Goal: Task Accomplishment & Management: Manage account settings

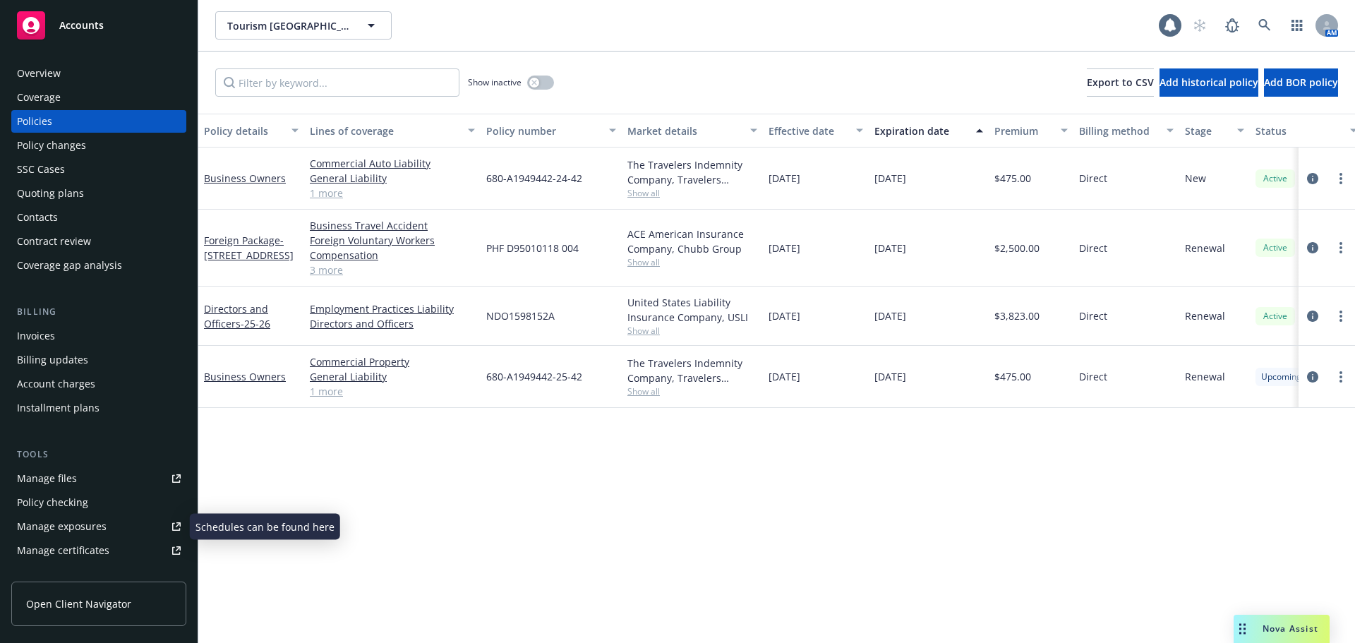
click at [101, 545] on div "Manage certificates" at bounding box center [63, 550] width 92 height 23
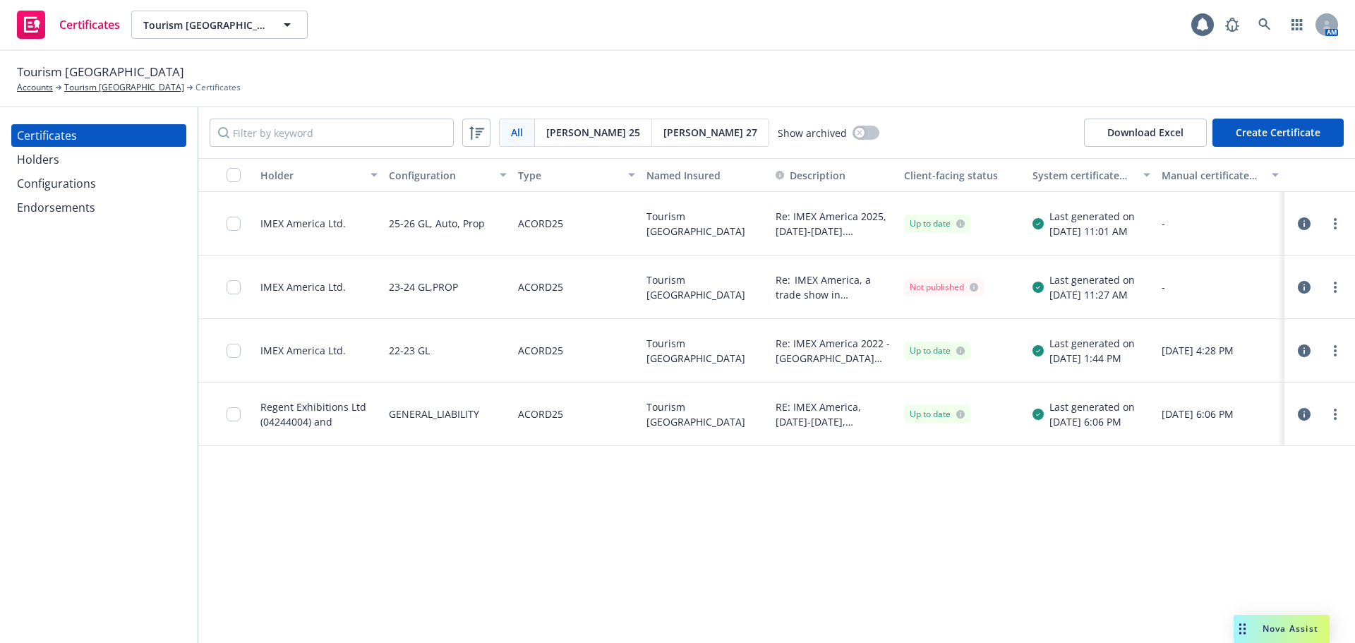
click at [91, 181] on div "Configurations" at bounding box center [56, 183] width 79 height 23
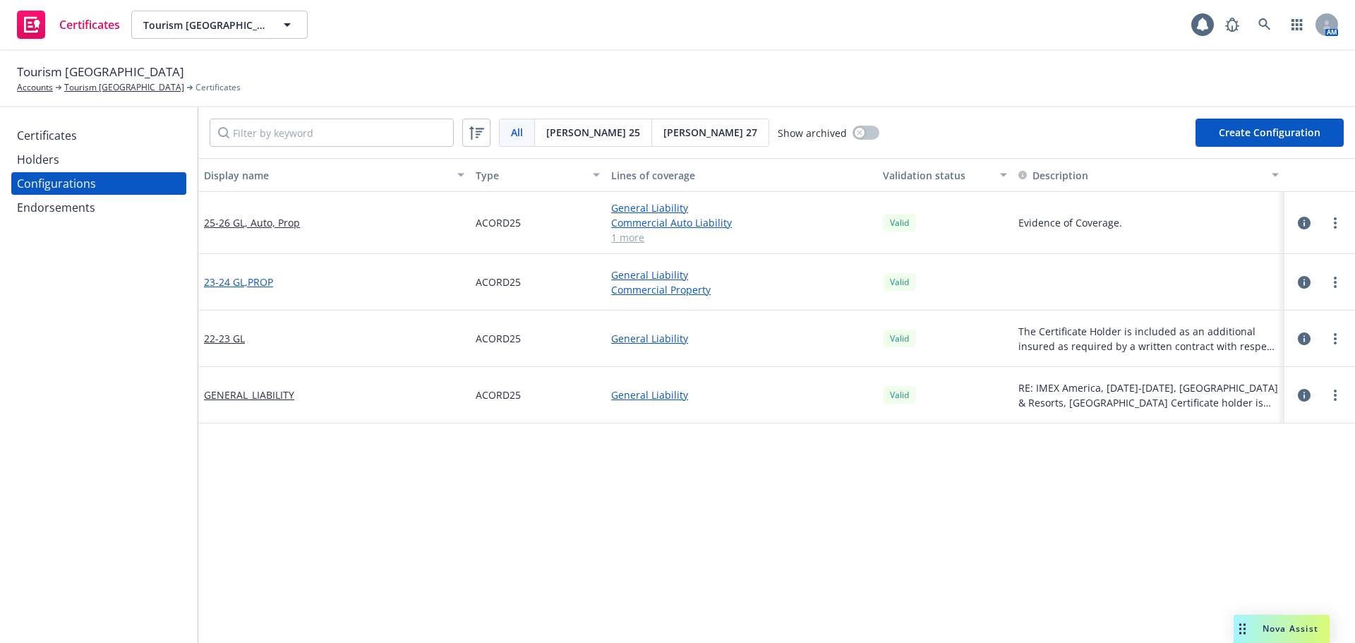
click at [250, 286] on link "23-24 GL,PROP" at bounding box center [238, 281] width 69 height 15
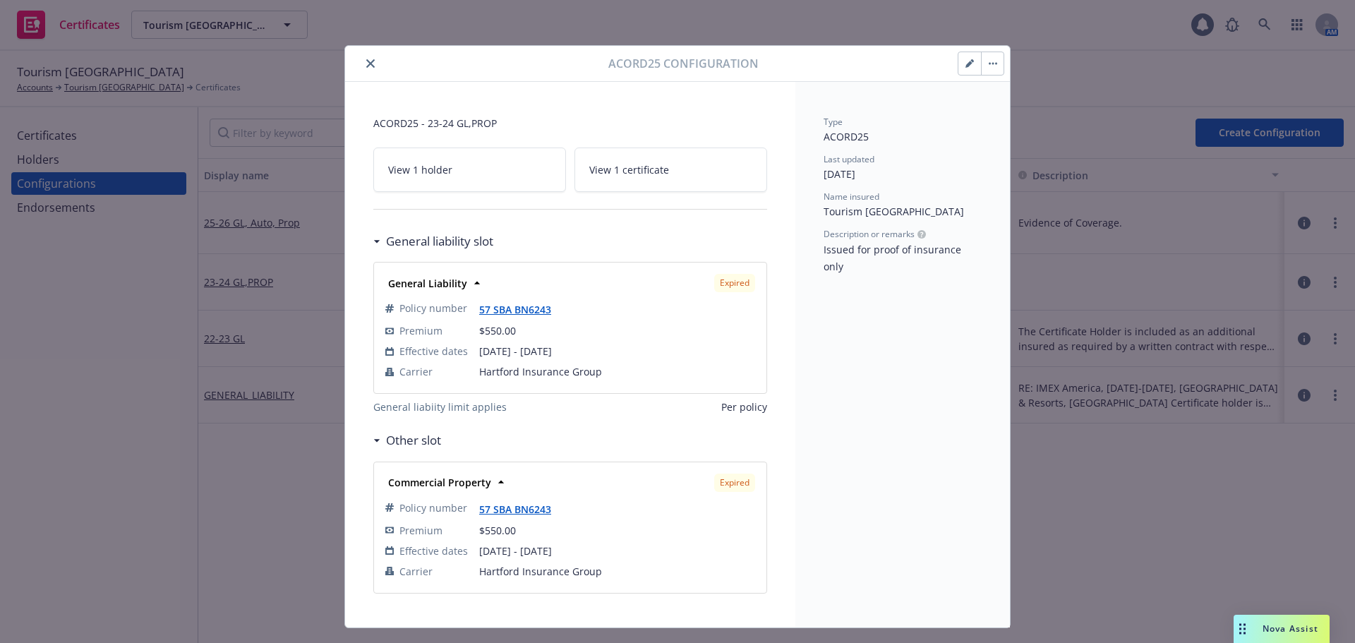
click at [643, 175] on span "View 1 certificate" at bounding box center [629, 169] width 80 height 15
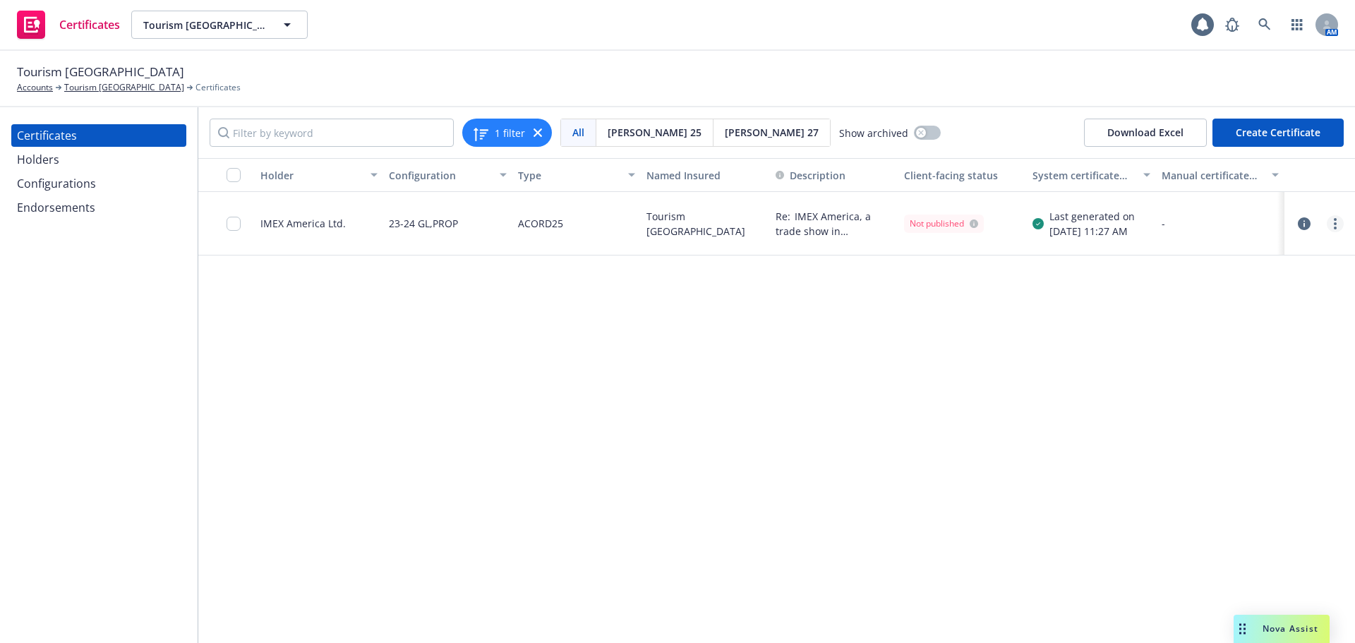
click at [1328, 225] on link "more" at bounding box center [1335, 223] width 17 height 17
click at [1269, 265] on link "Edit" at bounding box center [1230, 252] width 226 height 28
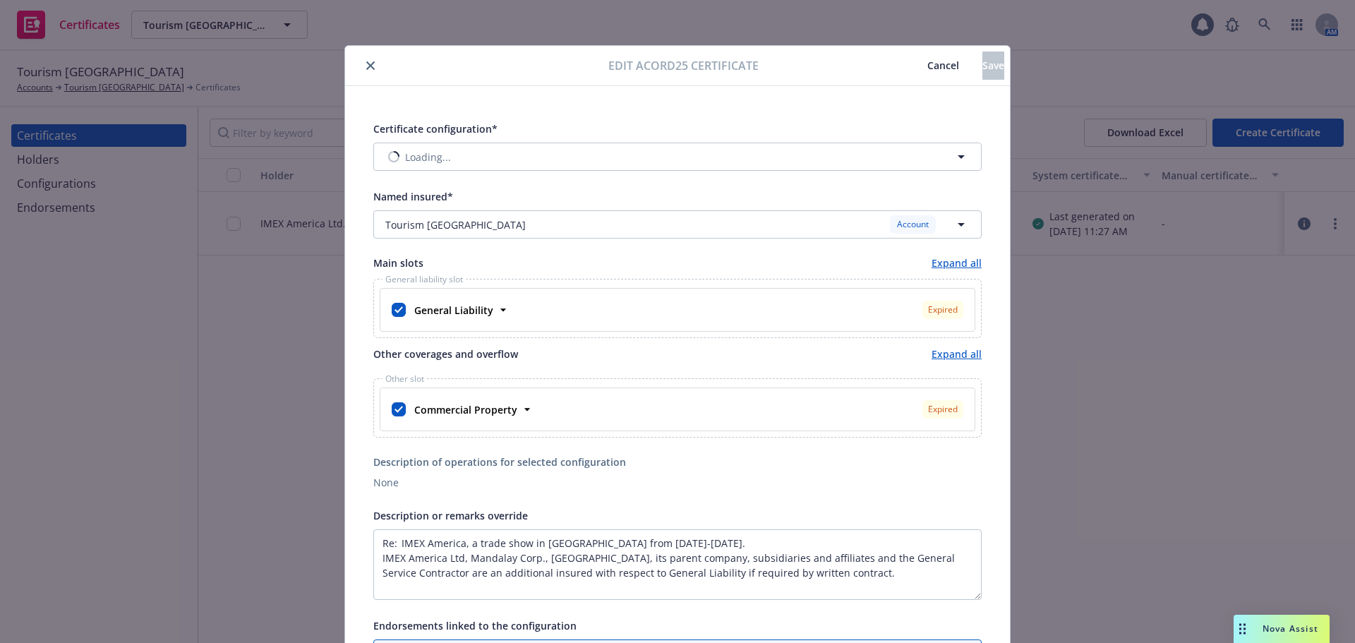
type input "[object Object]"
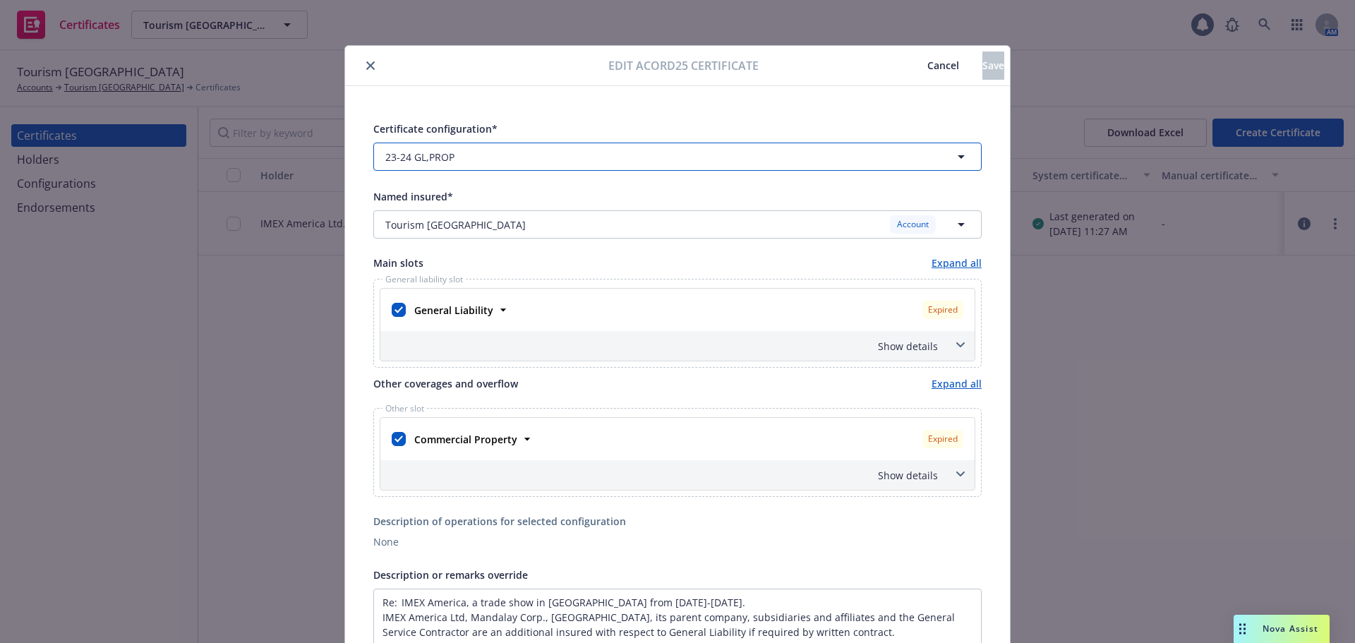
click at [485, 164] on button "23-24 GL,PROP" at bounding box center [677, 157] width 608 height 28
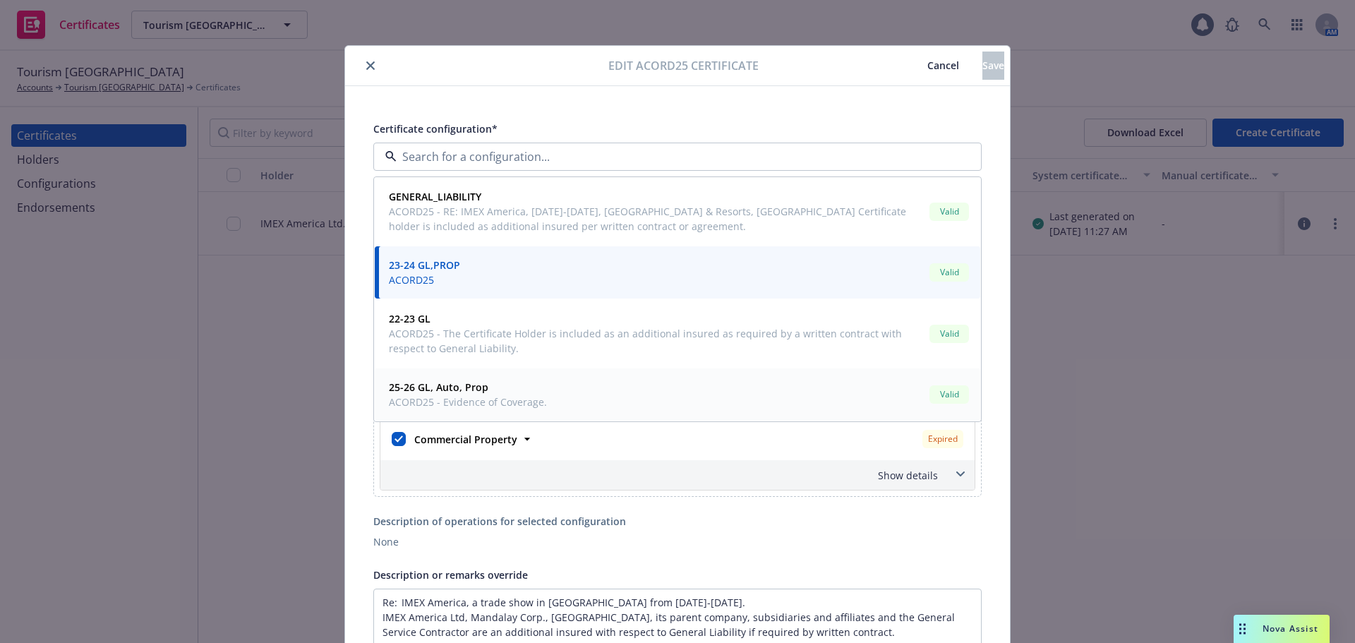
click at [497, 398] on span "ACORD25 - Evidence of Coverage." at bounding box center [468, 401] width 158 height 15
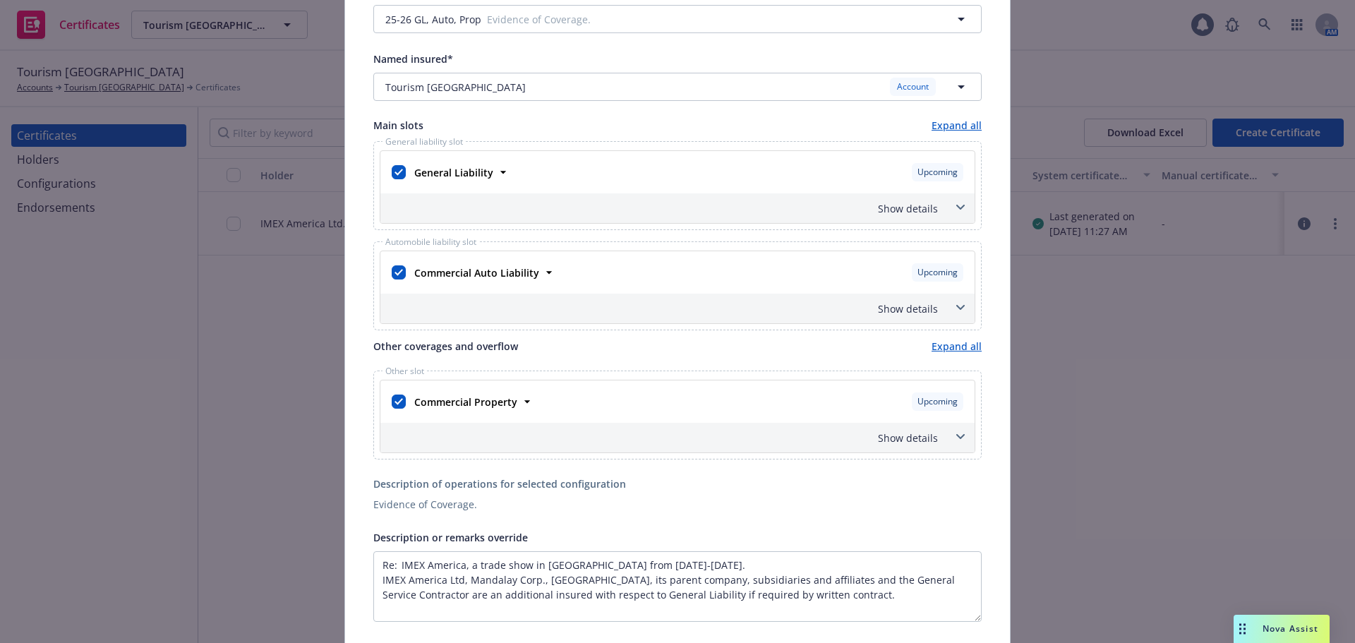
scroll to position [141, 0]
click at [396, 267] on input "checkbox" at bounding box center [399, 269] width 14 height 14
checkbox input "false"
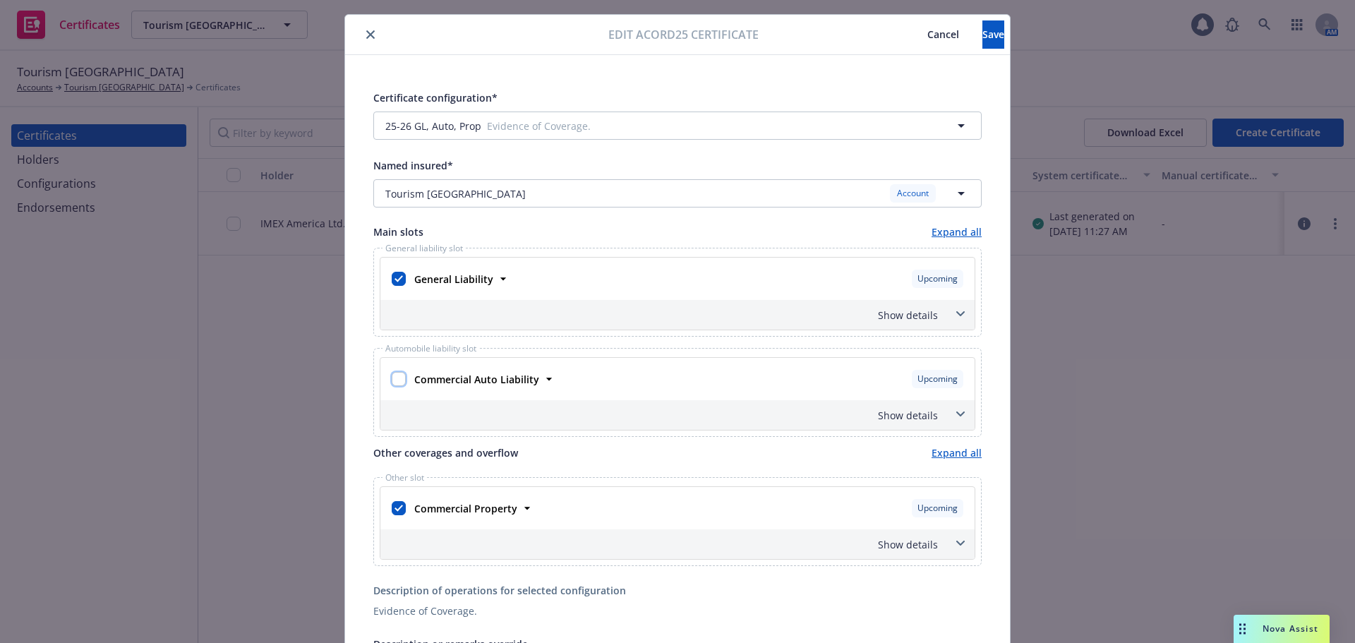
scroll to position [0, 0]
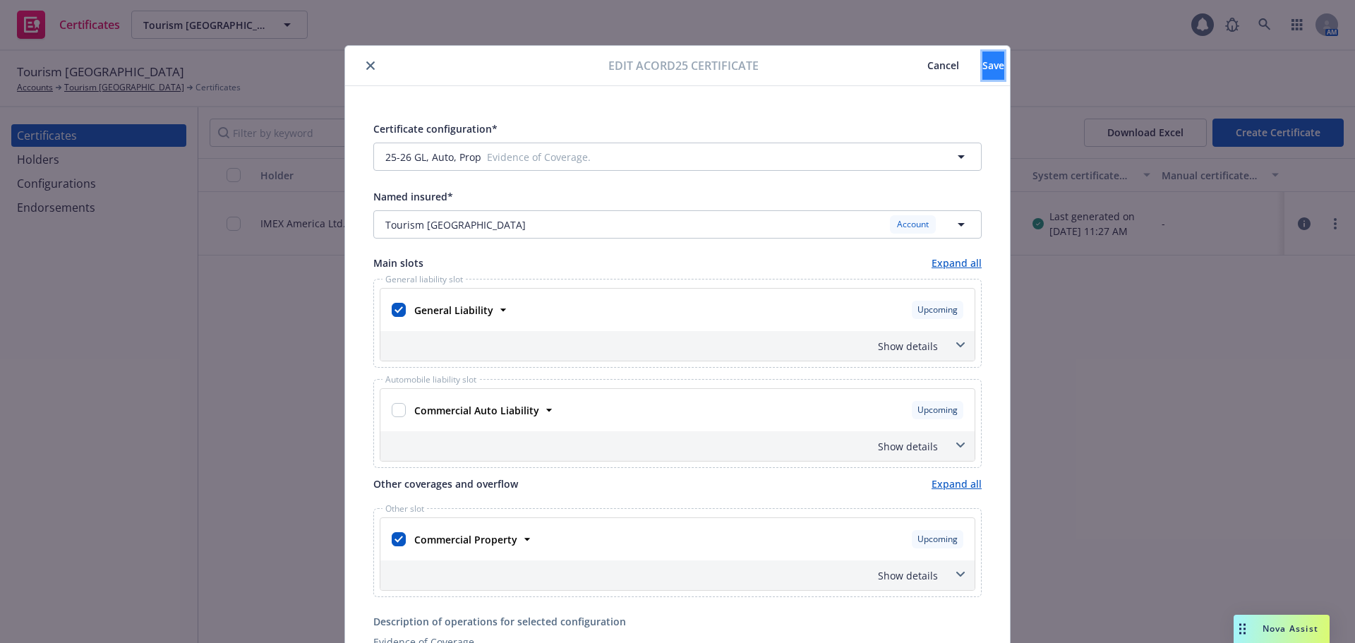
click at [982, 64] on span "Save" at bounding box center [993, 65] width 22 height 13
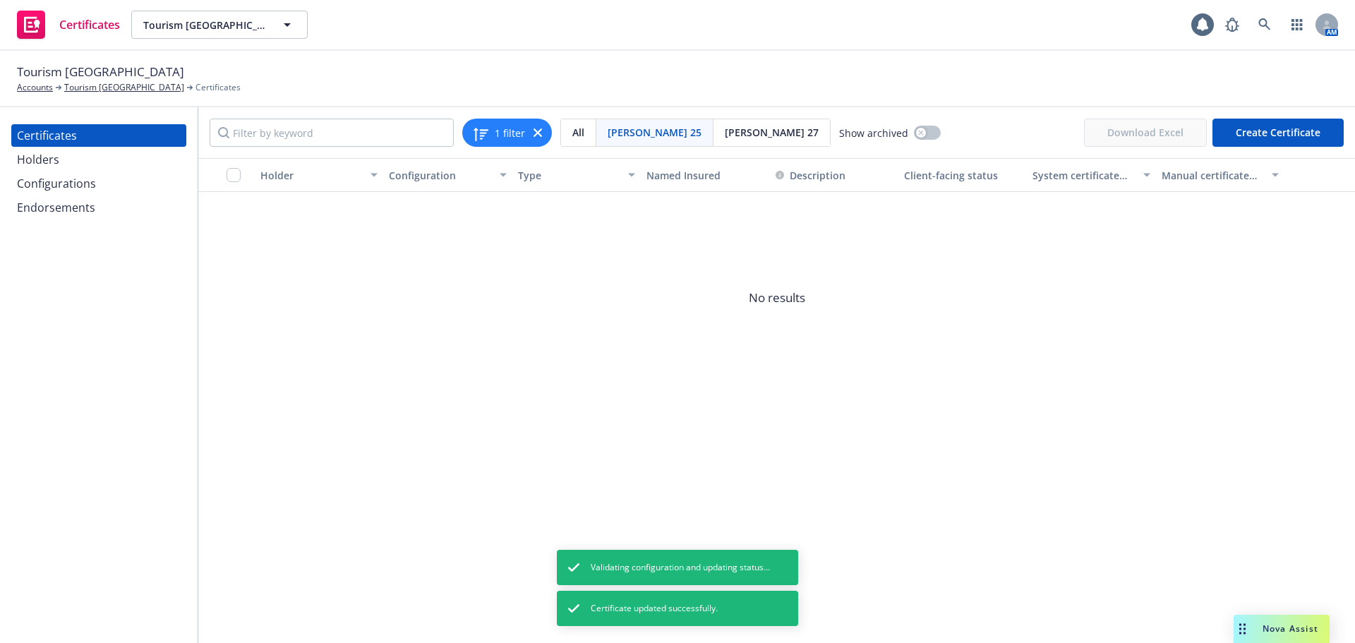
click at [73, 191] on div "Configurations" at bounding box center [56, 183] width 79 height 23
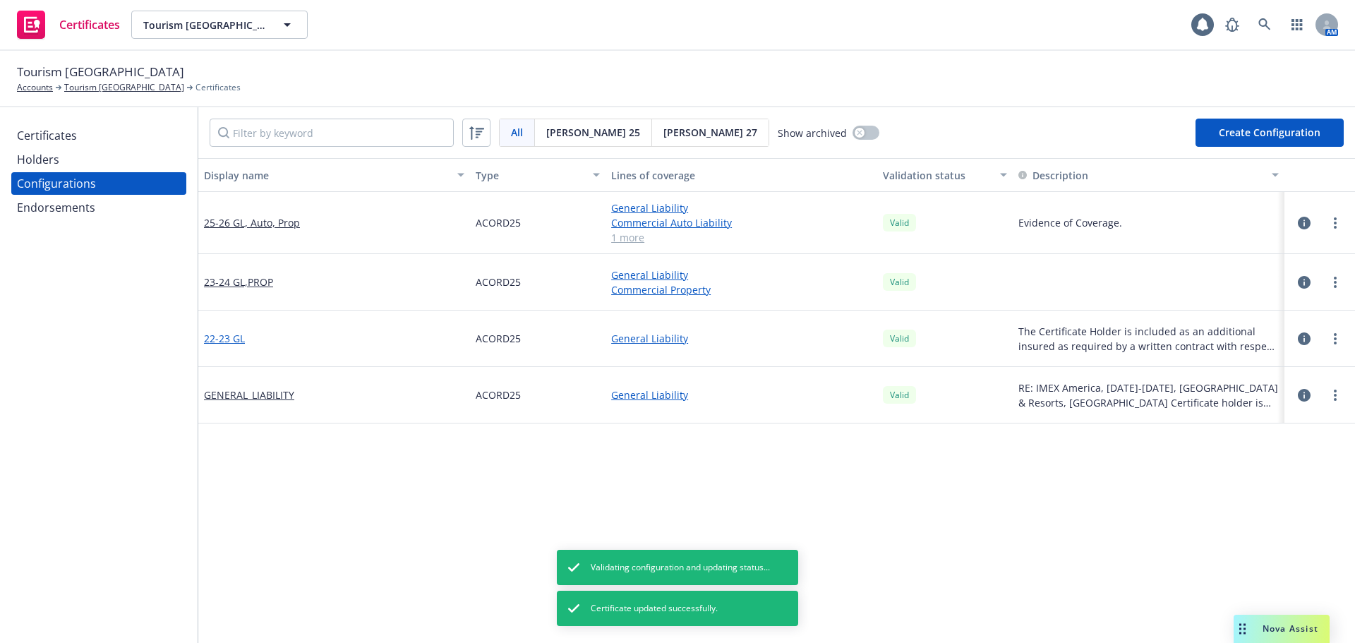
click at [227, 339] on link "22-23 GL" at bounding box center [224, 338] width 41 height 15
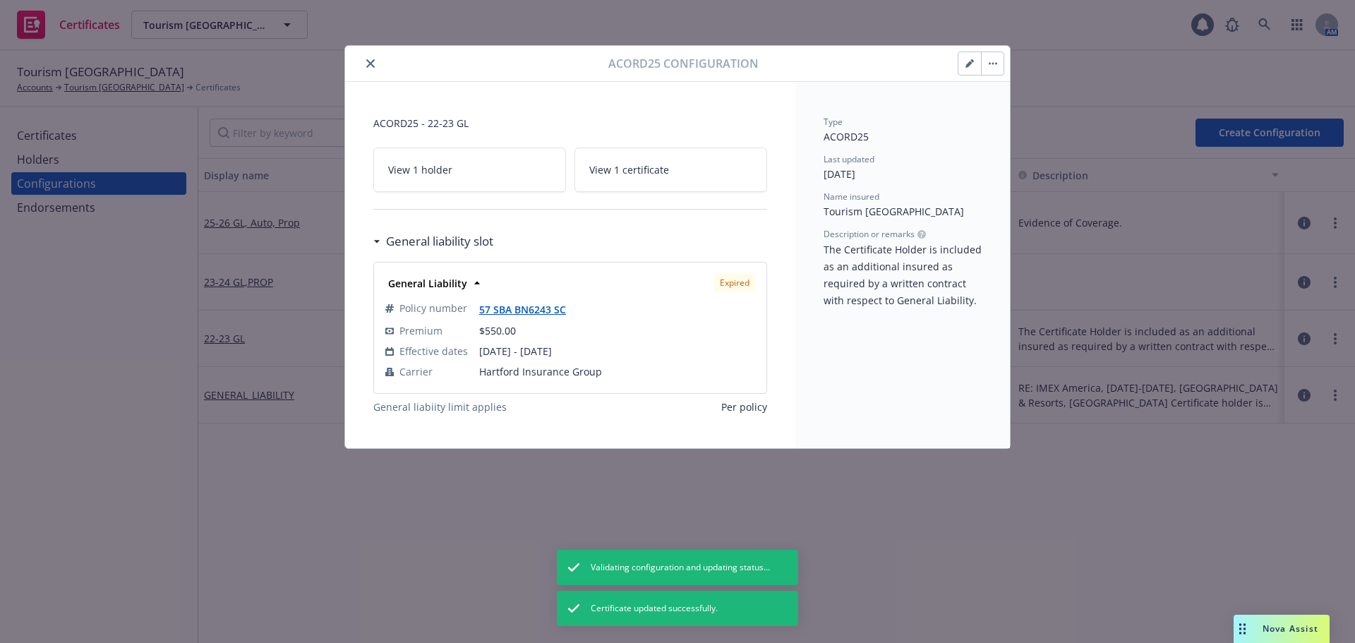
click at [636, 172] on span "View 1 certificate" at bounding box center [629, 169] width 80 height 15
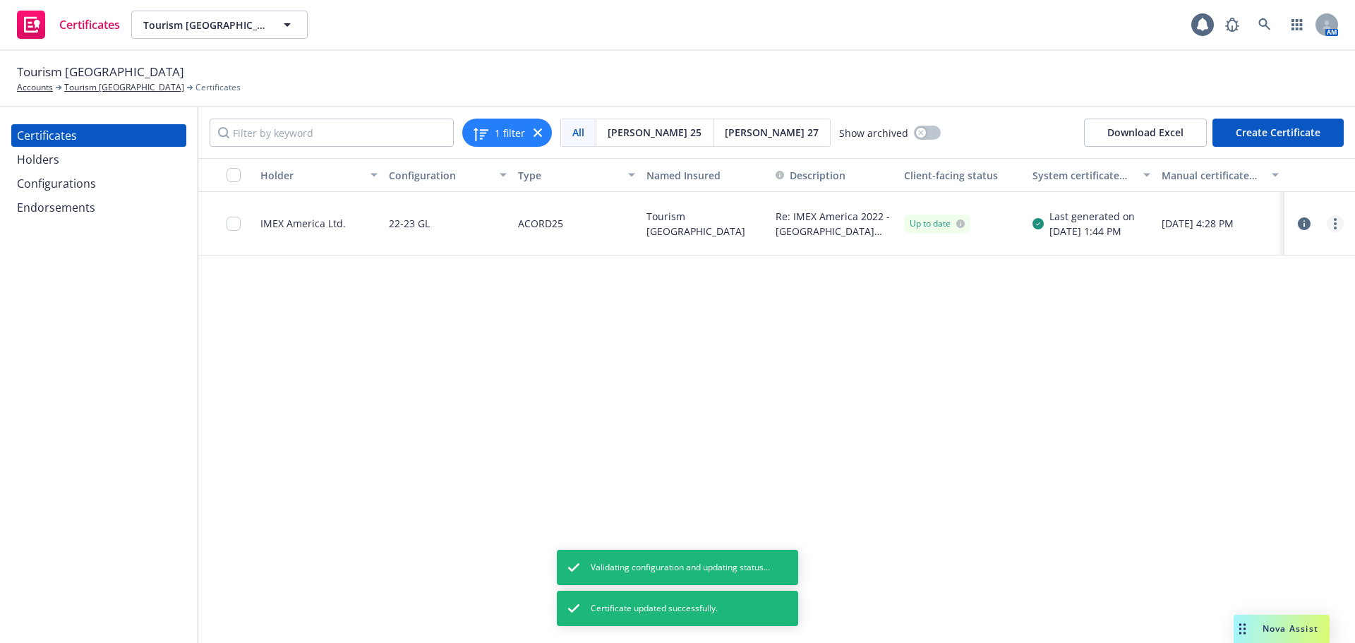
click at [1337, 222] on link "more" at bounding box center [1335, 223] width 17 height 17
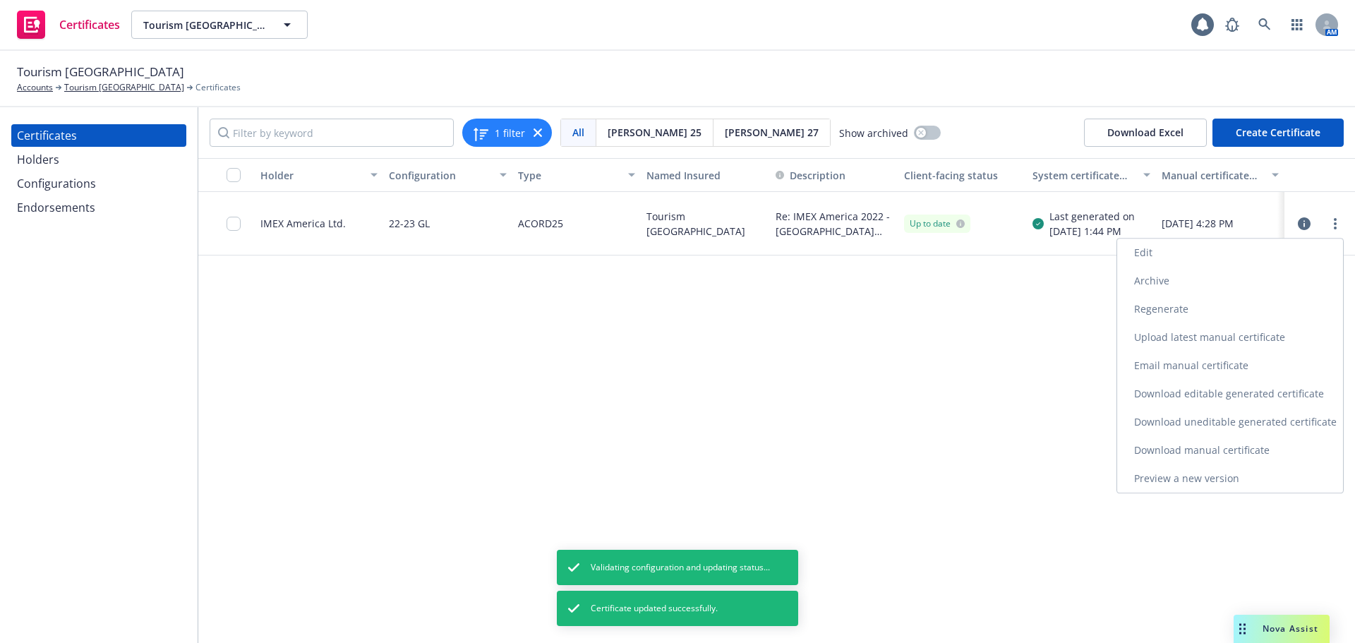
click at [1296, 247] on link "Edit" at bounding box center [1230, 252] width 226 height 28
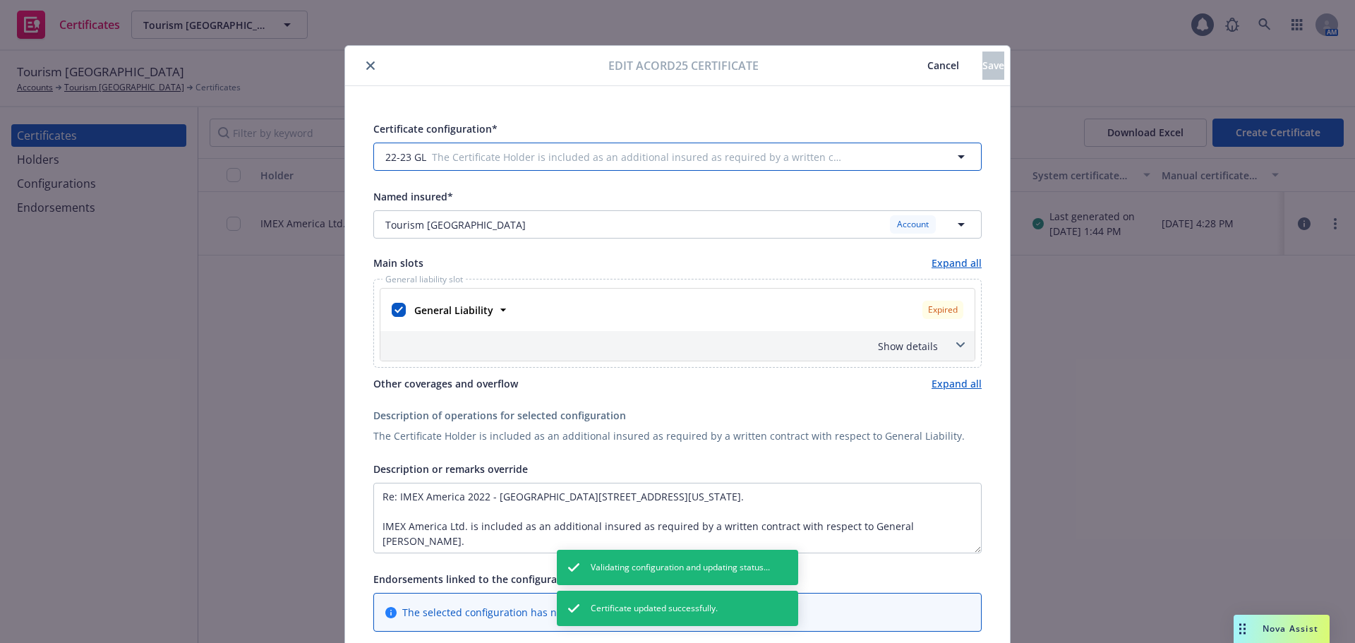
click at [459, 164] on button "22-23 GL The Certificate Holder is included as an additional insured as require…" at bounding box center [677, 157] width 608 height 28
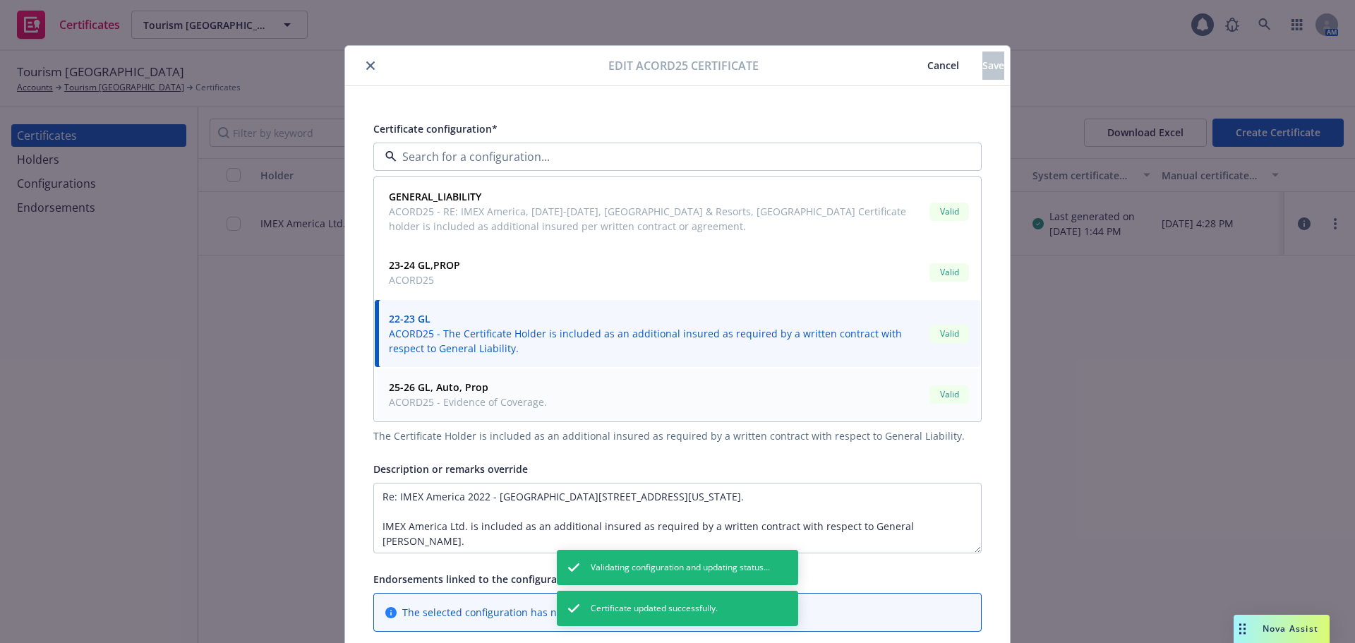
click at [460, 396] on span "ACORD25 - Evidence of Coverage." at bounding box center [468, 401] width 158 height 15
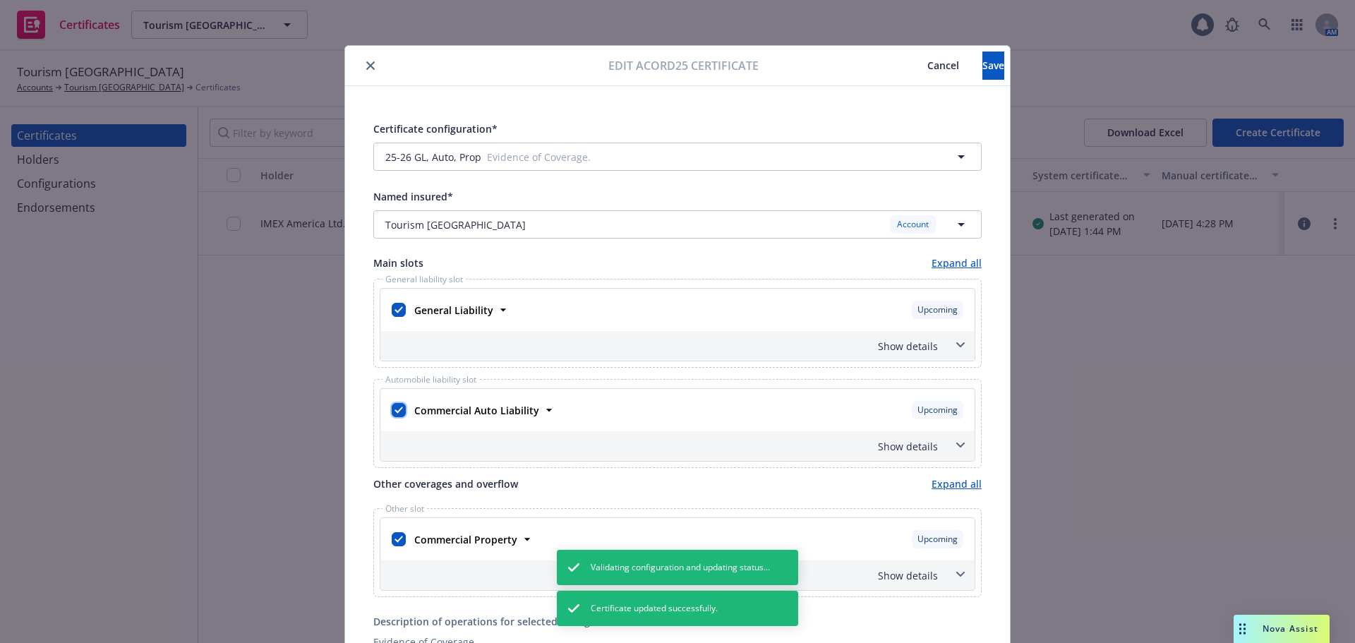
click at [393, 410] on input "checkbox" at bounding box center [399, 410] width 14 height 14
checkbox input "false"
click at [397, 537] on input "checkbox" at bounding box center [399, 539] width 14 height 14
checkbox input "false"
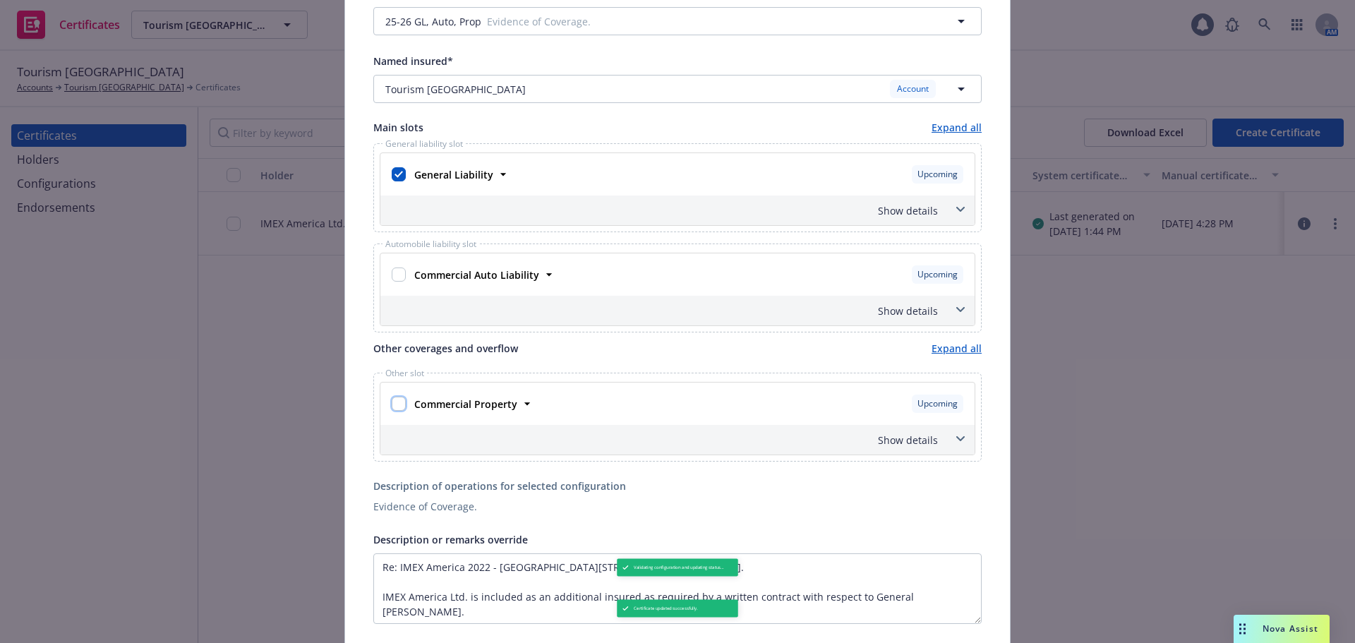
scroll to position [141, 0]
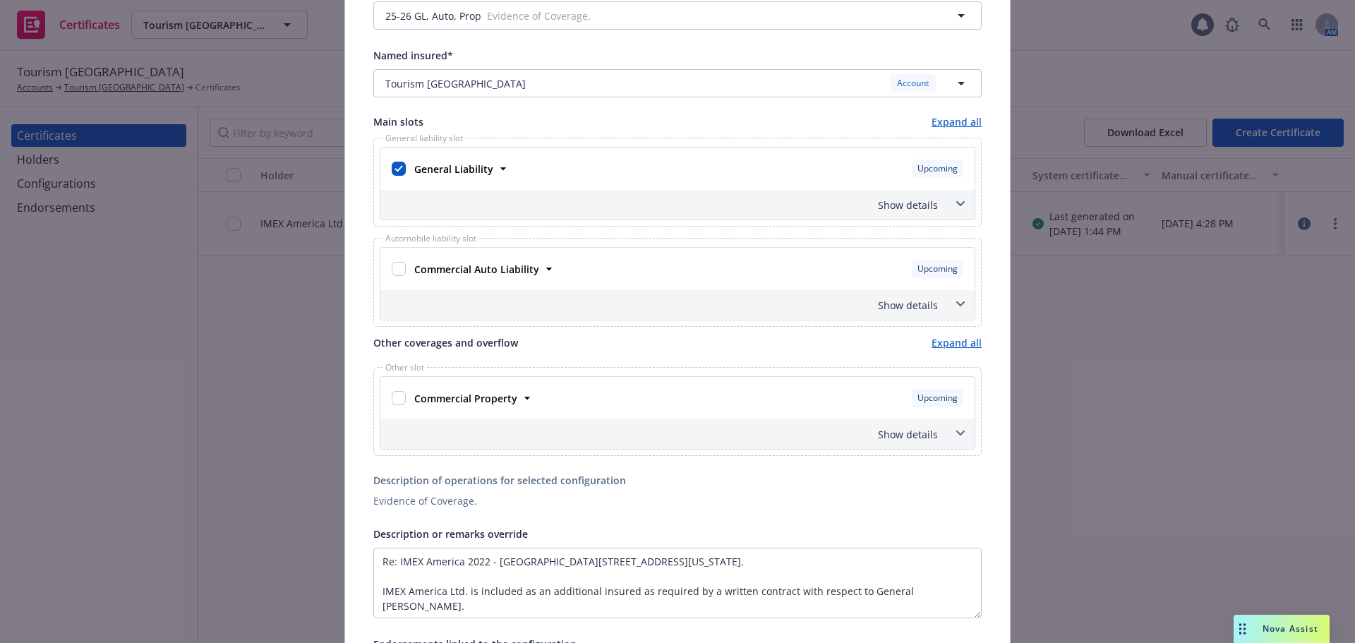
click at [917, 200] on div "Show details" at bounding box center [660, 205] width 555 height 15
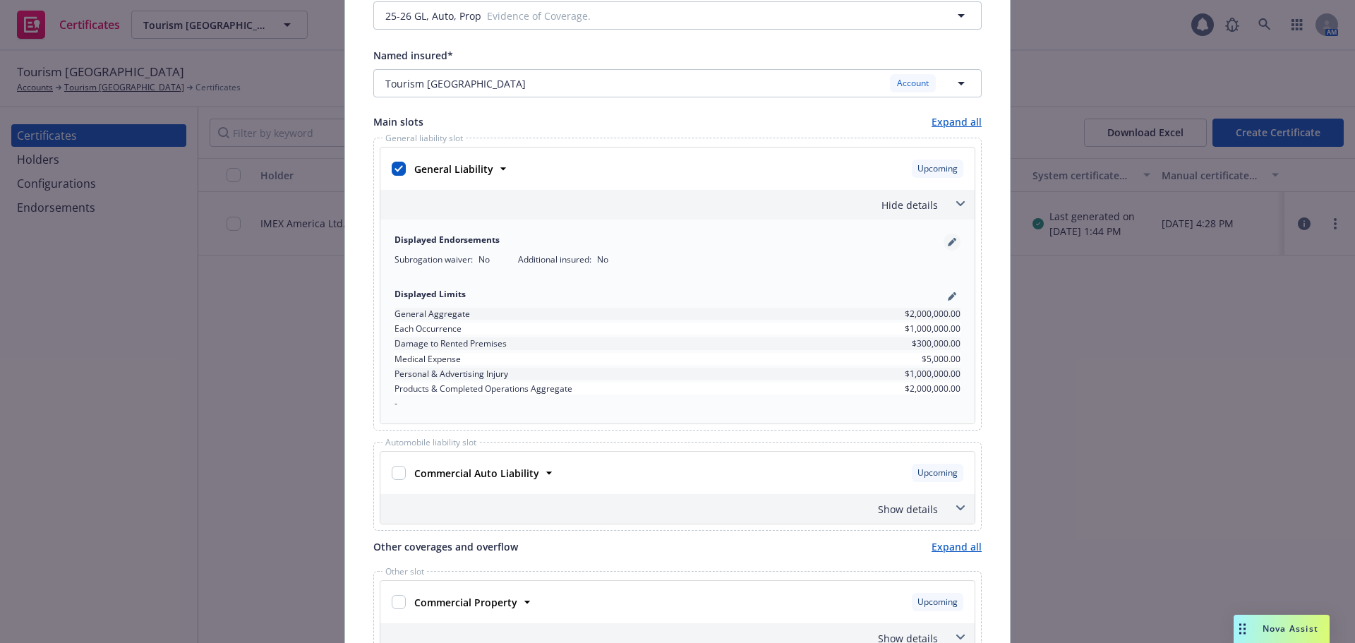
click at [946, 248] on link "pencil" at bounding box center [951, 242] width 17 height 17
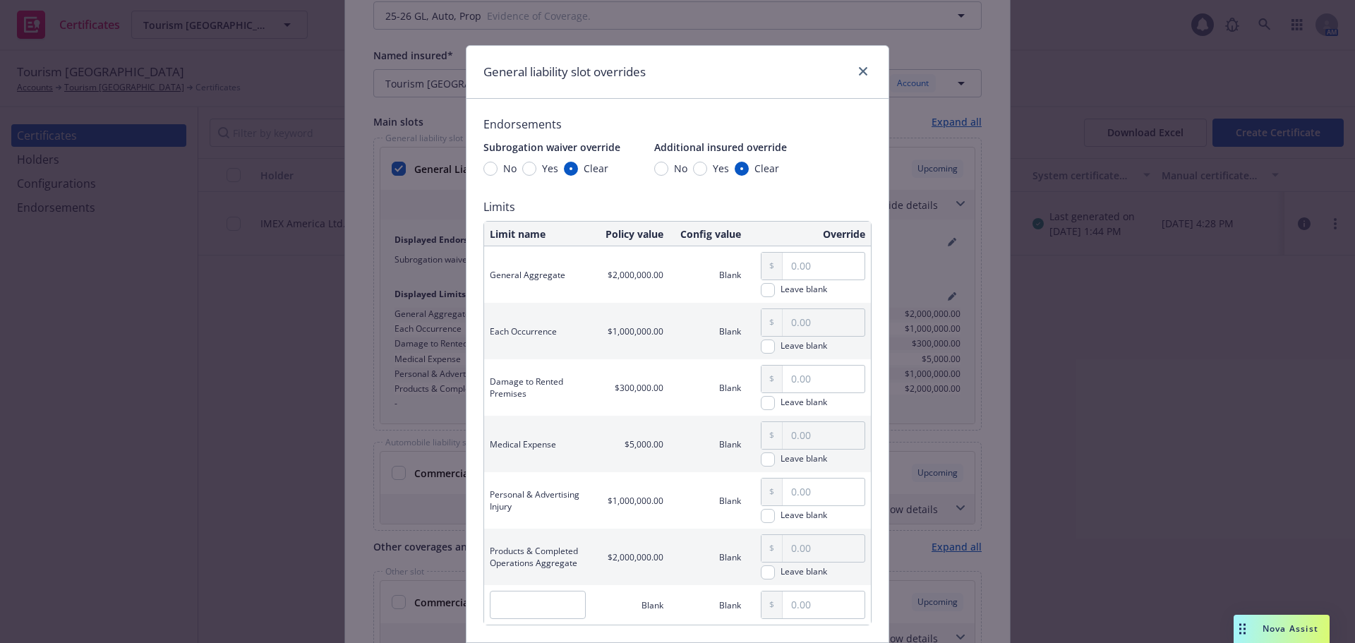
click at [707, 169] on span "Yes" at bounding box center [718, 168] width 22 height 15
click at [703, 169] on input "Yes" at bounding box center [700, 169] width 14 height 14
radio input "true"
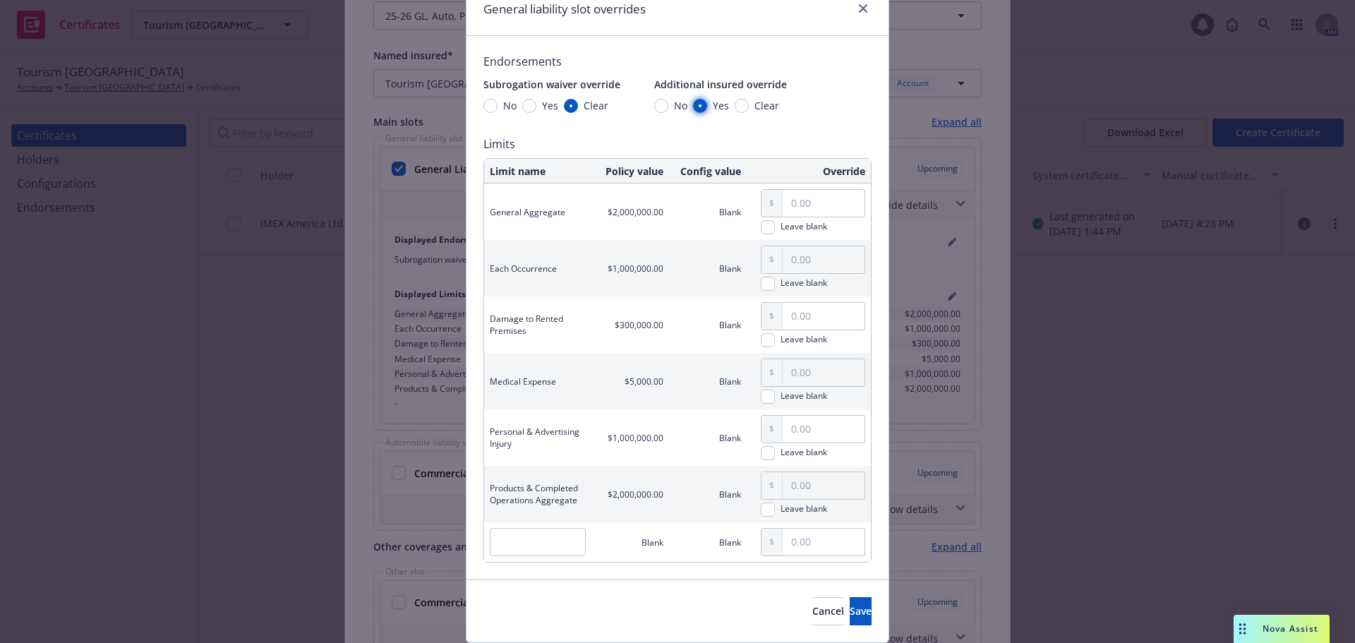
scroll to position [108, 0]
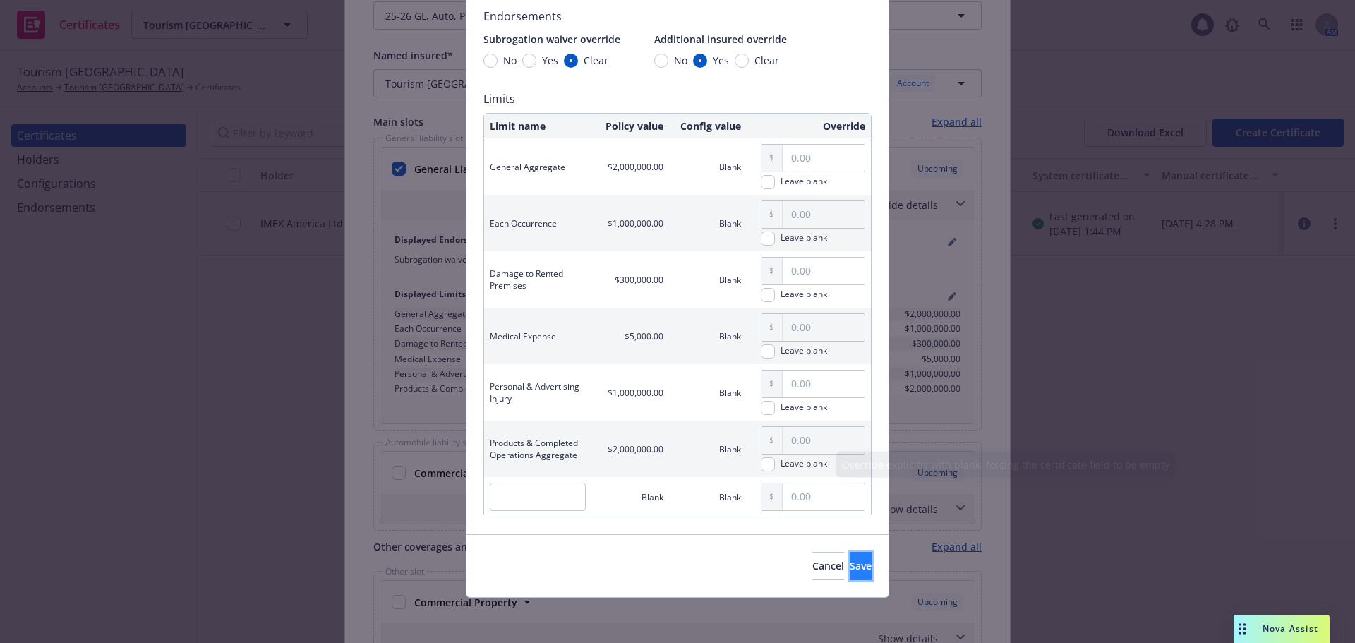
click at [850, 561] on span "Save" at bounding box center [861, 565] width 22 height 13
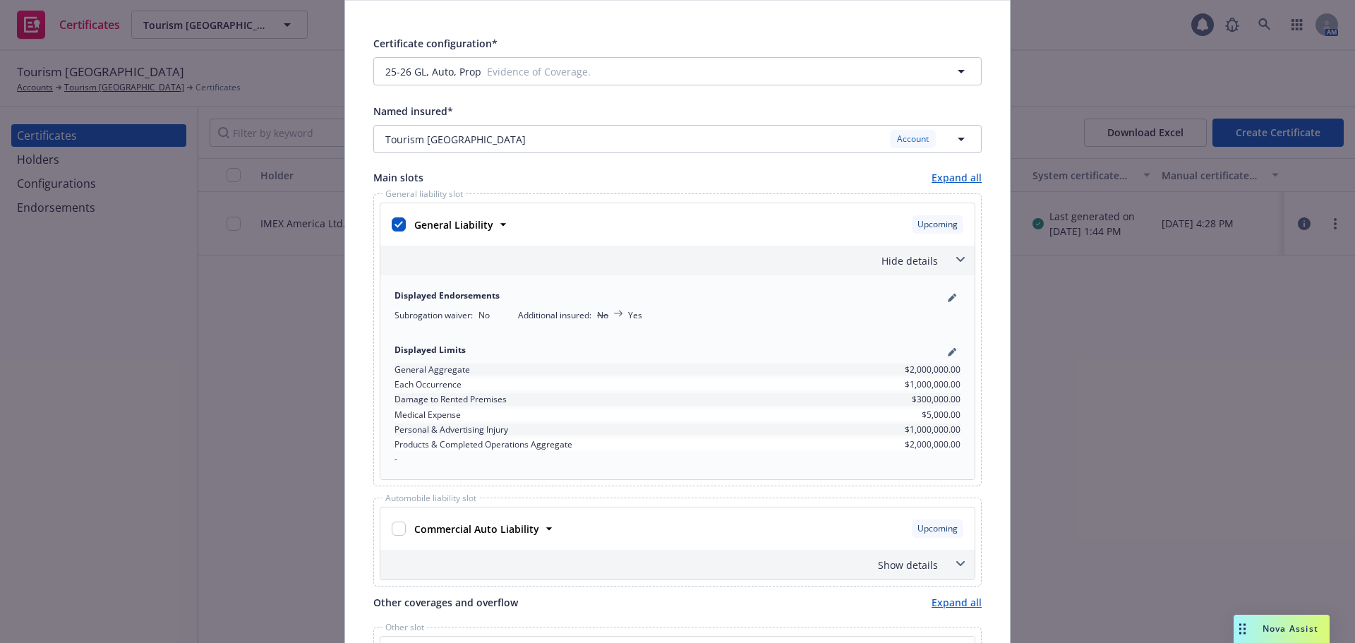
scroll to position [0, 0]
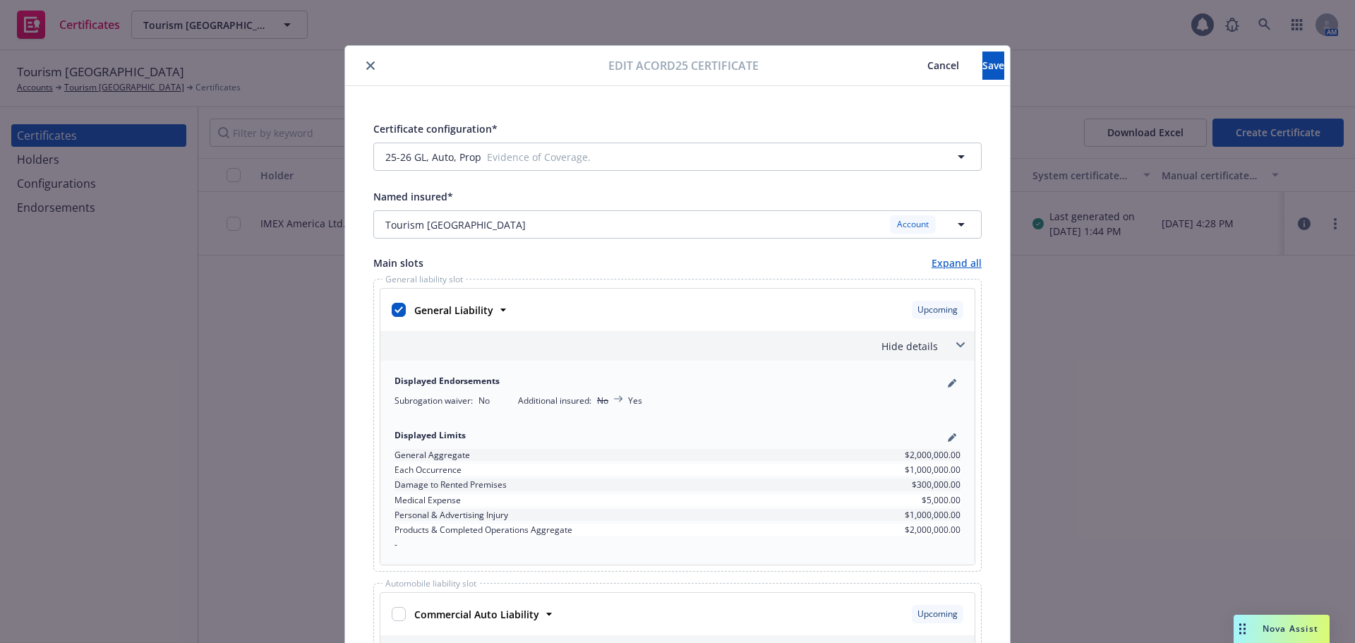
click at [912, 352] on div "Hide details" at bounding box center [660, 346] width 555 height 15
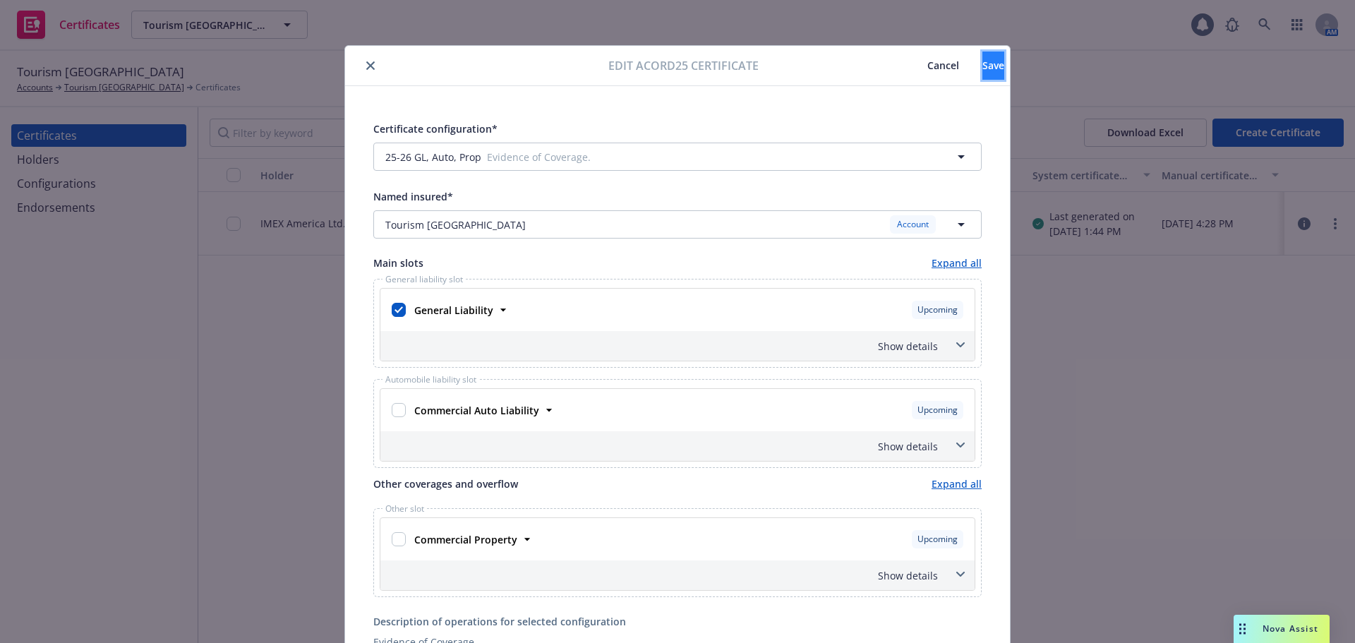
click at [982, 59] on span "Save" at bounding box center [993, 65] width 22 height 13
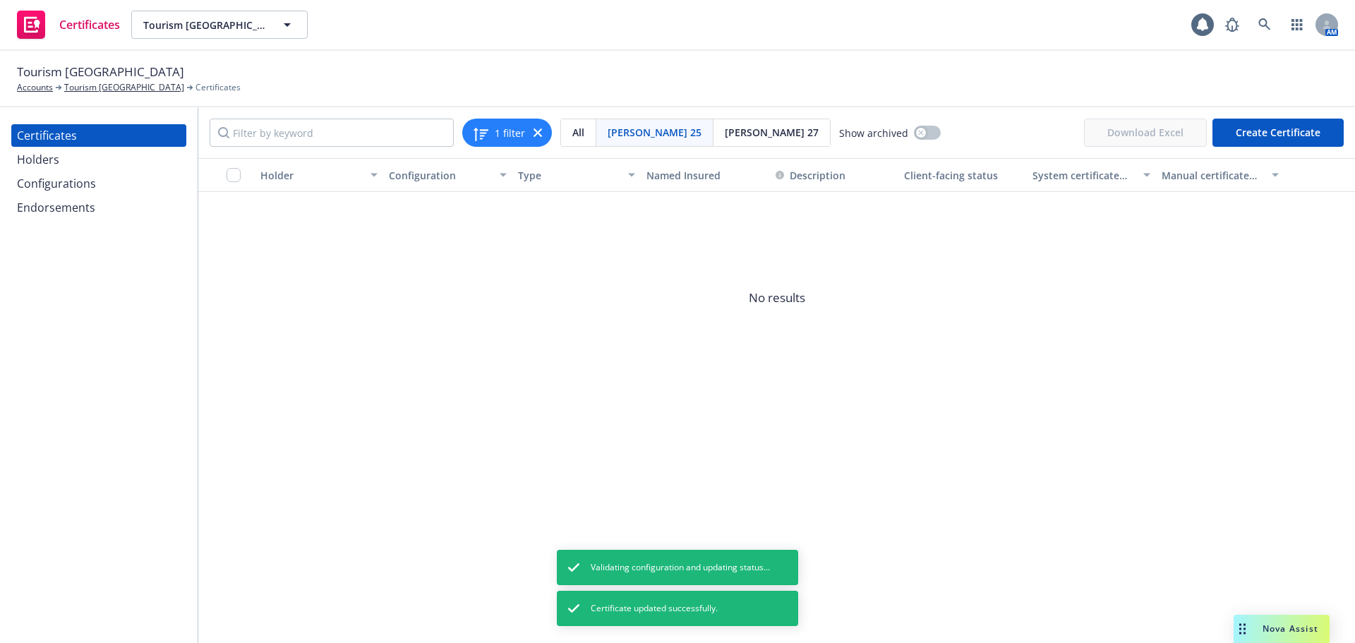
click at [73, 182] on div "Configurations" at bounding box center [56, 183] width 79 height 23
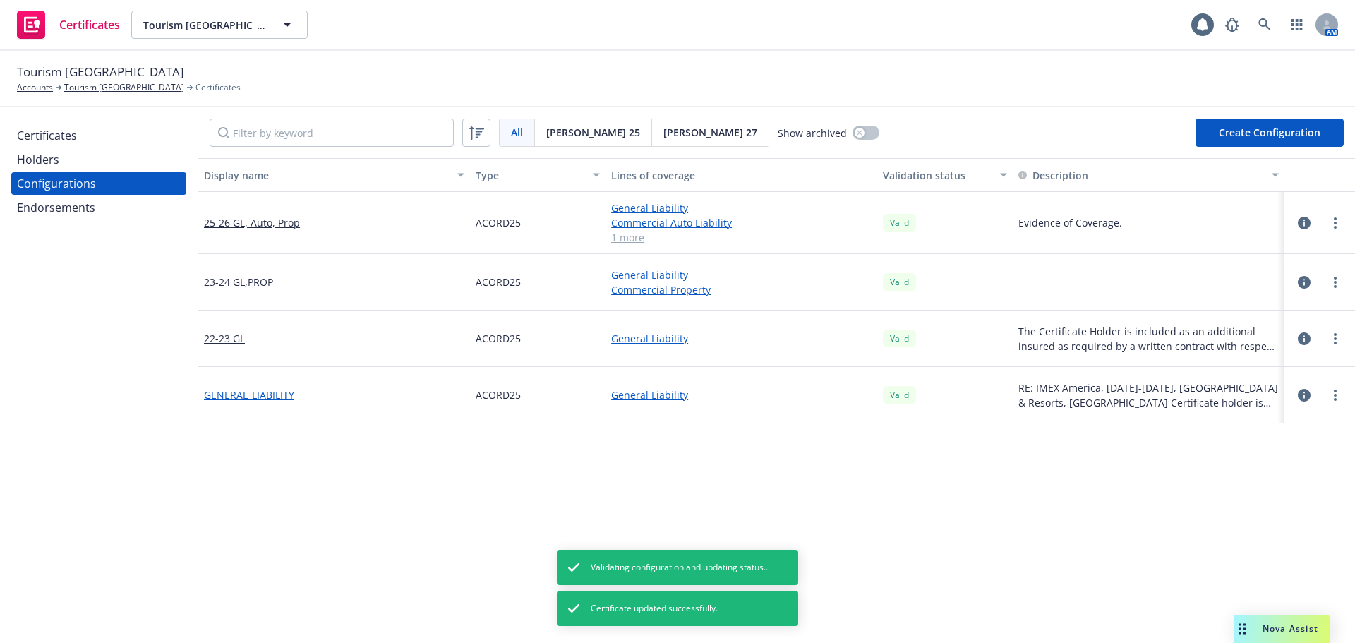
click at [272, 398] on link "GENERAL_LIABILITY" at bounding box center [249, 394] width 90 height 15
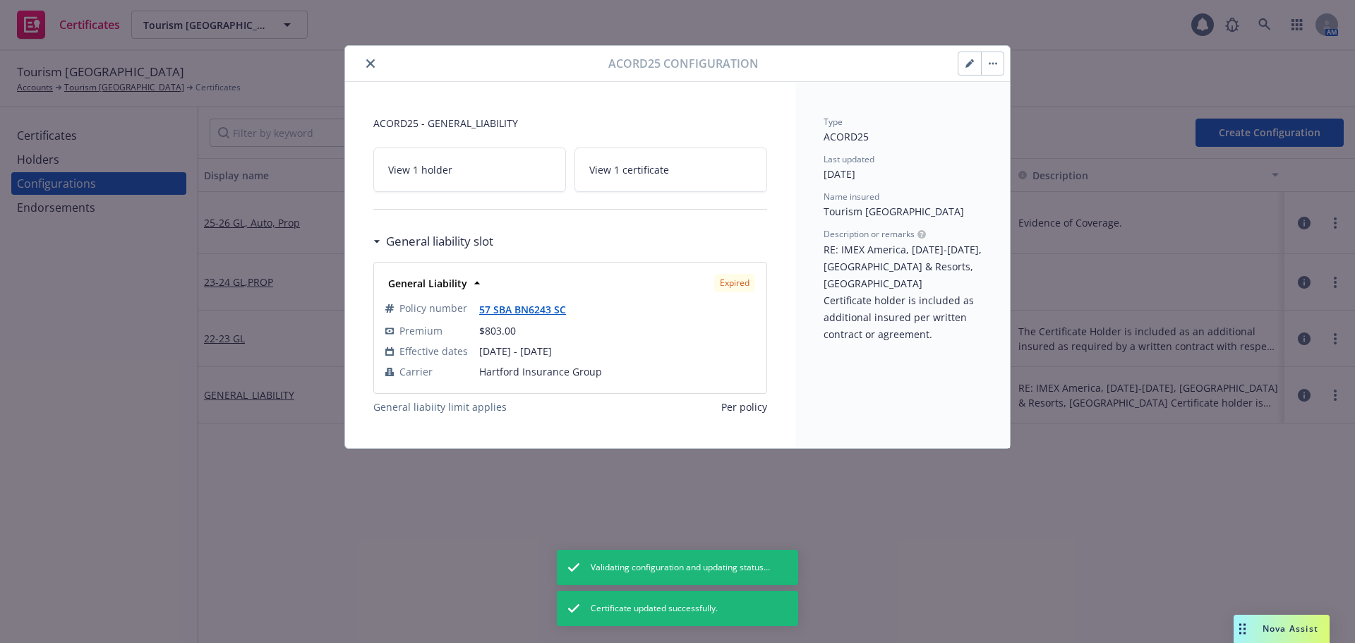
click at [664, 171] on span "View 1 certificate" at bounding box center [629, 169] width 80 height 15
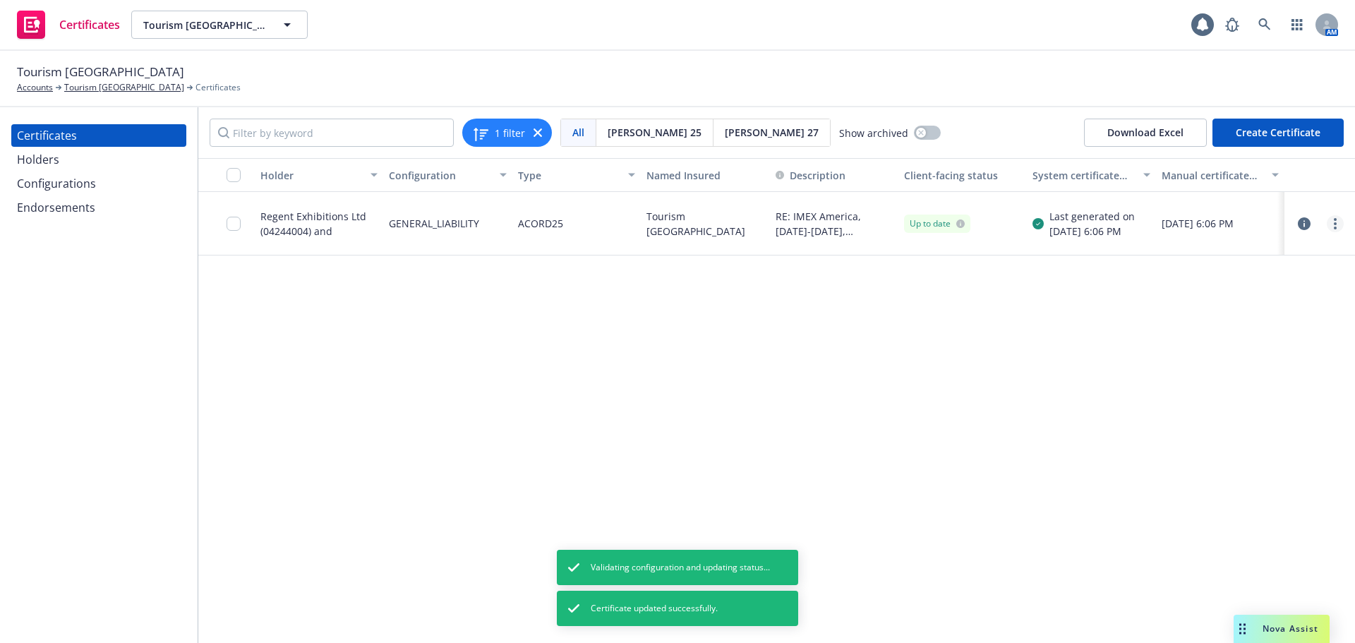
click at [1337, 219] on link "more" at bounding box center [1335, 223] width 17 height 17
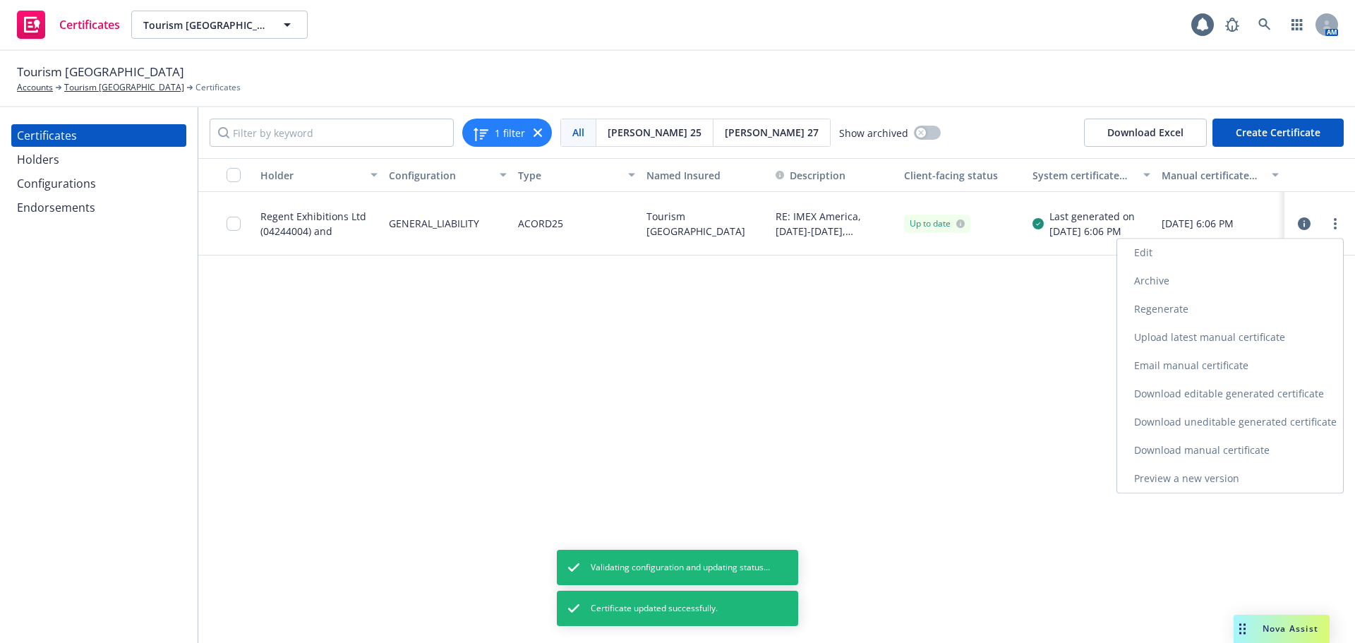
click at [1293, 248] on link "Edit" at bounding box center [1230, 252] width 226 height 28
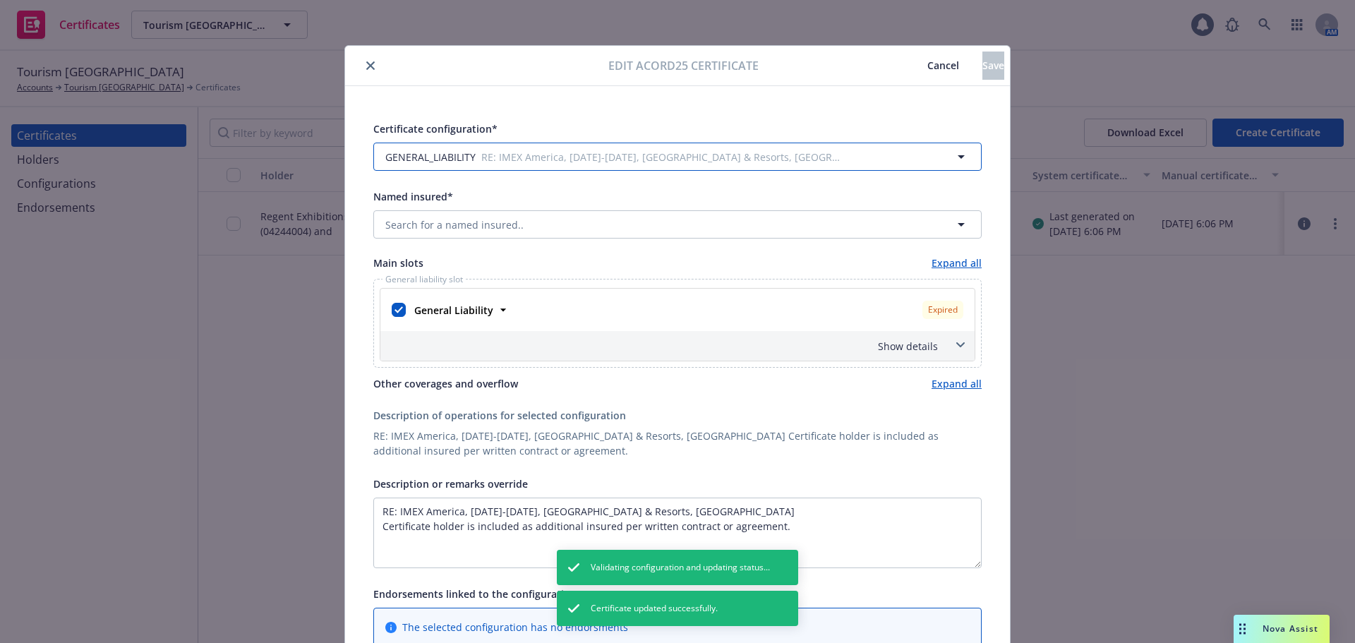
click at [526, 157] on span "RE: IMEX America, 9-11 Nov 2021, Mandalay Bay Hotels & Resorts, Las Vegas Certi…" at bounding box center [662, 157] width 363 height 15
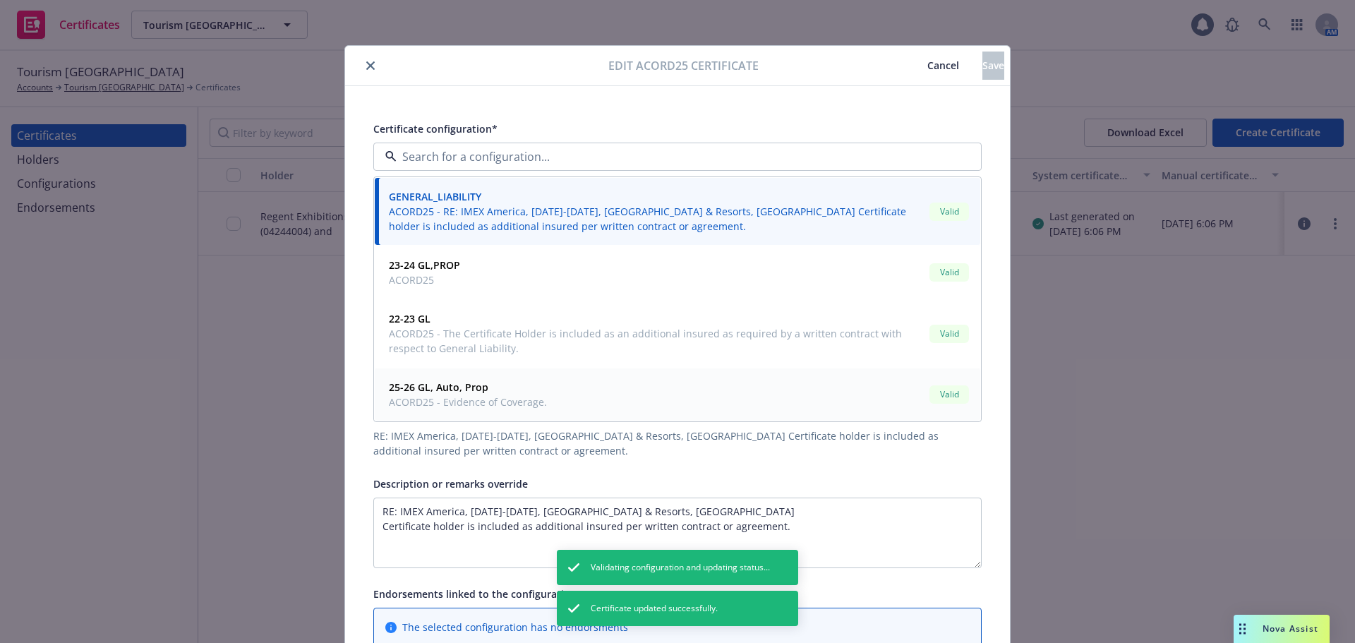
click at [520, 387] on span "25-26 GL, Auto, Prop" at bounding box center [468, 387] width 158 height 15
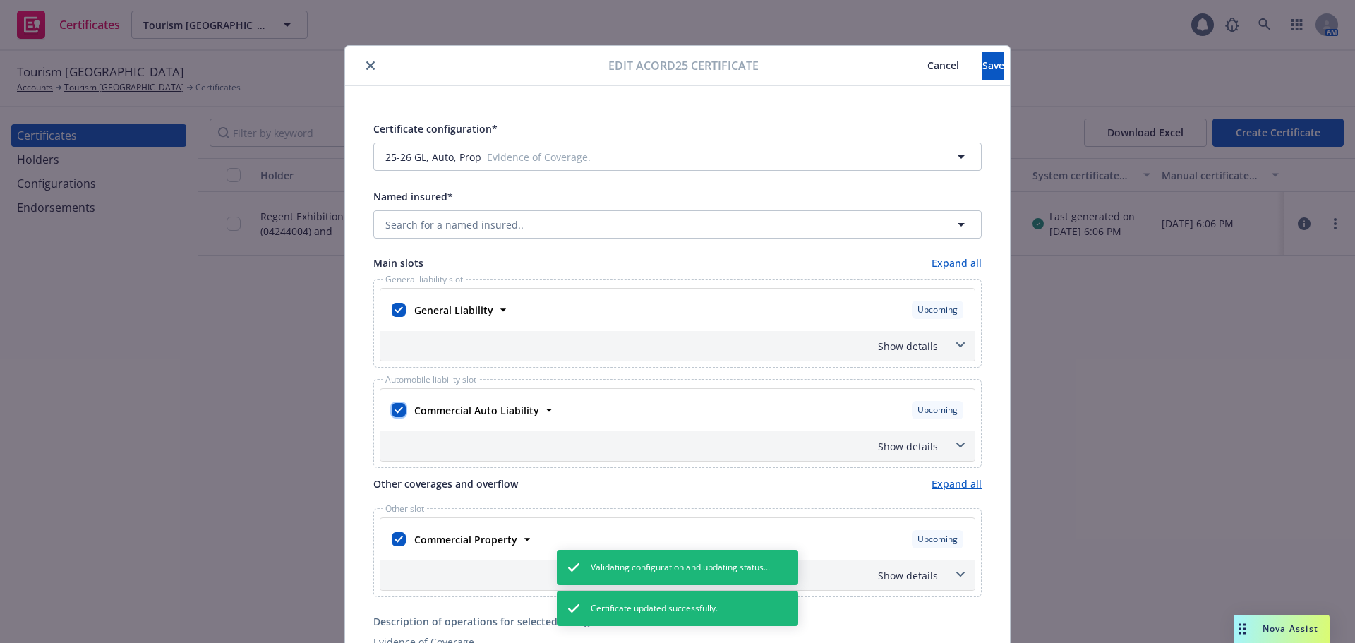
click at [396, 409] on input "checkbox" at bounding box center [399, 410] width 14 height 14
checkbox input "false"
click at [392, 545] on input "checkbox" at bounding box center [399, 539] width 14 height 14
checkbox input "false"
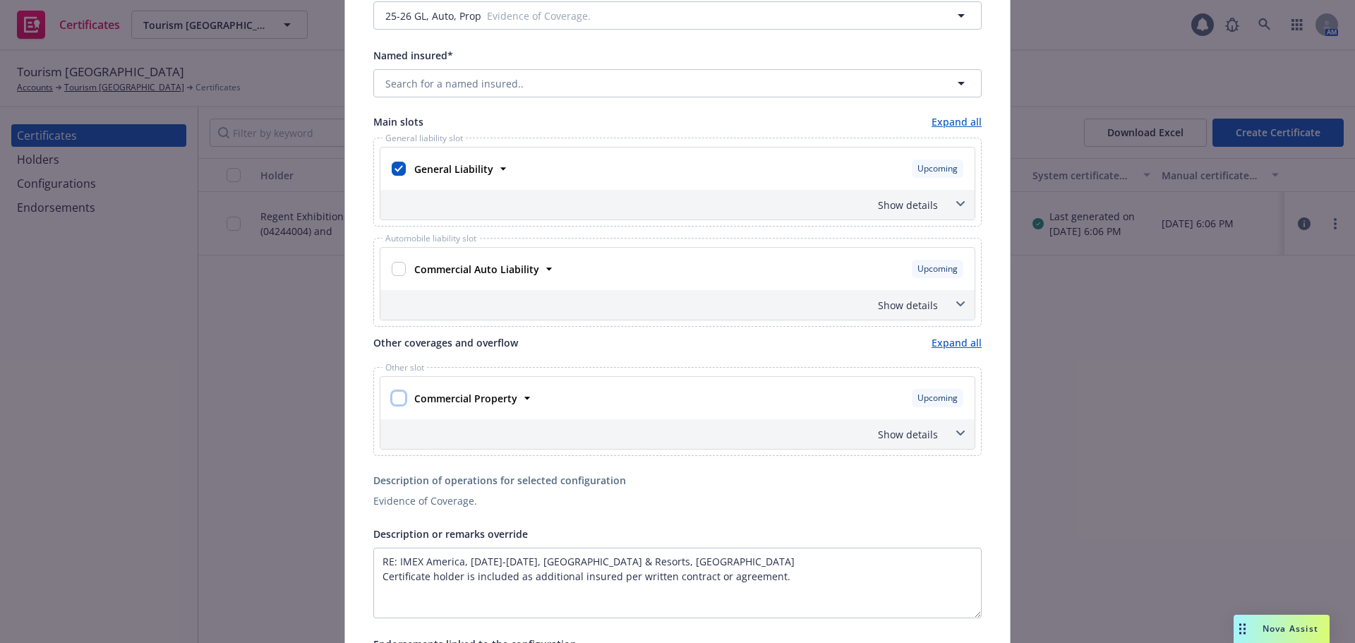
scroll to position [71, 0]
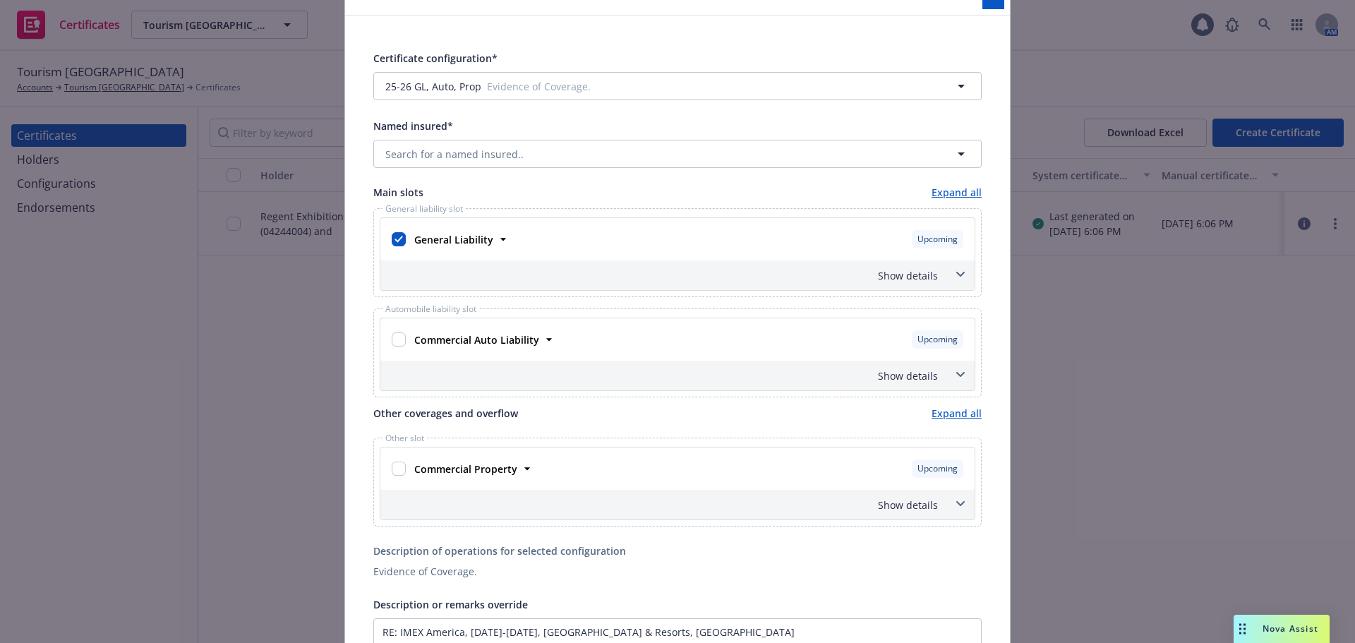
click at [919, 273] on div "Show details" at bounding box center [660, 275] width 555 height 15
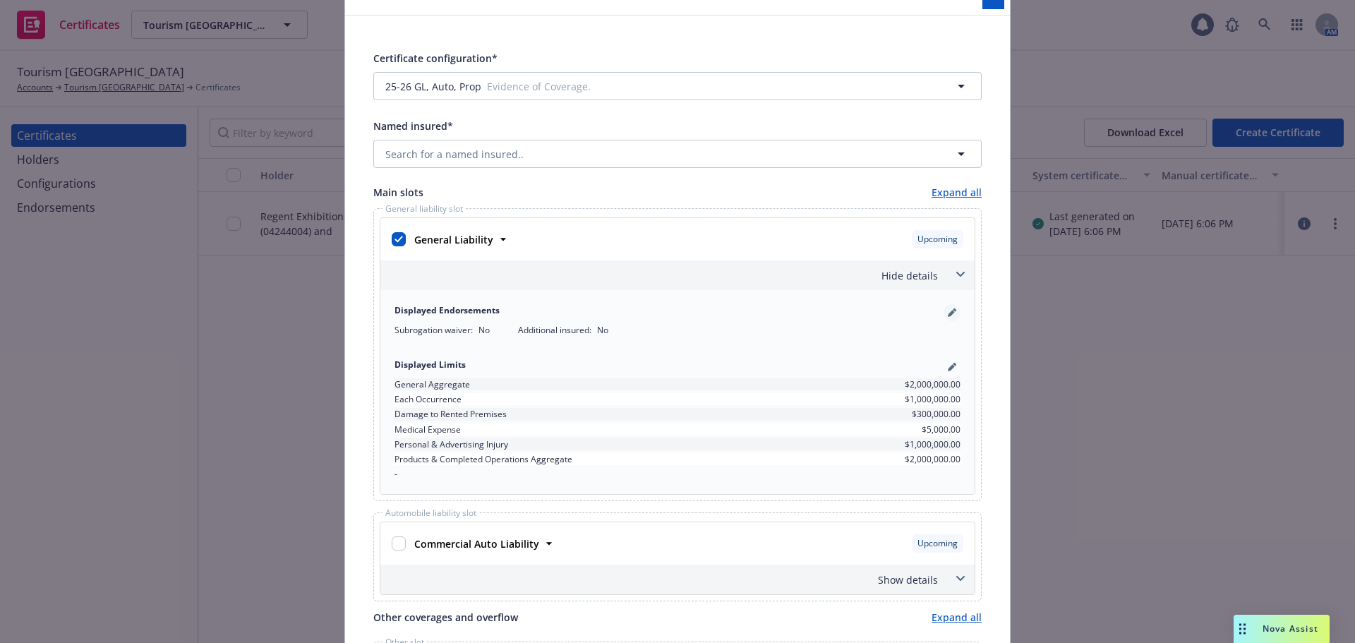
drag, startPoint x: 960, startPoint y: 317, endPoint x: 951, endPoint y: 314, distance: 8.9
click at [958, 317] on div "Displayed Endorsements Subrogation waiver : No Additional insured : No" at bounding box center [677, 320] width 583 height 49
click at [951, 314] on link "pencil" at bounding box center [951, 312] width 17 height 17
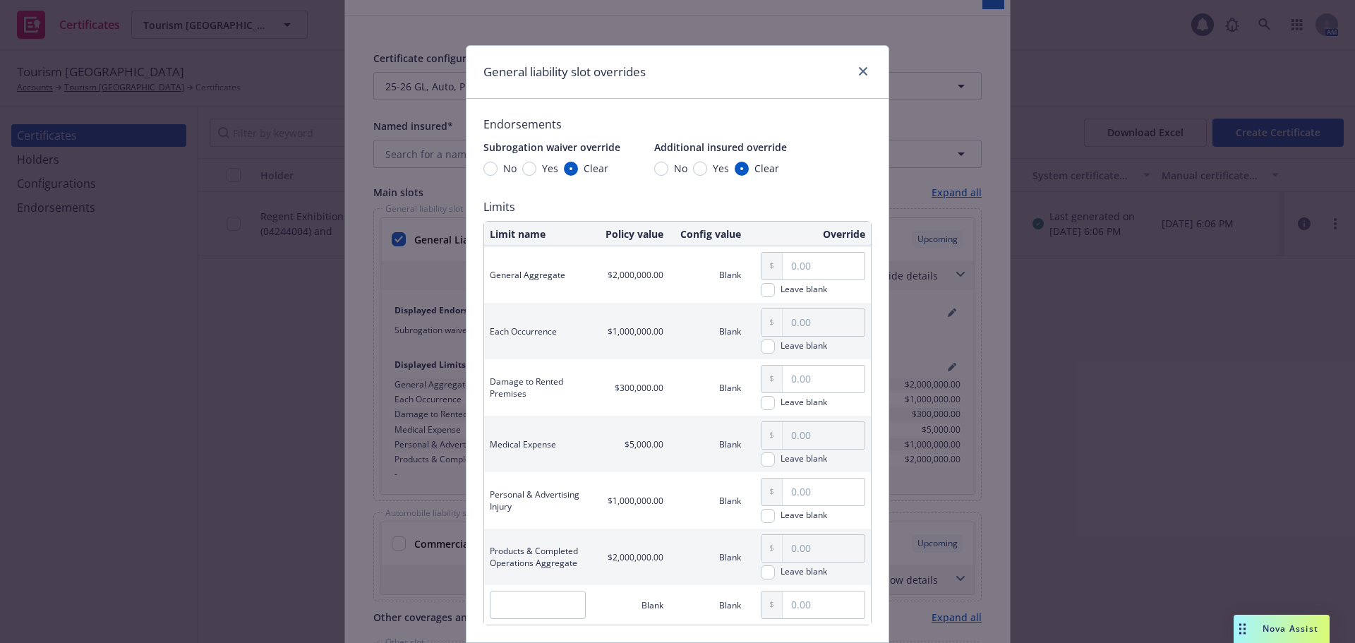
click at [698, 179] on div "Endorsements Subrogation waiver override No Yes Clear Additional insured overri…" at bounding box center [677, 370] width 388 height 509
click at [694, 171] on input "Yes" at bounding box center [700, 169] width 14 height 14
radio input "true"
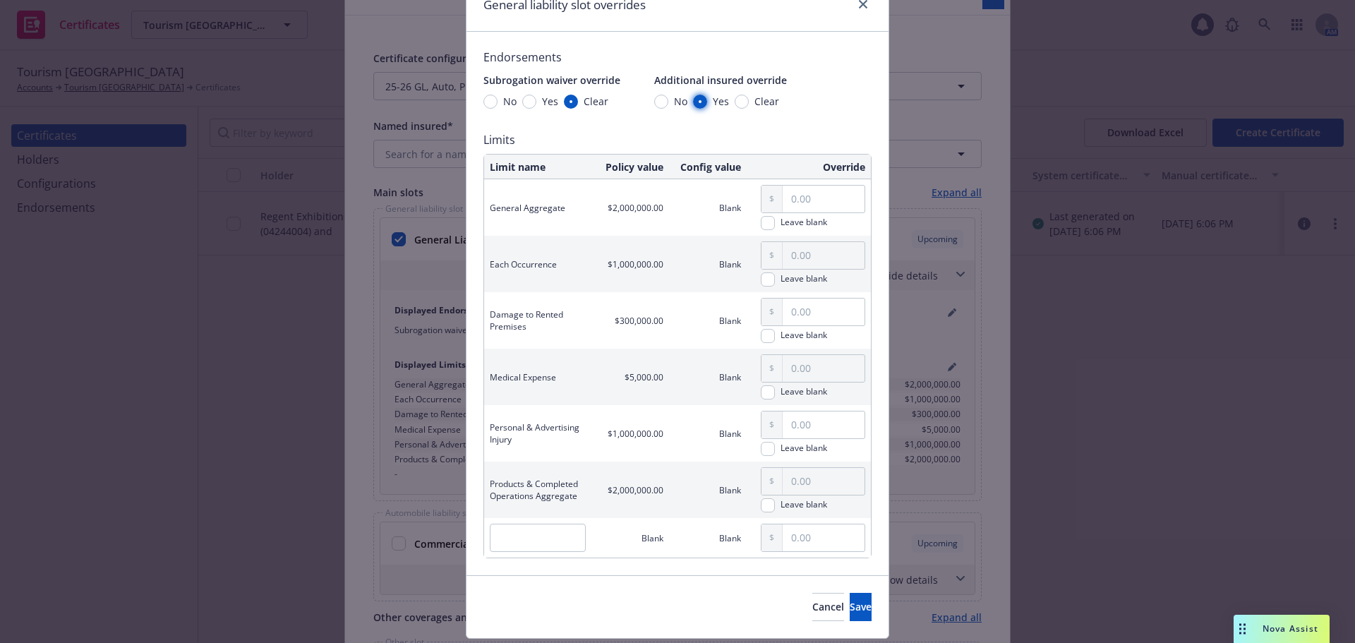
scroll to position [108, 0]
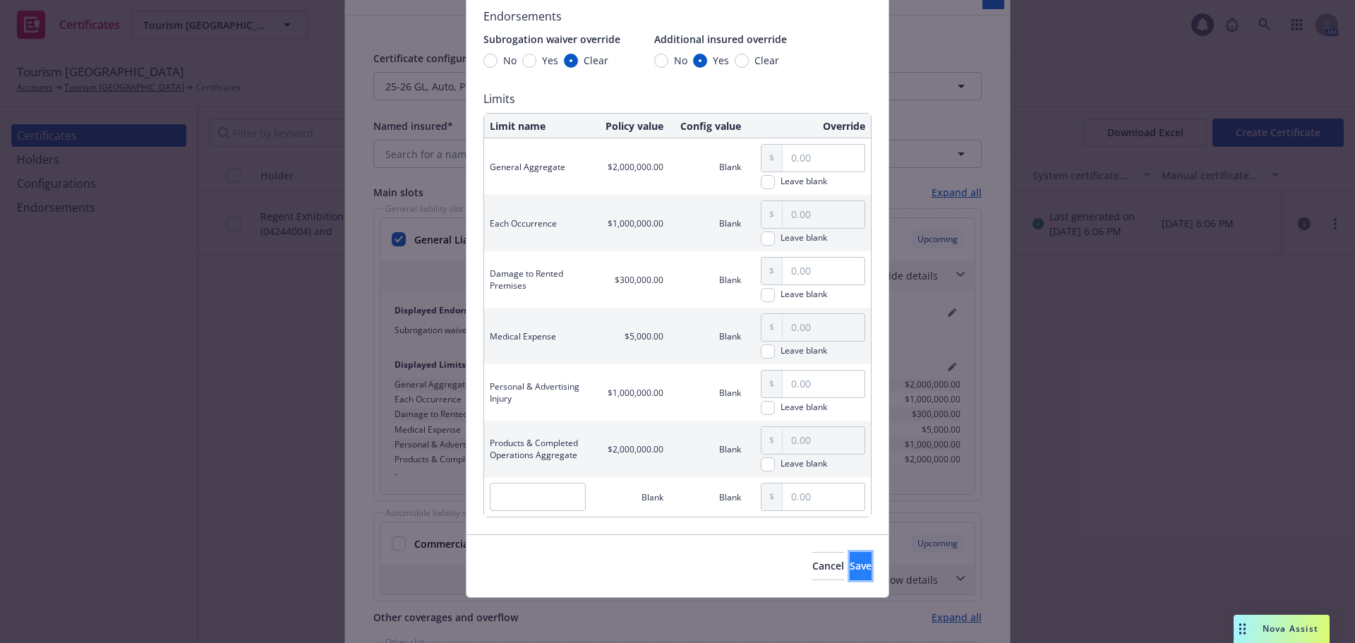
click at [850, 566] on span "Save" at bounding box center [861, 565] width 22 height 13
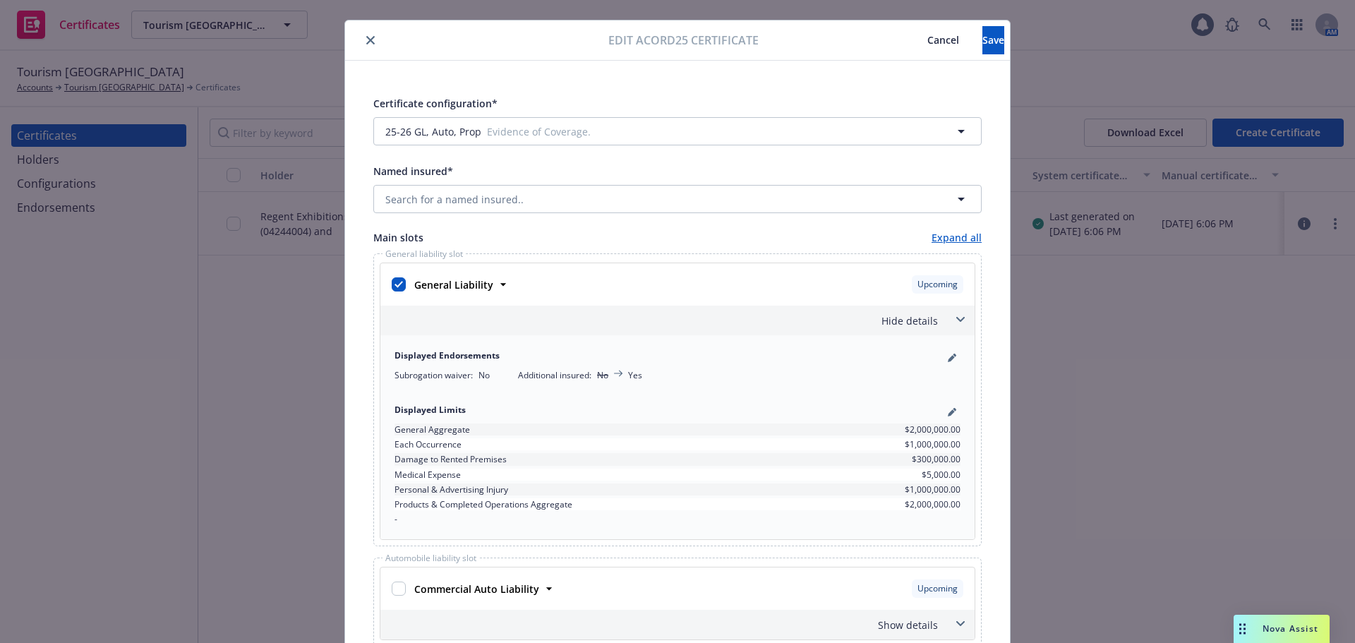
scroll to position [0, 0]
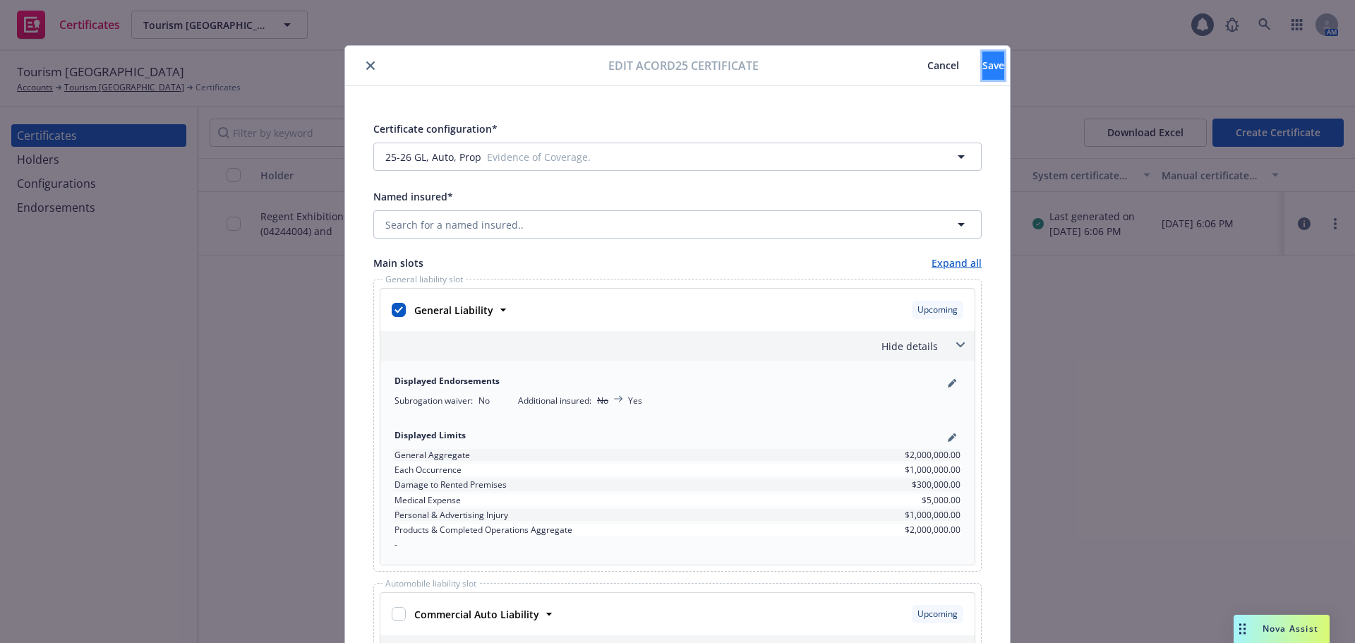
click at [982, 71] on button "Save" at bounding box center [993, 66] width 22 height 28
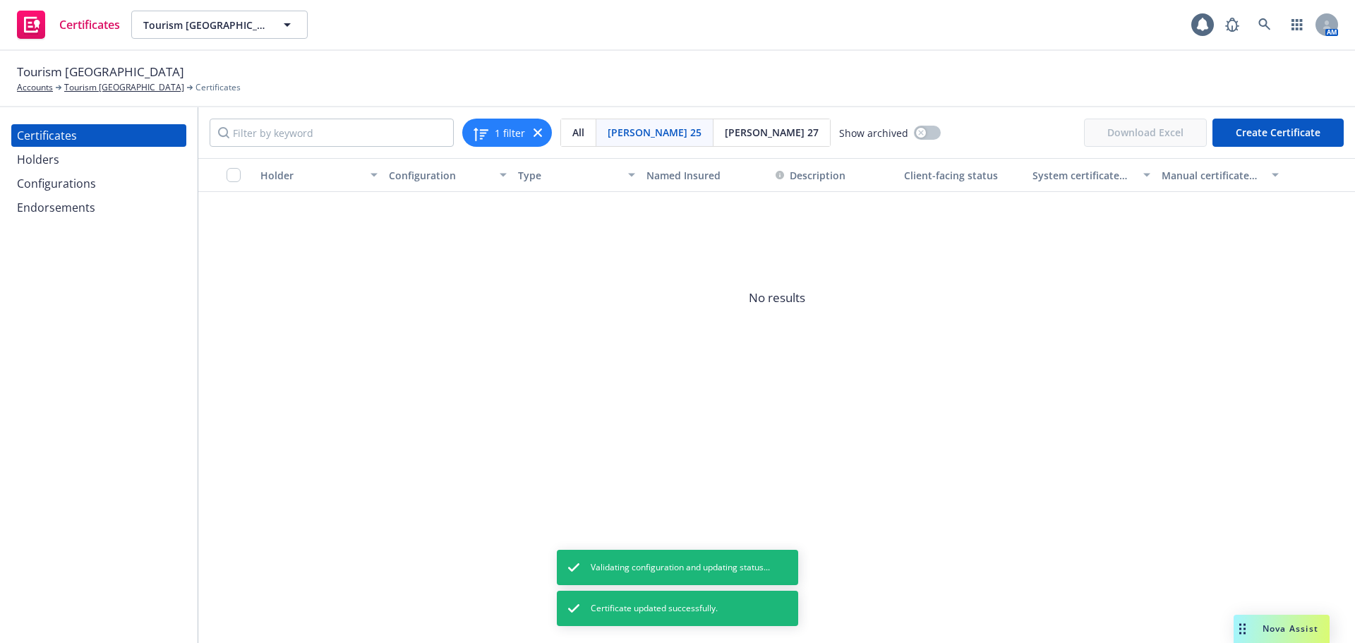
click at [86, 190] on div "Configurations" at bounding box center [56, 183] width 79 height 23
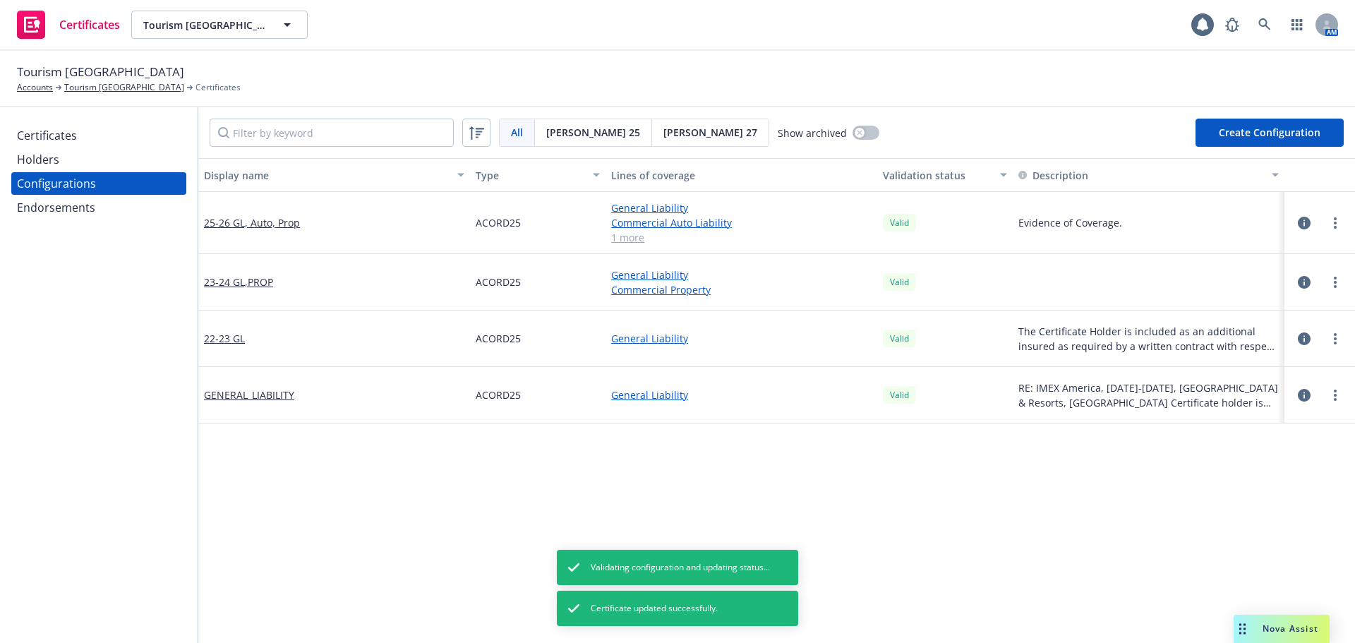
click at [80, 123] on div "Certificates Holders Configurations Endorsements" at bounding box center [99, 375] width 198 height 536
click at [87, 134] on div "Certificates" at bounding box center [99, 135] width 164 height 23
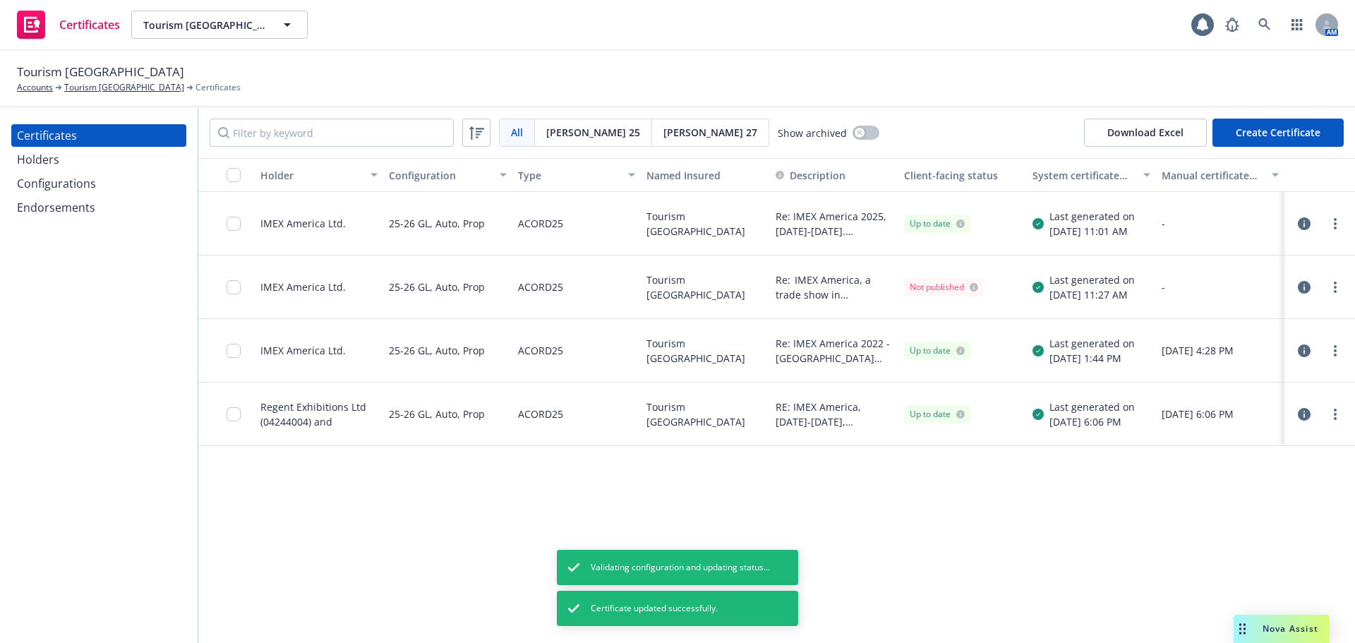
click at [86, 189] on div "Configurations" at bounding box center [56, 183] width 79 height 23
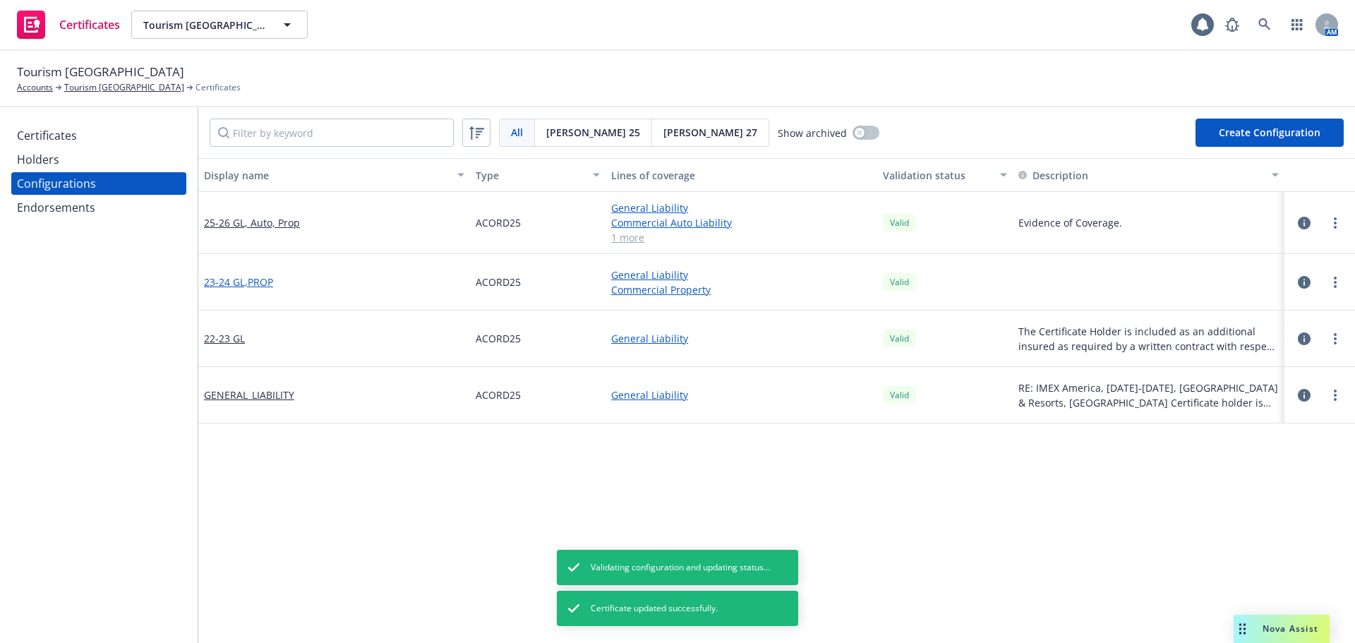
click at [259, 281] on link "23-24 GL,PROP" at bounding box center [238, 281] width 69 height 15
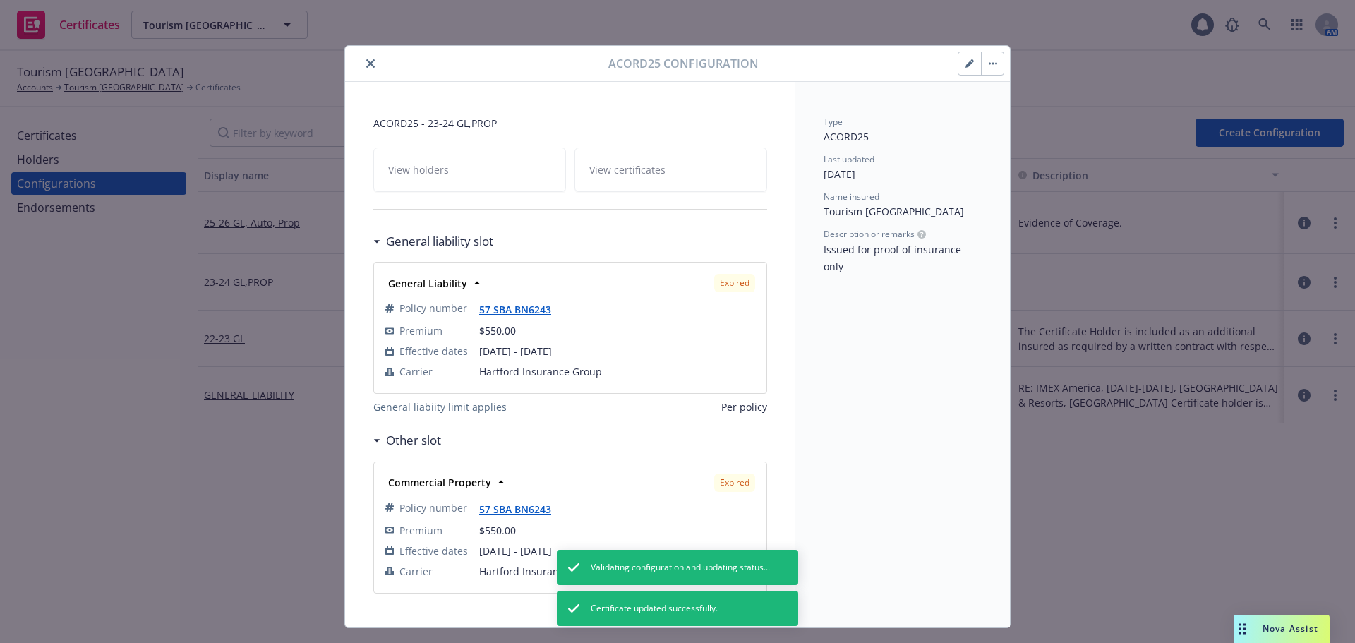
click at [989, 70] on button "button" at bounding box center [992, 63] width 23 height 23
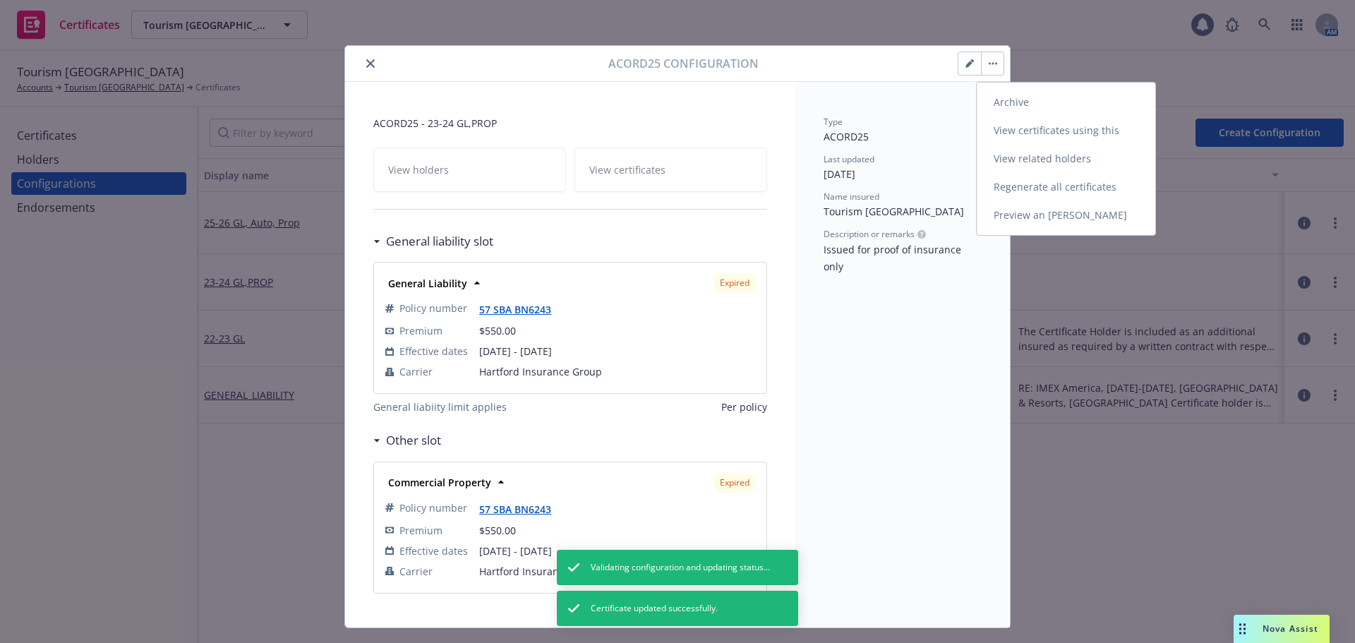
click at [1002, 108] on link "Archive" at bounding box center [1066, 102] width 179 height 28
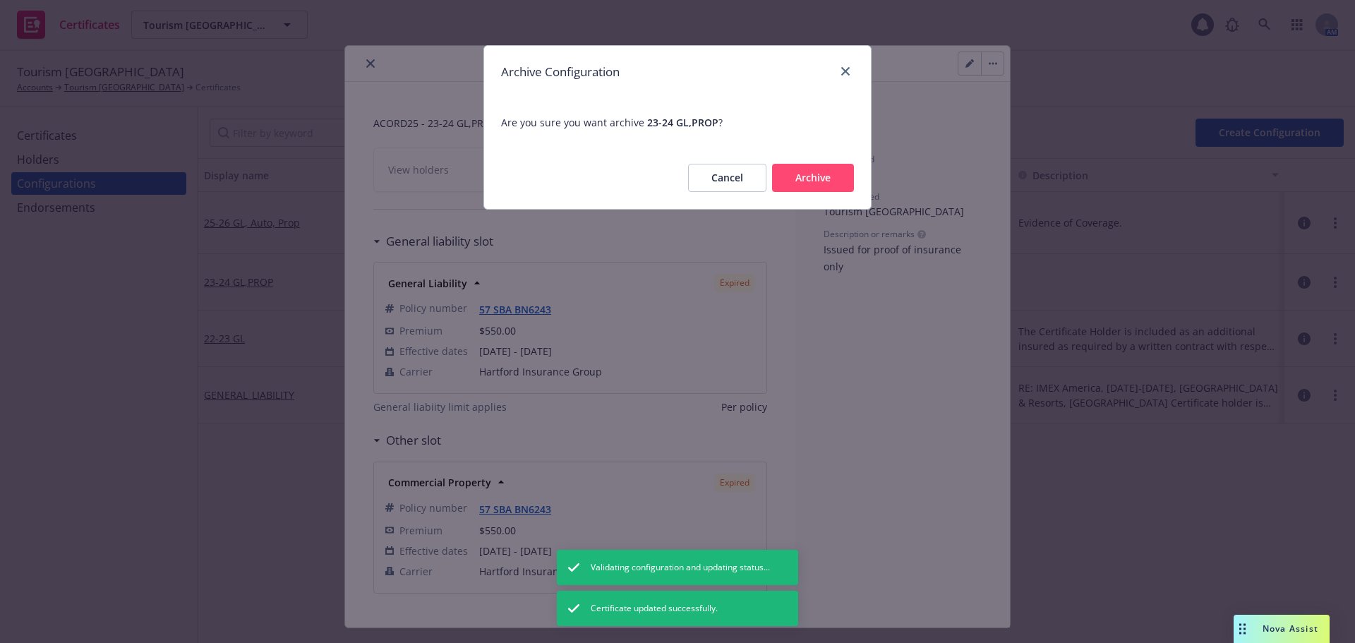
click at [819, 173] on button "Archive" at bounding box center [813, 178] width 82 height 28
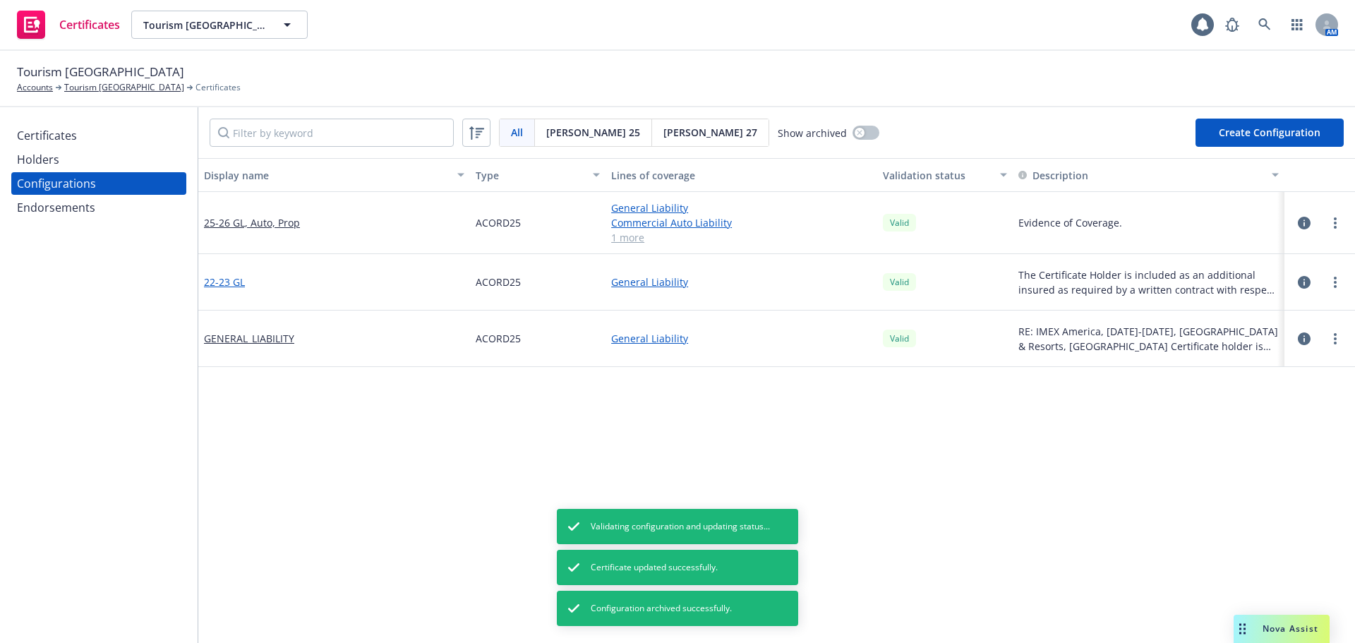
click at [236, 282] on link "22-23 GL" at bounding box center [224, 281] width 41 height 15
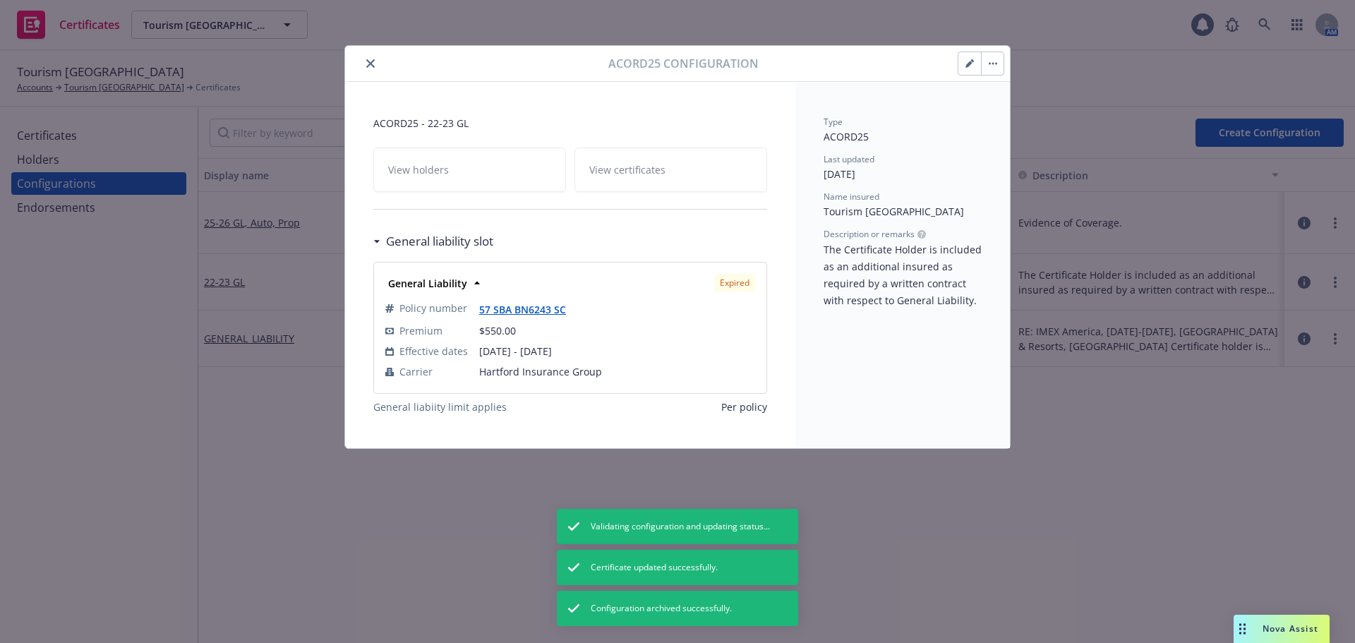
click at [985, 66] on button "button" at bounding box center [992, 63] width 23 height 23
click at [1015, 110] on link "Archive" at bounding box center [1071, 102] width 179 height 28
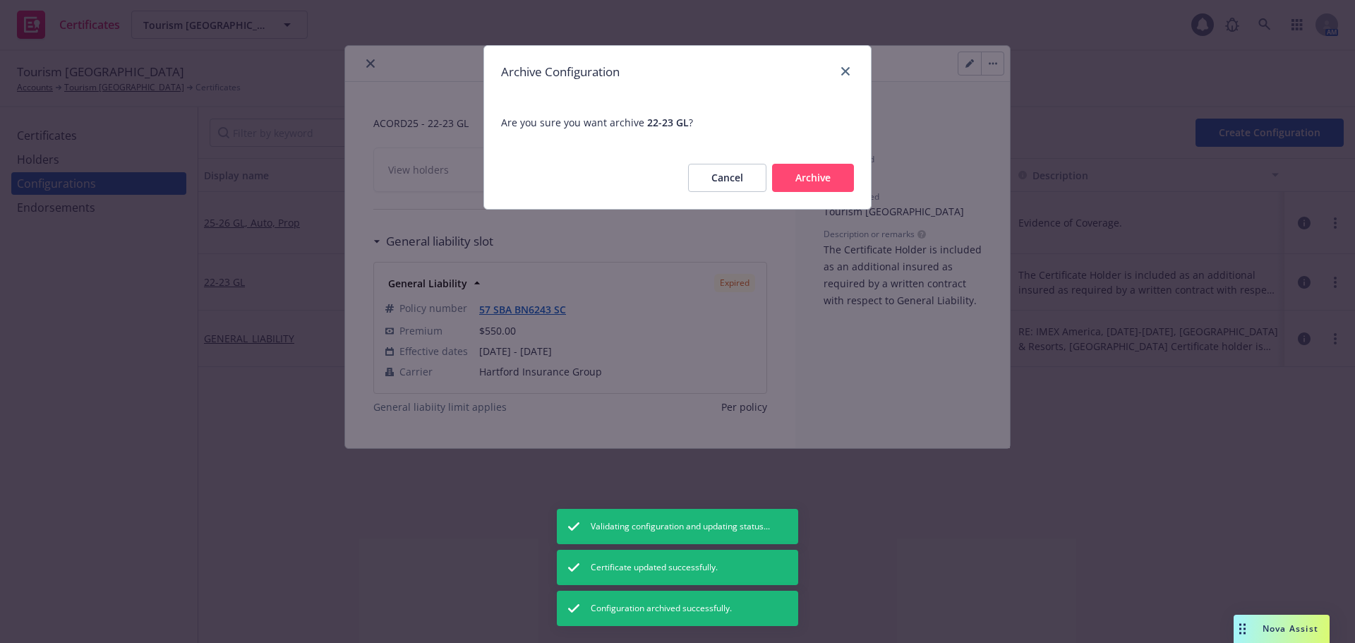
click at [823, 186] on button "Archive" at bounding box center [813, 178] width 82 height 28
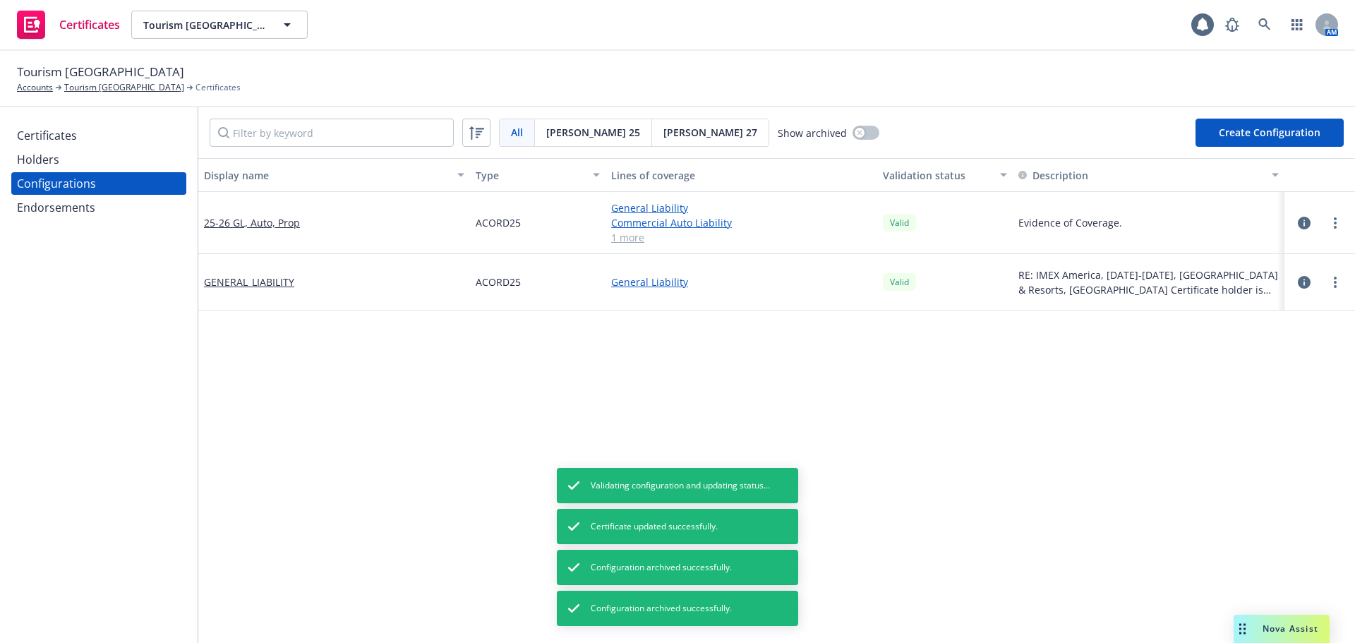
click at [265, 290] on div "GENERAL_LIABILITY" at bounding box center [334, 282] width 272 height 56
click at [262, 284] on link "GENERAL_LIABILITY" at bounding box center [249, 281] width 90 height 15
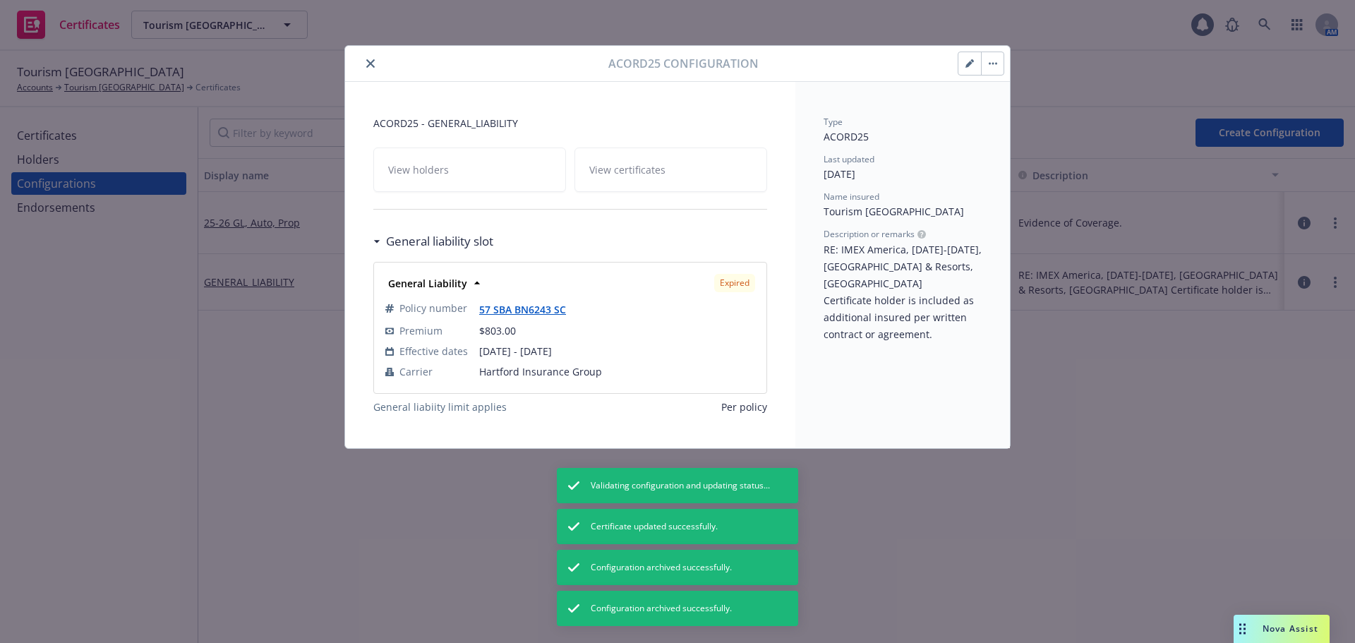
click at [1001, 62] on button "button" at bounding box center [992, 63] width 23 height 23
click at [1027, 104] on link "Archive" at bounding box center [1071, 102] width 179 height 28
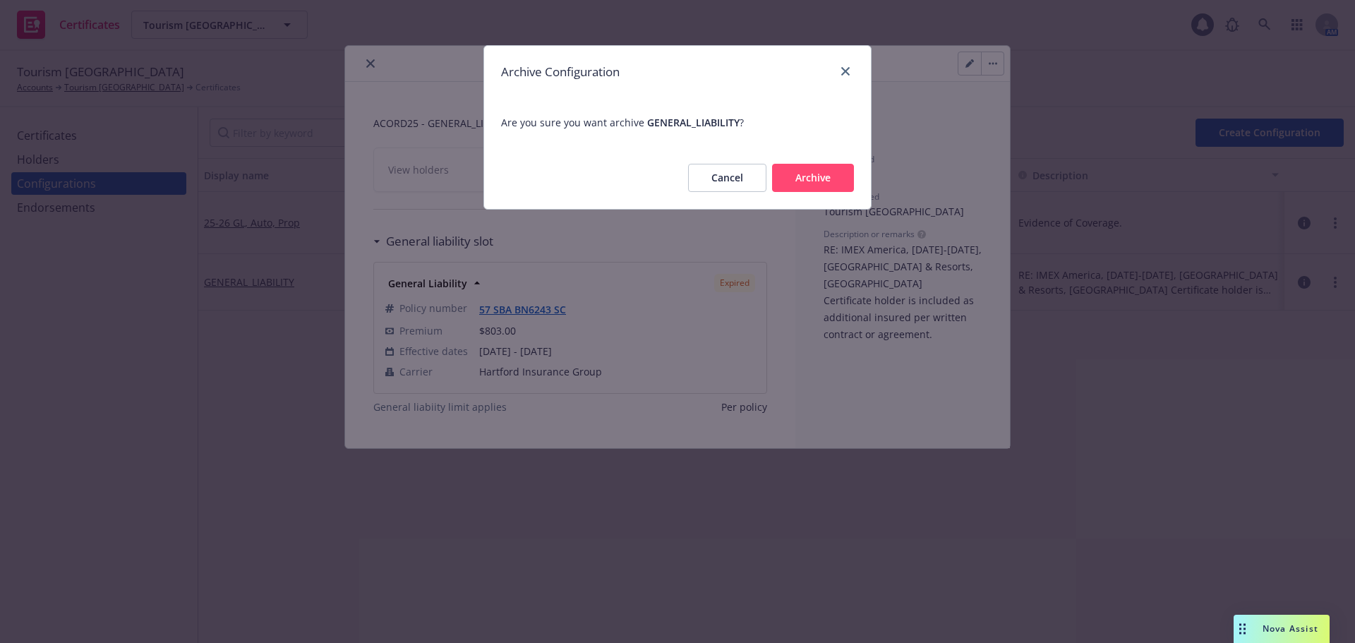
click at [815, 181] on button "Archive" at bounding box center [813, 178] width 82 height 28
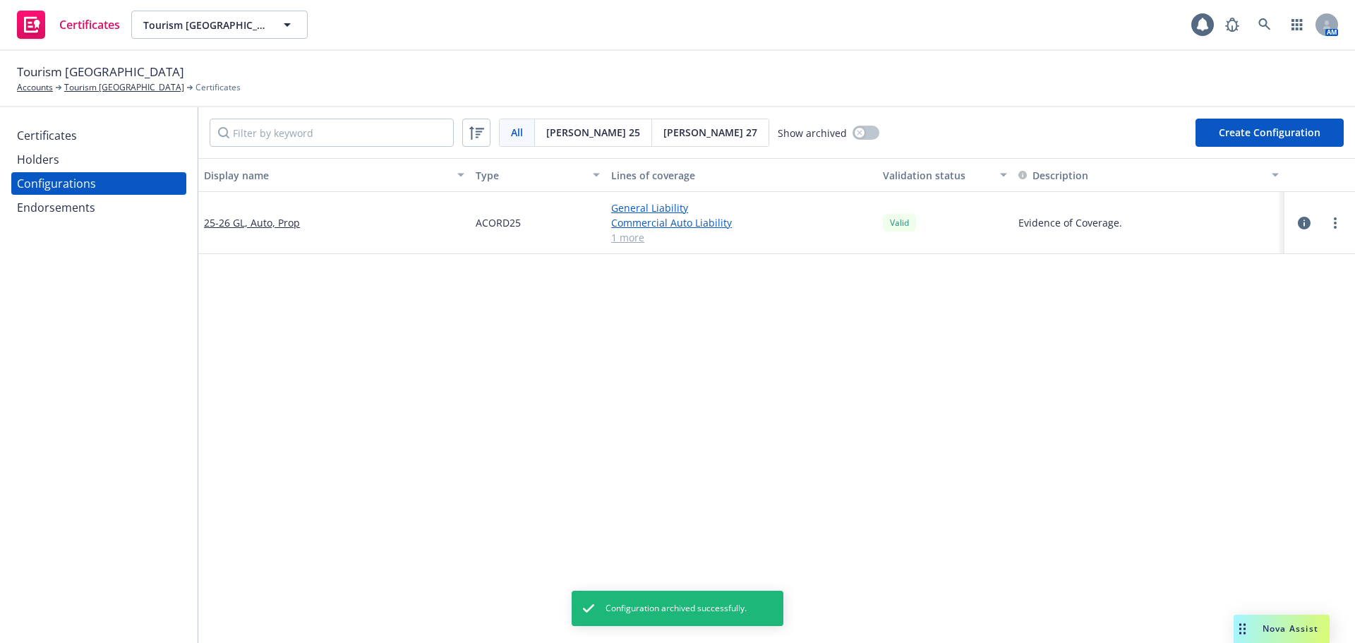
click at [74, 145] on div "Certificates" at bounding box center [47, 135] width 60 height 23
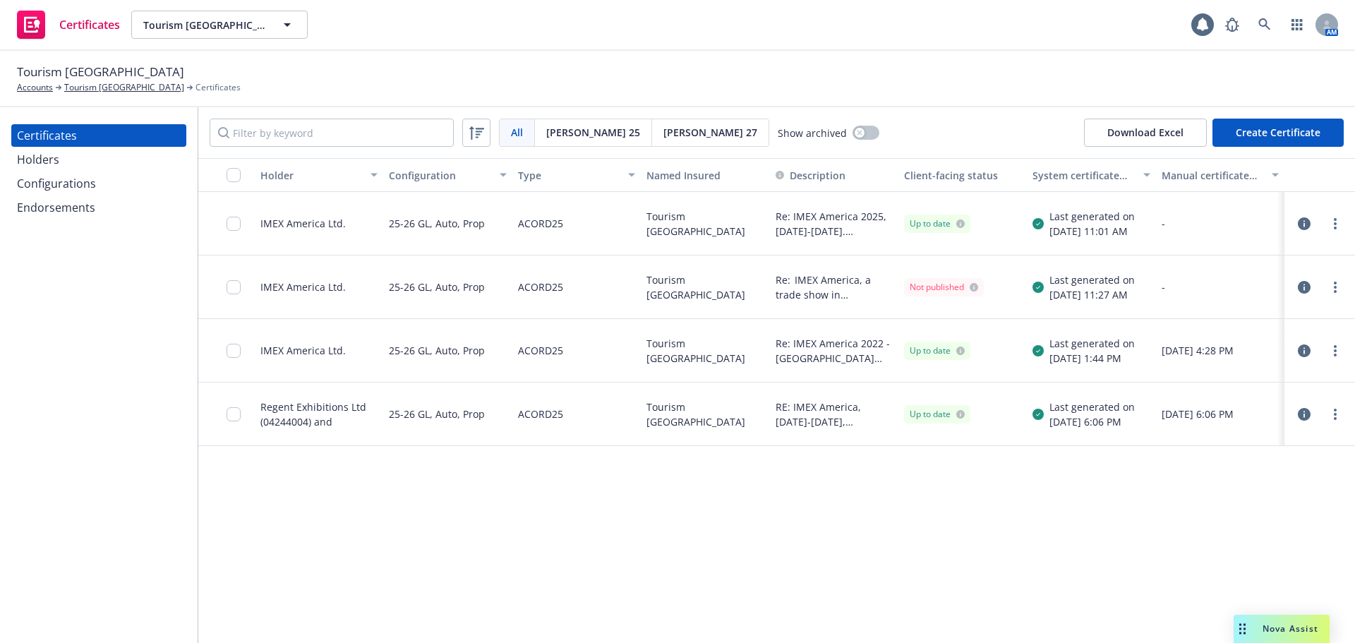
click at [1298, 226] on icon "button" at bounding box center [1304, 223] width 13 height 13
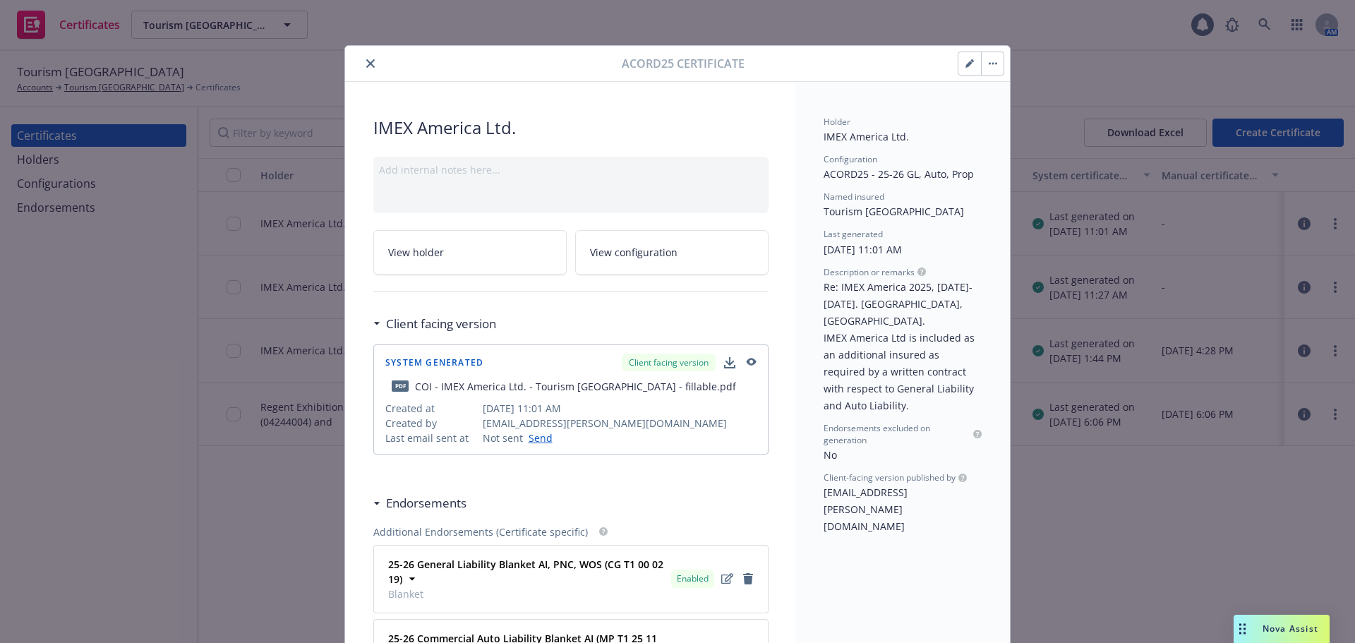
click at [970, 65] on button "button" at bounding box center [969, 63] width 23 height 23
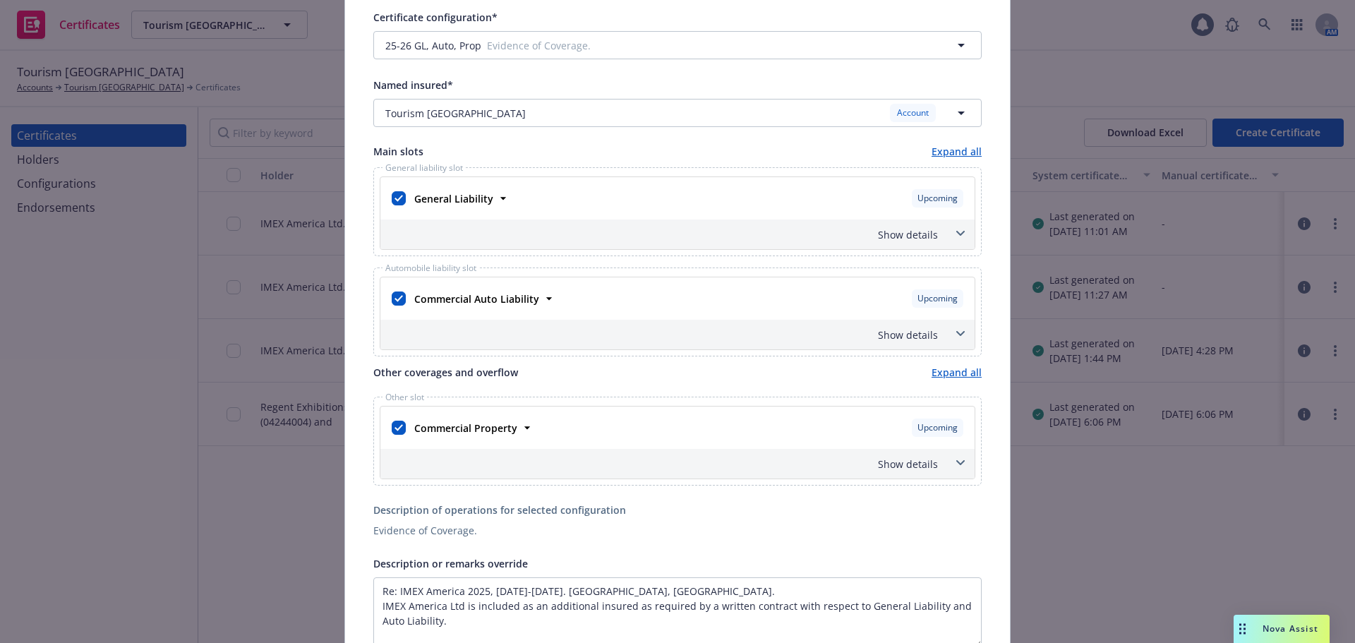
scroll to position [71, 0]
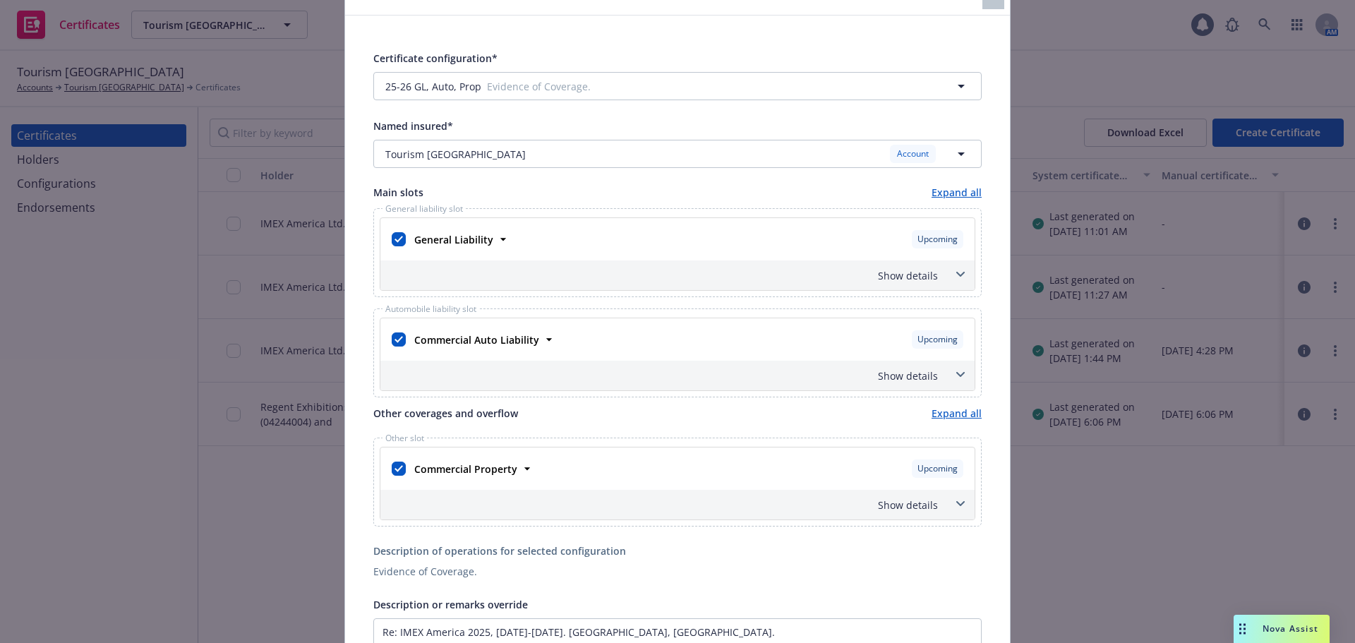
click at [898, 266] on div "Show details" at bounding box center [677, 275] width 594 height 30
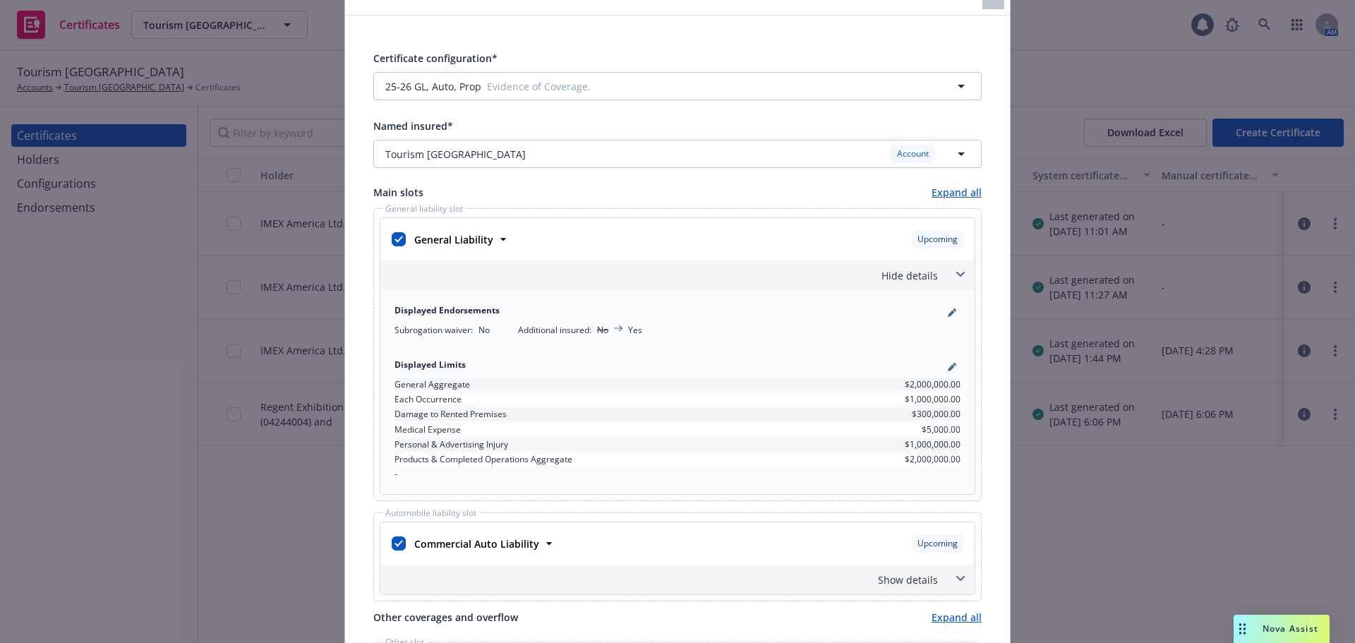
click at [898, 266] on div "Hide details" at bounding box center [677, 275] width 594 height 30
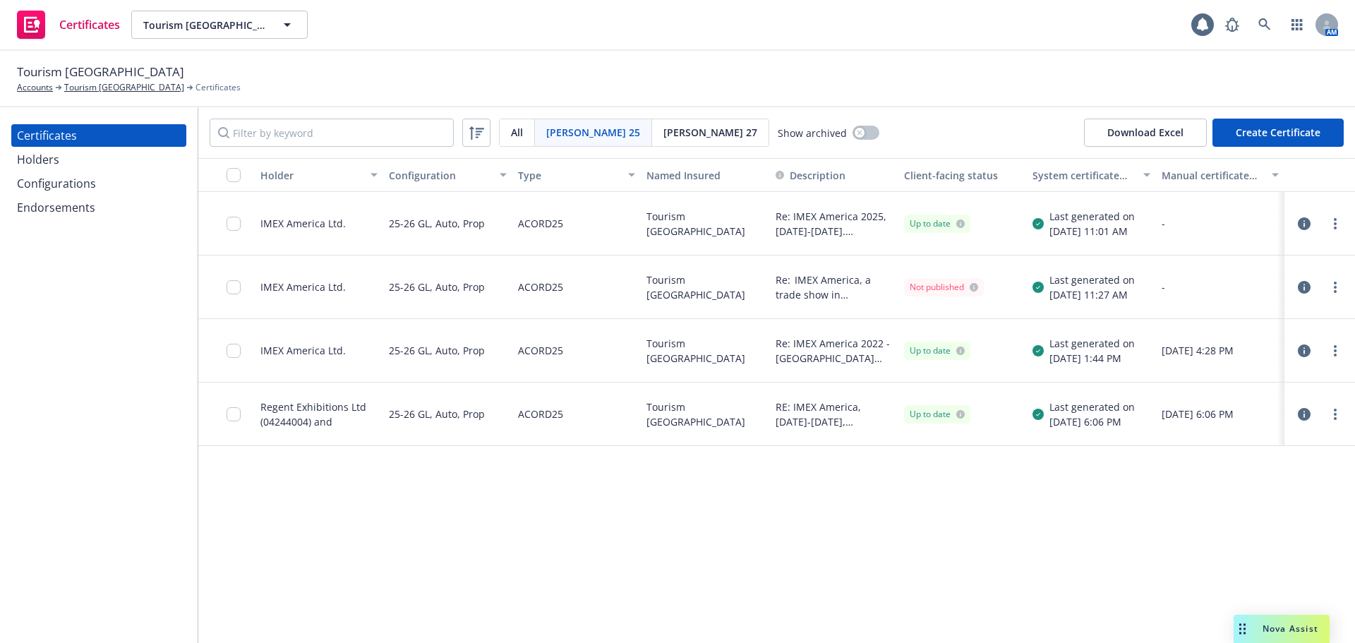
click at [1308, 284] on icon "button" at bounding box center [1304, 287] width 13 height 13
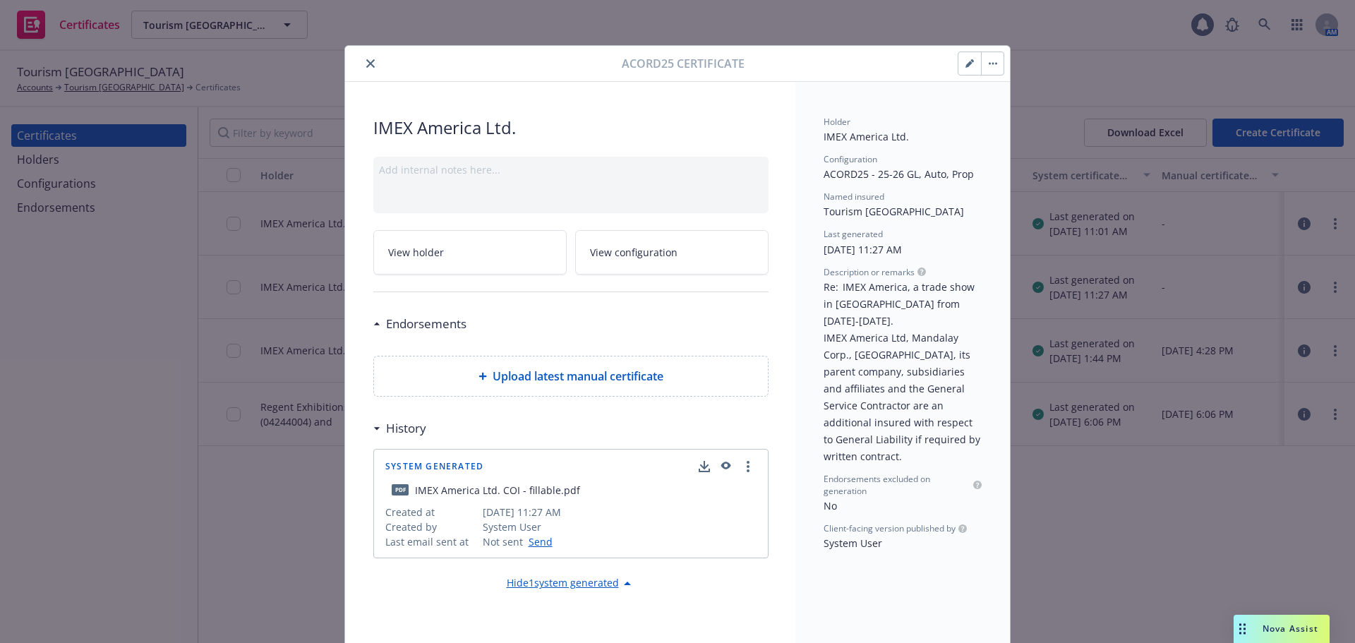
click at [965, 70] on button "button" at bounding box center [969, 63] width 23 height 23
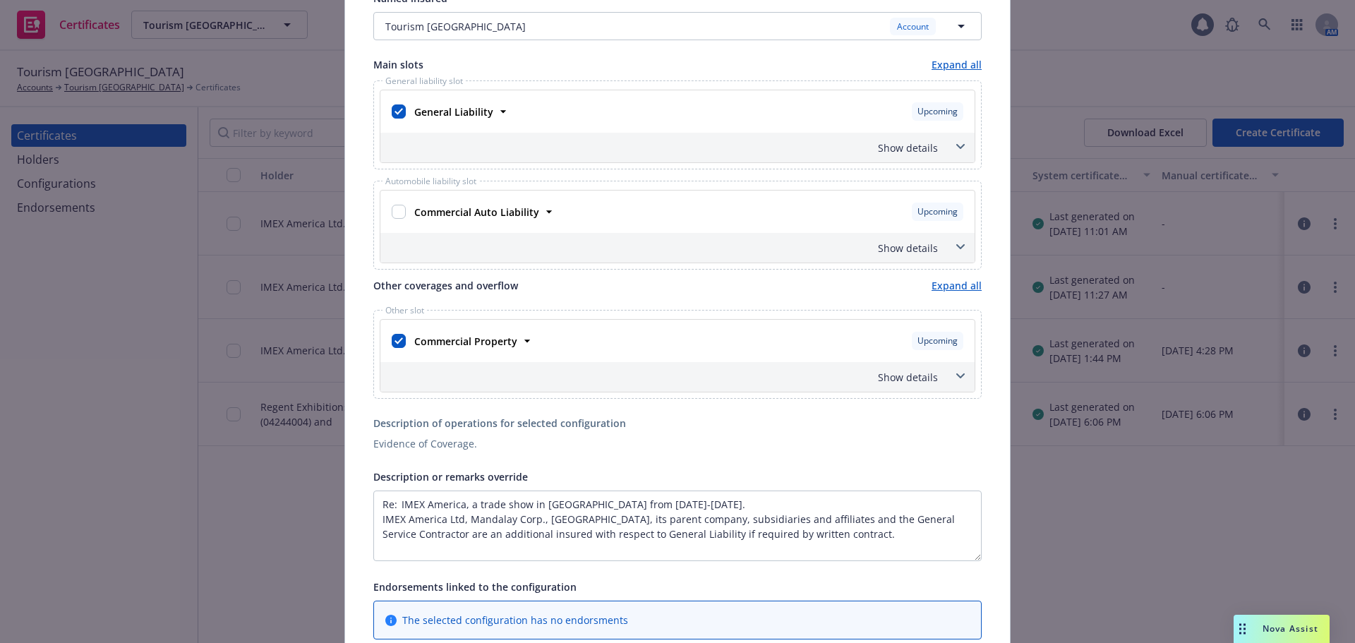
scroll to position [212, 0]
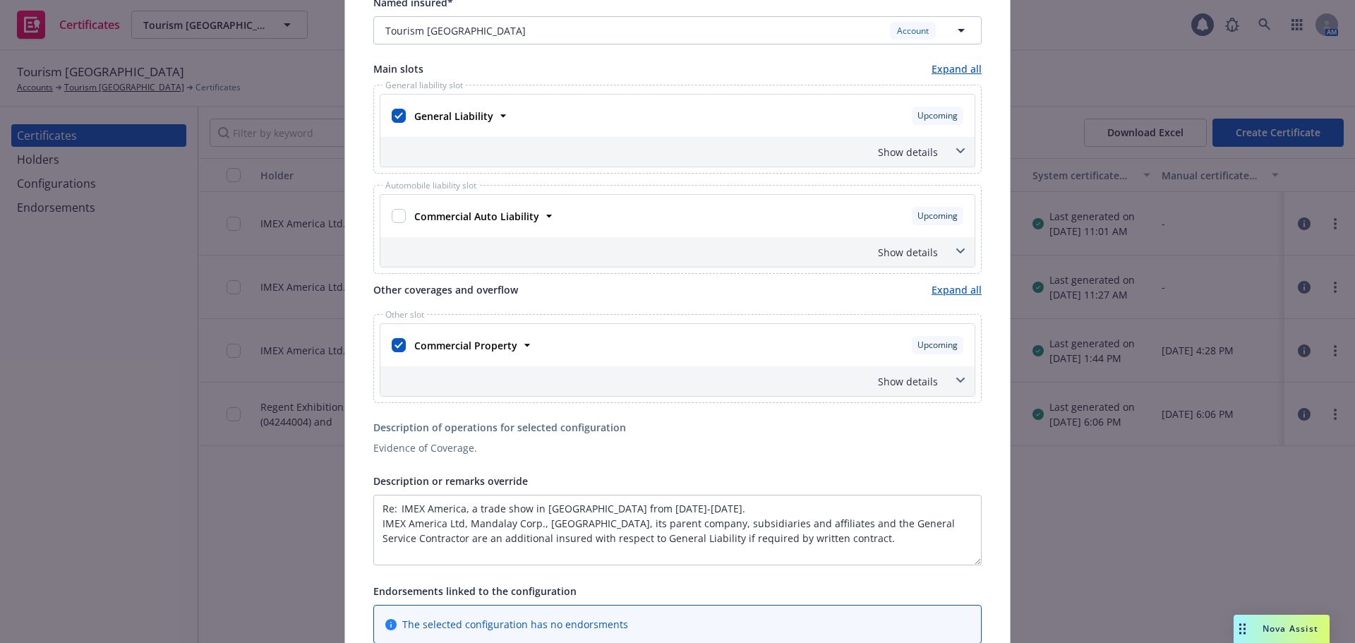
click at [945, 159] on div "Show details" at bounding box center [677, 152] width 594 height 30
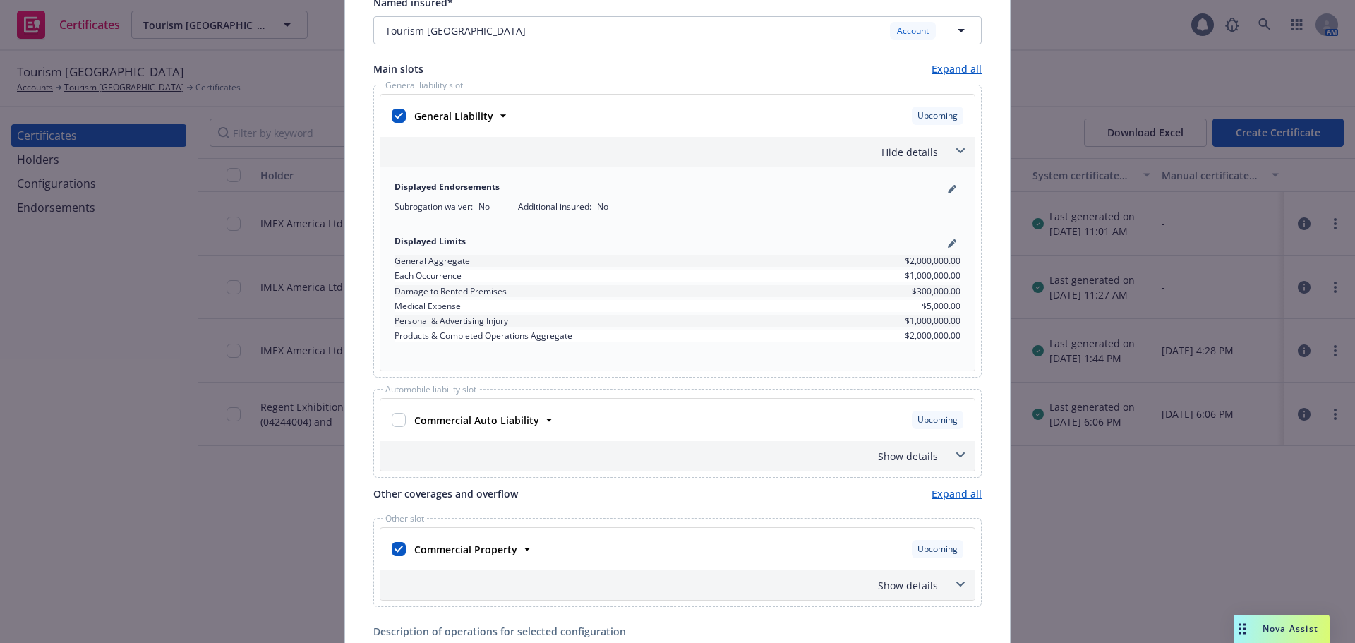
click at [945, 159] on div "Hide details" at bounding box center [677, 152] width 594 height 30
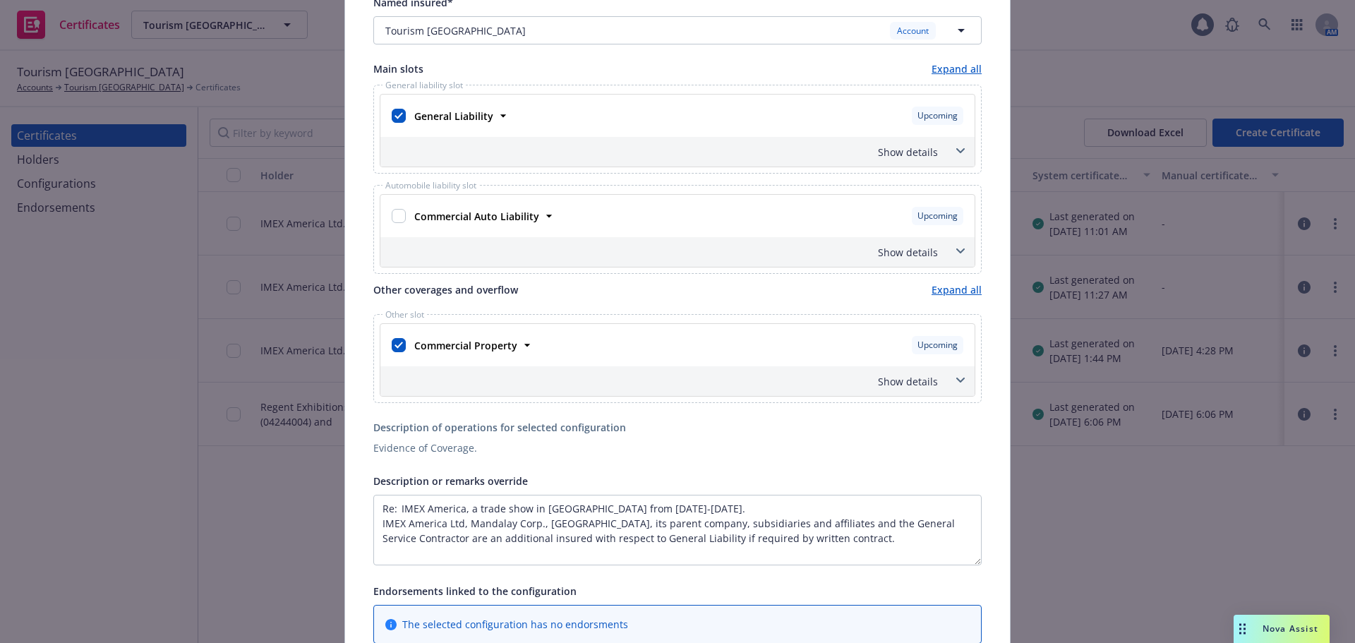
click at [945, 159] on div "Show details" at bounding box center [677, 152] width 594 height 30
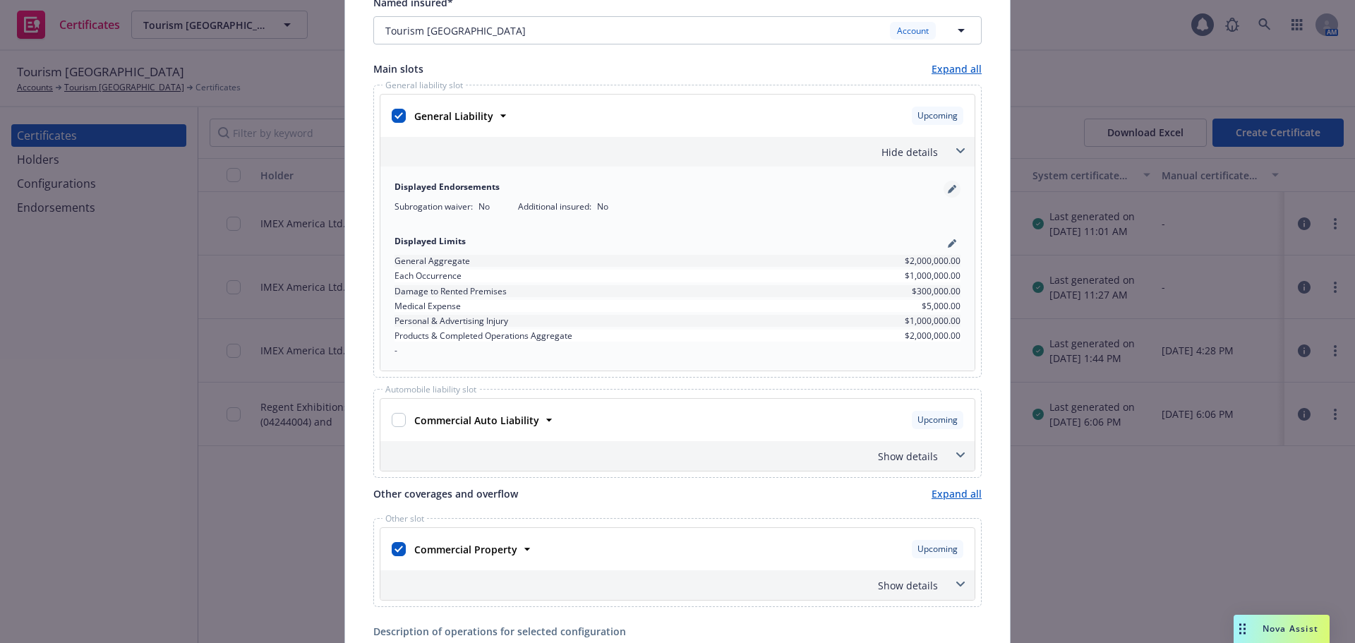
click at [948, 196] on link "pencil" at bounding box center [951, 189] width 17 height 17
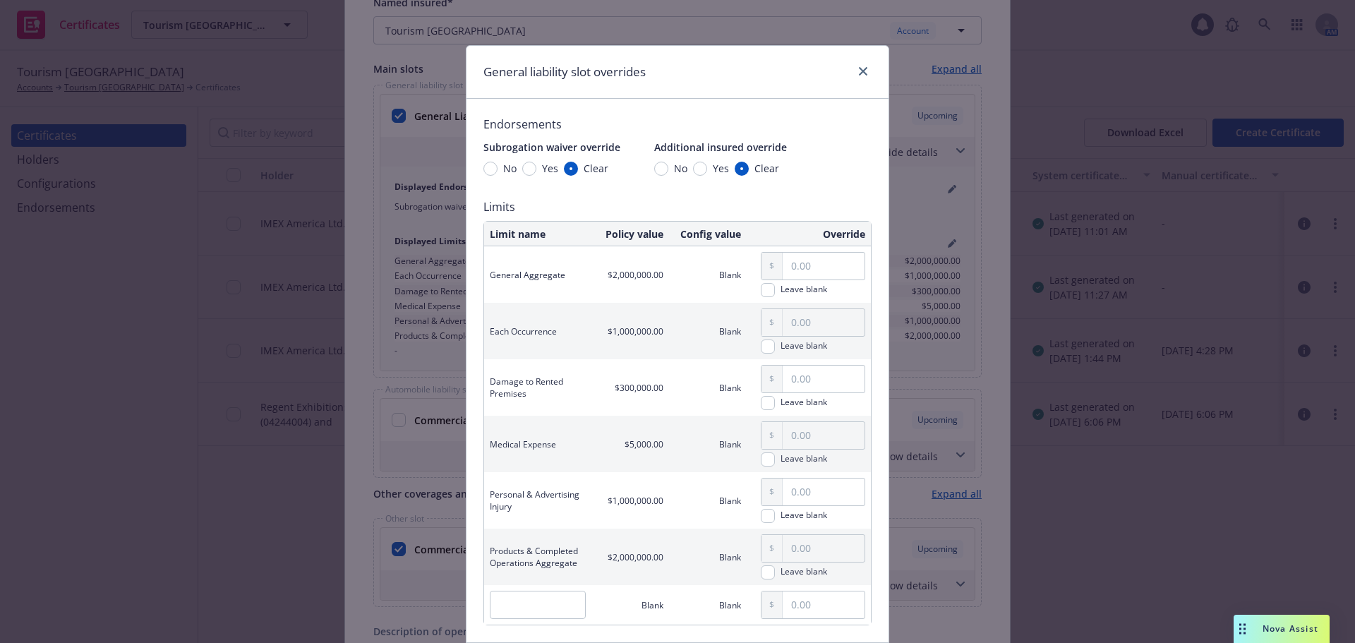
click at [713, 169] on span "Yes" at bounding box center [721, 168] width 16 height 15
click at [707, 169] on input "Yes" at bounding box center [700, 169] width 14 height 14
radio input "true"
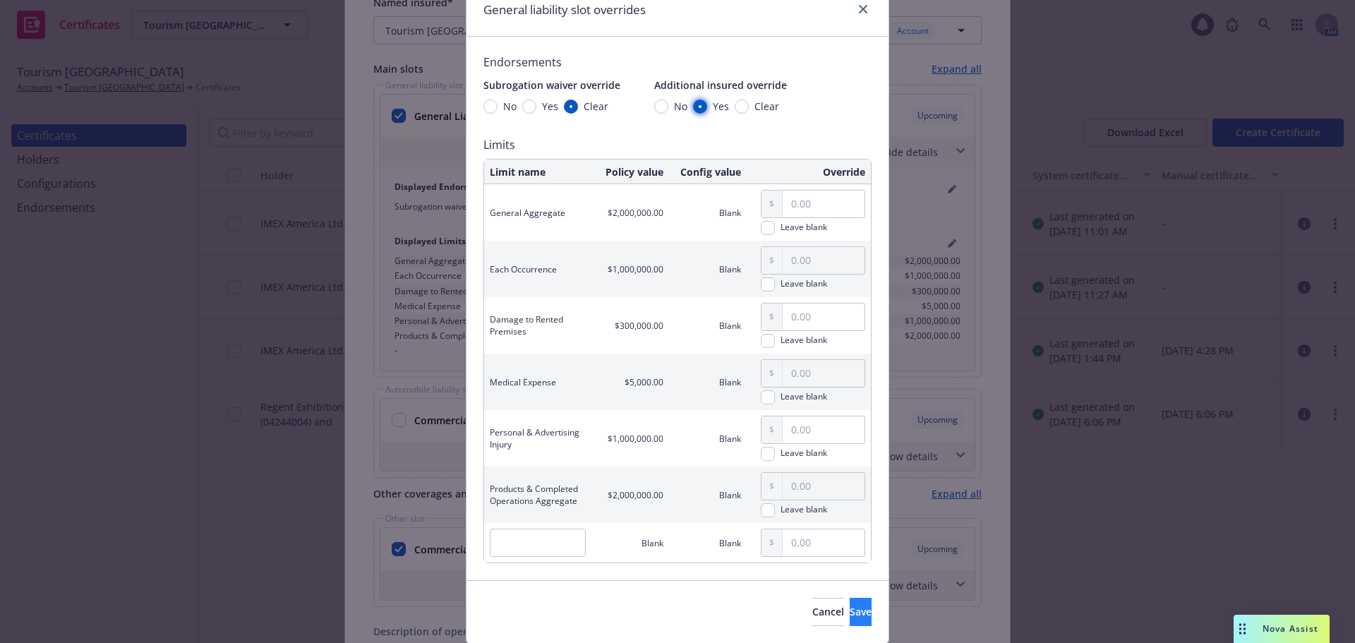
scroll to position [108, 0]
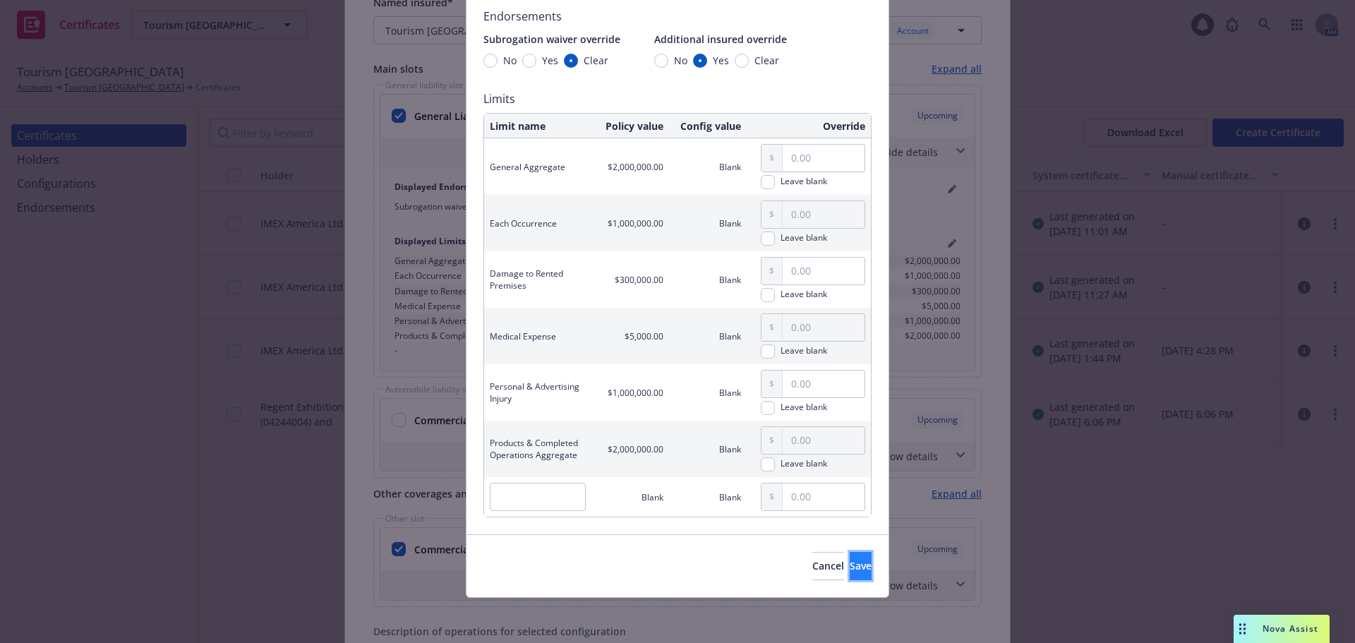
click at [850, 566] on button "Save" at bounding box center [861, 566] width 22 height 28
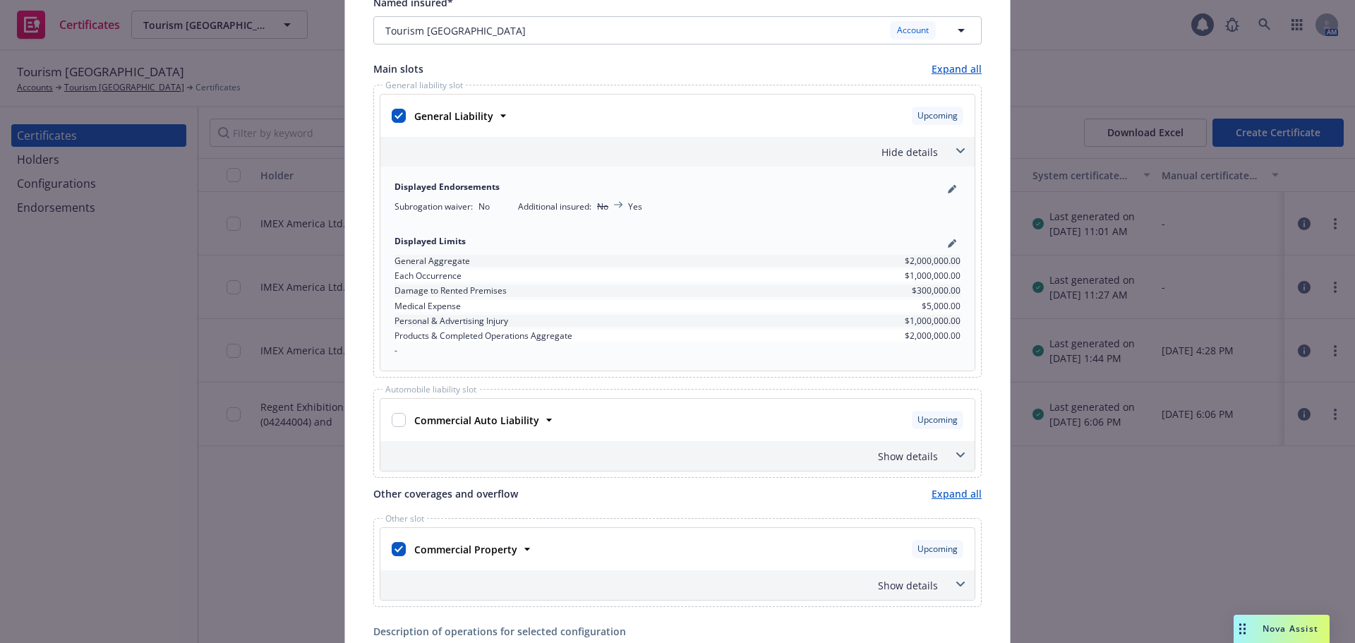
click at [915, 160] on div "Hide details" at bounding box center [677, 152] width 594 height 30
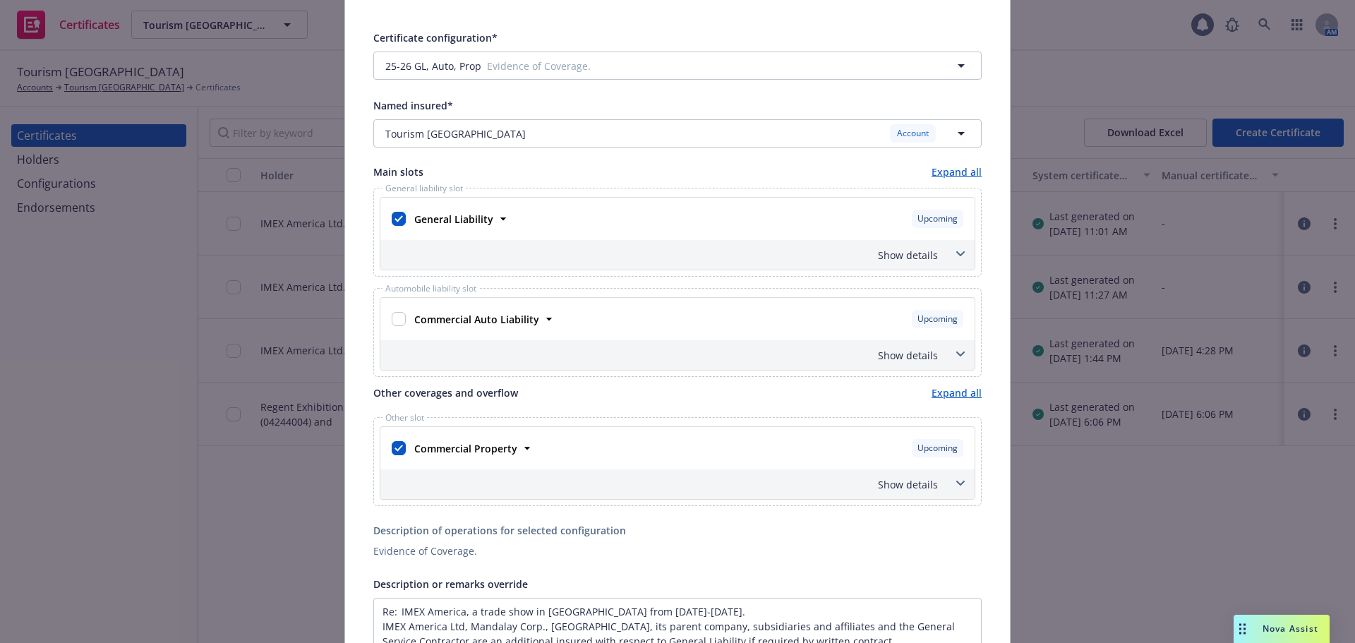
scroll to position [0, 0]
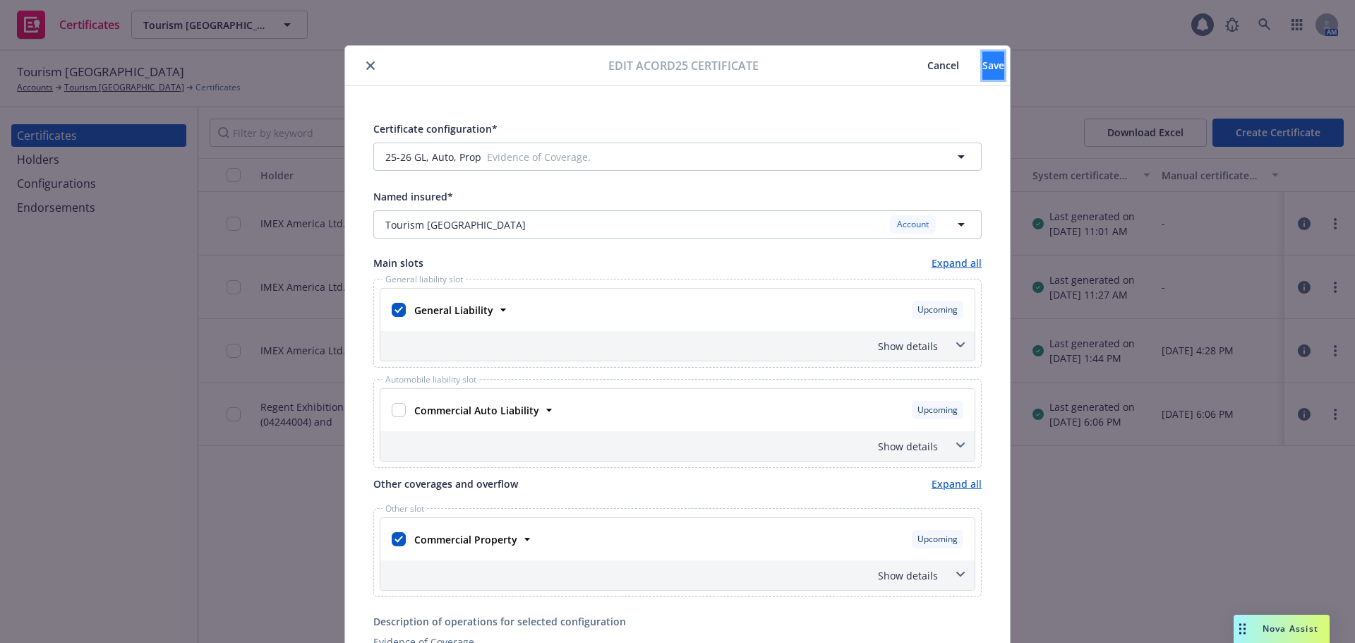
click at [982, 77] on button "Save" at bounding box center [993, 66] width 22 height 28
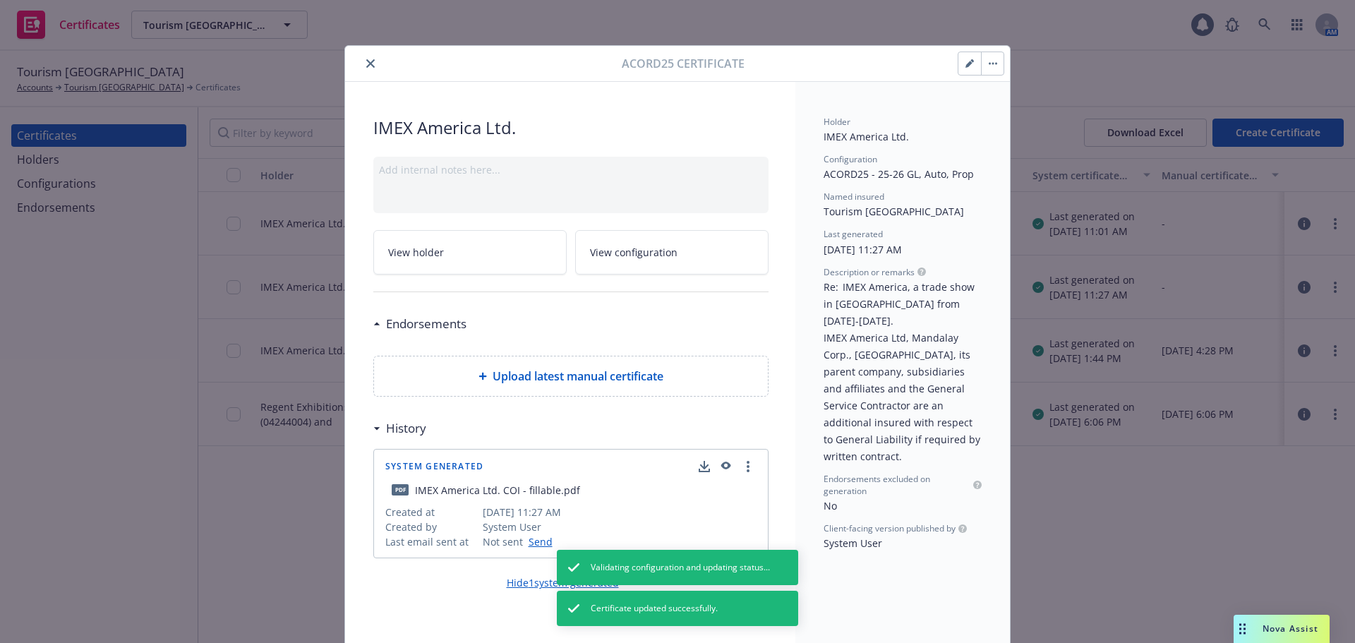
click at [990, 68] on button "button" at bounding box center [992, 63] width 23 height 23
click at [1009, 97] on link "Archive" at bounding box center [1101, 102] width 248 height 28
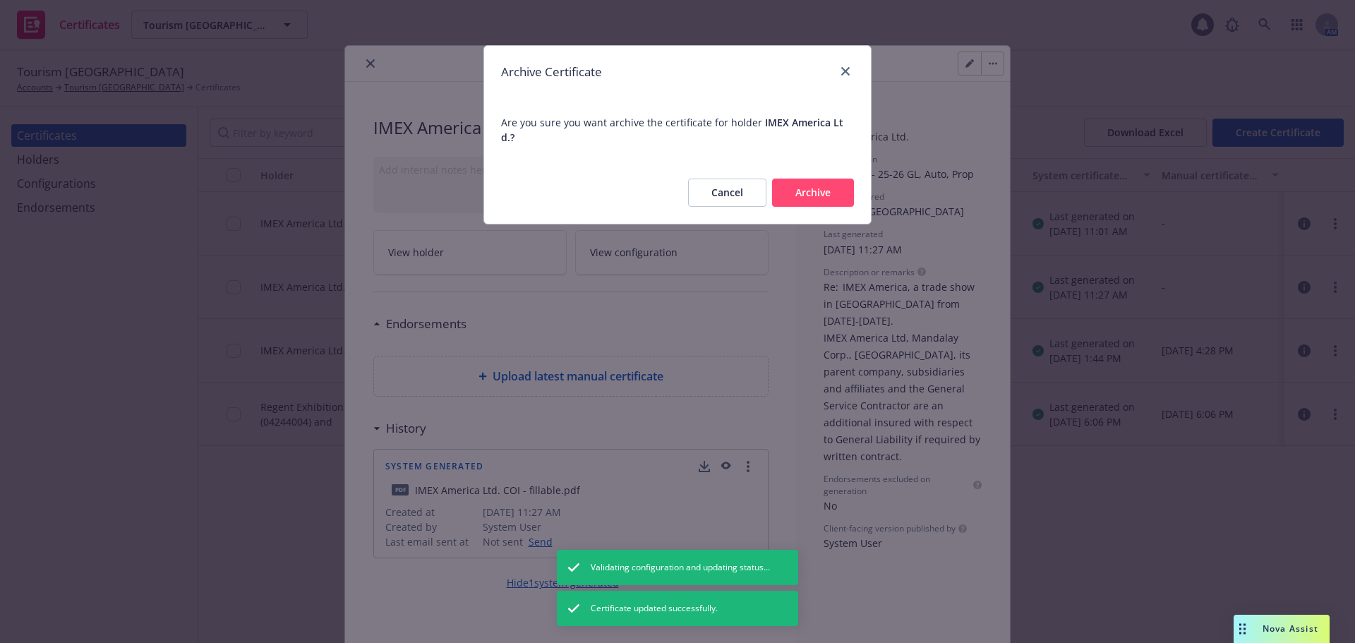
click at [859, 177] on div "Cancel Archive" at bounding box center [677, 193] width 387 height 62
click at [838, 180] on button "Archive" at bounding box center [813, 193] width 82 height 28
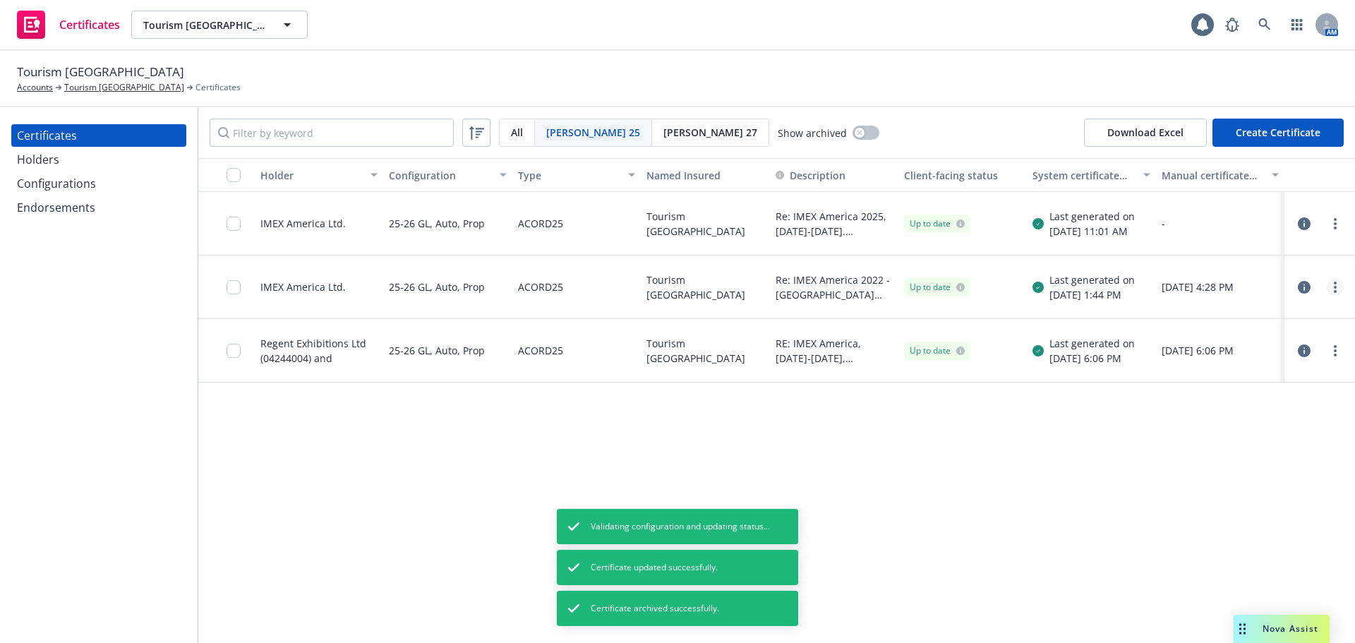
click at [1328, 286] on link "more" at bounding box center [1335, 287] width 17 height 17
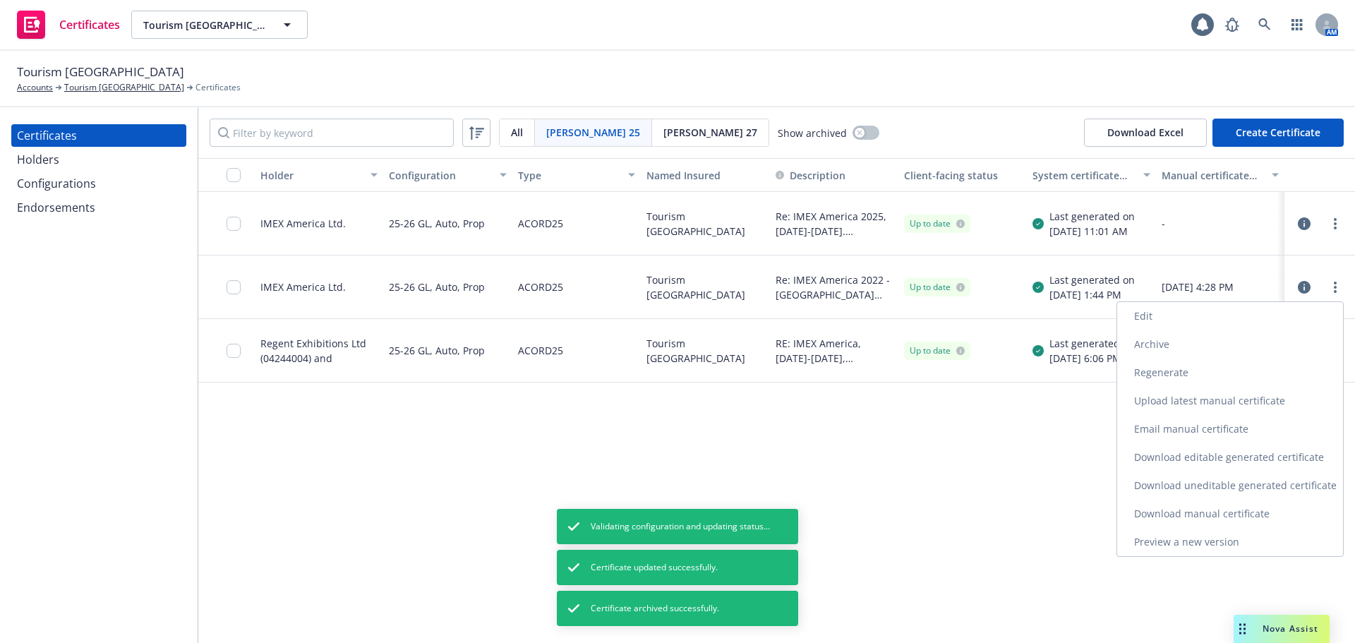
click at [1277, 343] on link "Archive" at bounding box center [1230, 344] width 226 height 28
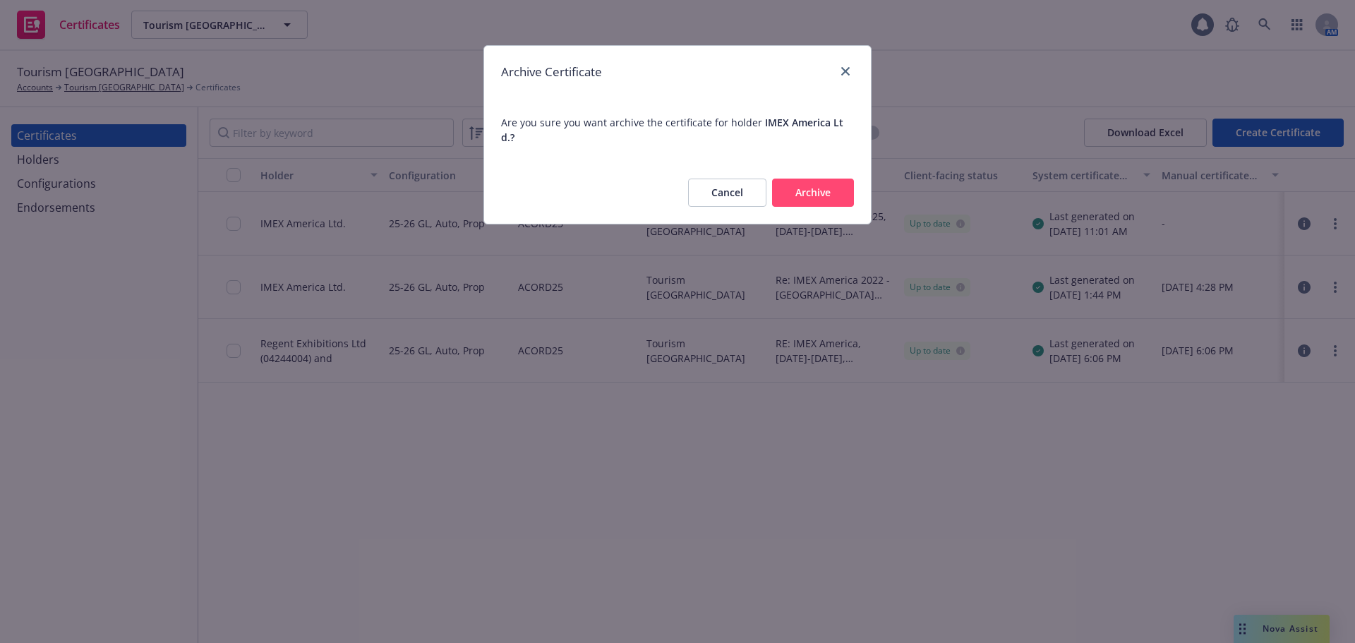
click at [835, 179] on button "Archive" at bounding box center [813, 193] width 82 height 28
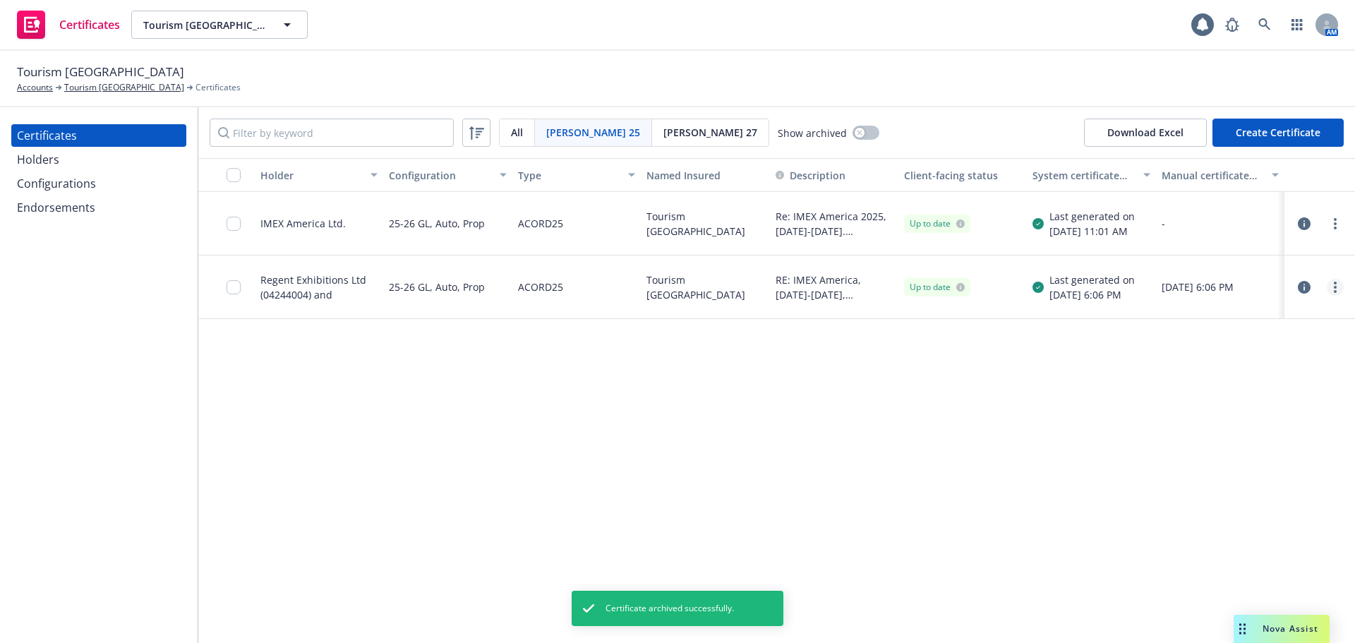
click at [1336, 286] on circle "more" at bounding box center [1335, 287] width 3 height 3
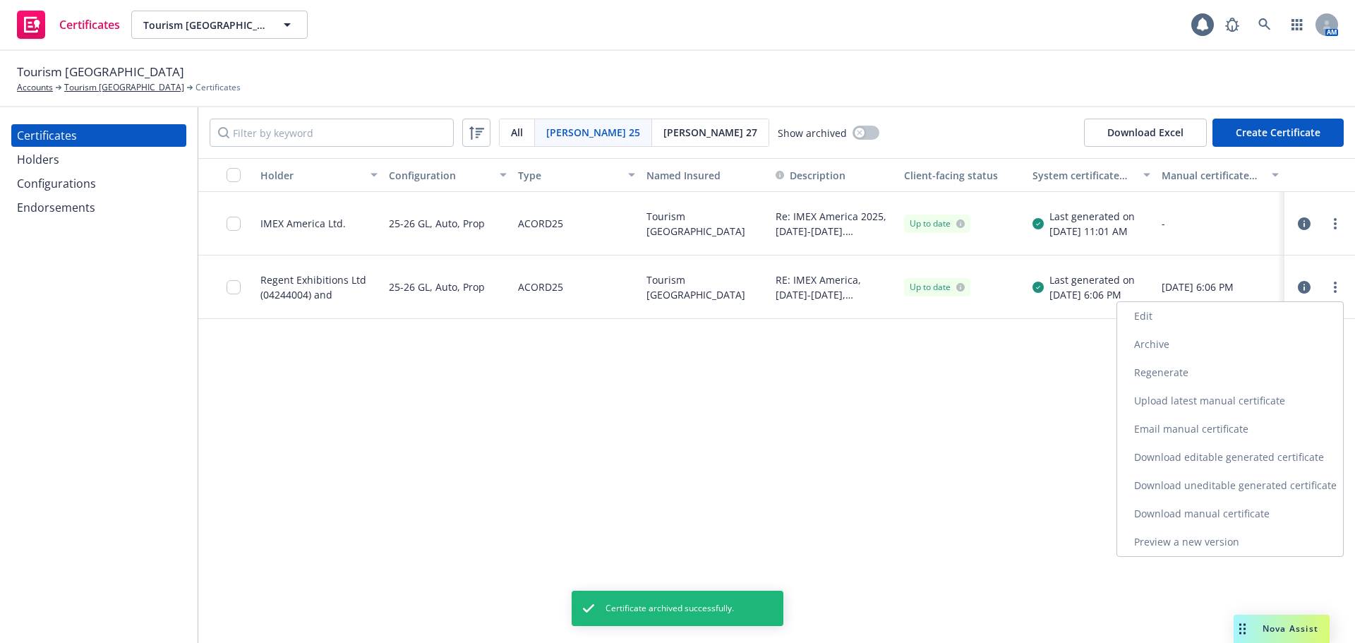
click at [1243, 346] on link "Archive" at bounding box center [1230, 344] width 226 height 28
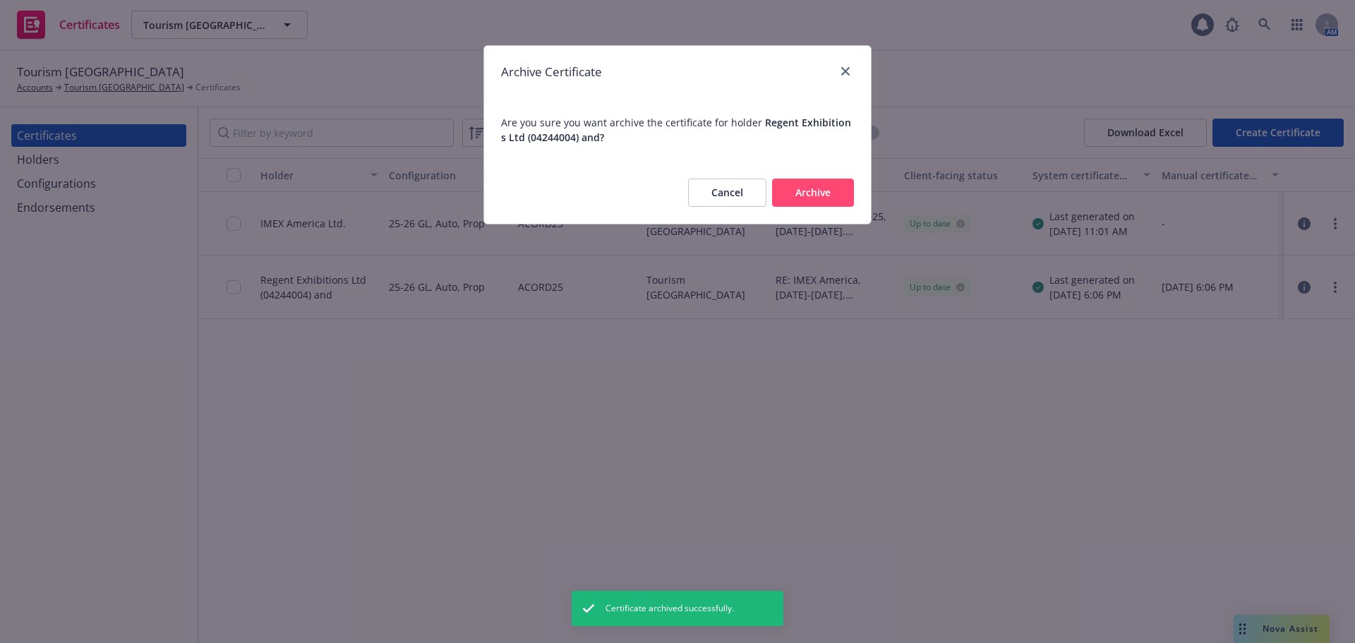
click at [826, 195] on button "Archive" at bounding box center [813, 193] width 82 height 28
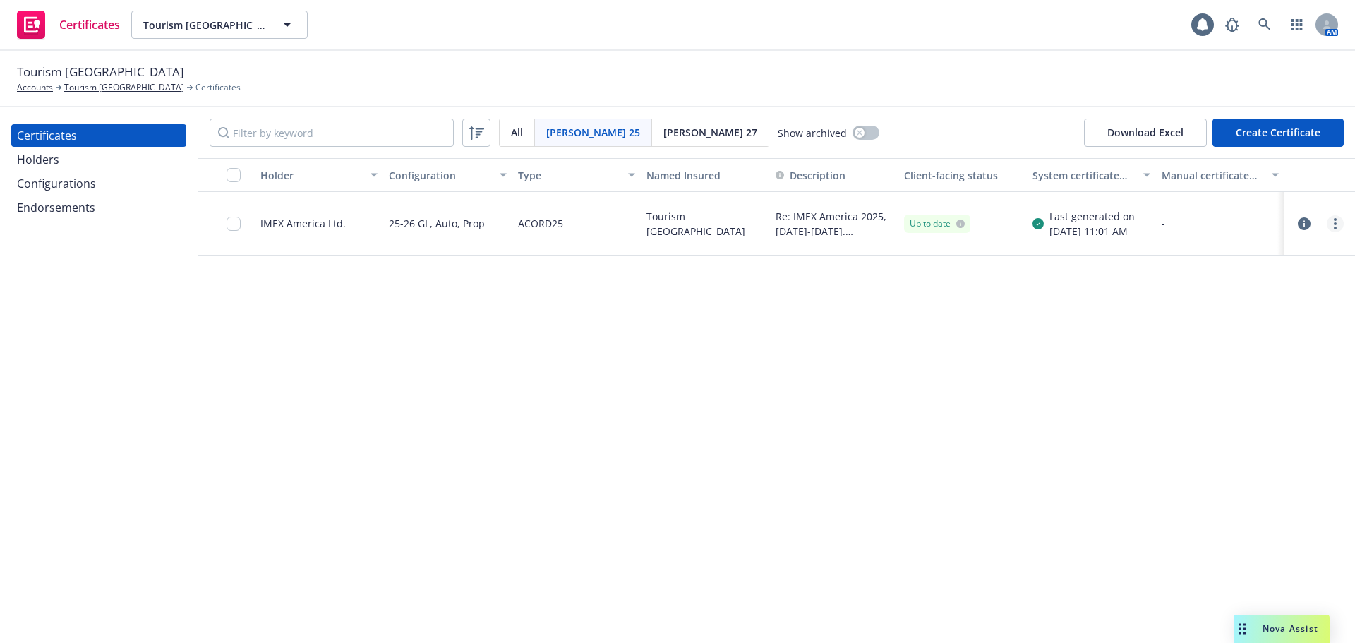
click at [1329, 224] on link "more" at bounding box center [1335, 223] width 17 height 17
click at [1248, 422] on link "Download uneditable generated certificate" at bounding box center [1230, 422] width 226 height 28
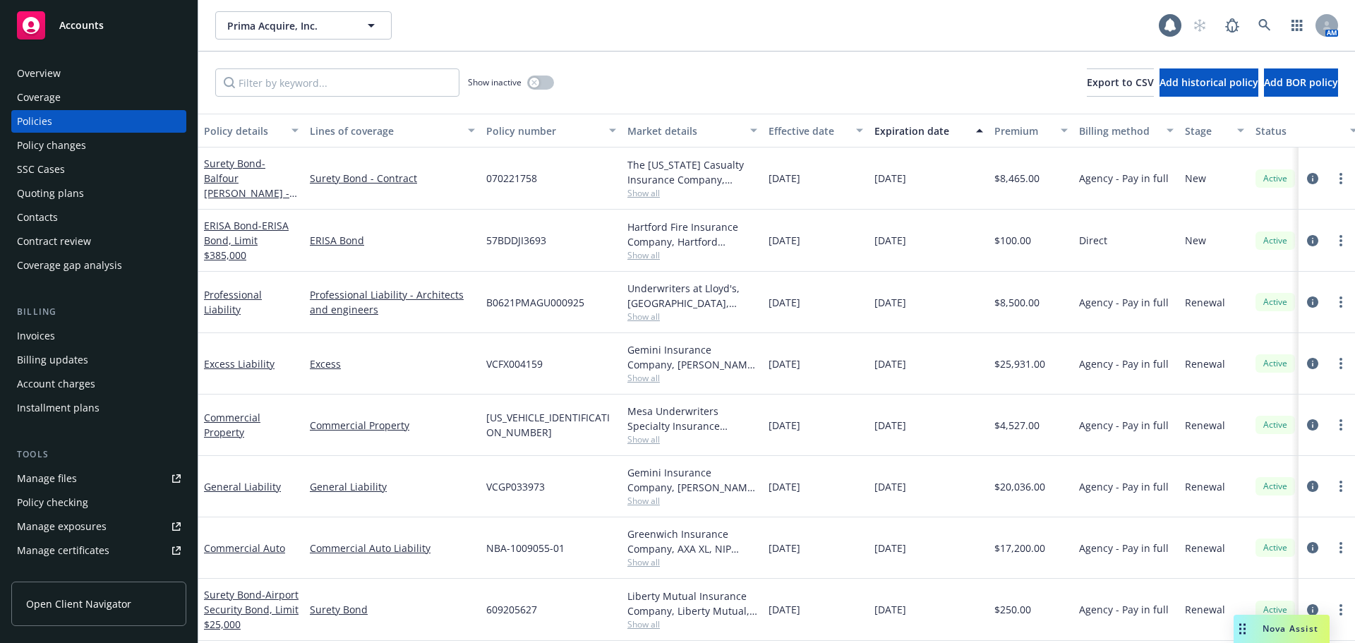
click at [112, 541] on link "Manage certificates" at bounding box center [98, 550] width 175 height 23
click at [134, 73] on div "Overview" at bounding box center [99, 73] width 164 height 23
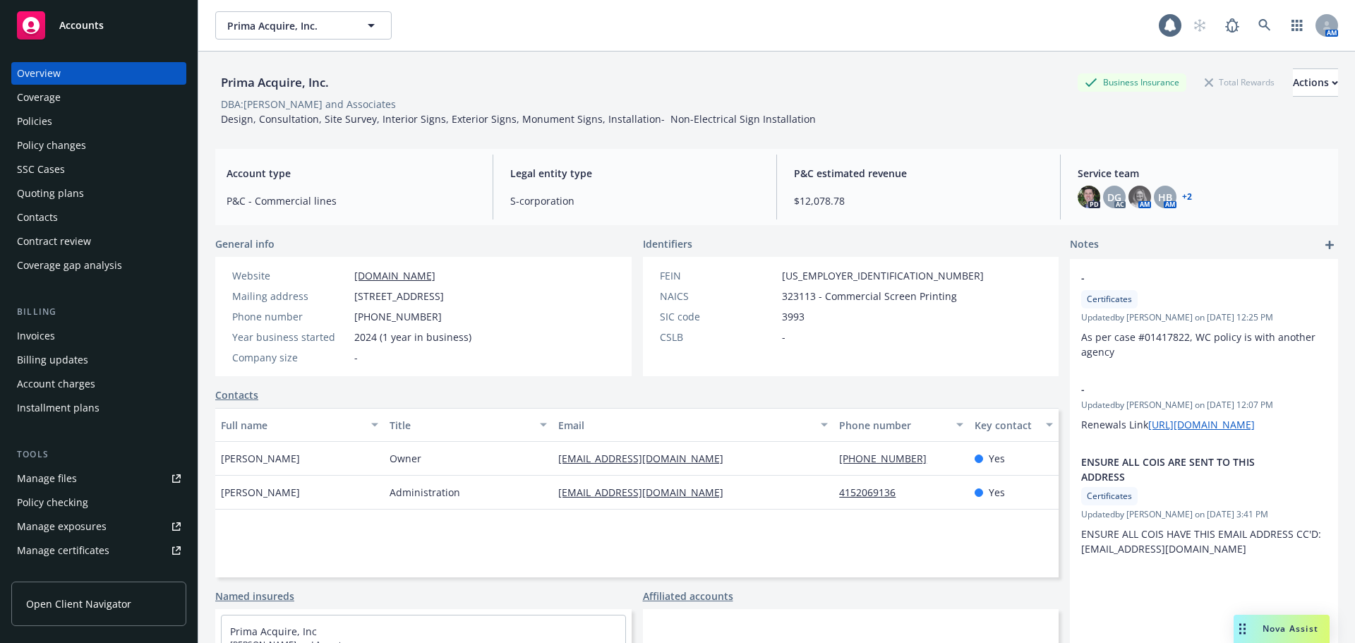
click at [89, 102] on div "Coverage" at bounding box center [99, 97] width 164 height 23
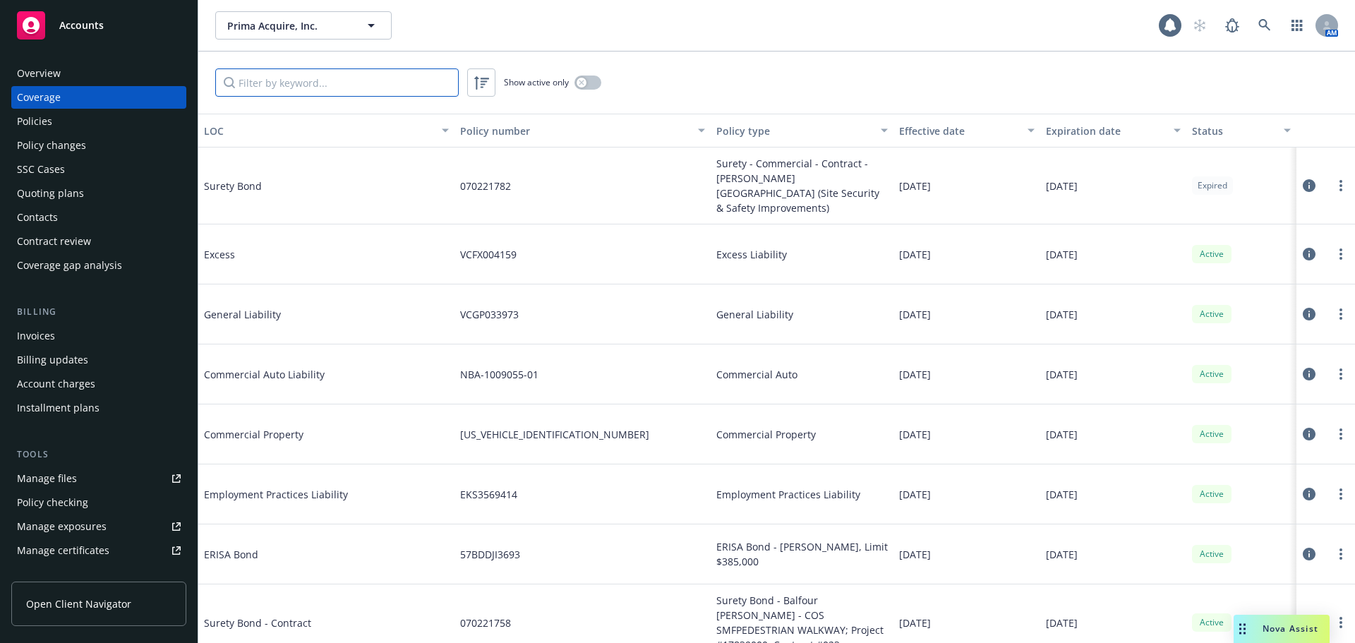
click at [306, 79] on input "Filter by keyword..." at bounding box center [336, 82] width 243 height 28
type input "work"
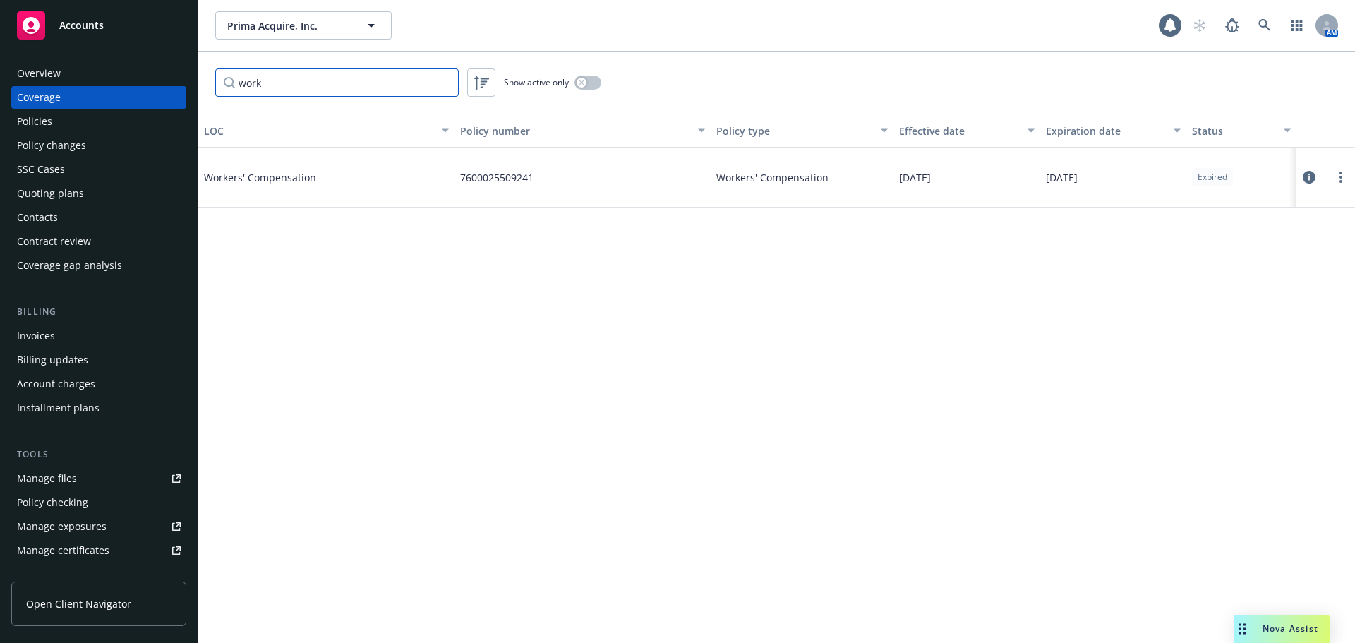
click at [443, 84] on input "work" at bounding box center [336, 82] width 243 height 28
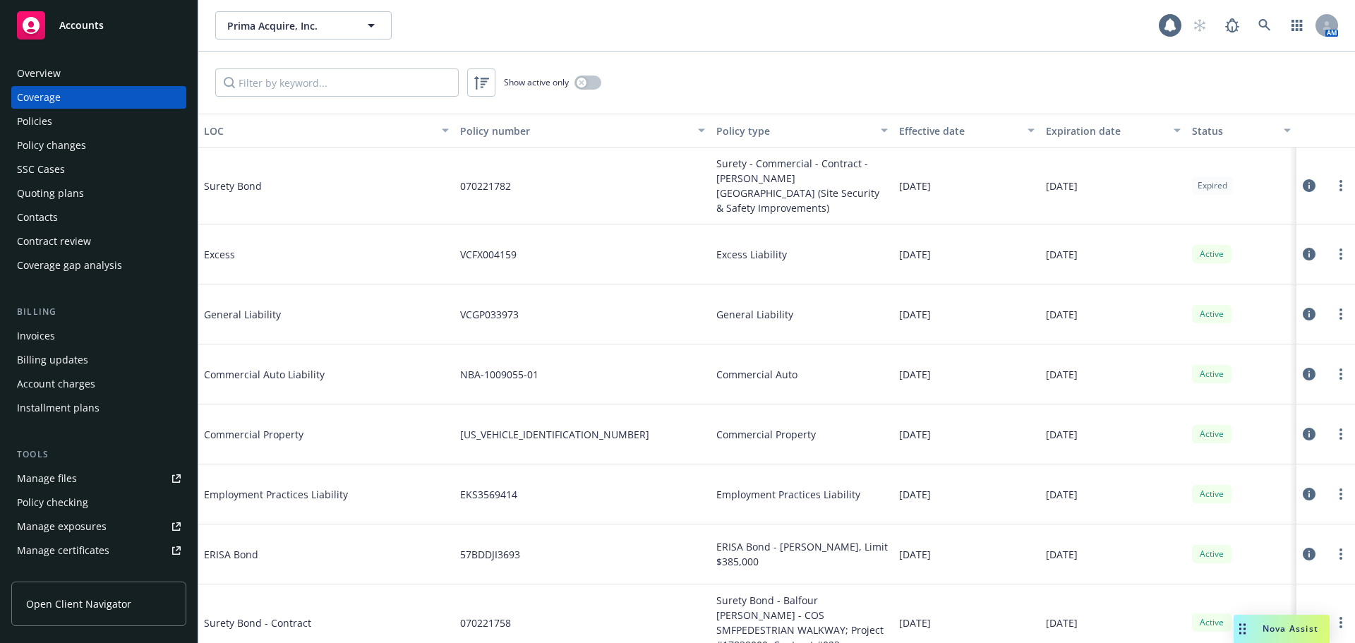
click at [85, 73] on div "Overview" at bounding box center [99, 73] width 164 height 23
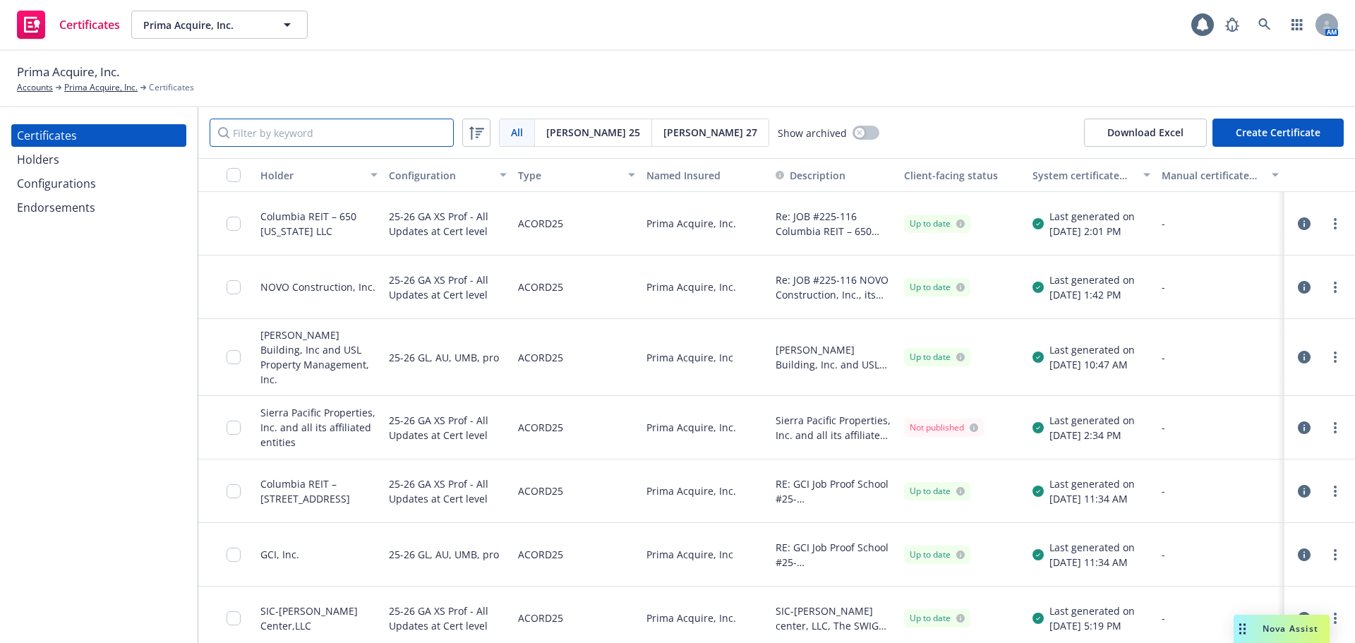
click at [363, 137] on input "Filter by keyword" at bounding box center [332, 133] width 244 height 28
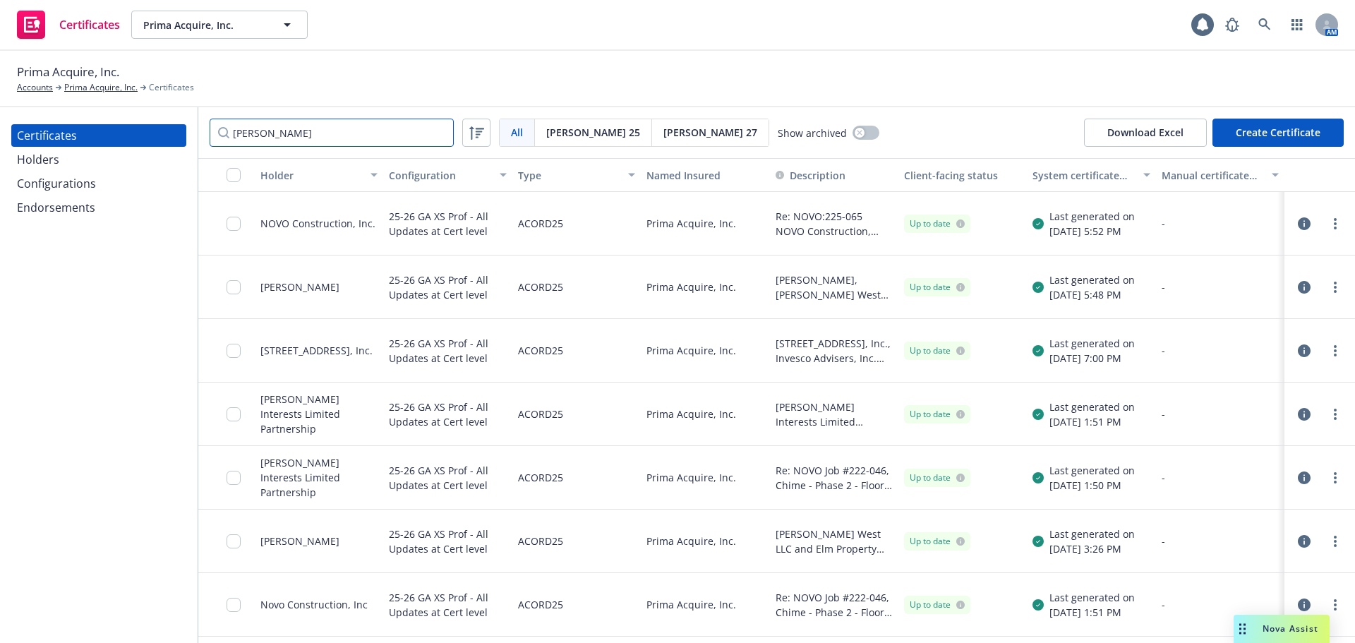
type input "hines"
click at [1330, 288] on link "more" at bounding box center [1335, 287] width 17 height 17
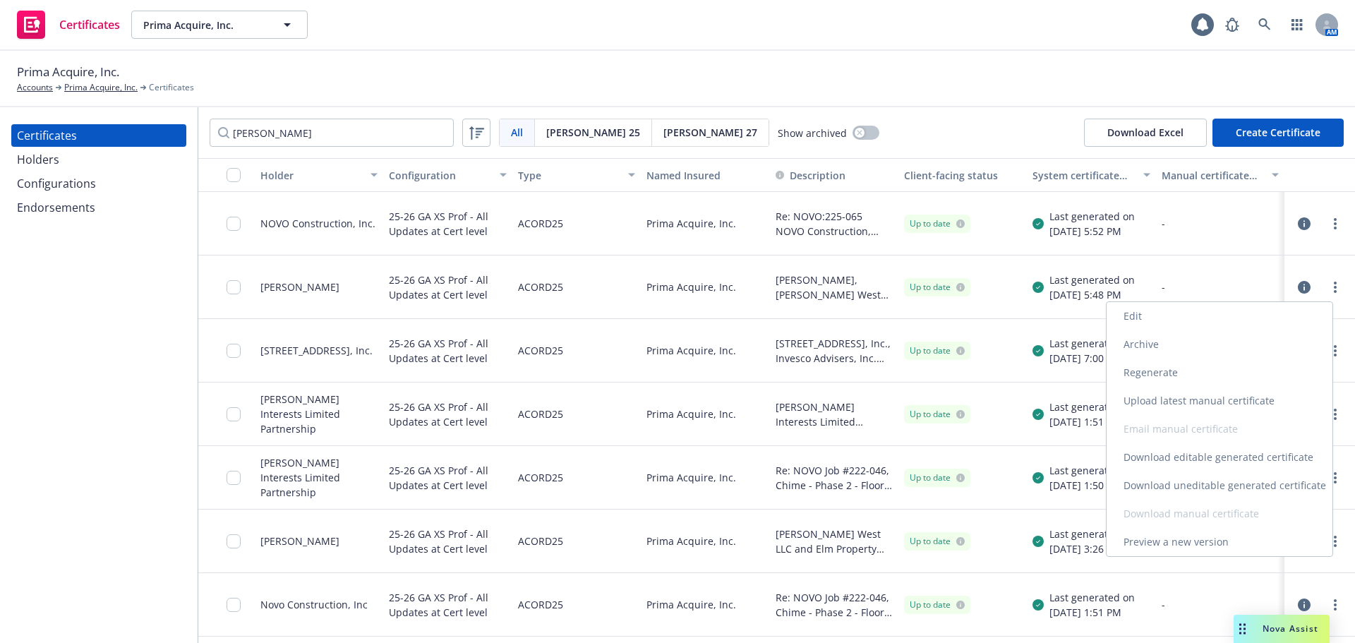
click at [1255, 313] on link "Edit" at bounding box center [1219, 316] width 226 height 28
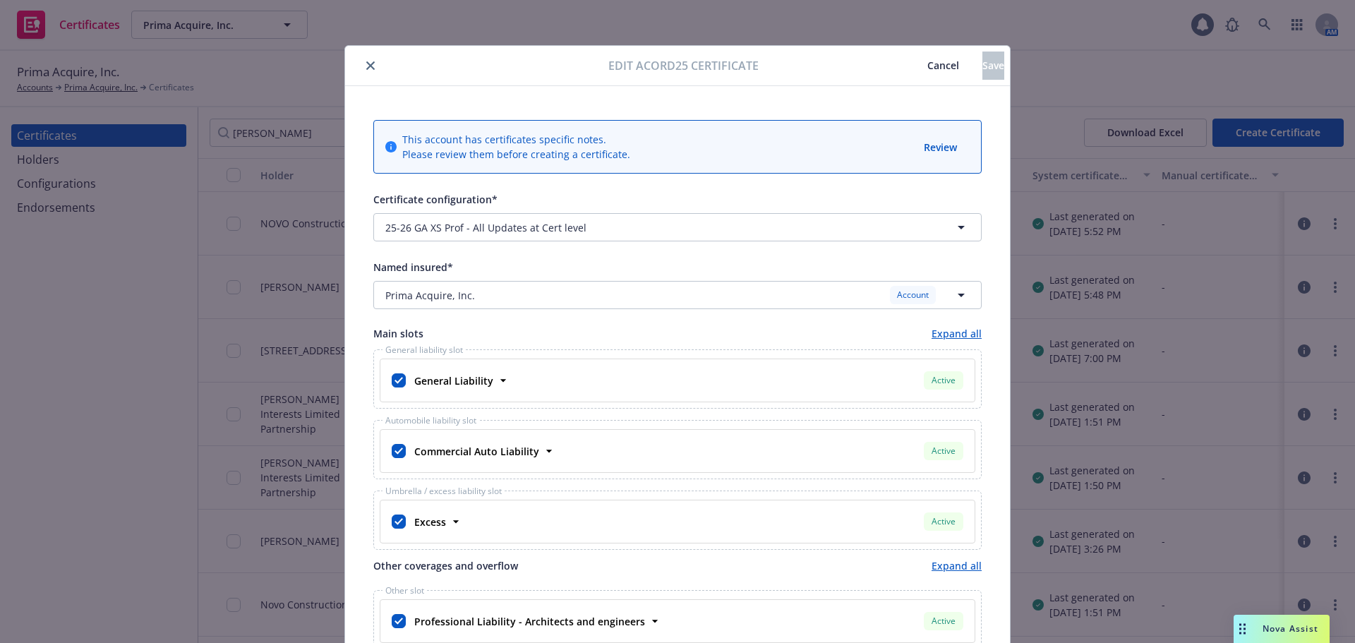
click at [927, 66] on span "Cancel" at bounding box center [943, 65] width 32 height 13
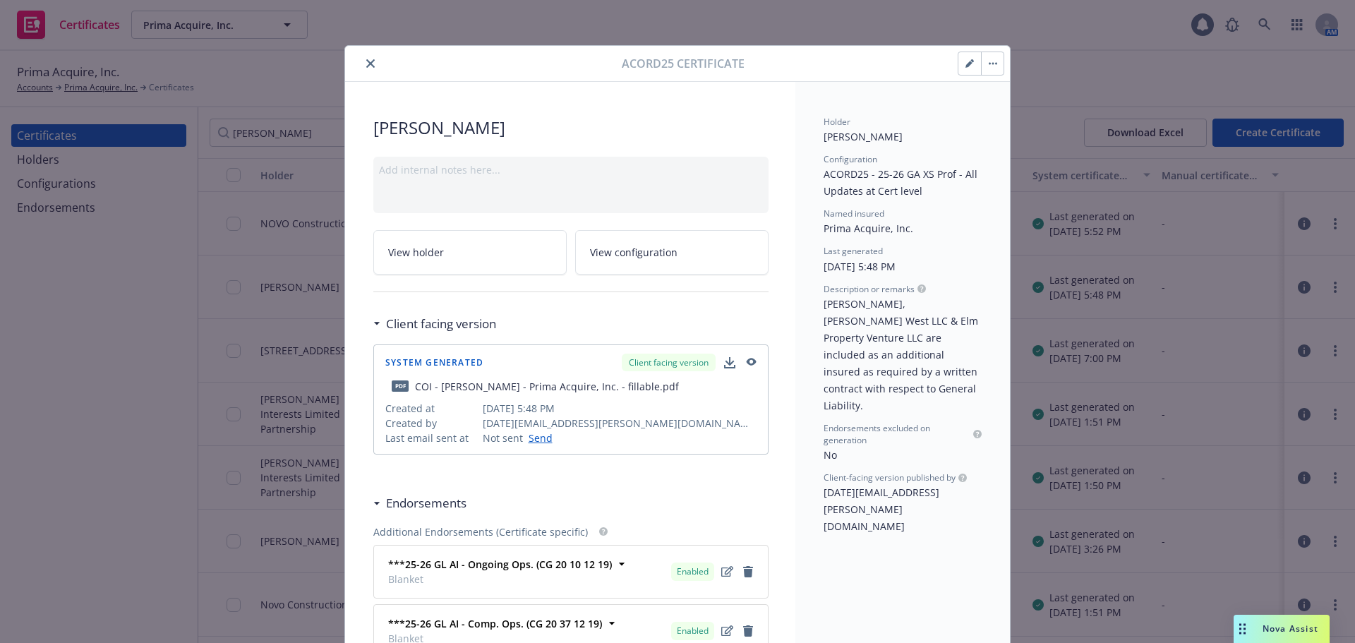
click at [486, 248] on link "View holder" at bounding box center [469, 252] width 193 height 44
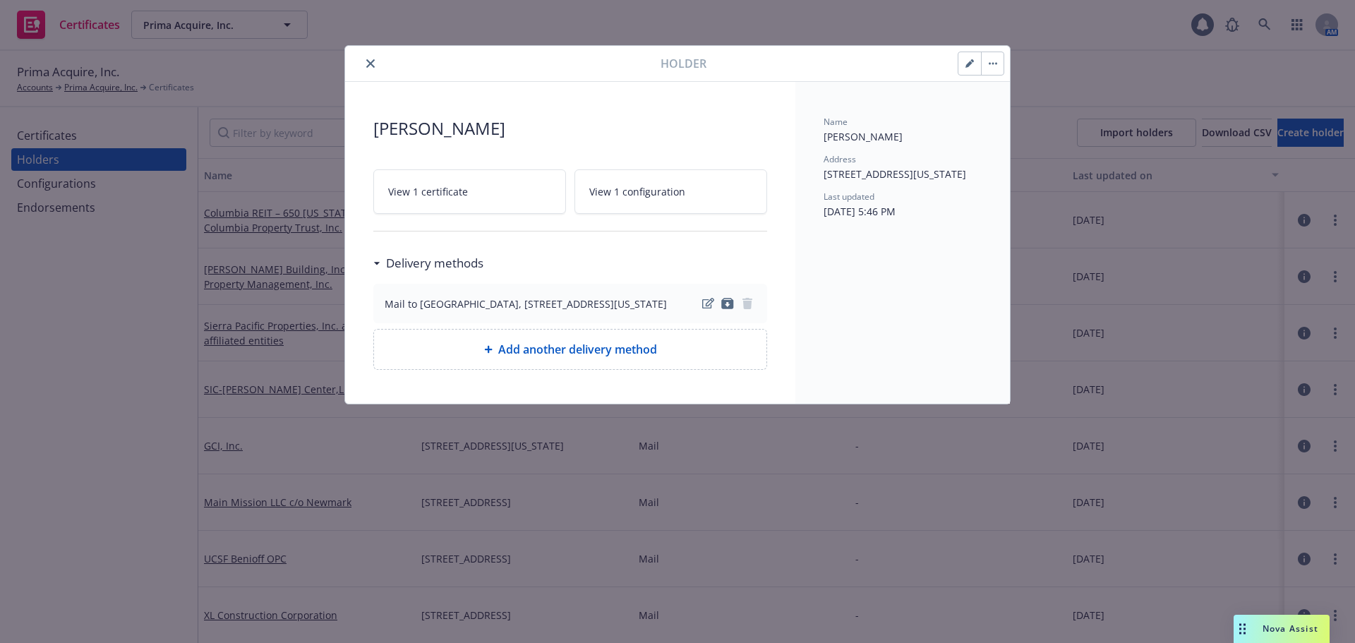
click at [972, 64] on icon "button" at bounding box center [969, 63] width 8 height 8
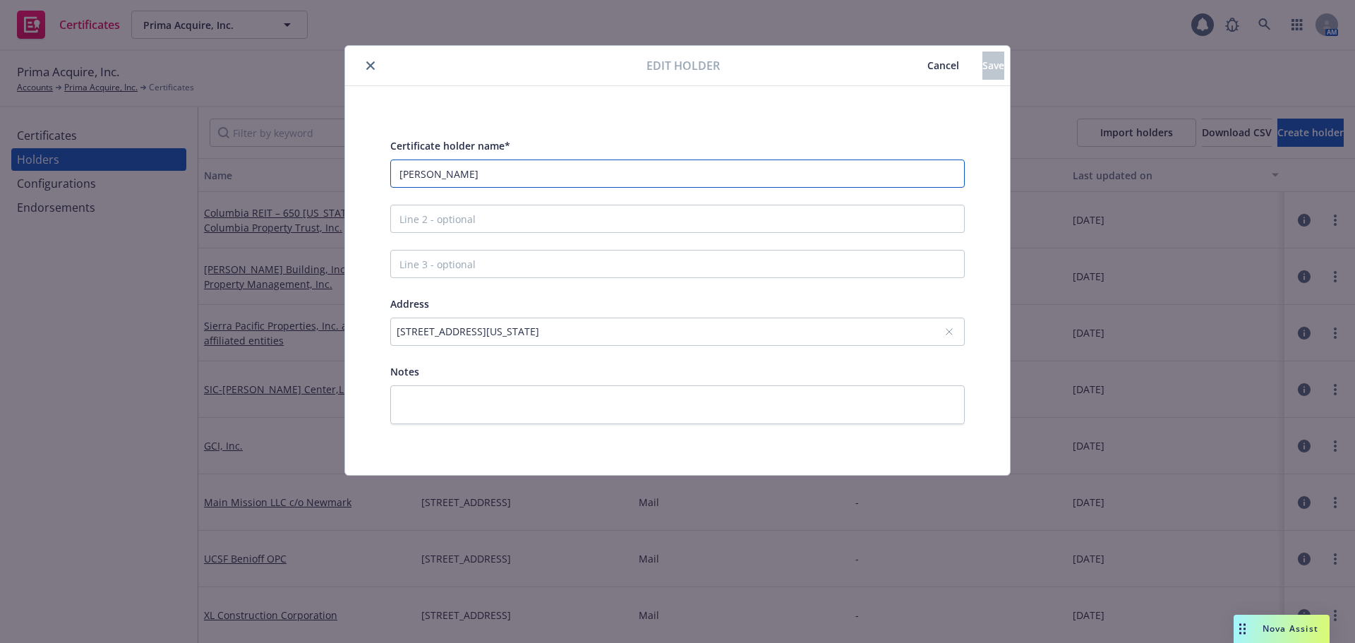
click at [612, 179] on input "Hines" at bounding box center [677, 173] width 574 height 28
paste input "101 California Street, Suite 1900 San Francisco, CA 94111"
drag, startPoint x: 715, startPoint y: 174, endPoint x: 430, endPoint y: 193, distance: 286.5
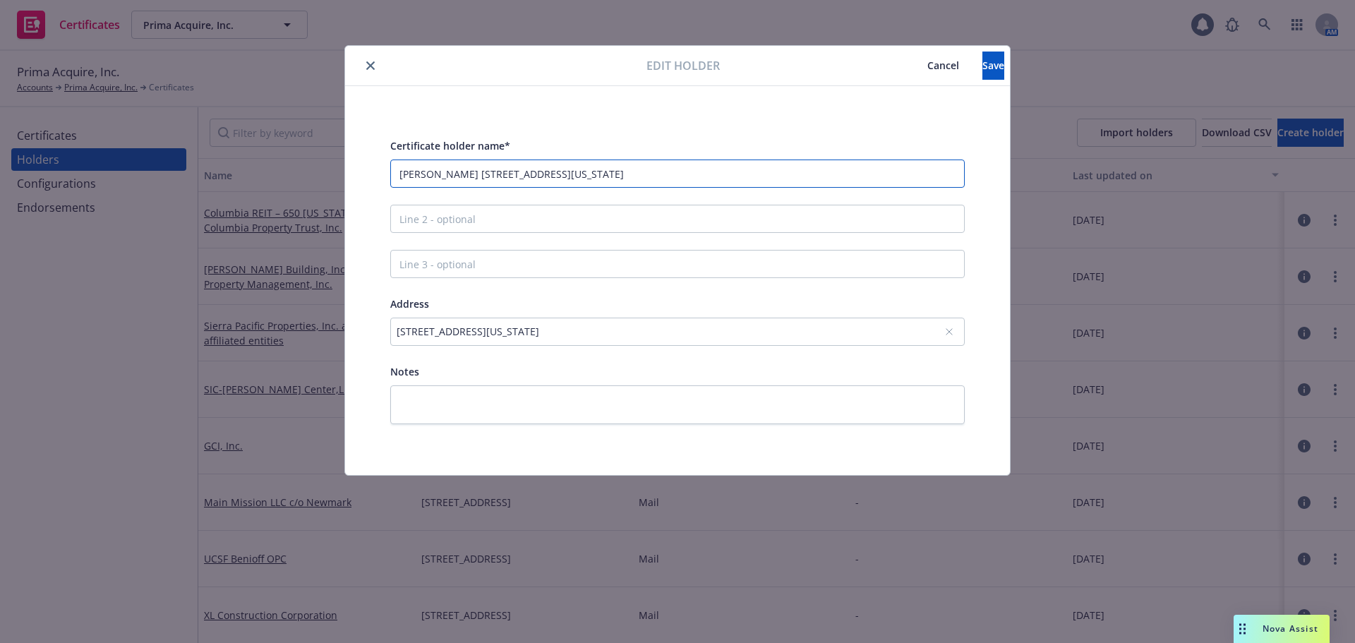
click at [430, 193] on div "Certificate holder name* Hines 101 California Street, Suite 1900 San Francisco,…" at bounding box center [677, 280] width 574 height 287
type input "Hines"
click at [721, 328] on div "101 California St, Ste 1900, San Francisco, CA, 94111, USA" at bounding box center [671, 331] width 548 height 15
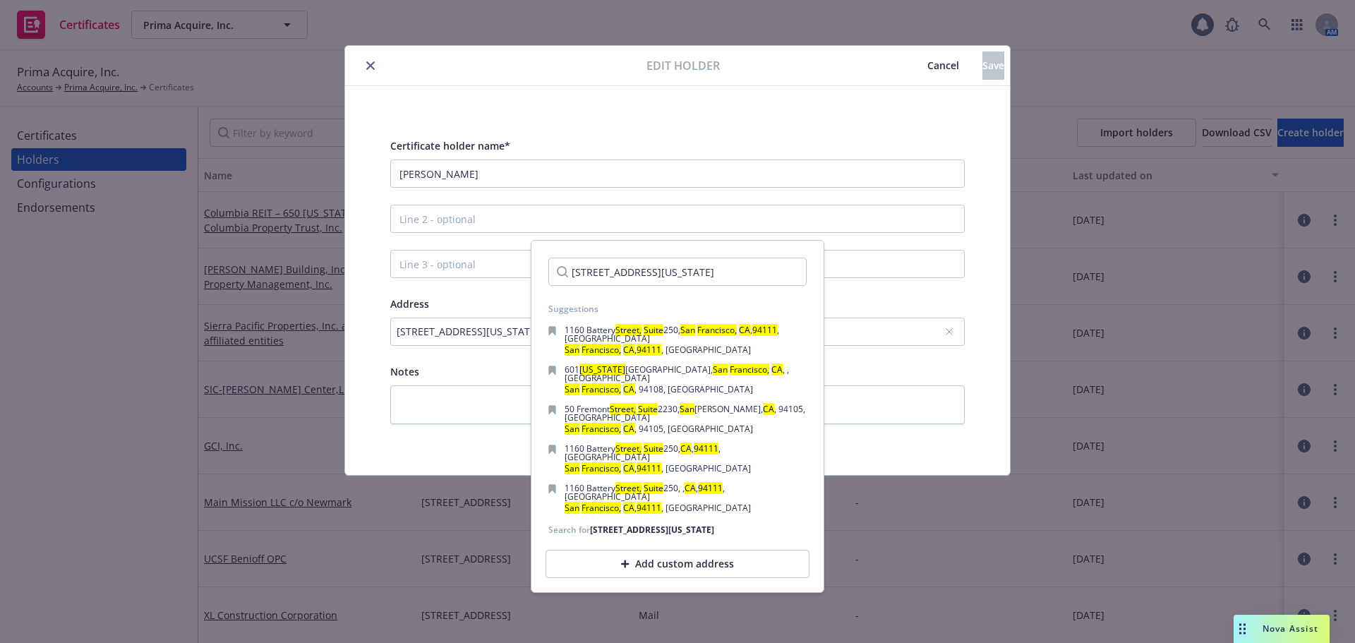
scroll to position [0, 55]
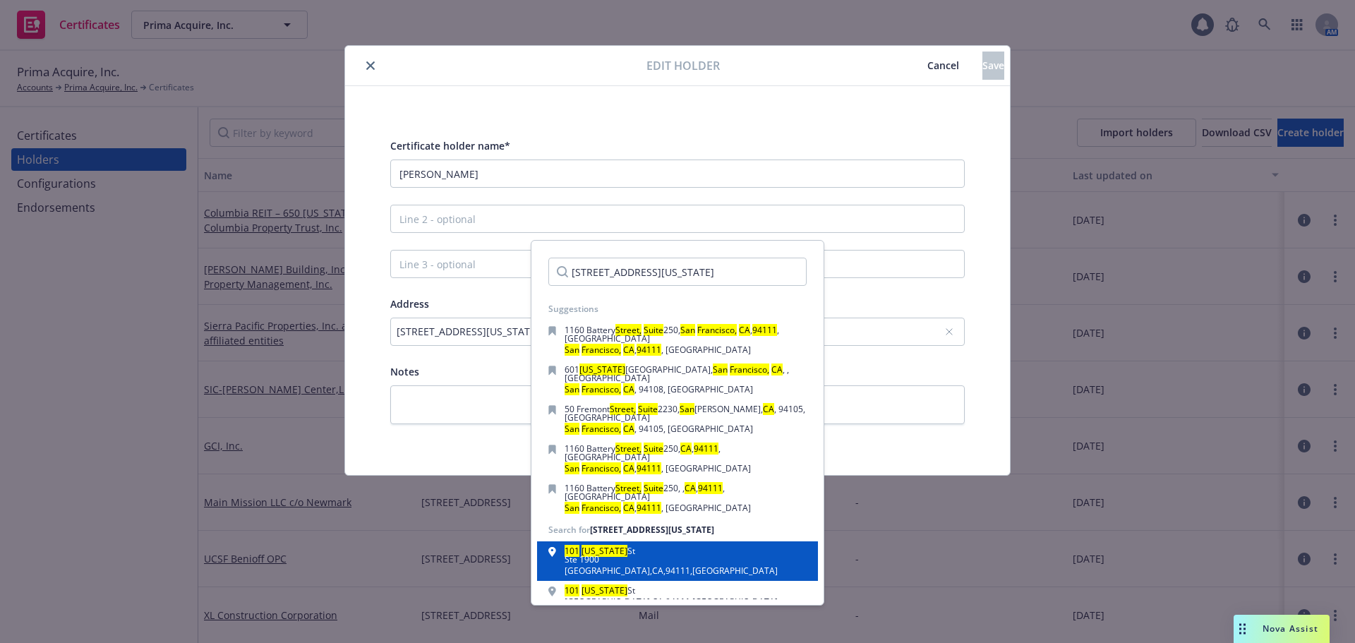
type input "101 California Street, Suite 1900 San Francisco, CA 94111"
click at [693, 547] on div "101 California St Ste 1900 San Francisco , CA , 94111 , USA" at bounding box center [677, 561] width 258 height 28
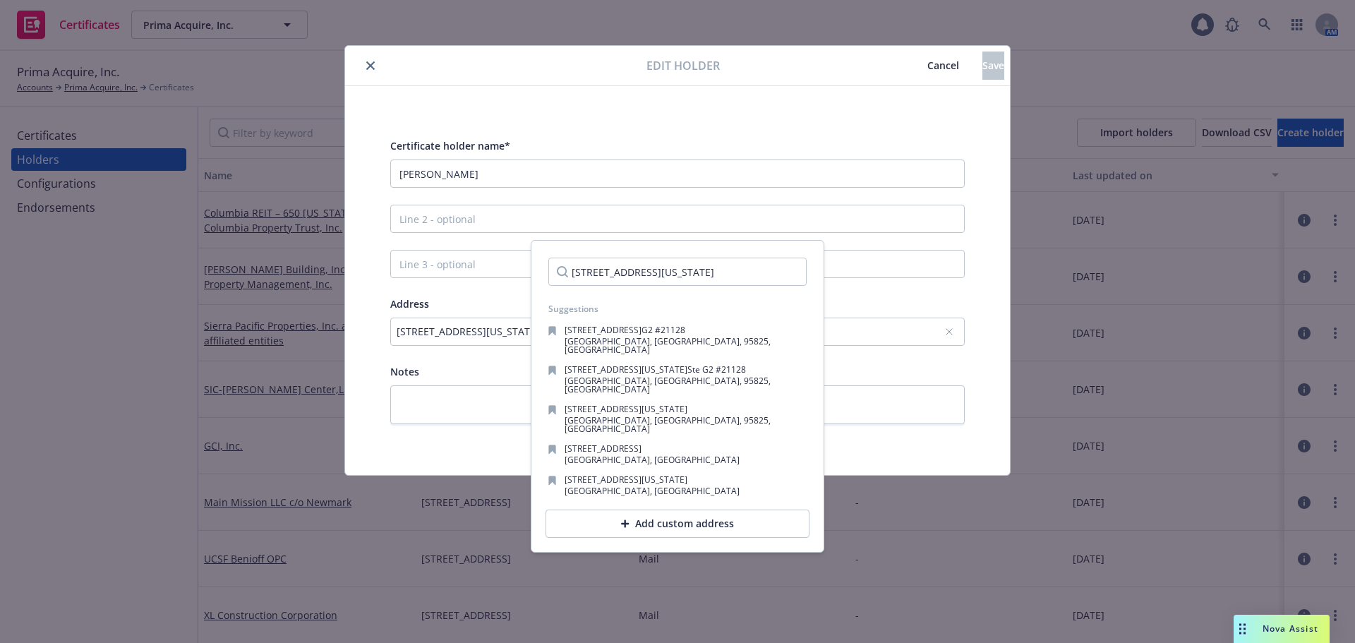
scroll to position [0, 0]
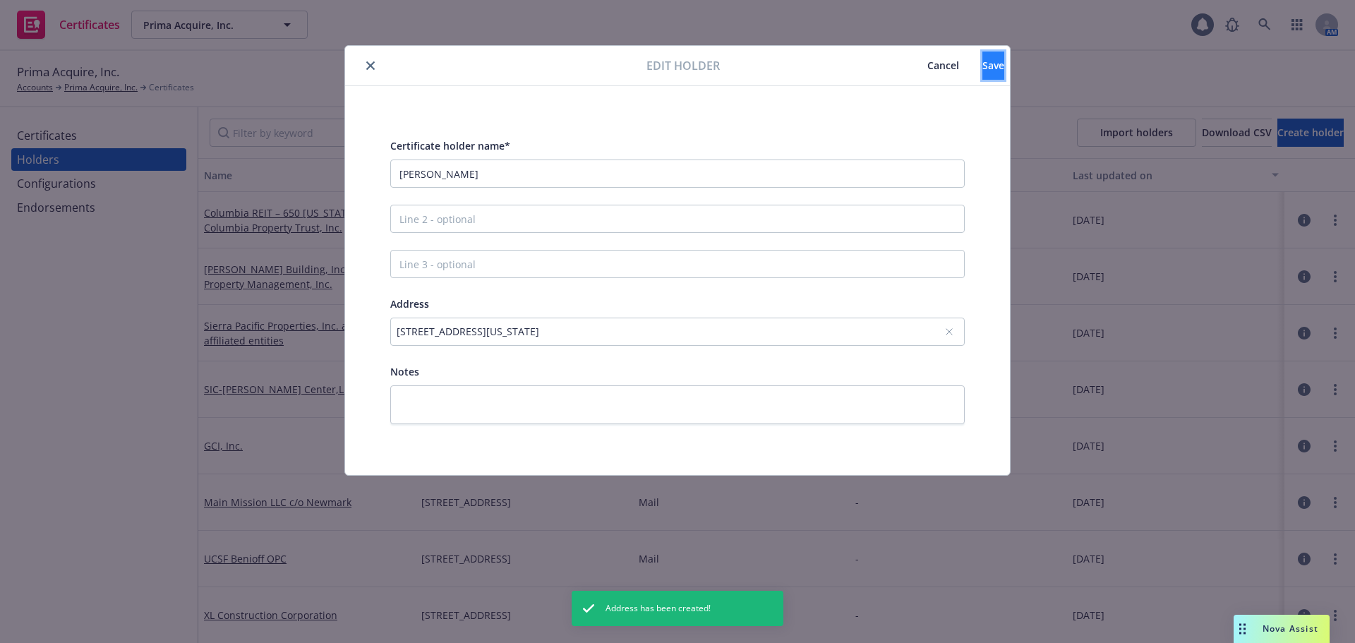
click at [982, 75] on button "Save" at bounding box center [993, 66] width 22 height 28
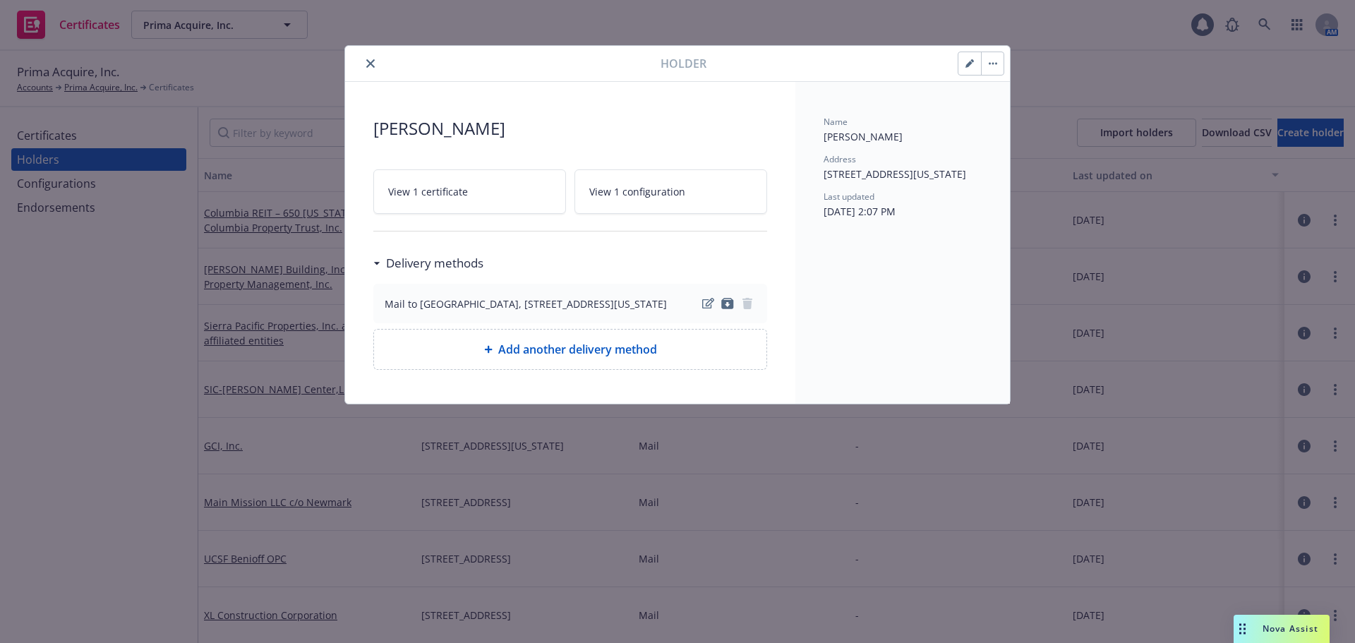
click at [368, 66] on icon "close" at bounding box center [370, 63] width 8 height 8
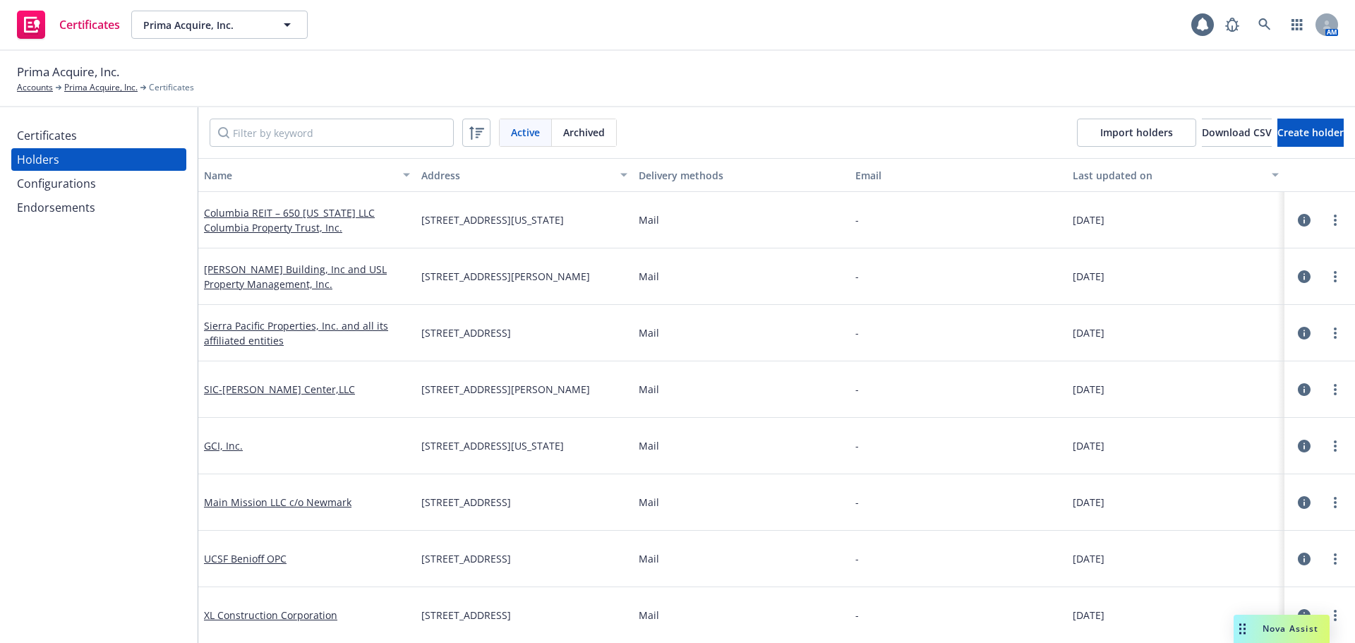
click at [101, 141] on div "Certificates" at bounding box center [99, 135] width 164 height 23
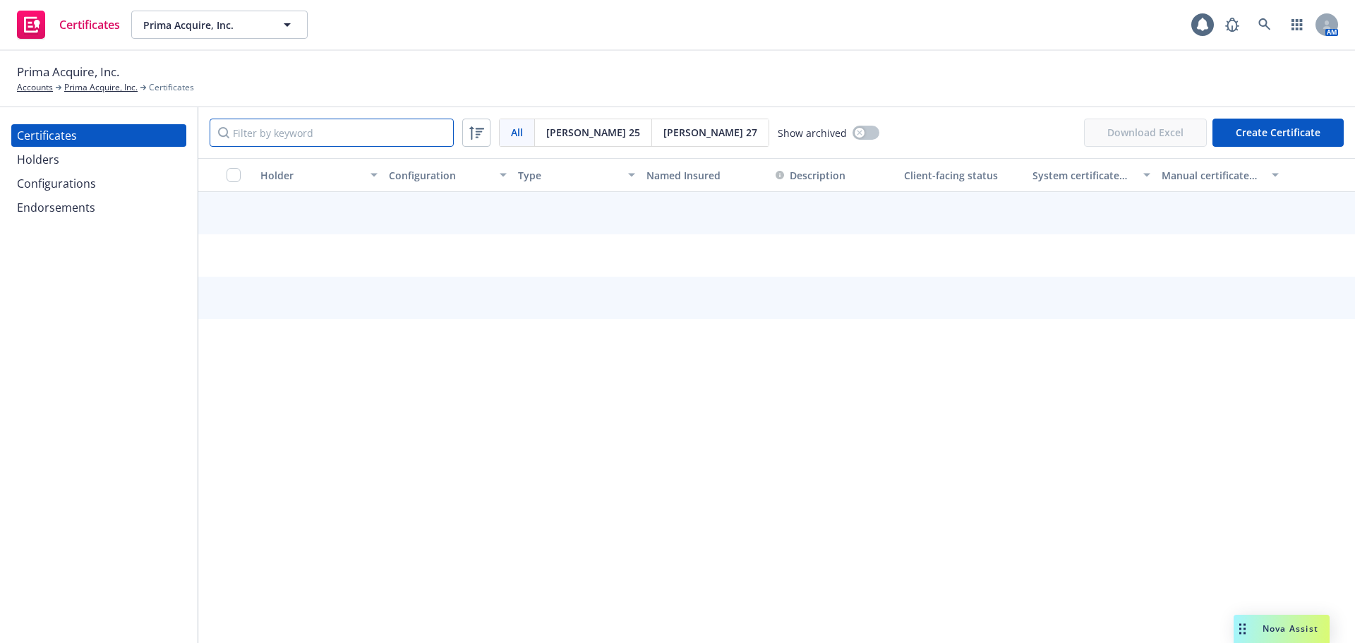
click at [286, 127] on input "Filter by keyword" at bounding box center [332, 133] width 244 height 28
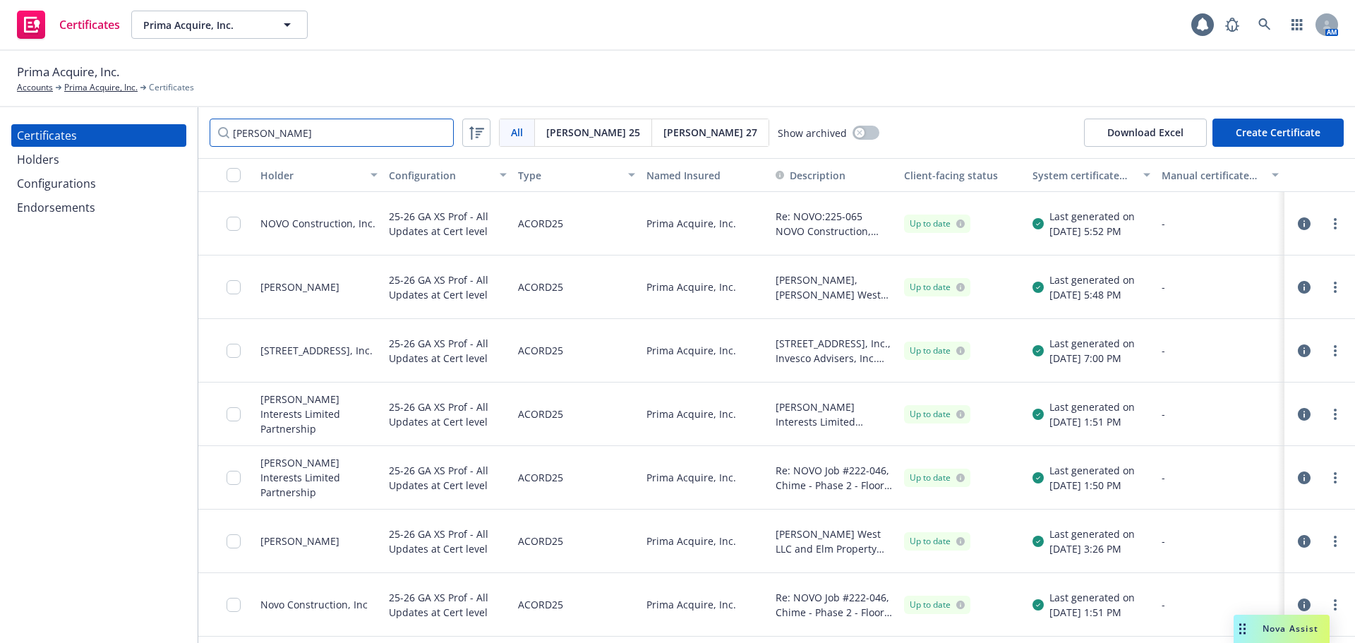
type input "hines"
click at [1334, 289] on div at bounding box center [1319, 287] width 59 height 28
click at [1327, 289] on link "more" at bounding box center [1335, 287] width 17 height 17
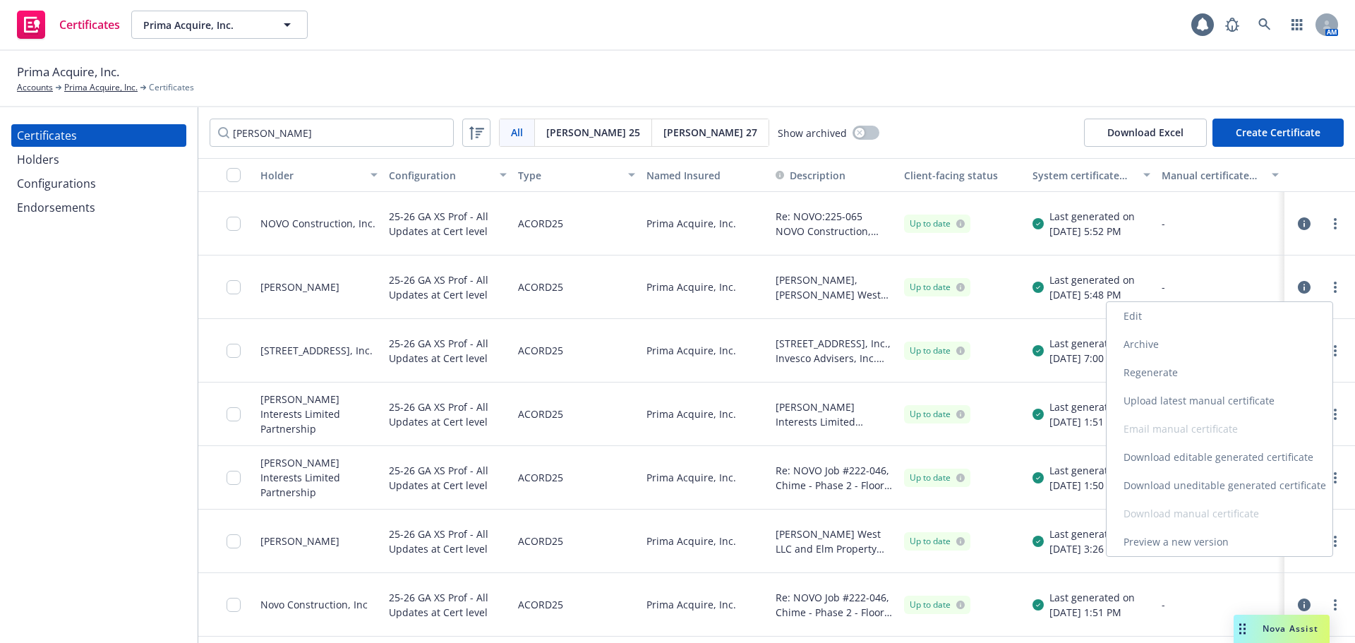
click at [1248, 315] on link "Edit" at bounding box center [1219, 316] width 226 height 28
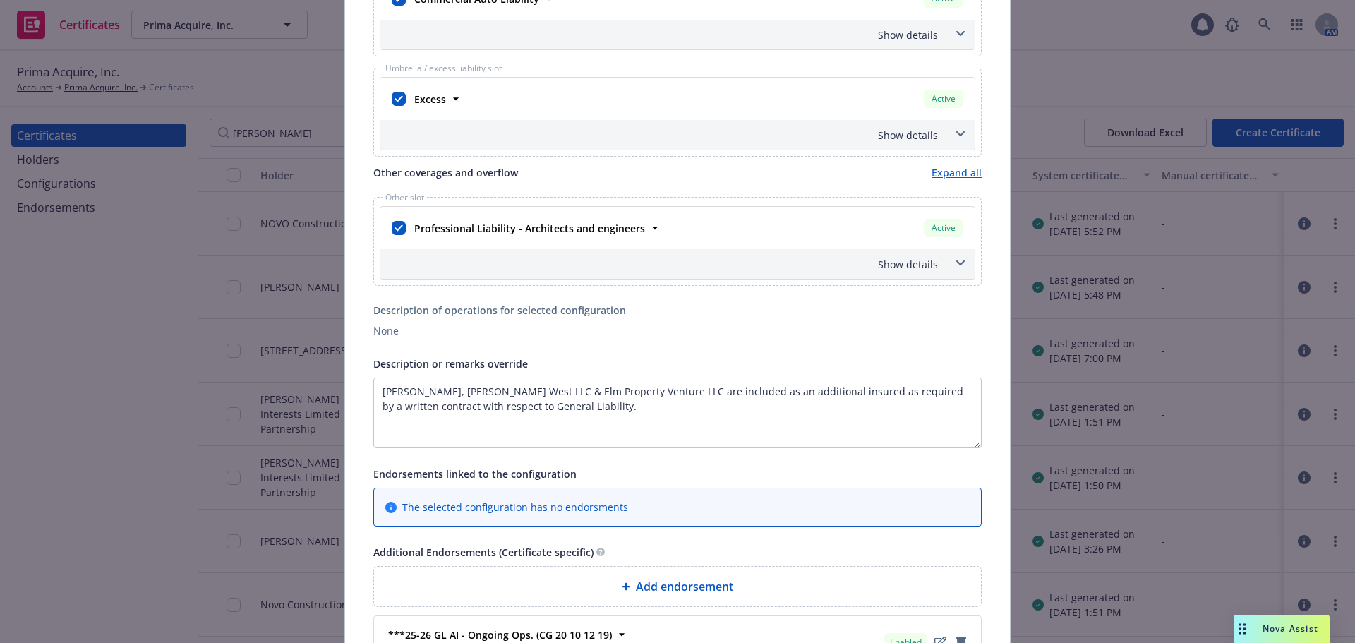
scroll to position [617, 0]
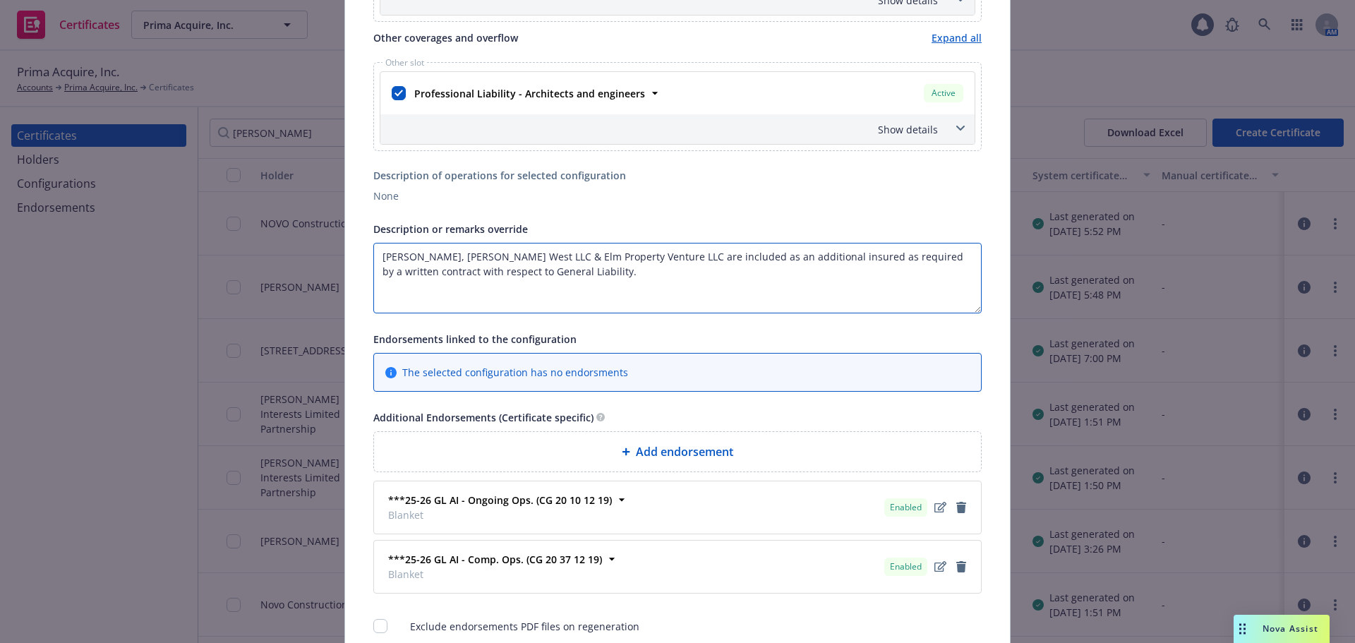
drag, startPoint x: 610, startPoint y: 260, endPoint x: 325, endPoint y: 259, distance: 285.1
click at [325, 259] on div "Edit Acord25 certificate Cancel Save This account has certificates specific not…" at bounding box center [677, 321] width 1355 height 643
paste textarea "Input description"
type textarea "Hines West LLC & Elm Property Venture LLC are included as an additional insured…"
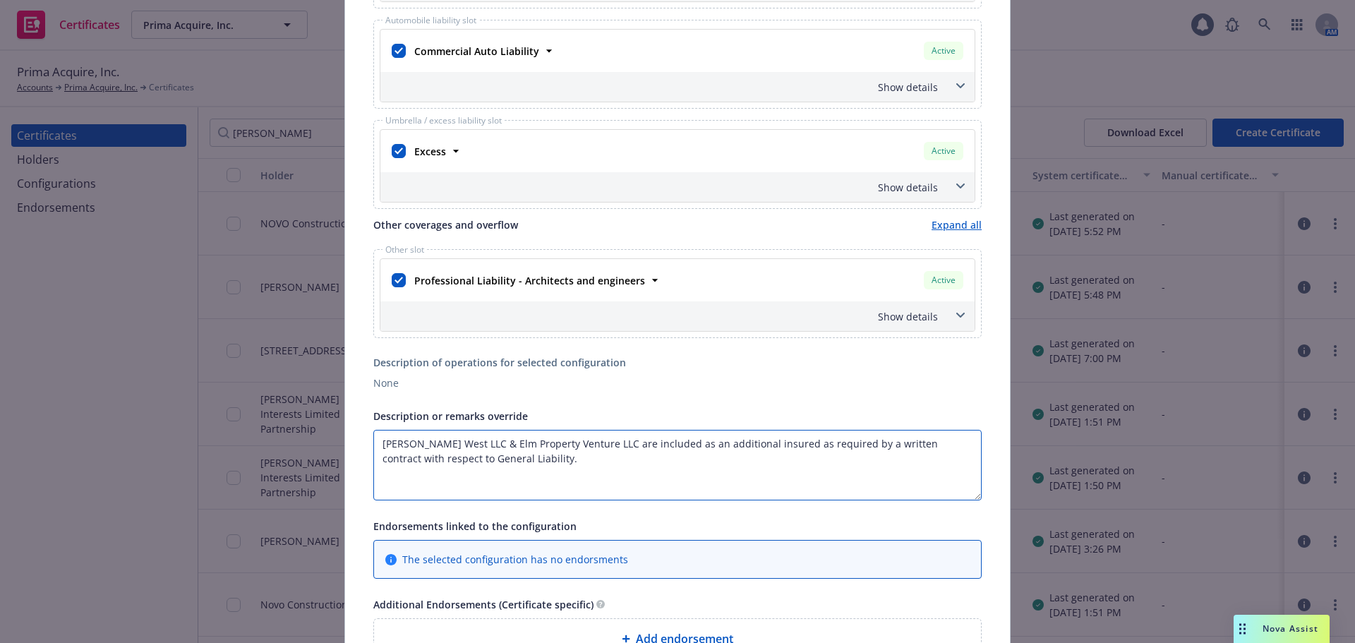
scroll to position [334, 0]
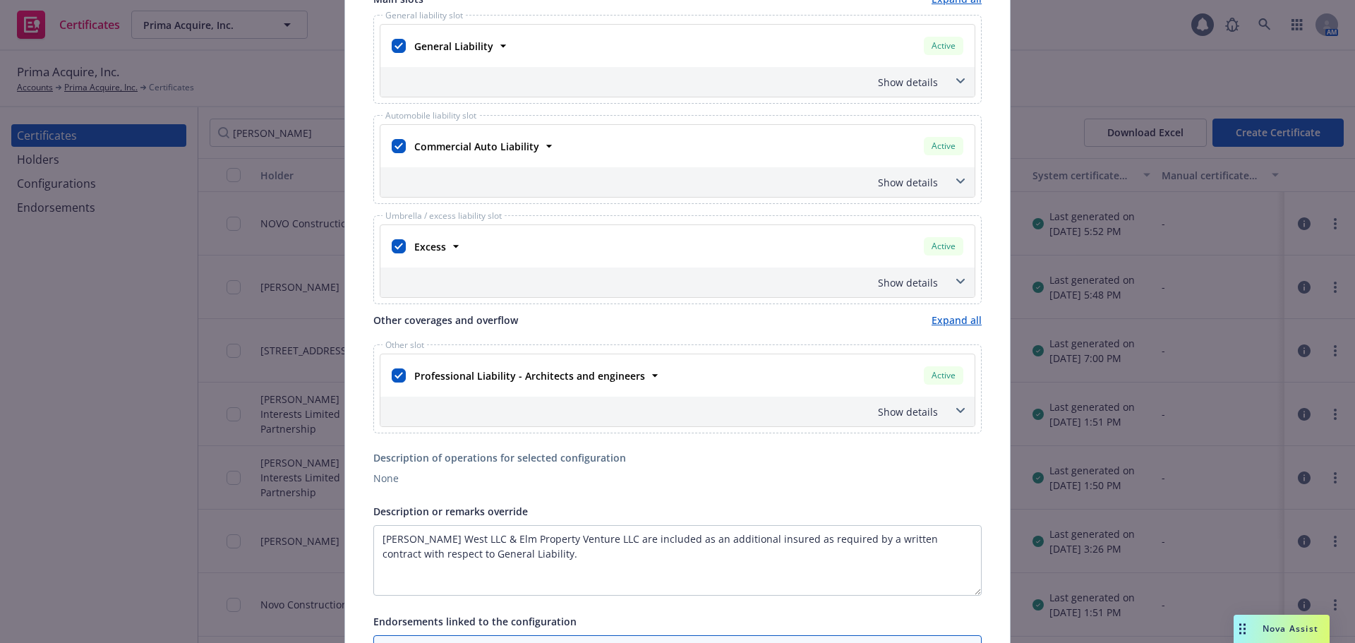
click at [882, 286] on div "Show details" at bounding box center [660, 282] width 555 height 15
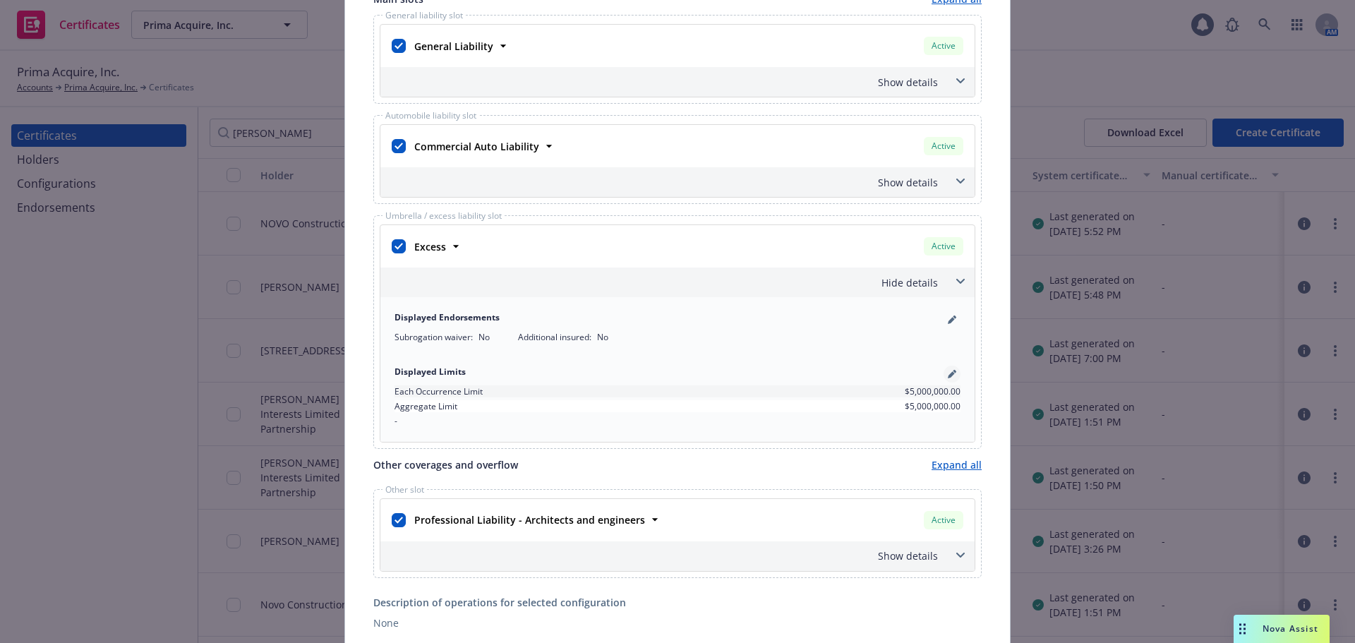
click at [948, 375] on icon "pencil" at bounding box center [951, 374] width 7 height 7
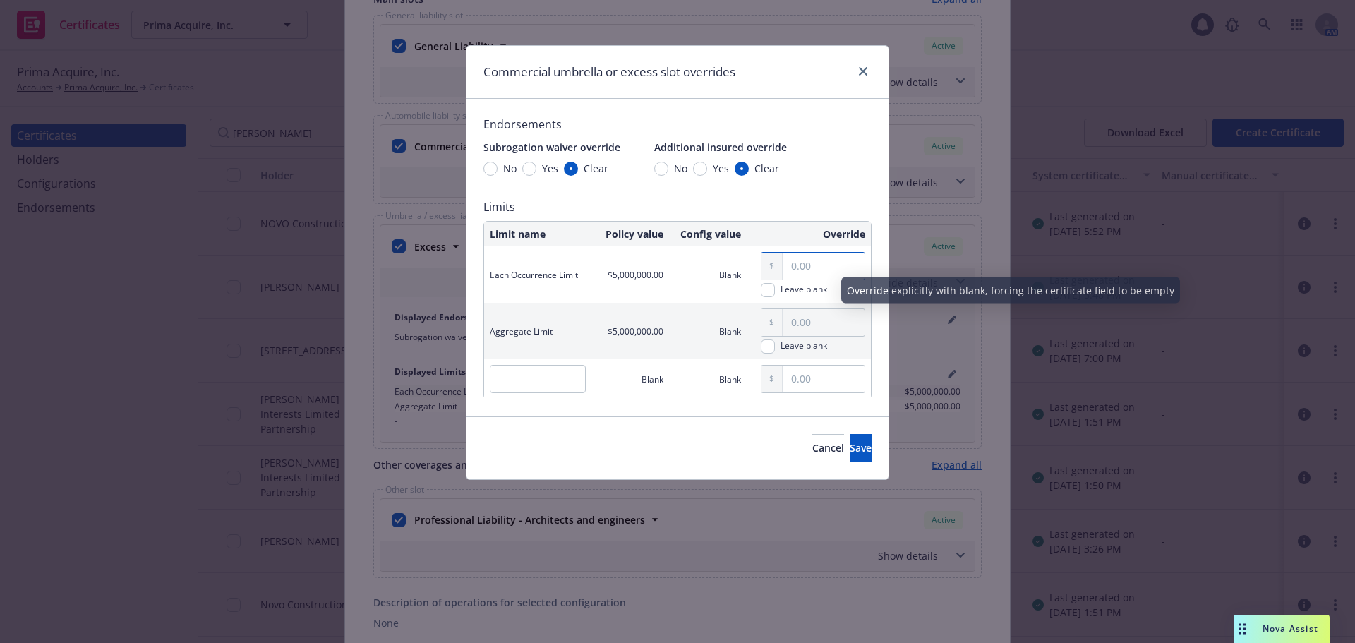
click at [804, 265] on input "text" at bounding box center [824, 266] width 82 height 27
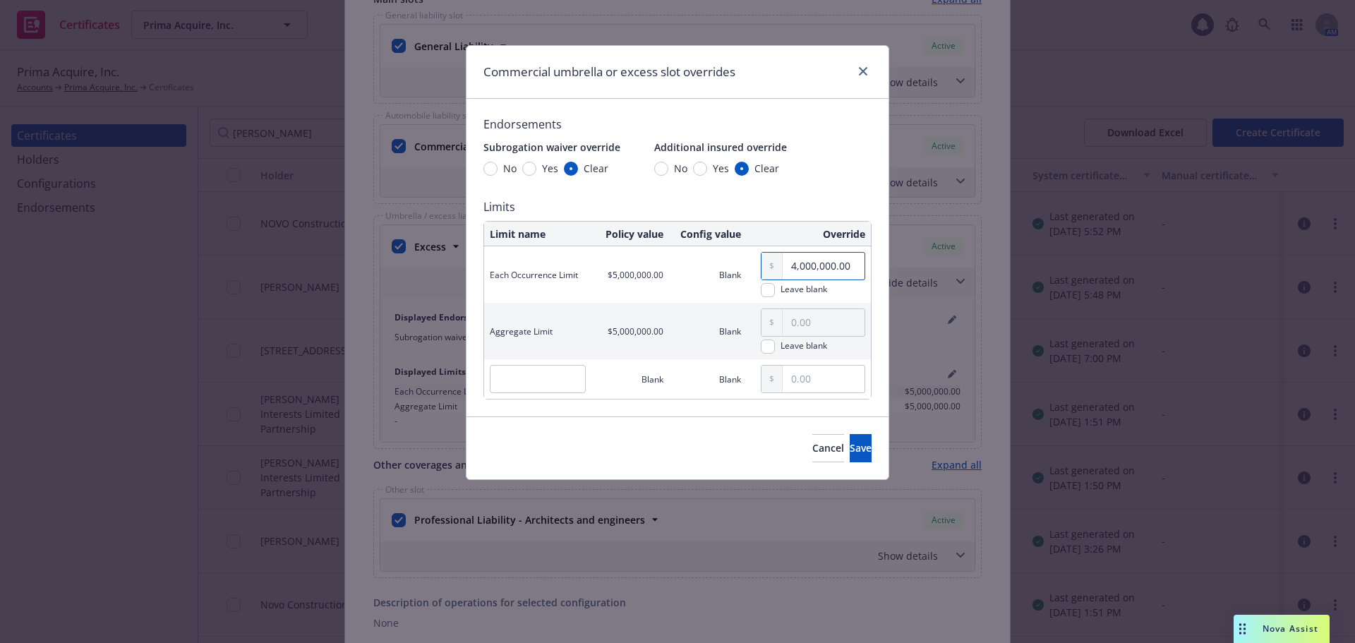
type input "4,000,000.00"
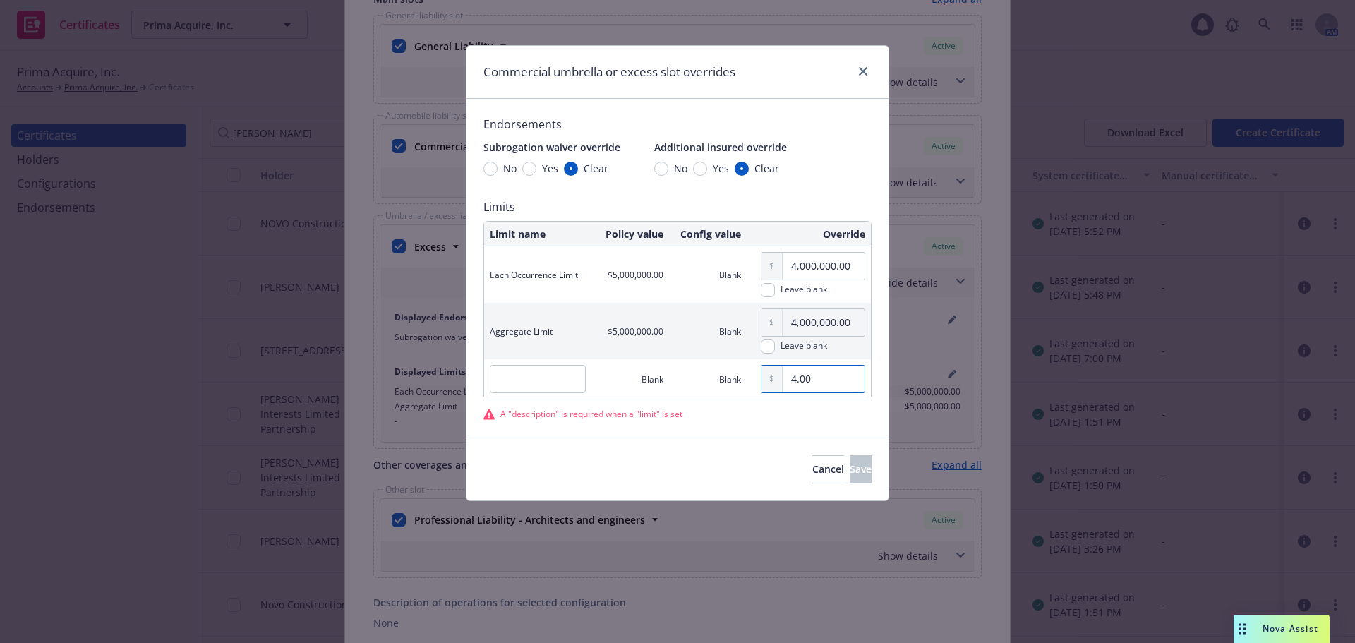
type input "4.00"
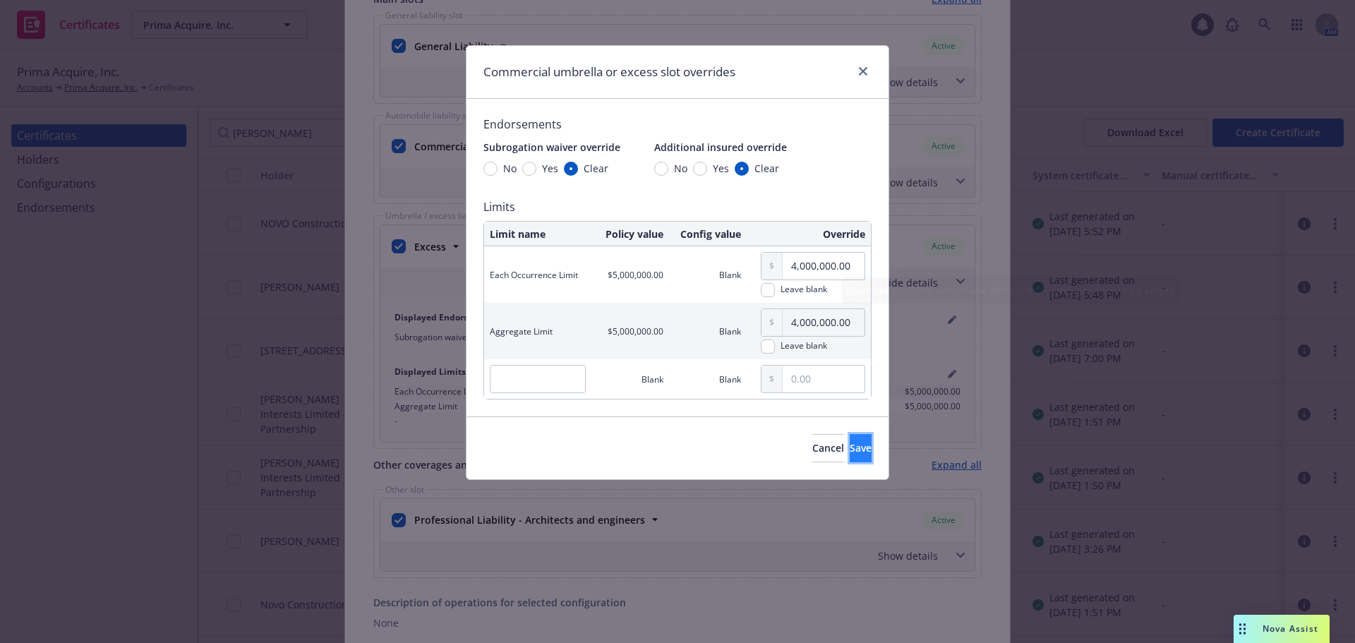
click at [850, 447] on span "Save" at bounding box center [861, 447] width 22 height 13
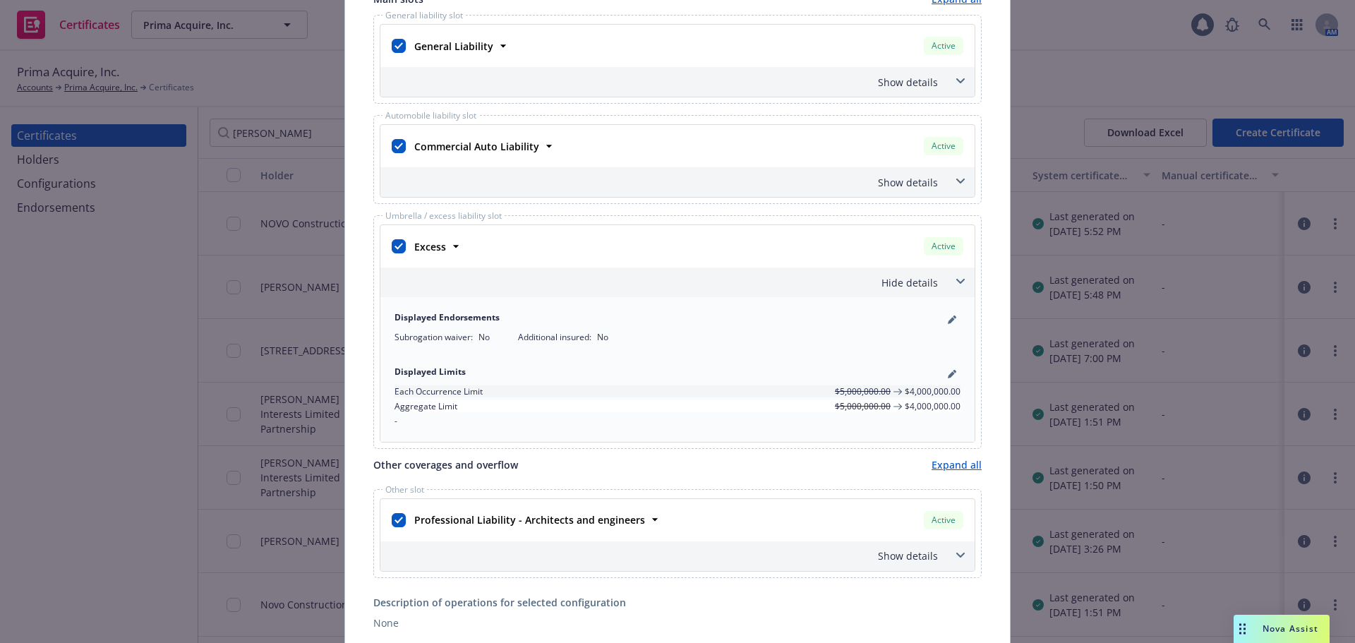
click at [825, 277] on div "Hide details" at bounding box center [660, 282] width 555 height 15
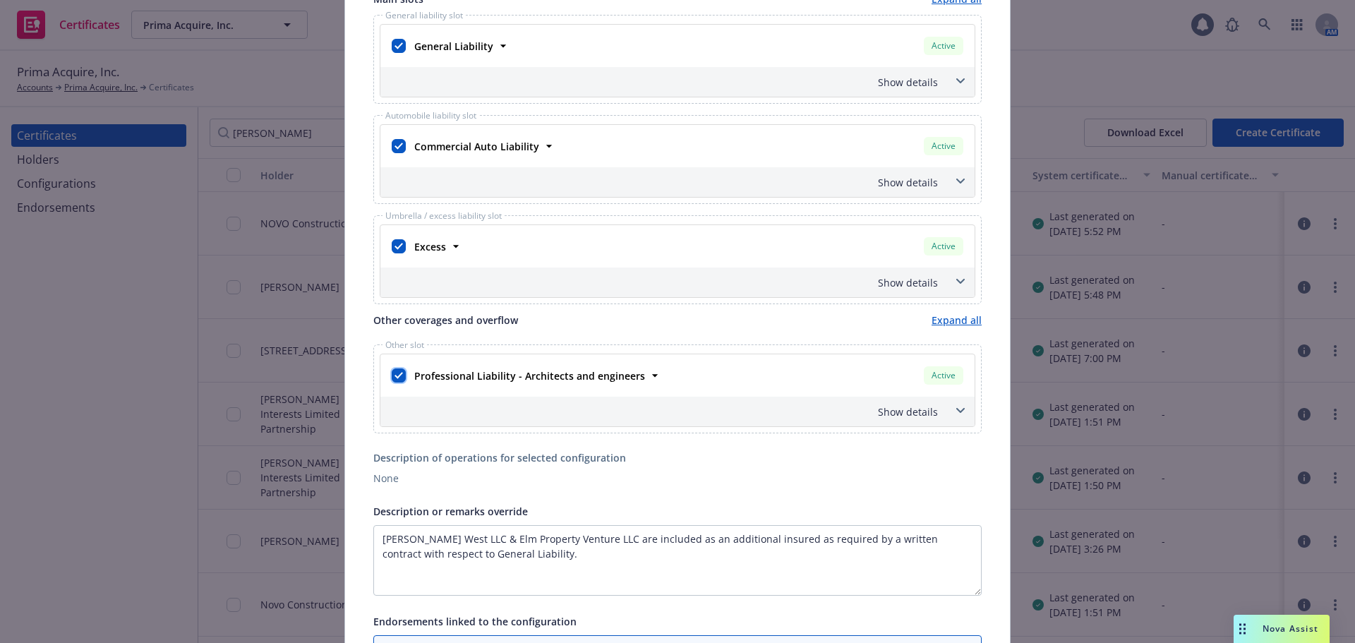
click at [399, 380] on input "checkbox" at bounding box center [399, 375] width 14 height 14
checkbox input "false"
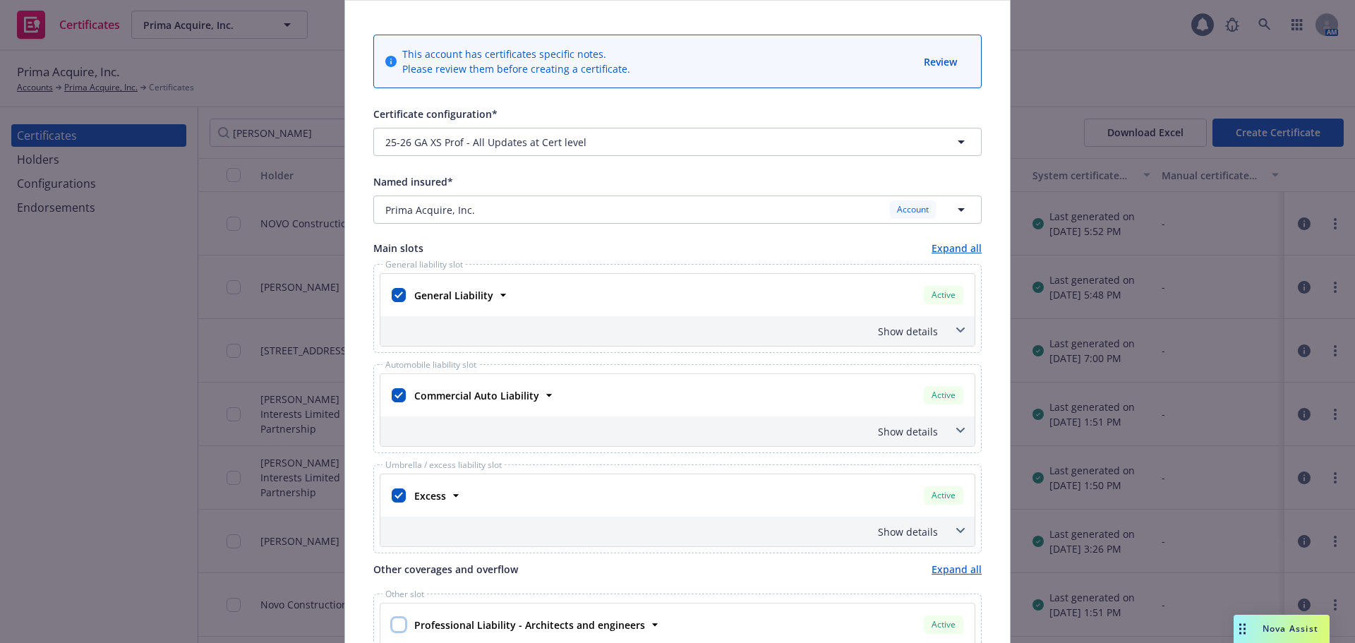
scroll to position [0, 0]
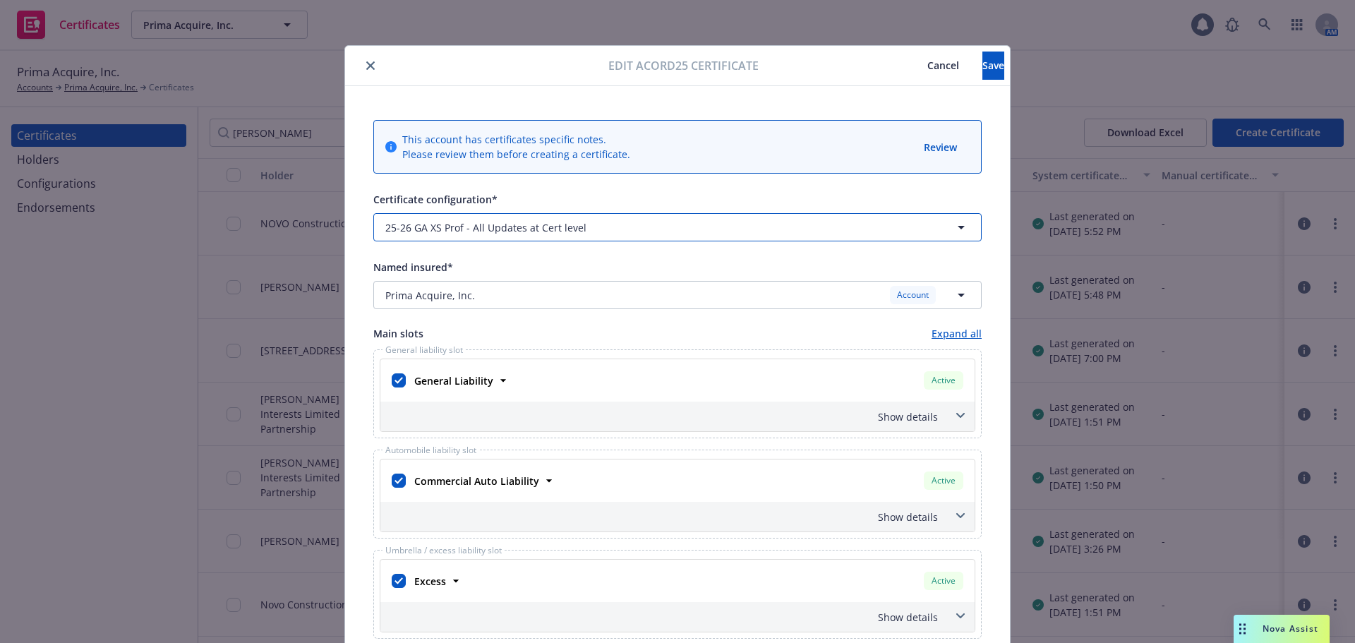
click at [567, 221] on span "25-26 GA XS Prof - All Updates at Cert level" at bounding box center [485, 227] width 201 height 15
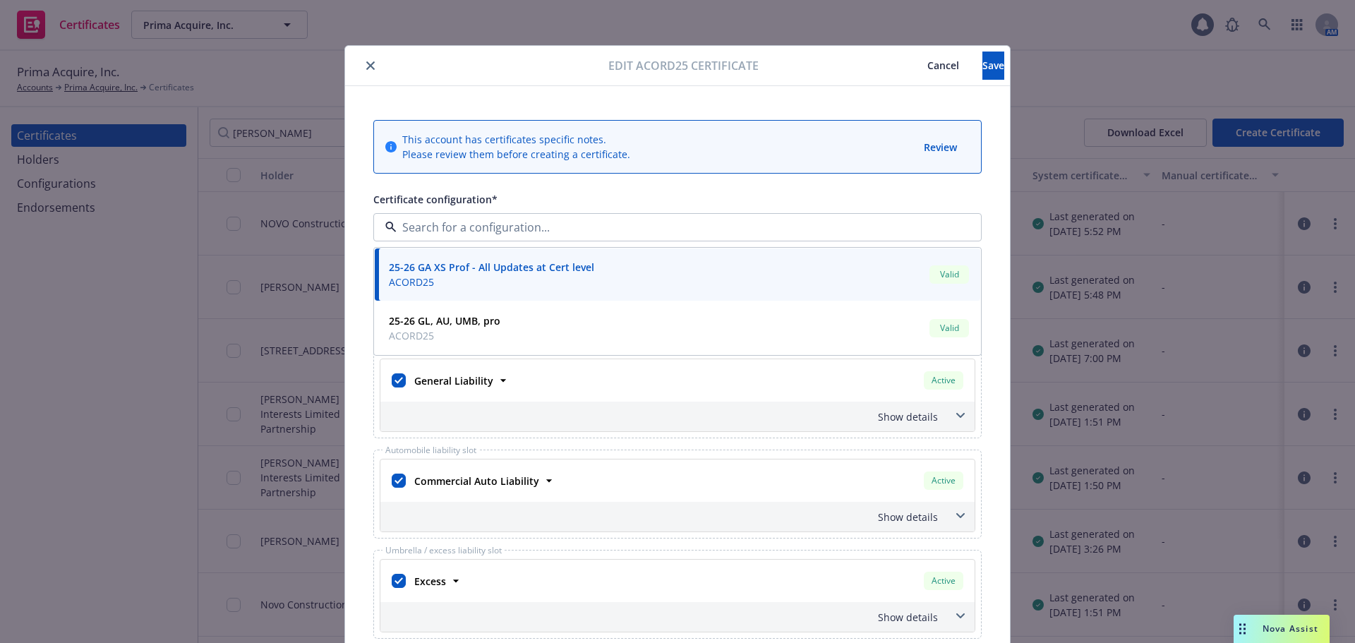
click at [602, 193] on div "Certificate configuration*" at bounding box center [677, 199] width 608 height 17
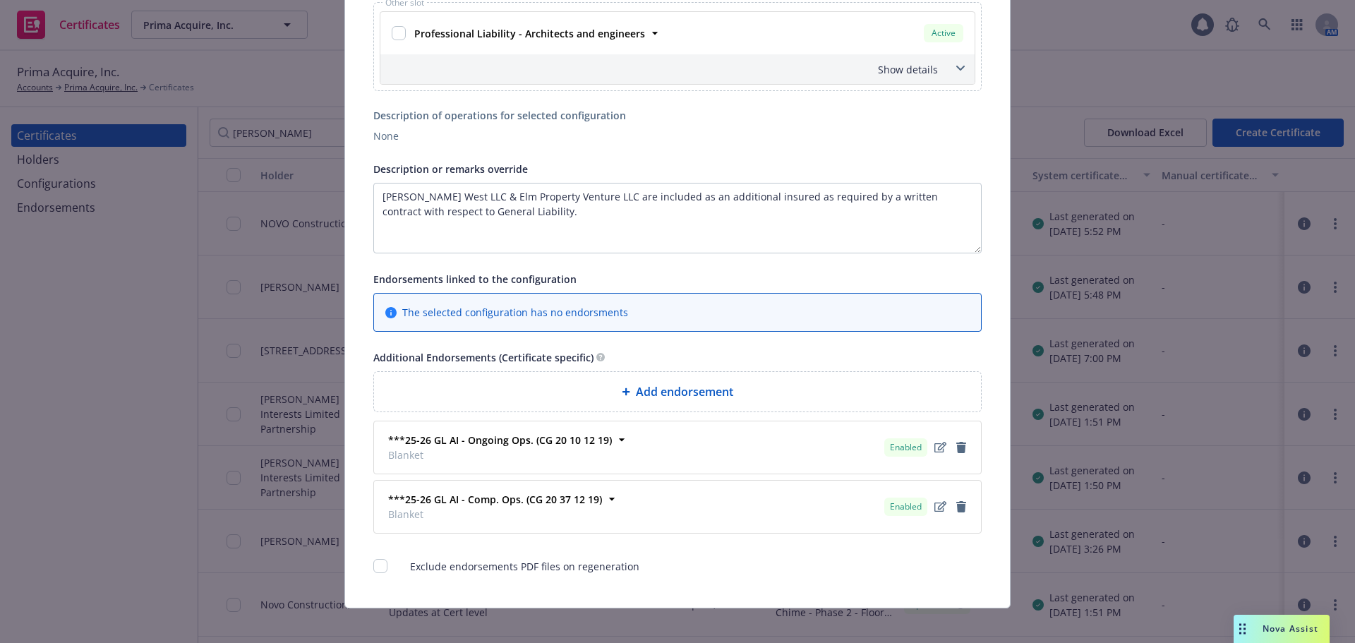
scroll to position [687, 0]
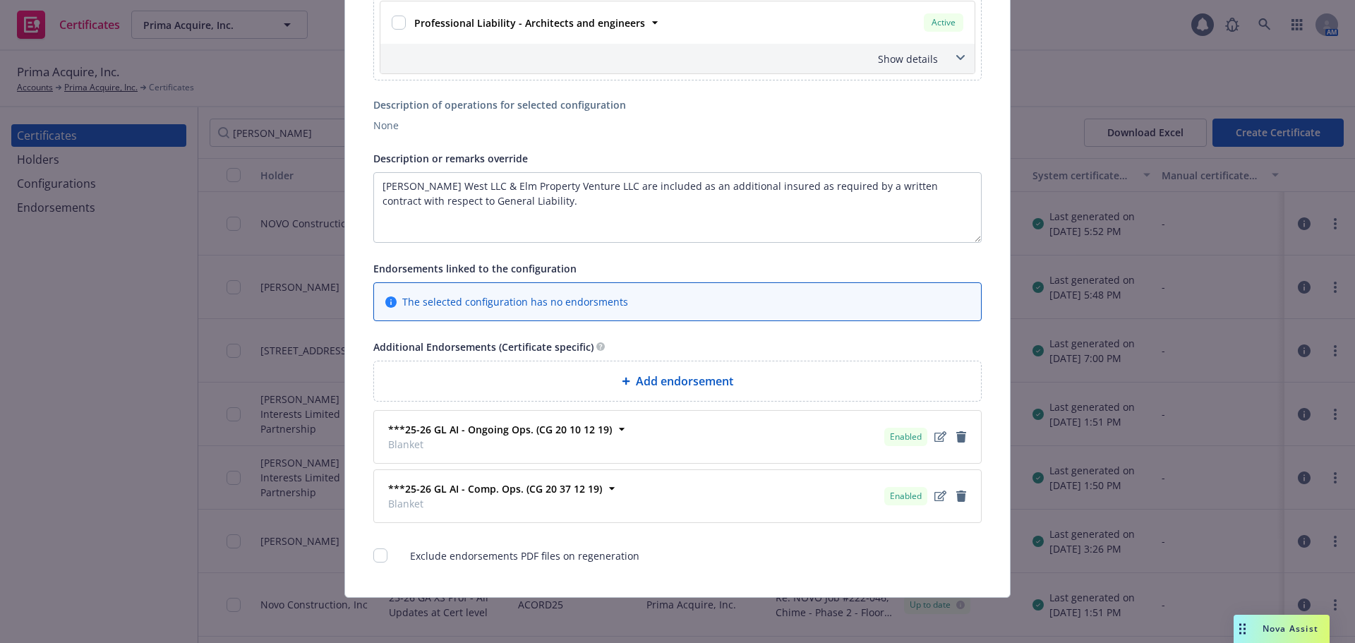
click at [709, 383] on span "Add endorsement" at bounding box center [684, 381] width 97 height 17
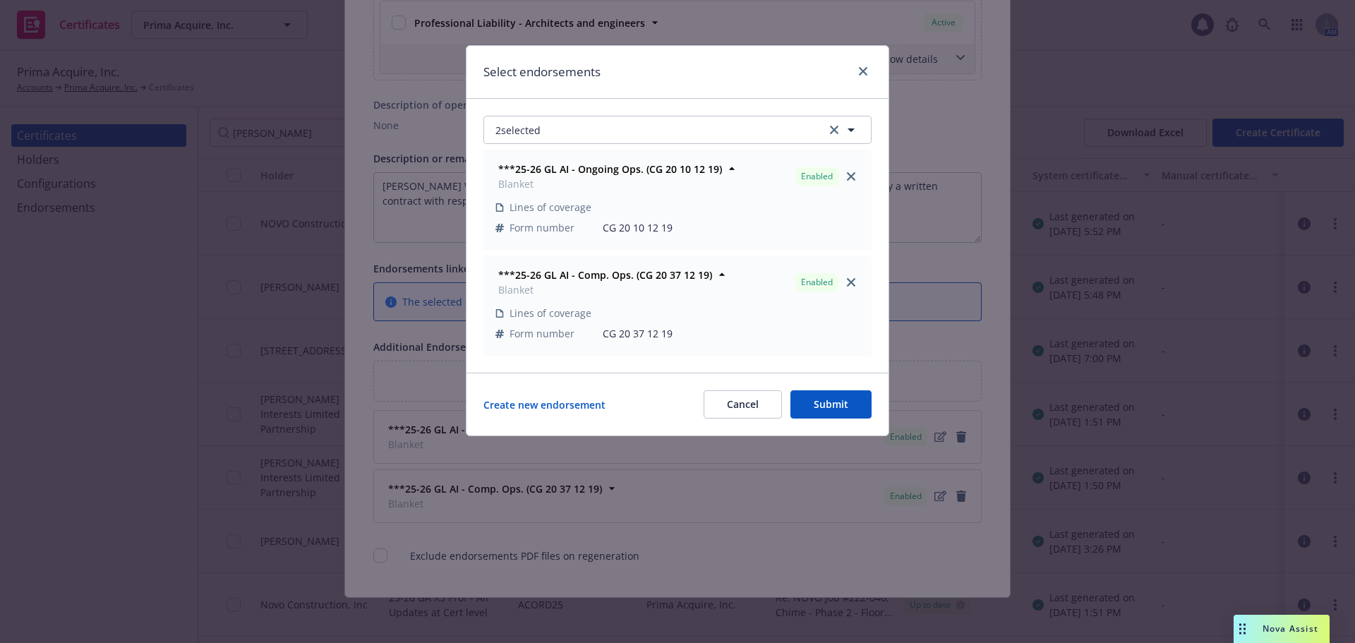
click at [562, 108] on div "2 selected ***25-26 GL AI - Ongoing Ops. (CG 20 10 12 19) Blanket Enabled Lines…" at bounding box center [677, 236] width 422 height 274
click at [563, 125] on button "2 selected" at bounding box center [677, 130] width 388 height 28
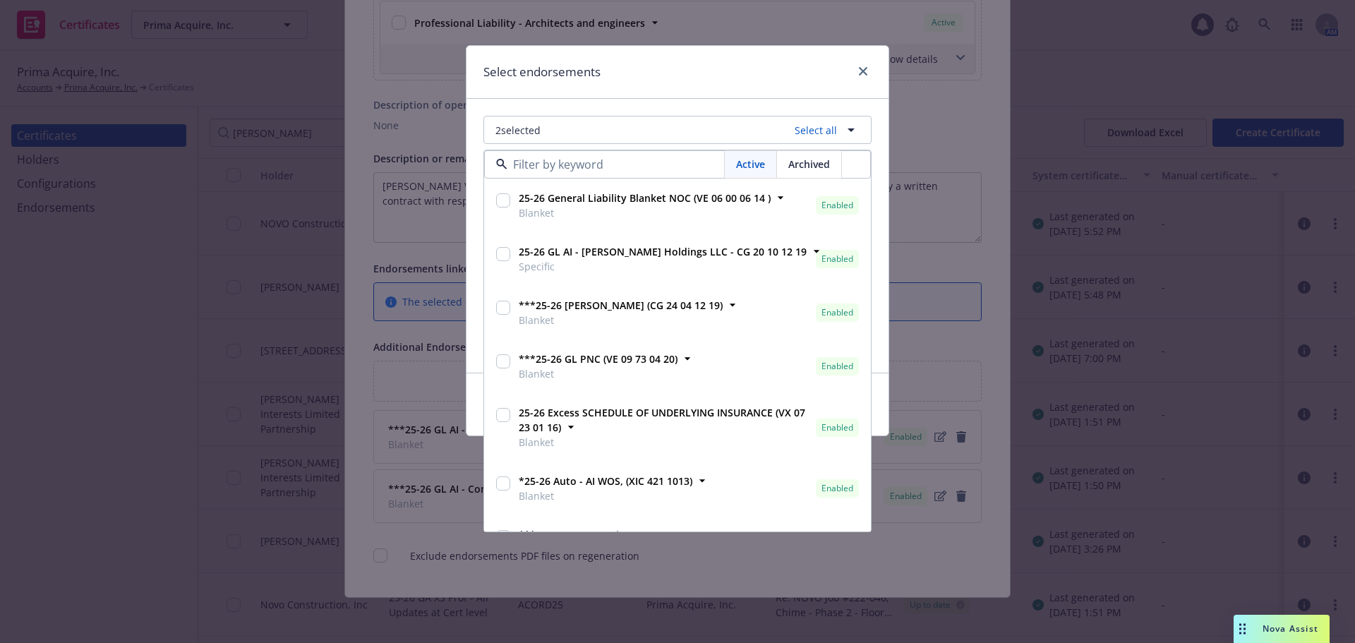
click at [509, 201] on input "checkbox" at bounding box center [503, 200] width 14 height 14
checkbox input "true"
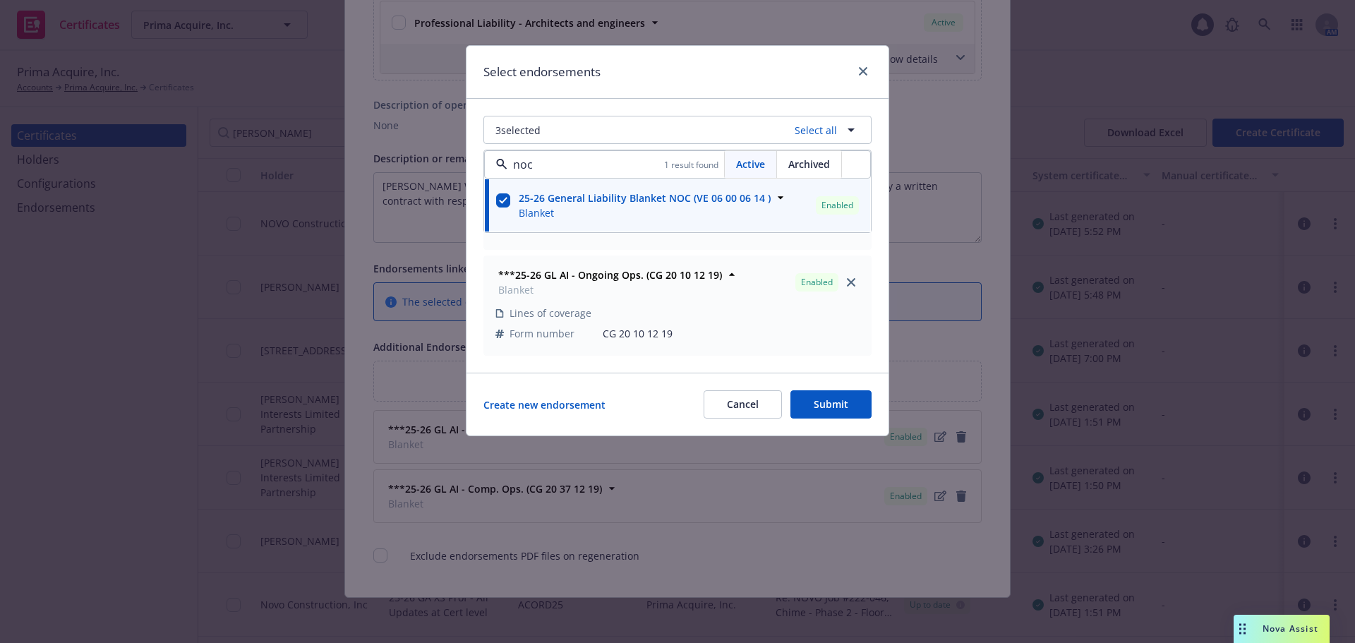
type input "noc"
click at [586, 100] on div "3 selected Select all noc 1 result found Active Archived 25-26 General Liabilit…" at bounding box center [677, 236] width 422 height 274
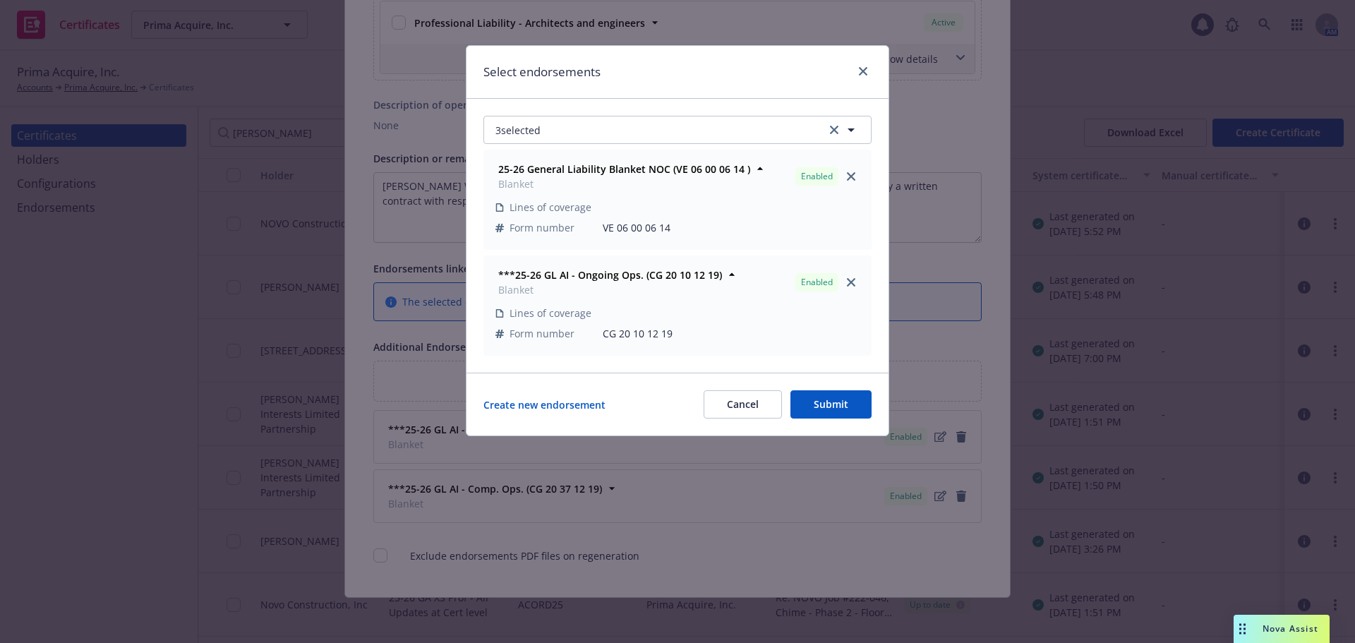
click at [821, 401] on button "Submit" at bounding box center [830, 404] width 81 height 28
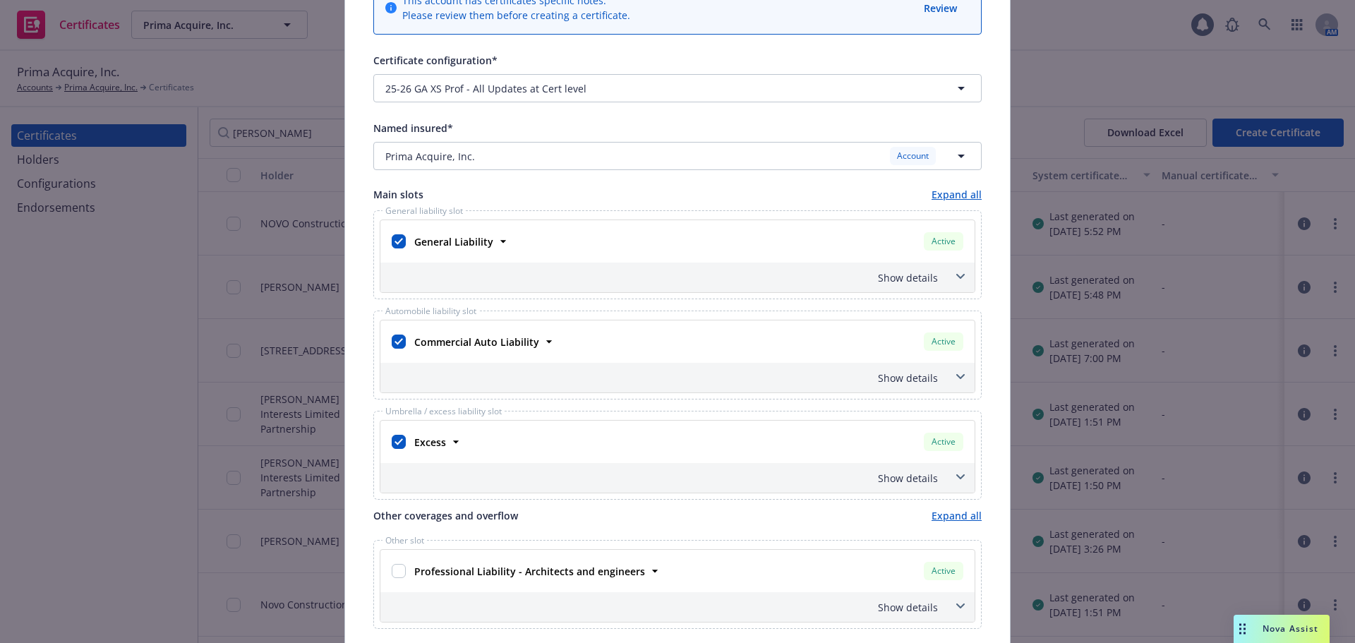
scroll to position [0, 0]
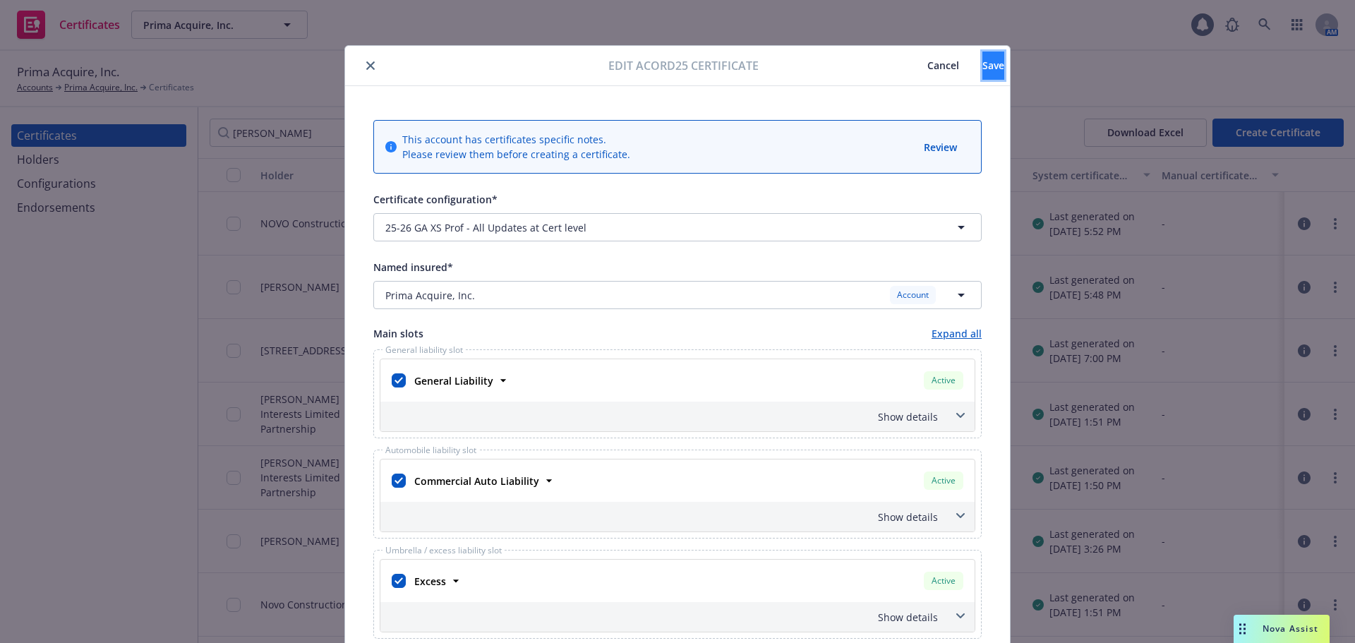
click at [982, 52] on button "Save" at bounding box center [993, 66] width 22 height 28
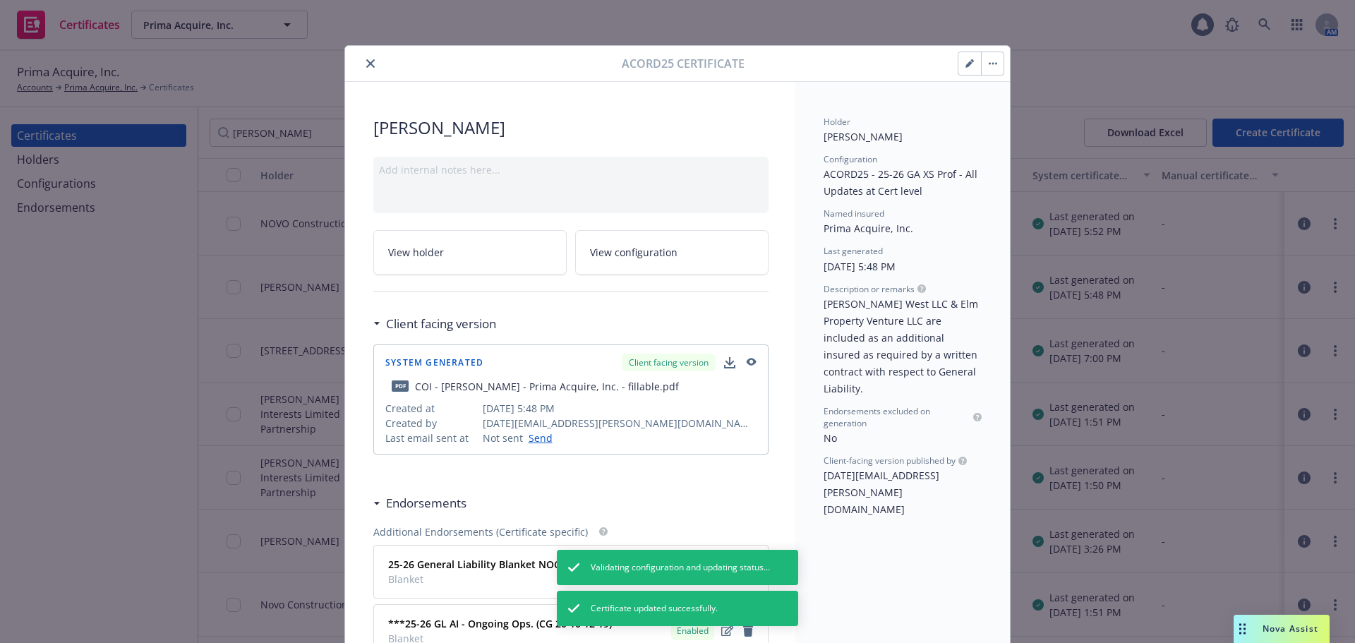
click at [989, 66] on button "button" at bounding box center [992, 63] width 23 height 23
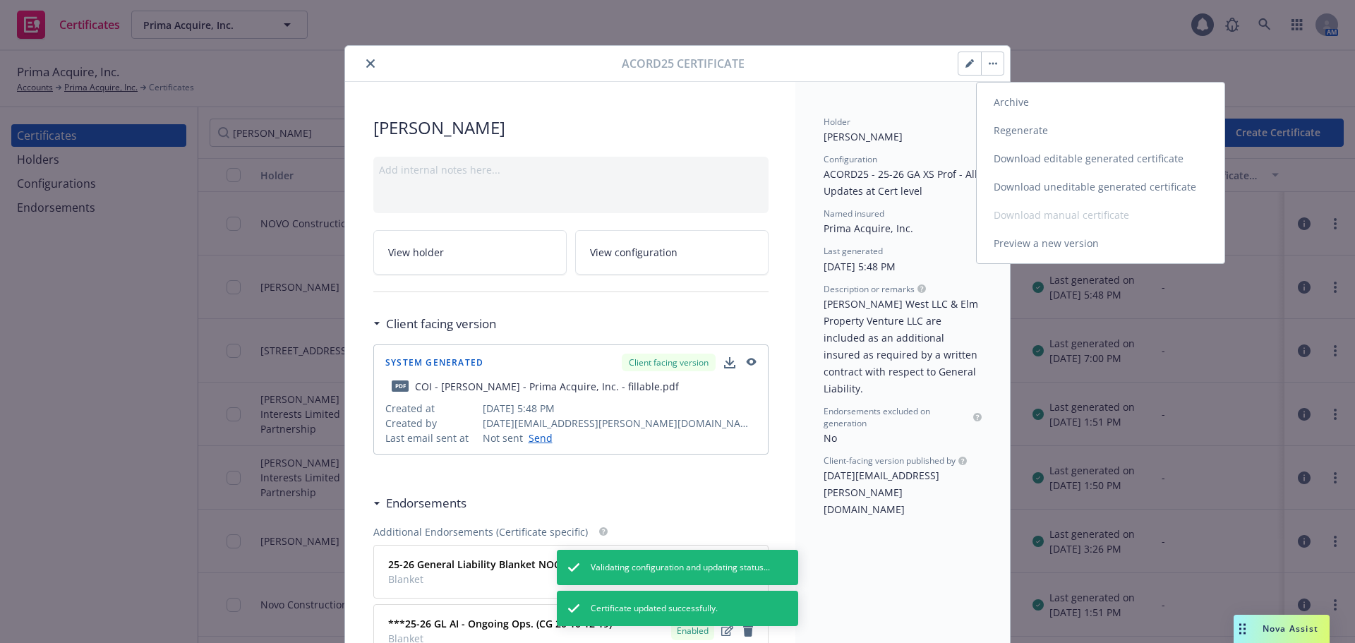
click at [996, 133] on link "Regenerate" at bounding box center [1101, 130] width 248 height 28
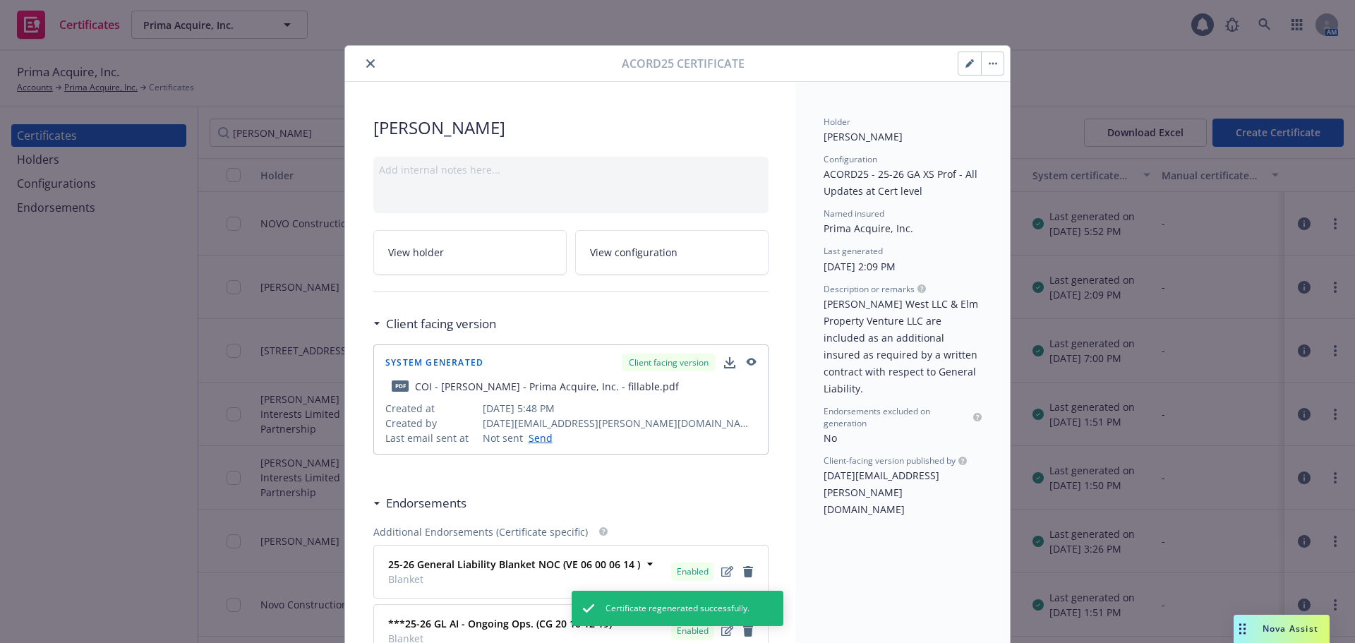
click at [981, 71] on button "button" at bounding box center [992, 63] width 23 height 23
click at [981, 71] on button "Archive Regenerate Publishing editable generated certificate Publishing unedita…" at bounding box center [992, 63] width 23 height 23
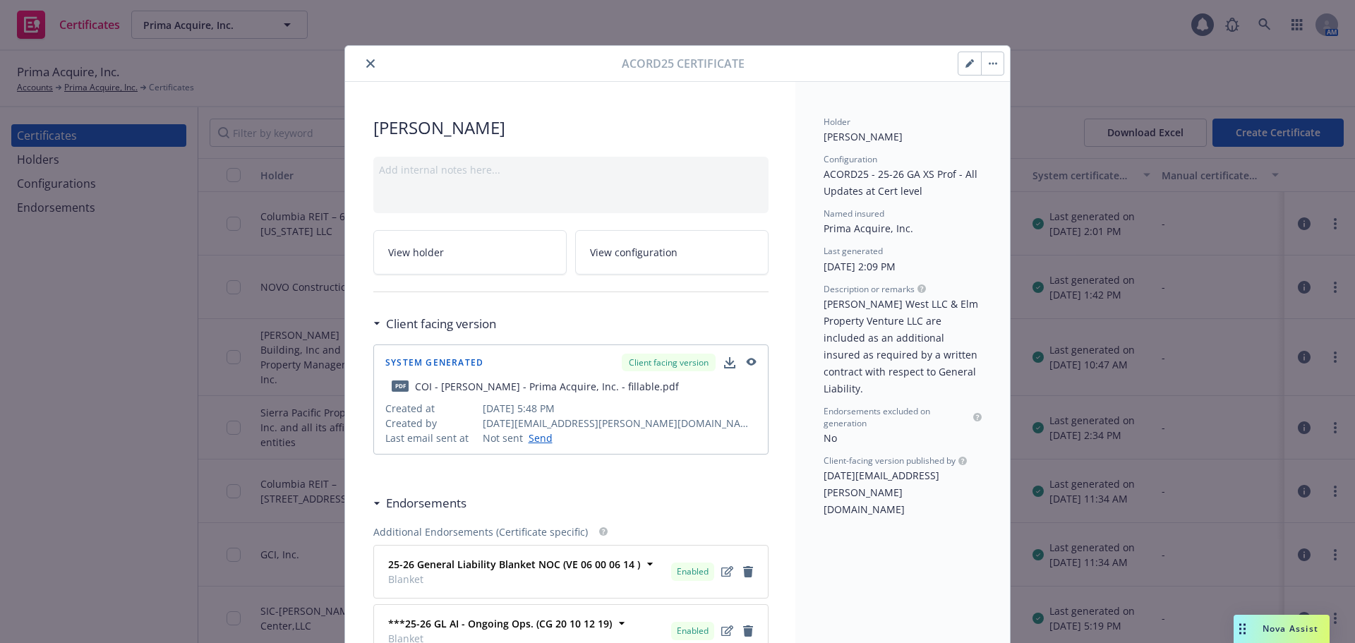
click at [988, 59] on button "button" at bounding box center [992, 63] width 23 height 23
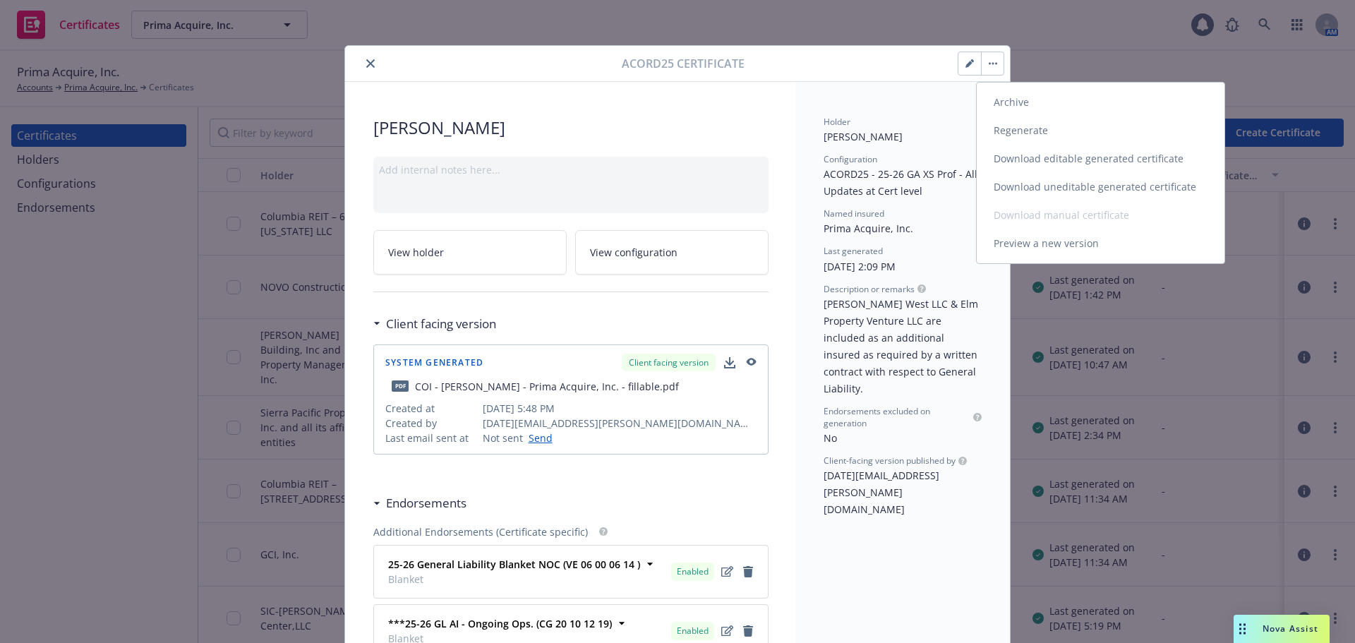
click at [1055, 192] on link "Download uneditable generated certificate" at bounding box center [1101, 187] width 248 height 28
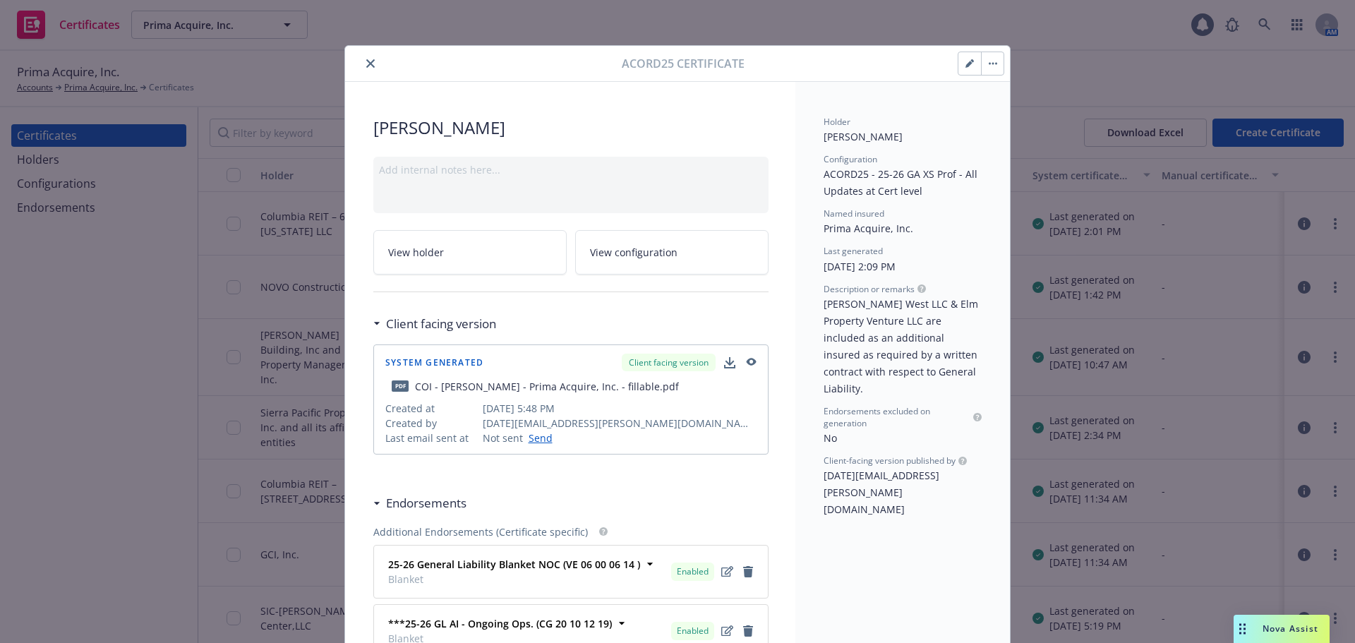
click at [366, 66] on icon "close" at bounding box center [370, 63] width 8 height 8
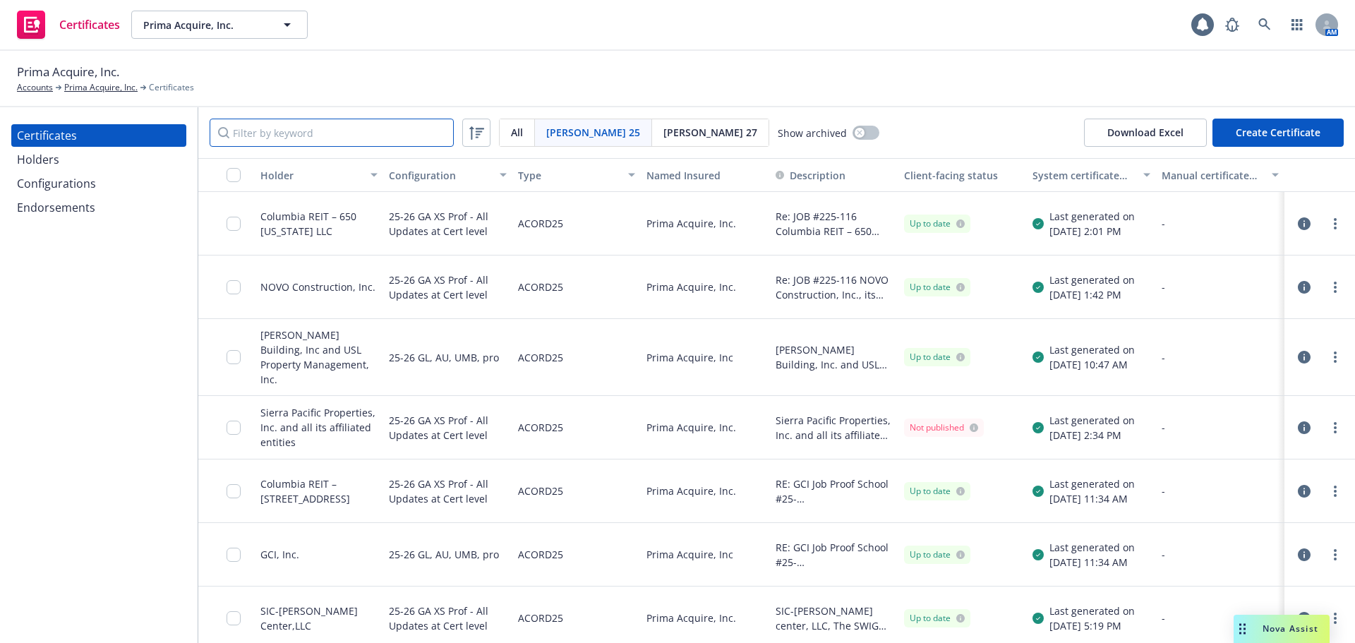
click at [360, 128] on input "Filter by keyword" at bounding box center [332, 133] width 244 height 28
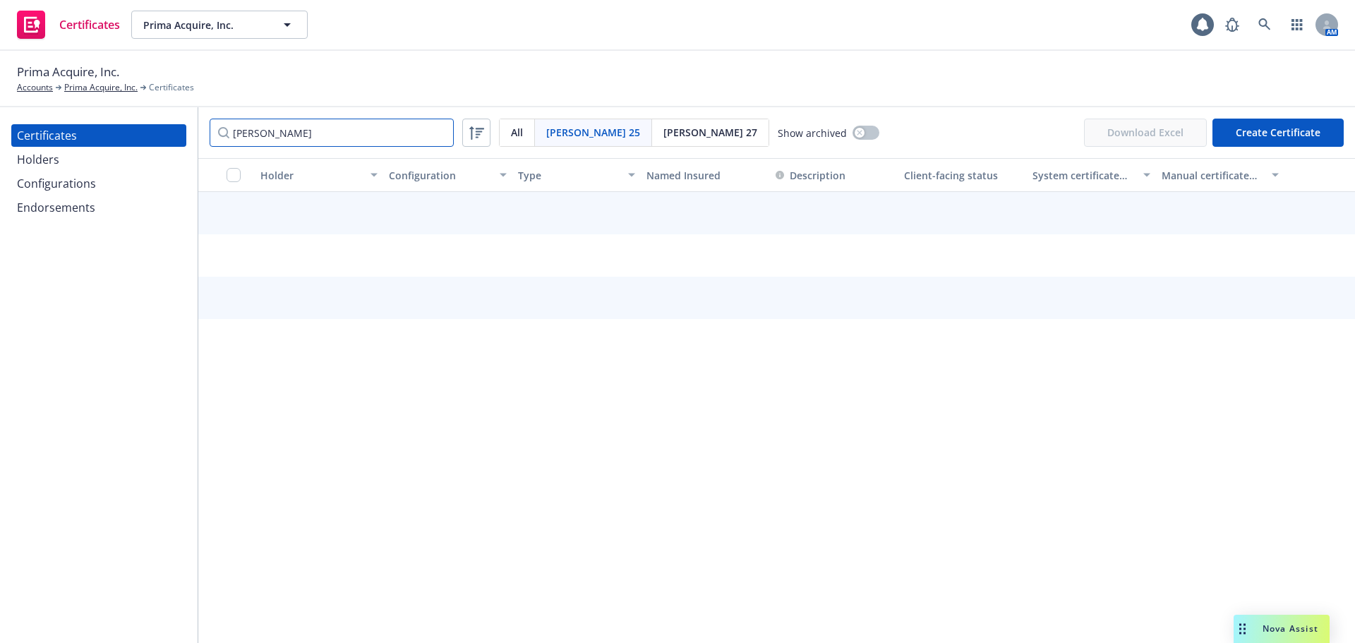
type input "[PERSON_NAME]"
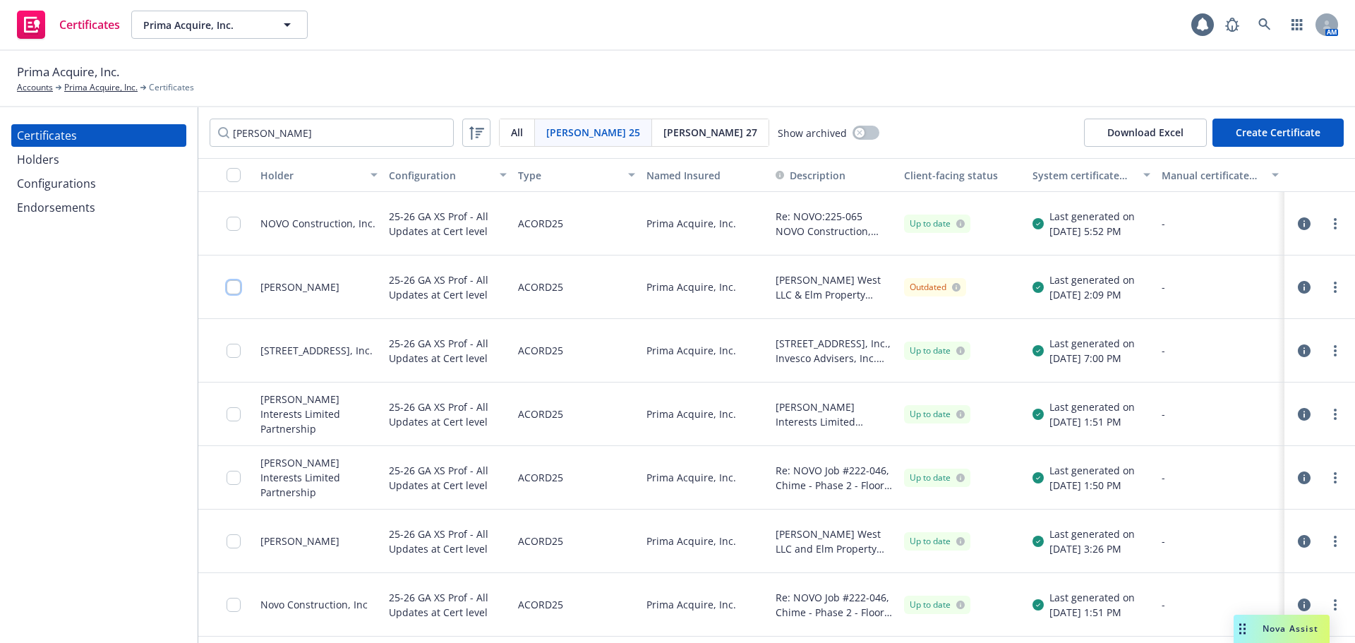
click at [235, 287] on input "checkbox" at bounding box center [234, 287] width 14 height 14
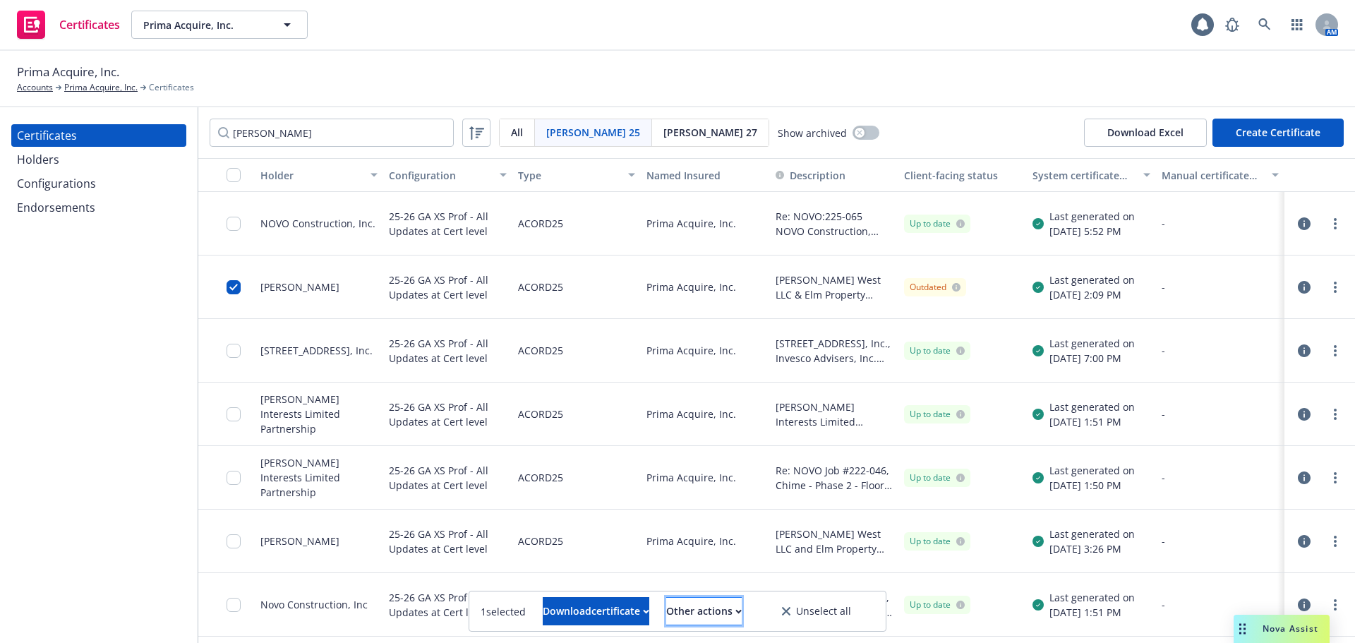
click at [682, 607] on button "Other actions" at bounding box center [704, 611] width 76 height 28
click at [684, 591] on div "1 selected Download certificate Other actions Send to holder Publish certificat…" at bounding box center [677, 611] width 416 height 40
click at [700, 617] on div "Other actions" at bounding box center [704, 611] width 76 height 27
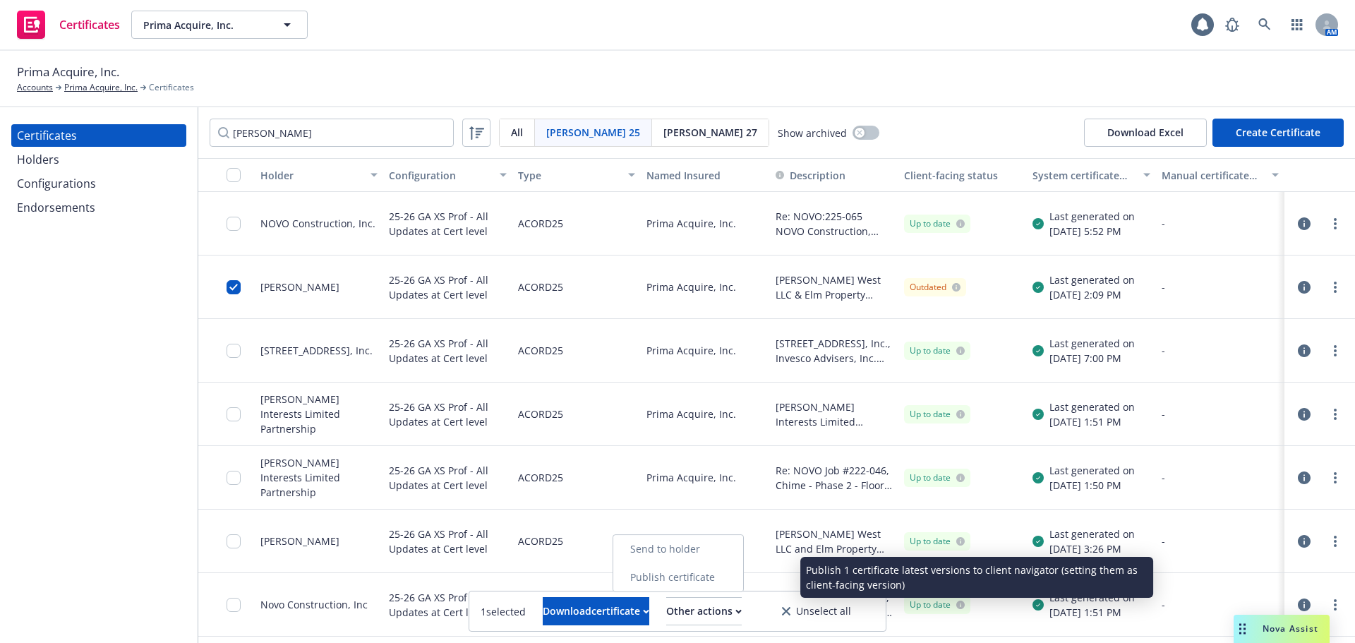
click at [710, 579] on link "Publish certificate" at bounding box center [678, 577] width 130 height 28
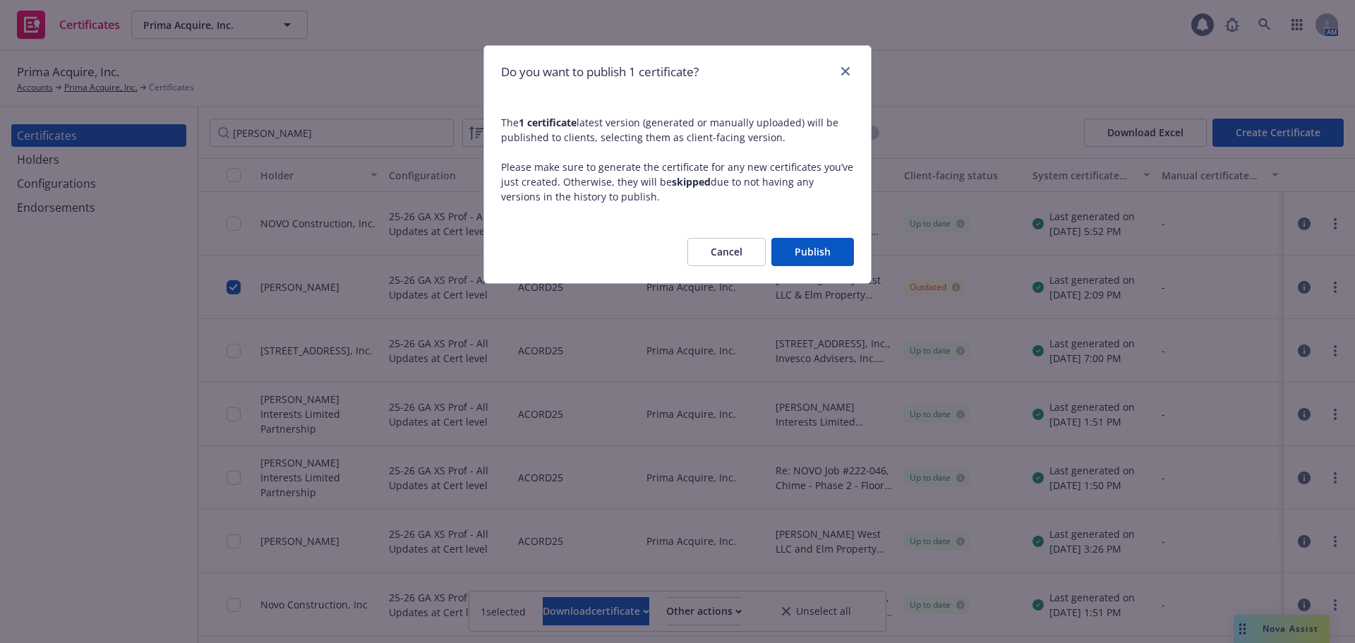
click at [812, 253] on button "Publish" at bounding box center [812, 252] width 83 height 28
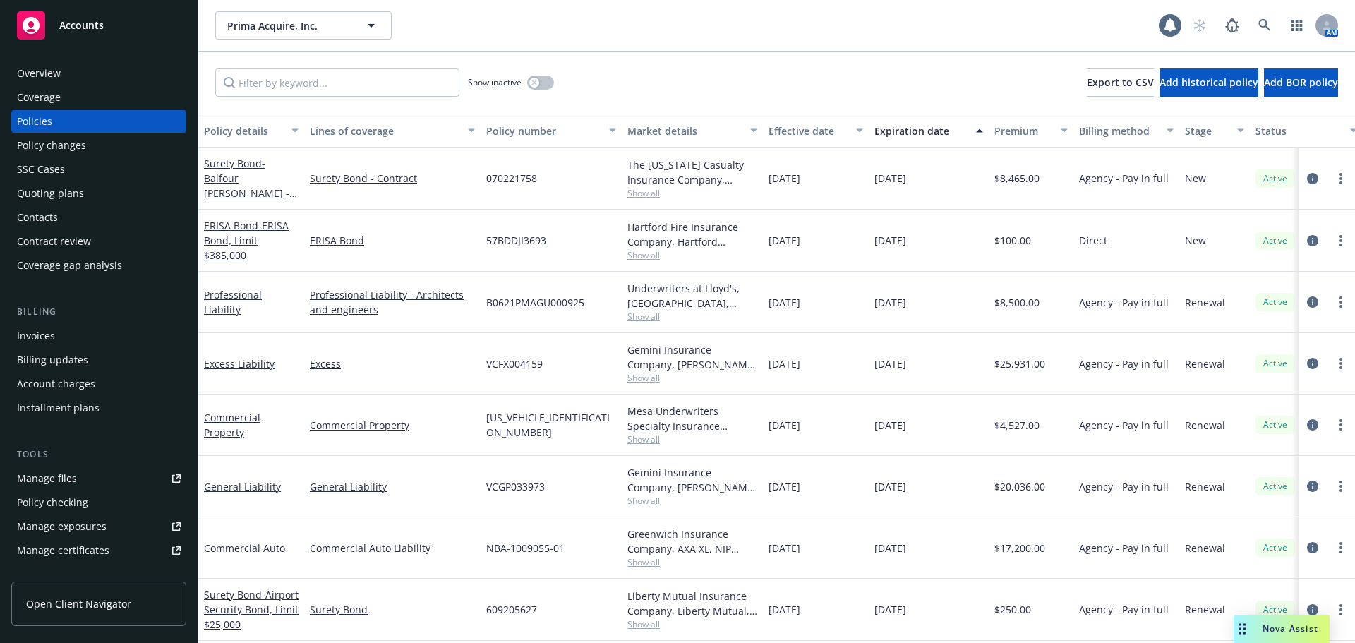
click at [80, 81] on div "Overview" at bounding box center [99, 73] width 164 height 23
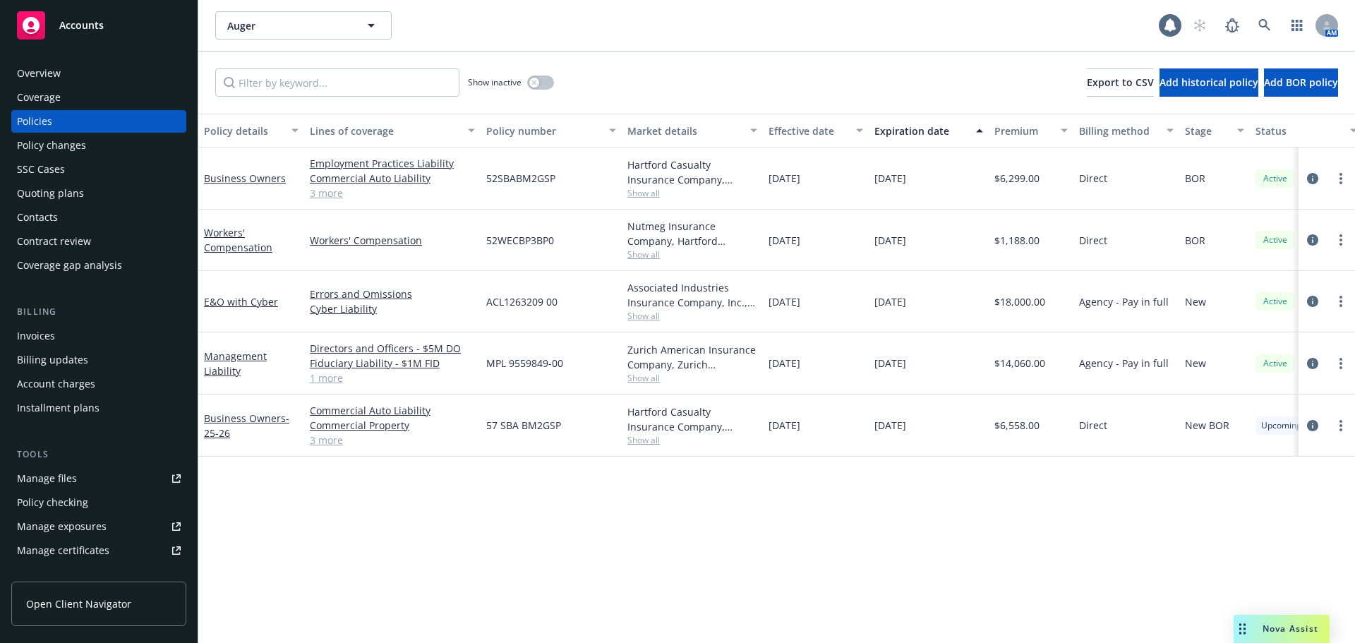
click at [80, 74] on div "Overview" at bounding box center [99, 73] width 164 height 23
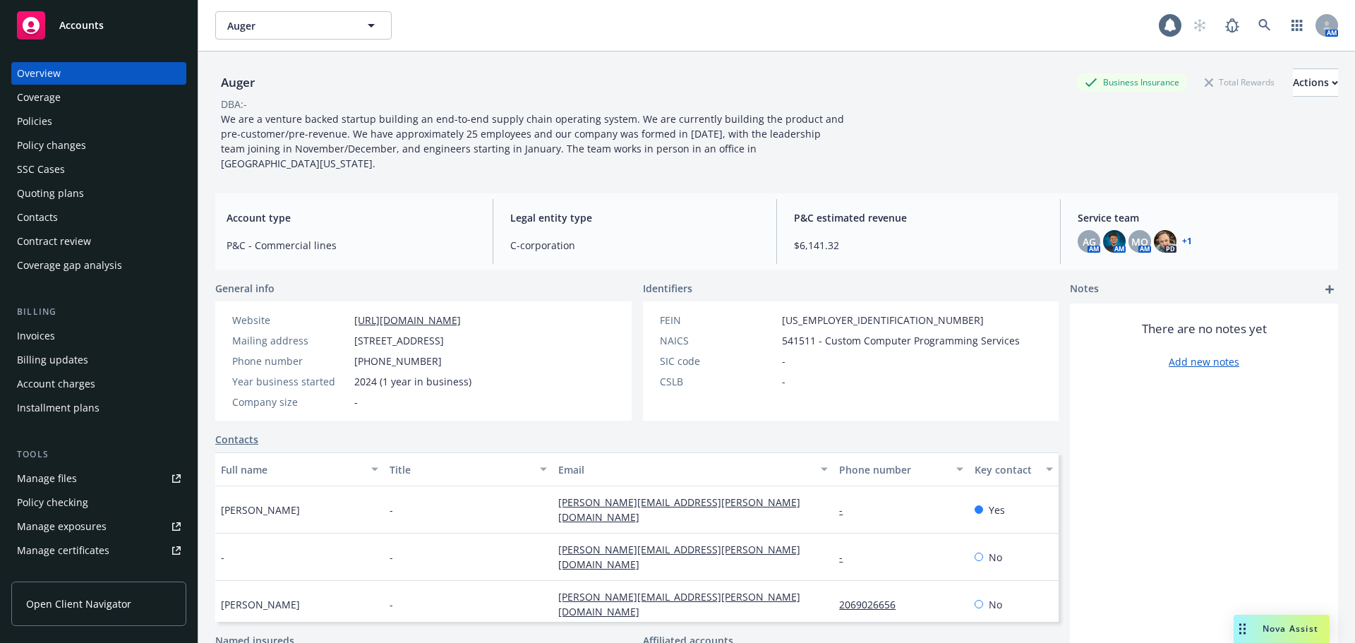
click at [90, 97] on div "Coverage" at bounding box center [99, 97] width 164 height 23
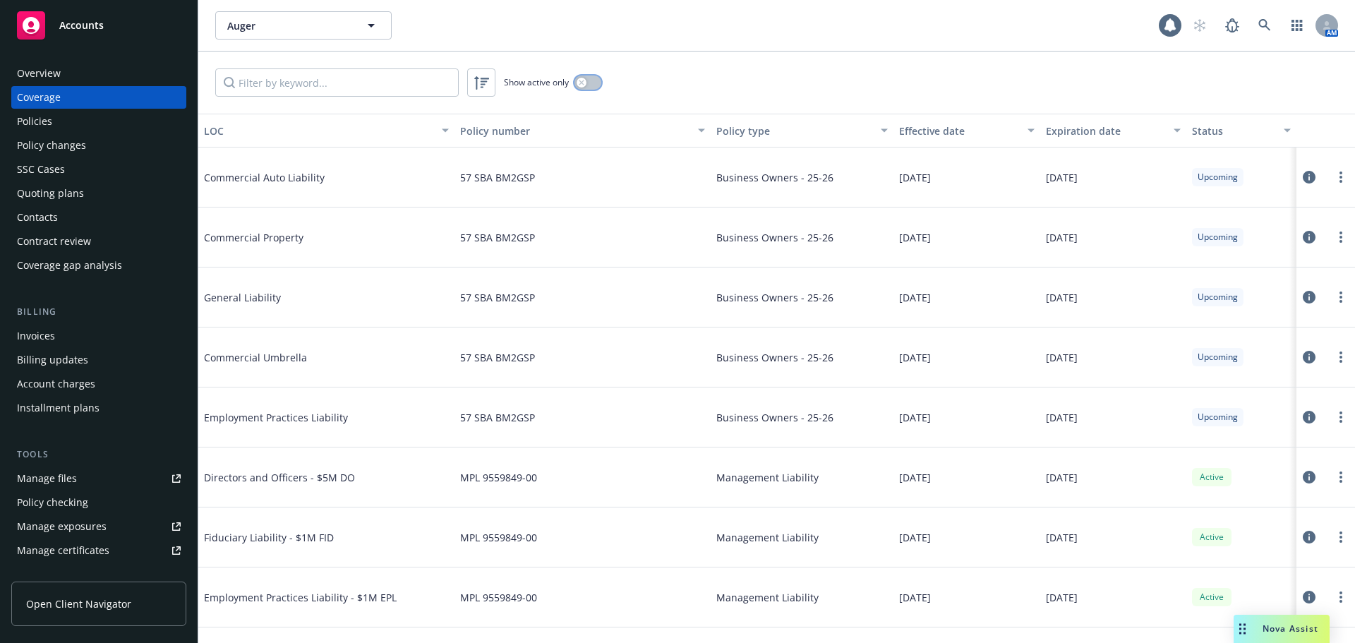
click at [586, 80] on div "button" at bounding box center [581, 83] width 10 height 10
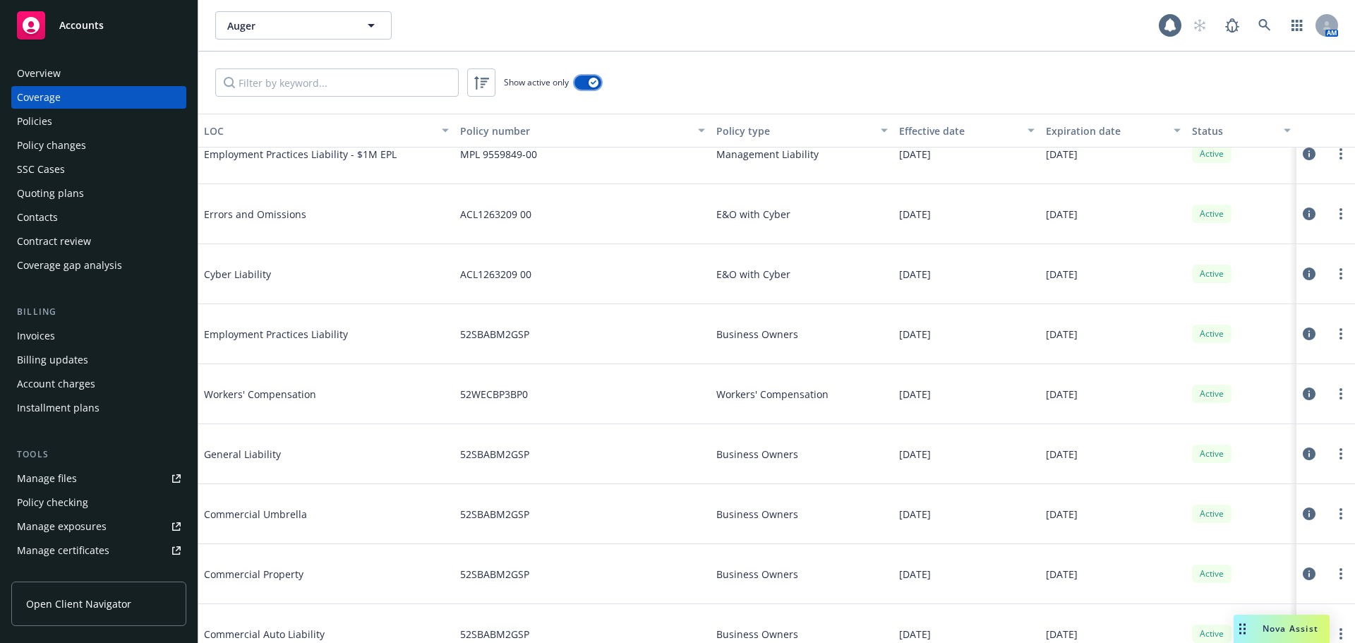
scroll to position [161, 0]
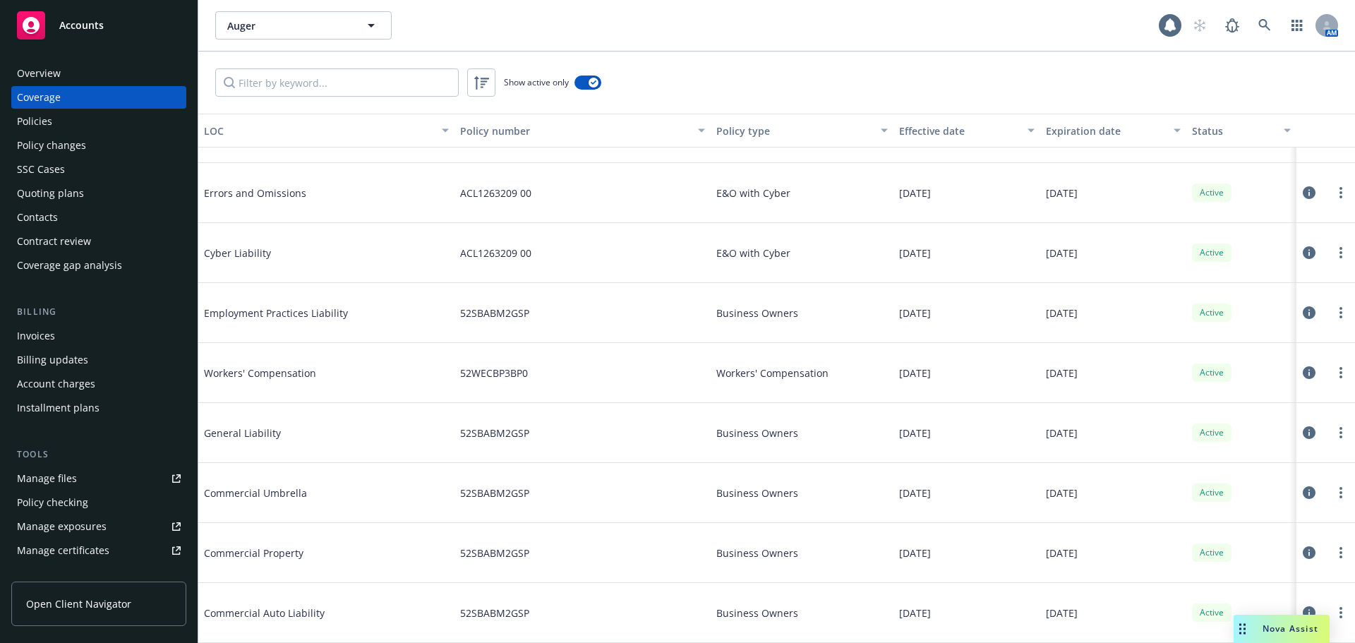
click at [1303, 608] on icon at bounding box center [1309, 612] width 13 height 13
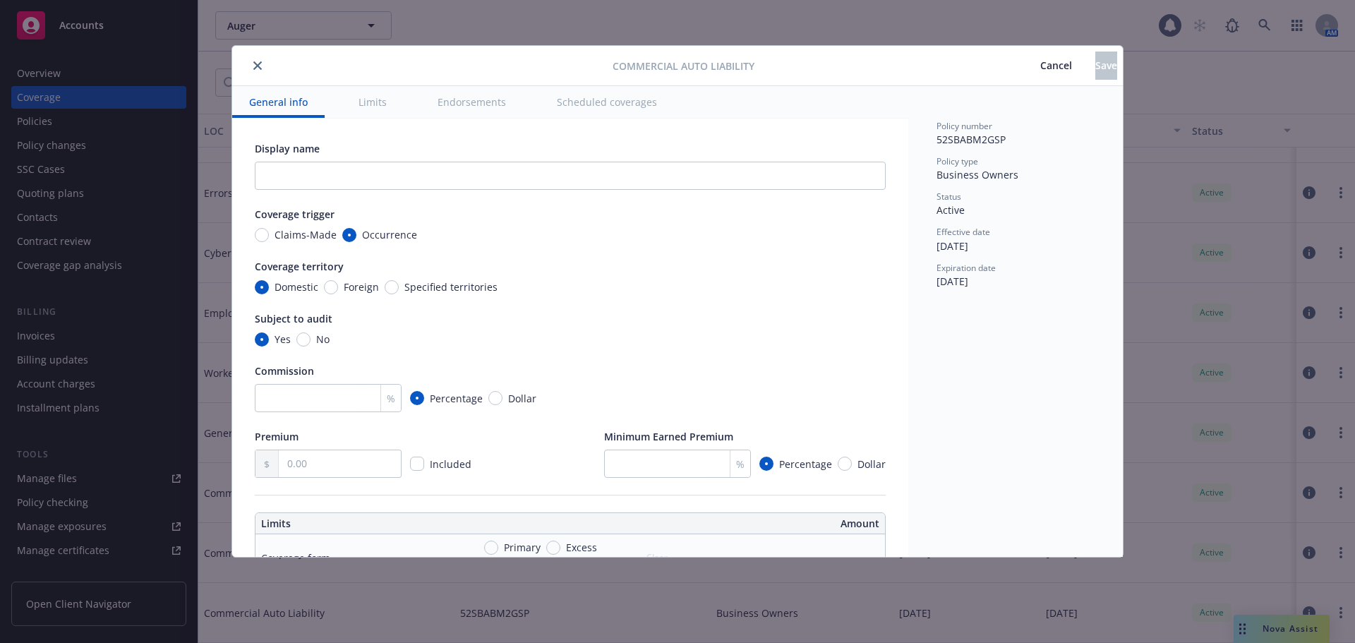
click at [1040, 61] on span "Cancel" at bounding box center [1056, 65] width 32 height 13
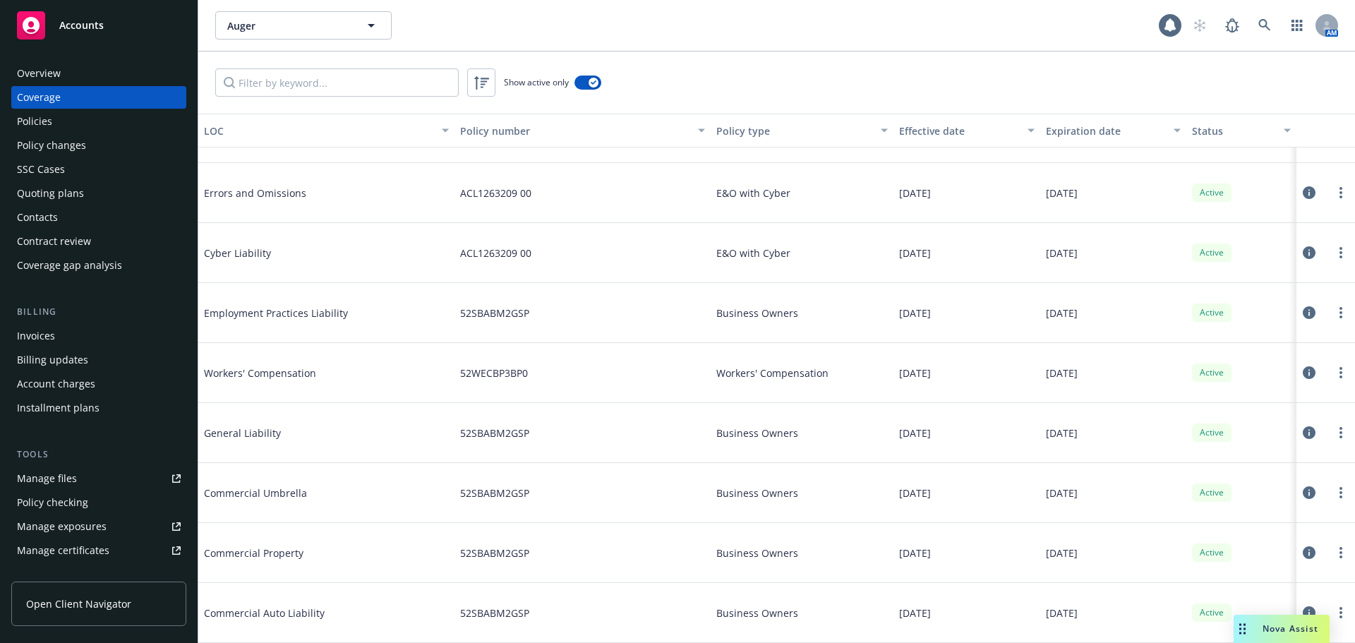
click at [109, 548] on link "Manage certificates" at bounding box center [98, 550] width 175 height 23
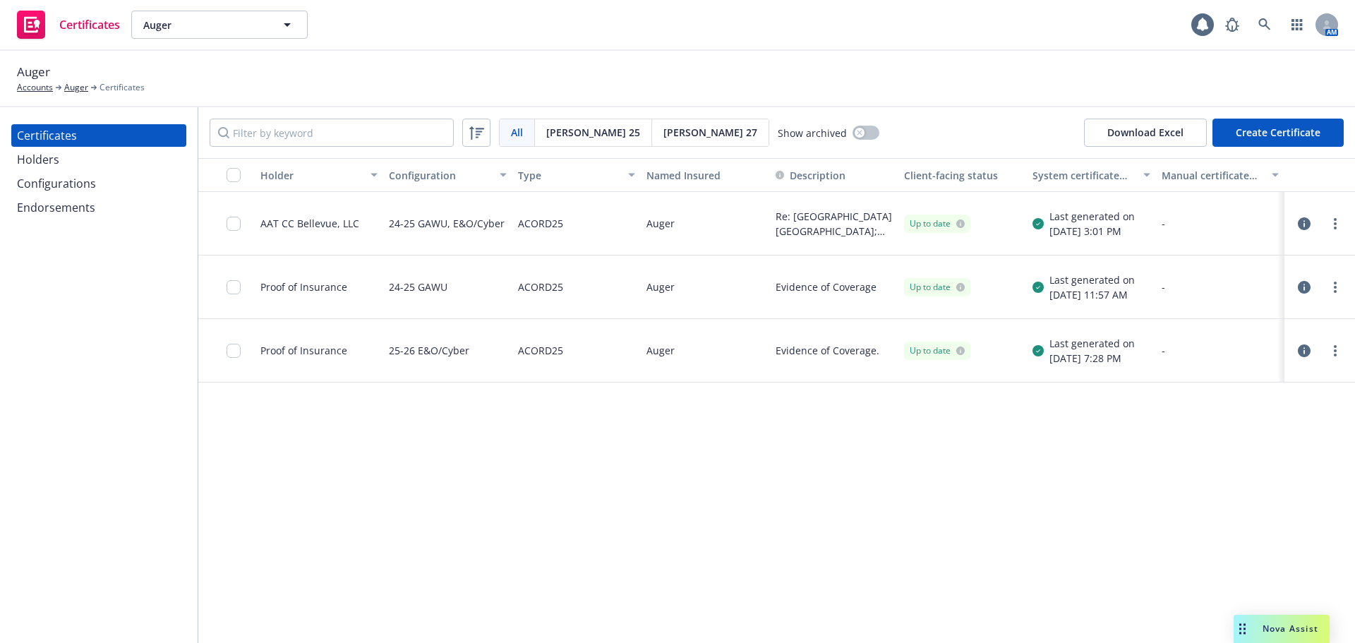
click at [92, 178] on div "Configurations" at bounding box center [56, 183] width 79 height 23
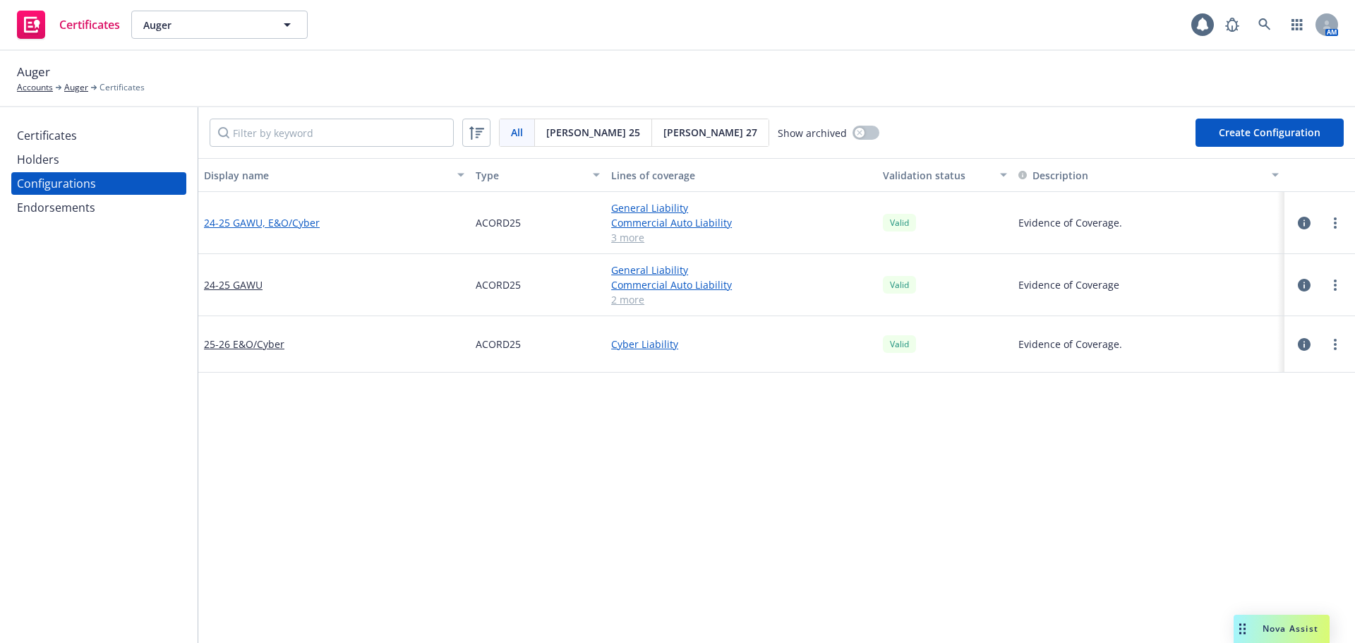
click at [271, 222] on link "24-25 GAWU, E&O/Cyber" at bounding box center [262, 222] width 116 height 15
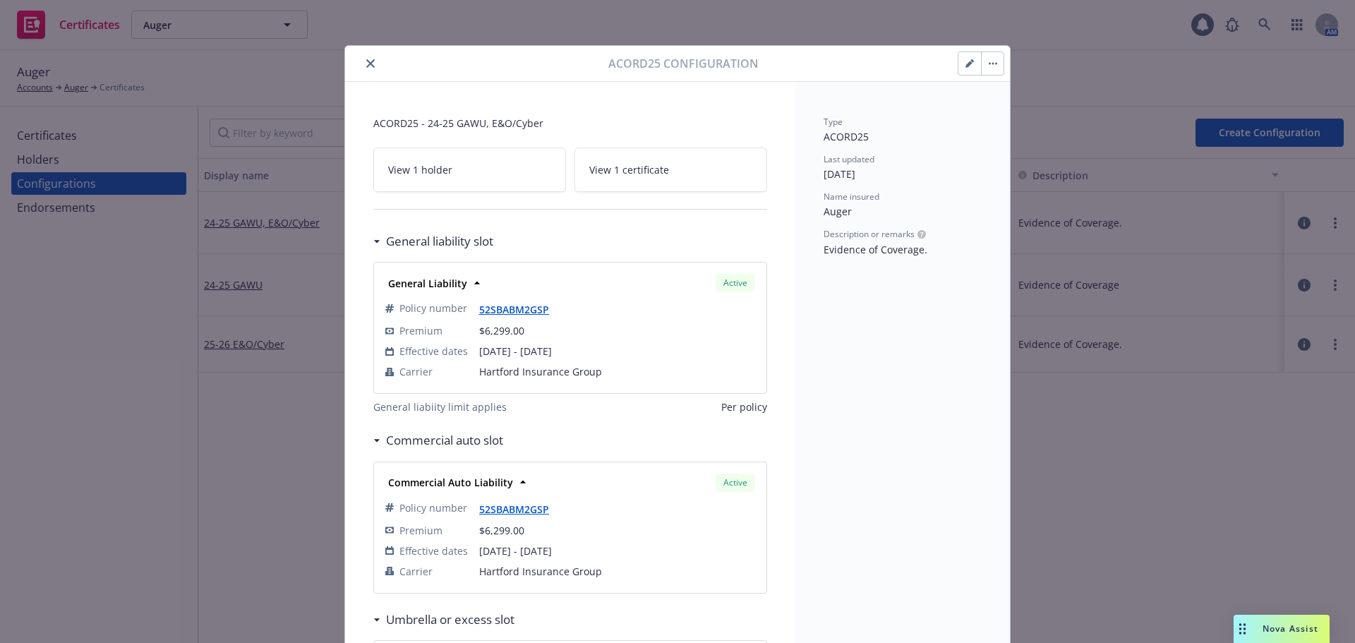
click at [966, 65] on icon "button" at bounding box center [969, 63] width 8 height 8
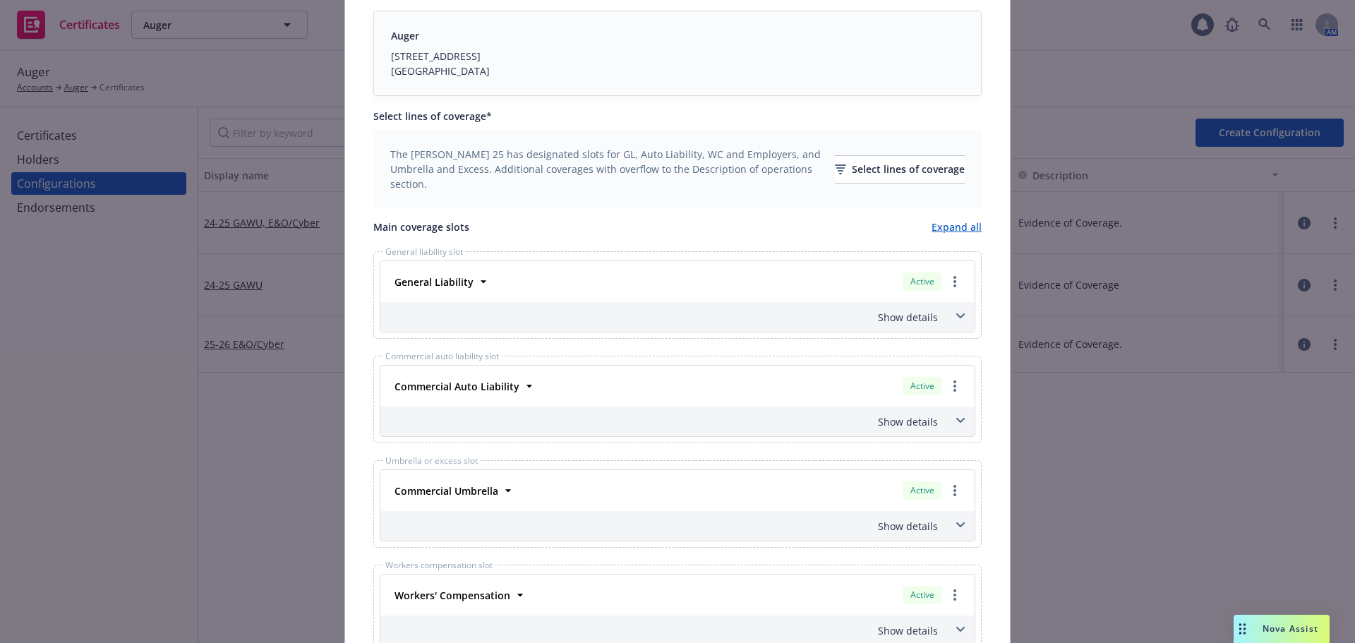
scroll to position [423, 0]
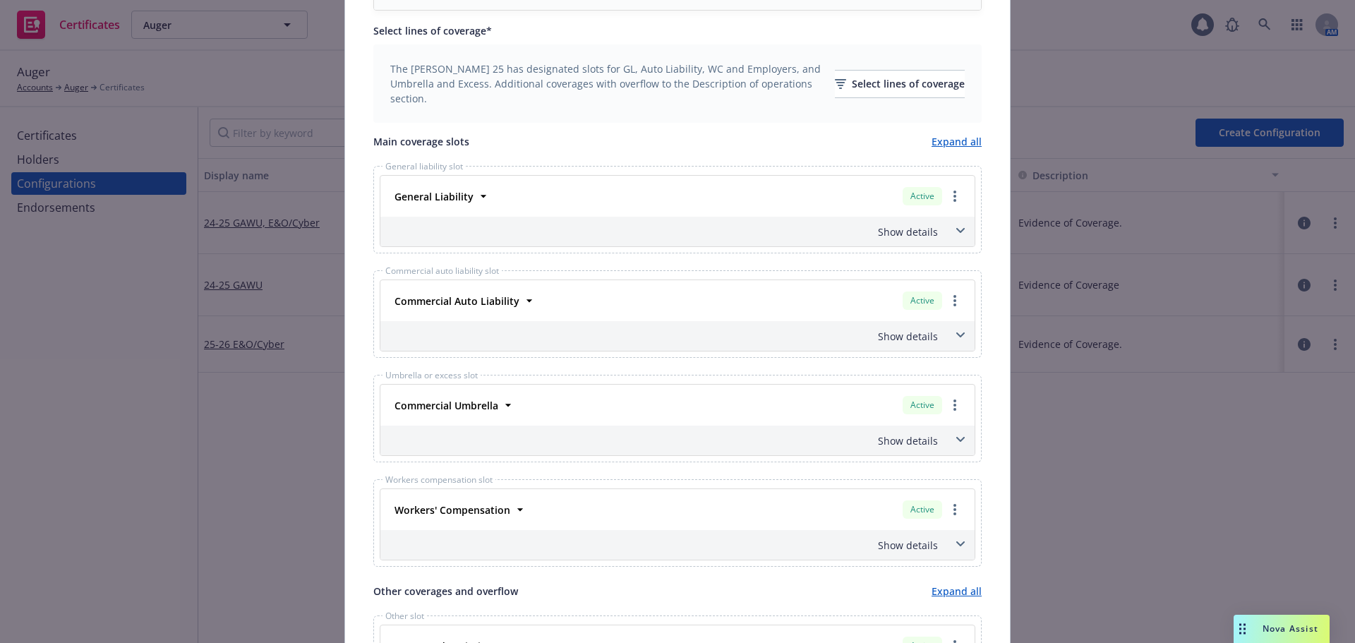
click at [898, 336] on div "Show details" at bounding box center [660, 336] width 555 height 15
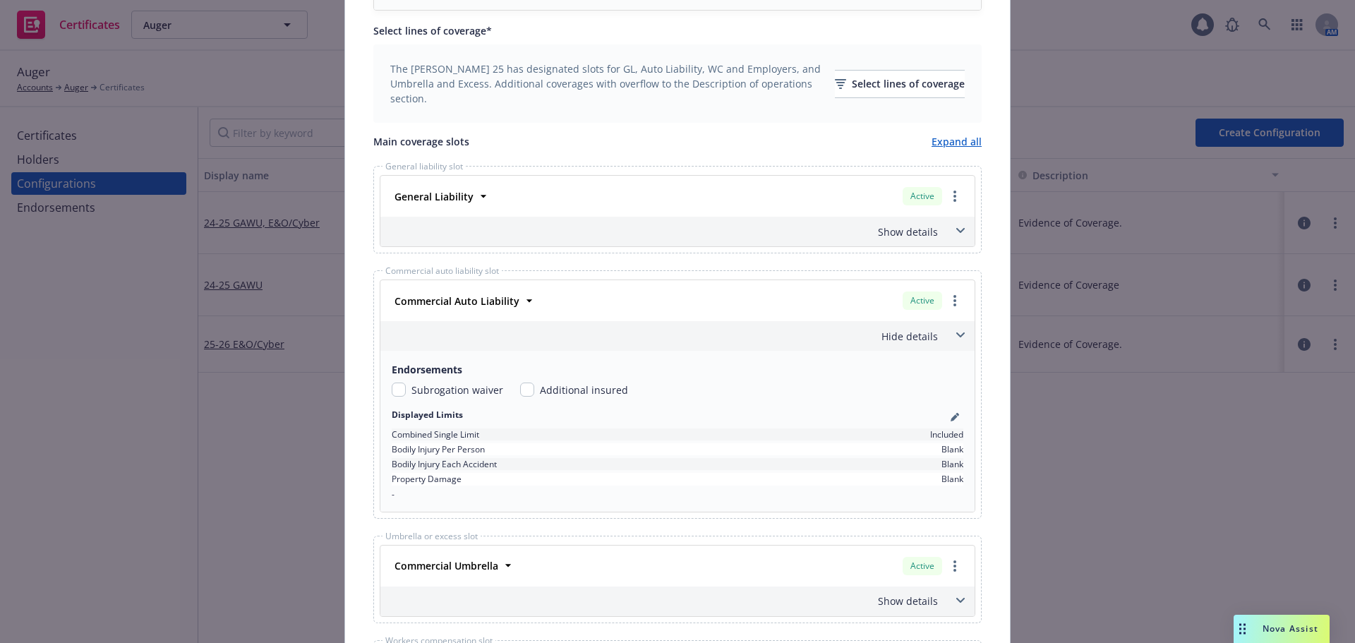
click at [898, 336] on div "Hide details" at bounding box center [660, 336] width 555 height 15
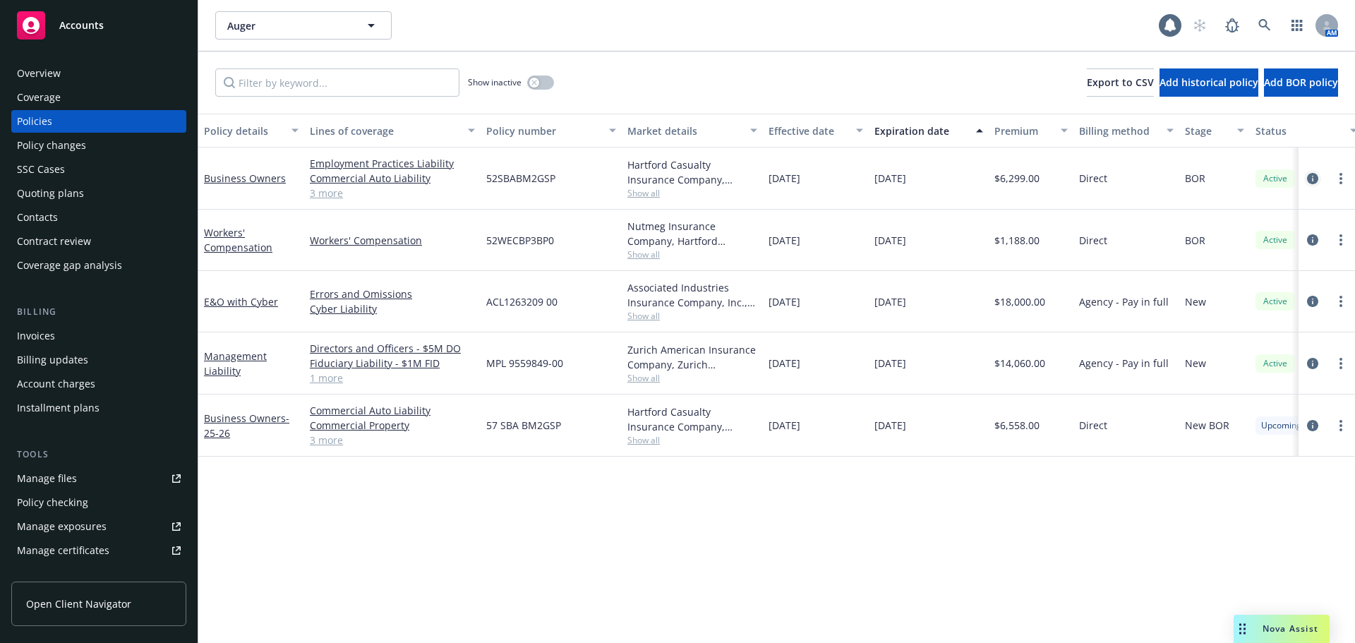
click at [1313, 177] on icon "circleInformation" at bounding box center [1312, 178] width 11 height 11
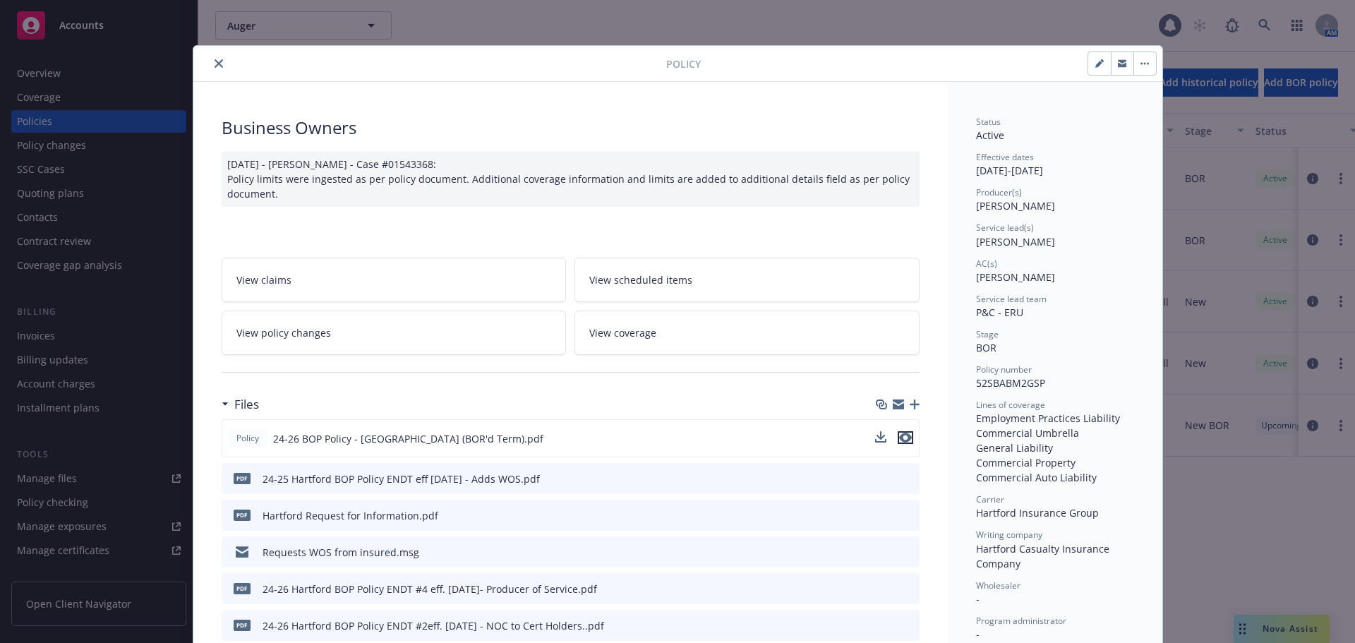
click at [899, 435] on icon "preview file" at bounding box center [905, 438] width 13 height 10
click at [217, 66] on button "close" at bounding box center [218, 63] width 17 height 17
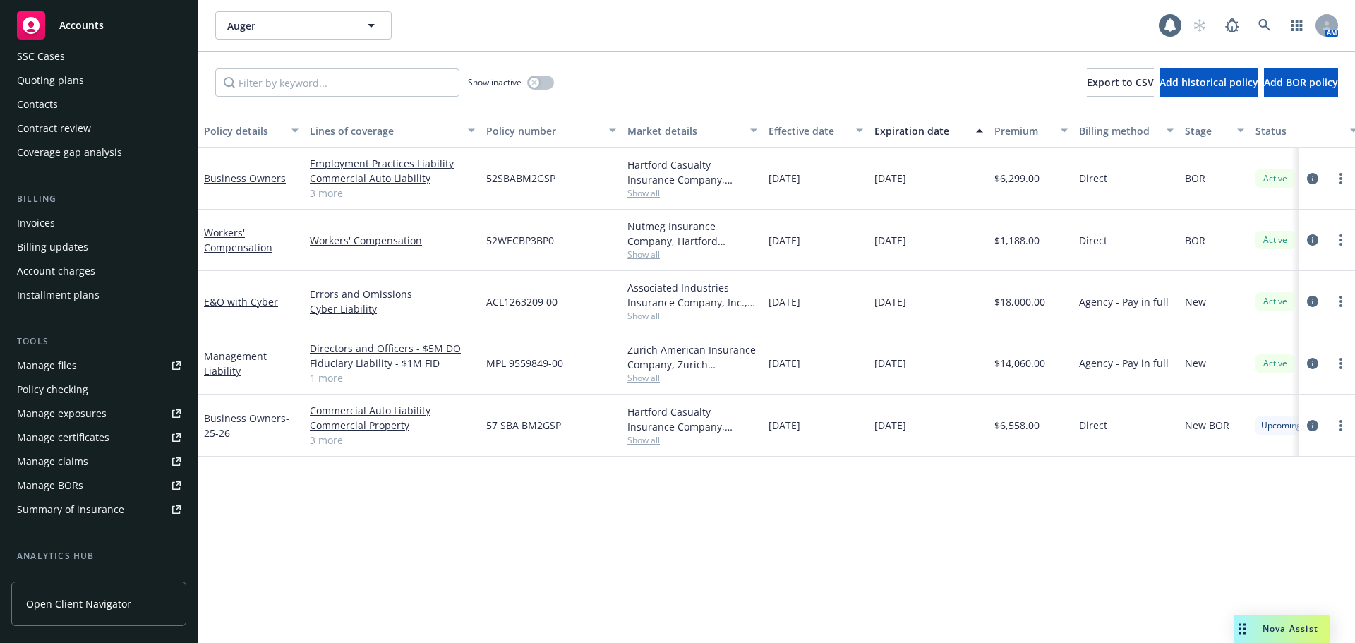
scroll to position [212, 0]
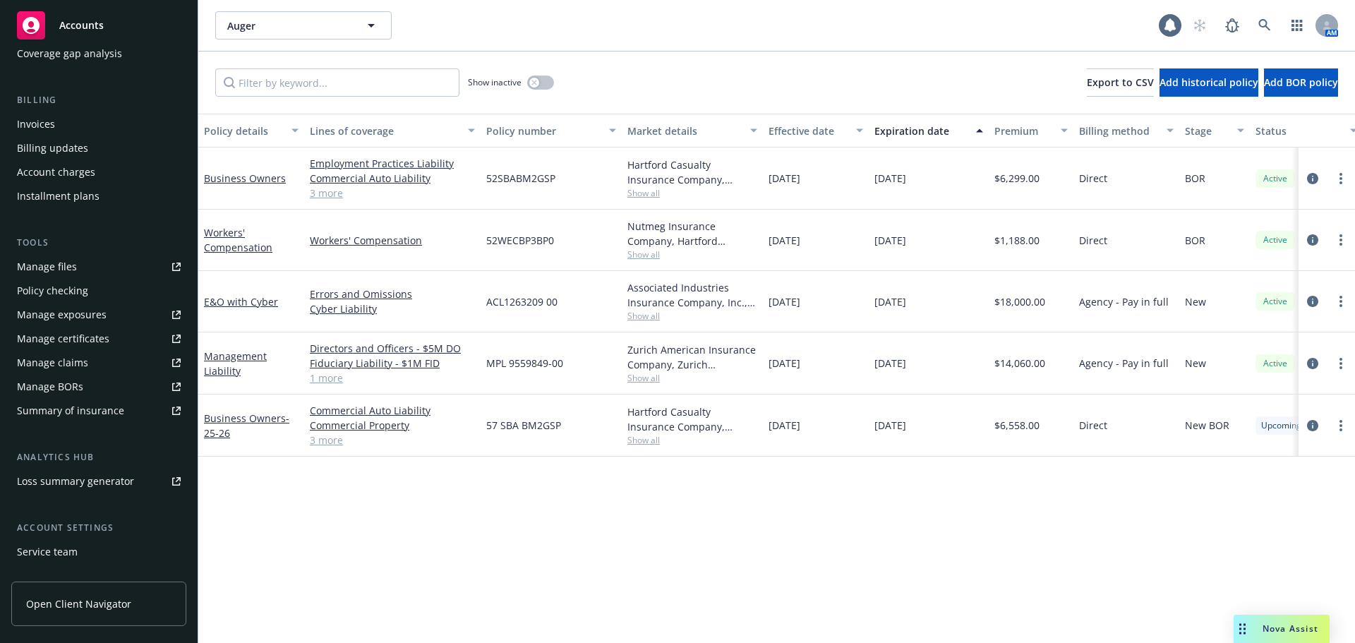
click at [64, 557] on div "Service team" at bounding box center [47, 552] width 61 height 23
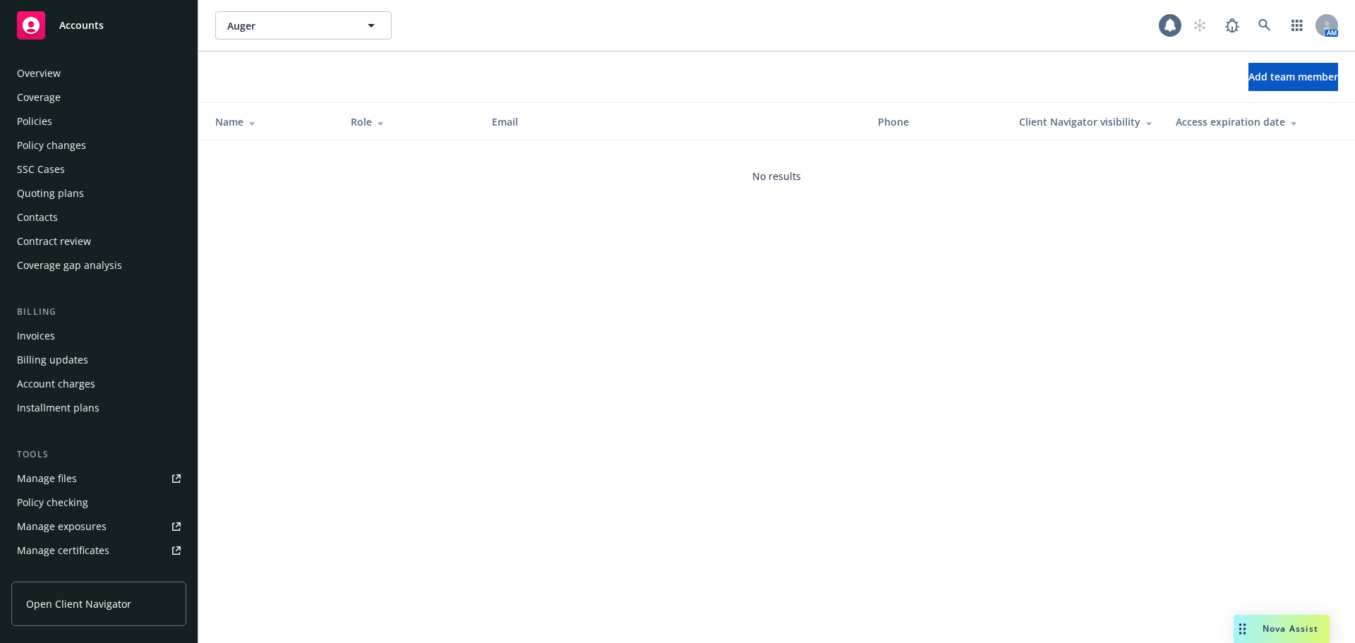
scroll to position [301, 0]
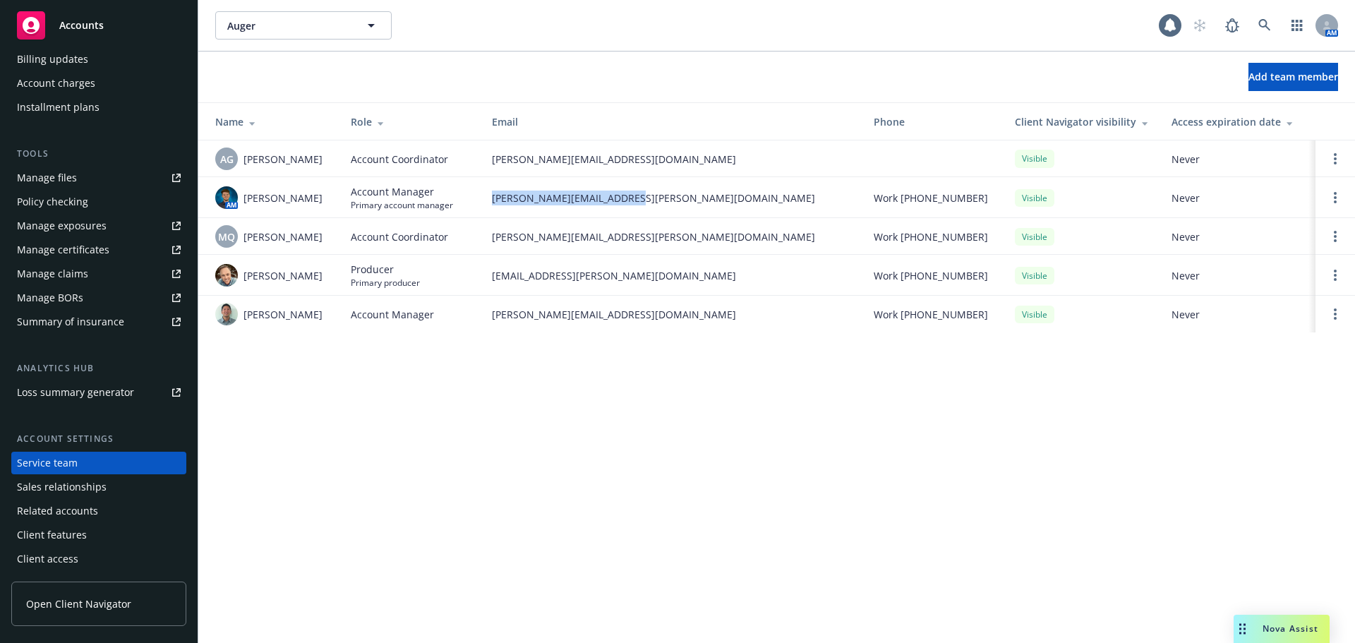
drag, startPoint x: 633, startPoint y: 200, endPoint x: 493, endPoint y: 205, distance: 139.8
click at [493, 205] on td "harrison.kepp@newfront.com" at bounding box center [672, 197] width 382 height 41
copy span "harrison.kepp@newfront.com"
drag, startPoint x: 644, startPoint y: 232, endPoint x: 491, endPoint y: 234, distance: 152.4
click at [491, 234] on td "monica.quesada@newfront.com" at bounding box center [672, 236] width 382 height 37
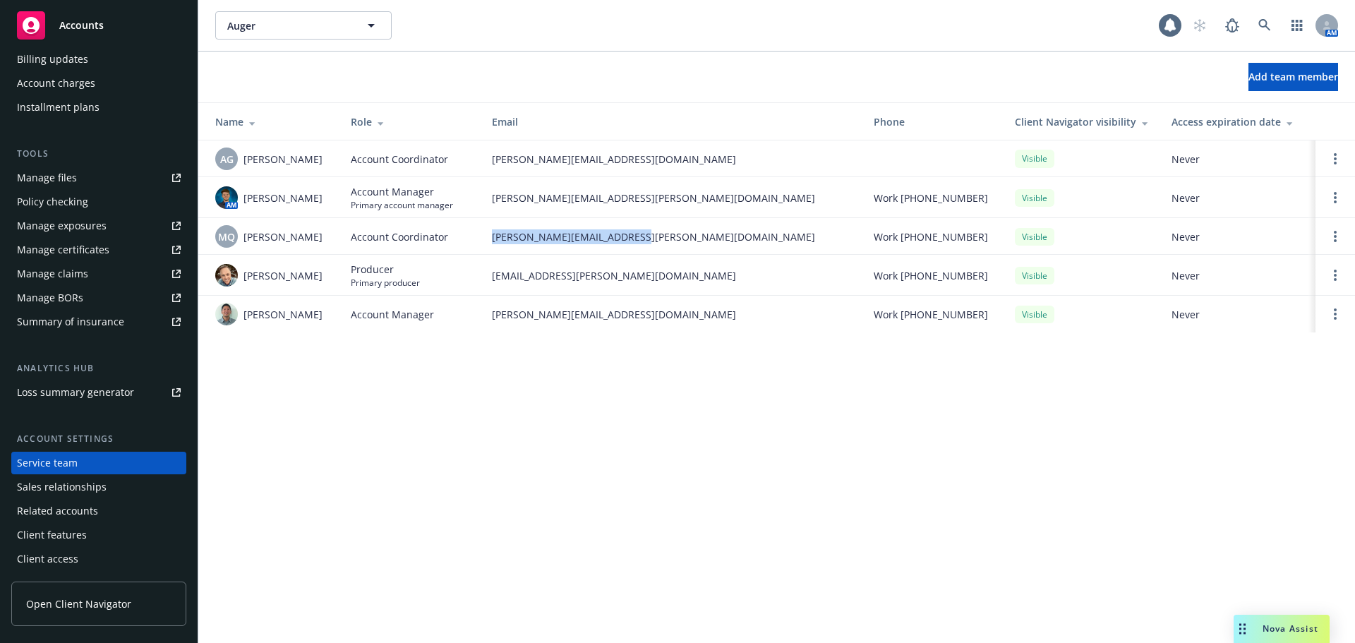
copy span "monica.quesada@newfront.com"
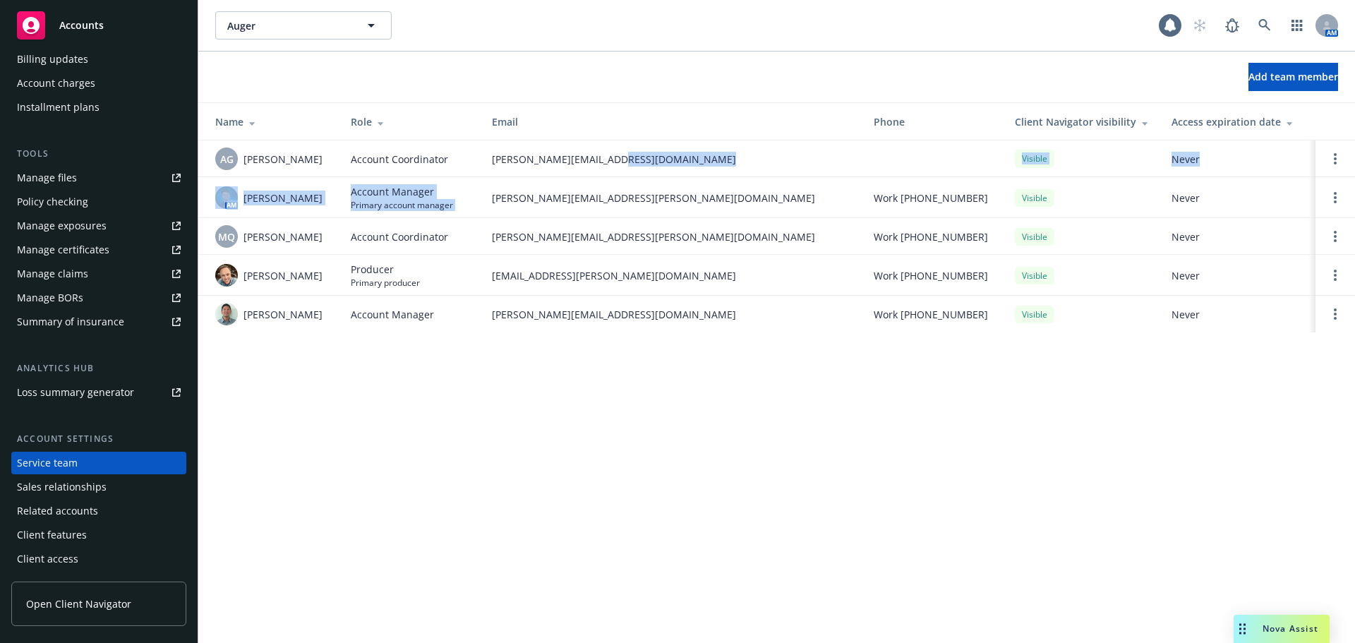
drag, startPoint x: 633, startPoint y: 160, endPoint x: 485, endPoint y: 177, distance: 148.4
click at [485, 177] on tbody "AG Anna Guard Account Coordinator anna.guard@newfront.com Visible Never AM Harr…" at bounding box center [776, 236] width 1157 height 192
click at [545, 161] on span "anna.guard@newfront.com" at bounding box center [671, 159] width 359 height 15
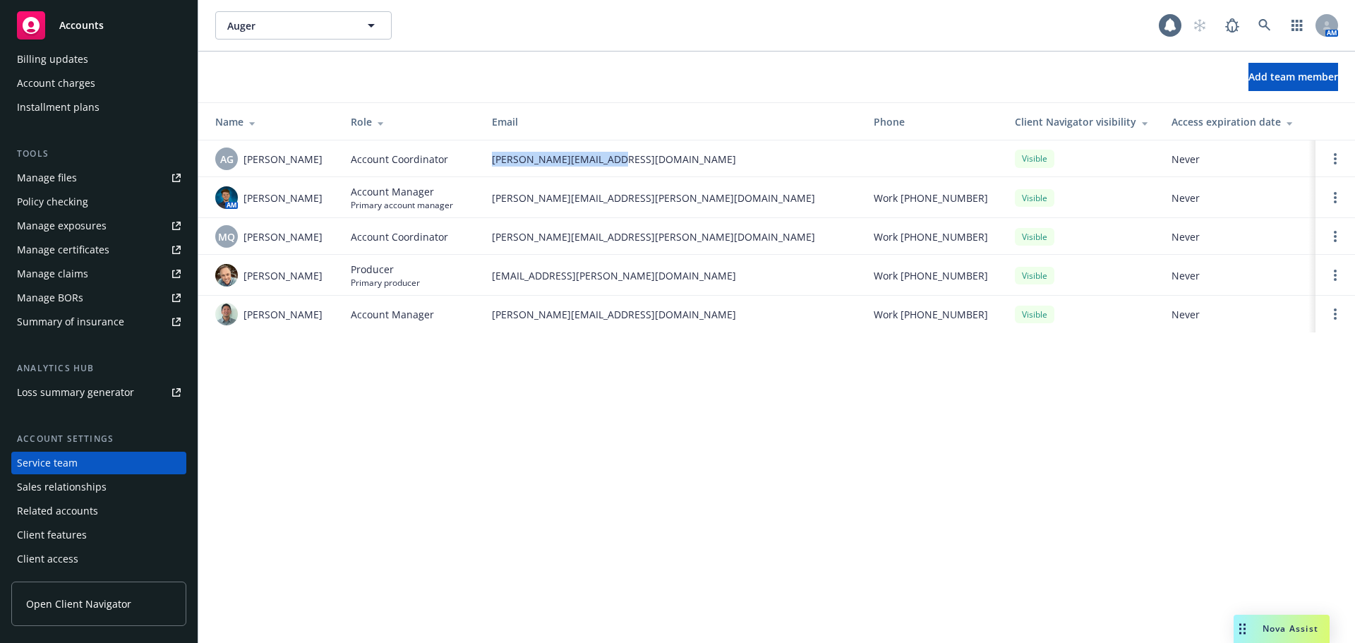
drag, startPoint x: 629, startPoint y: 155, endPoint x: 490, endPoint y: 164, distance: 139.3
click at [490, 164] on td "anna.guard@newfront.com" at bounding box center [672, 158] width 382 height 37
copy span "anna.guard@newfront.com"
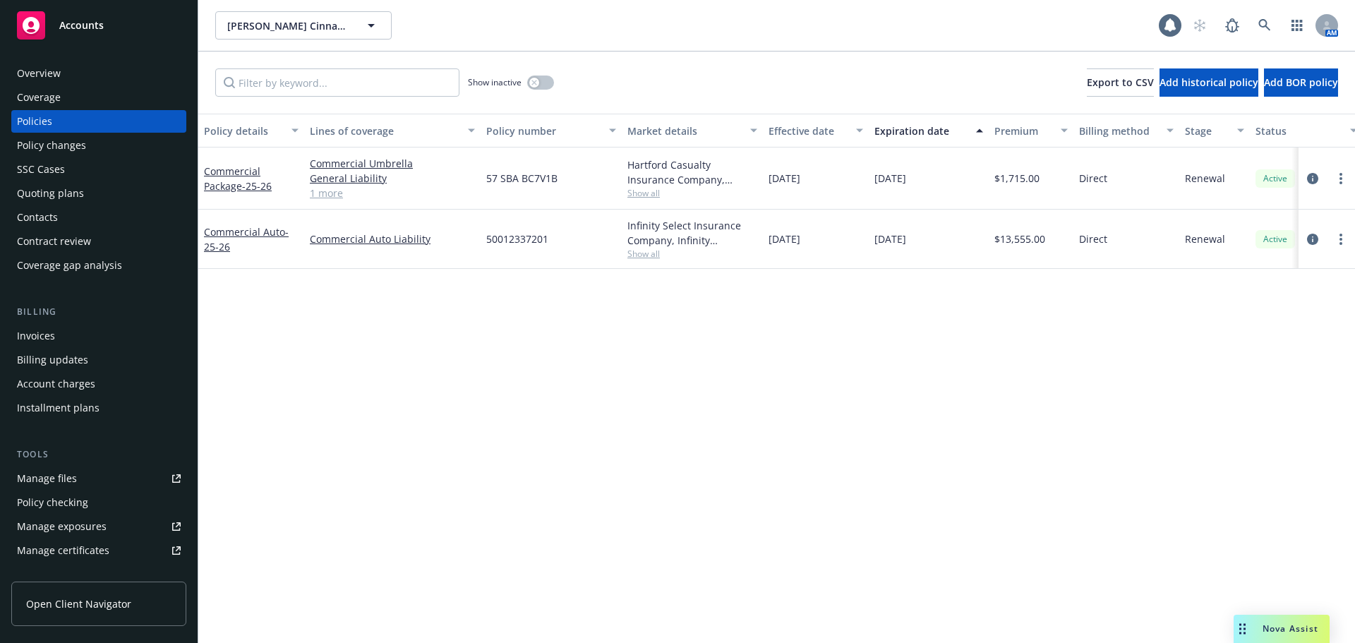
click at [104, 548] on div "Manage certificates" at bounding box center [63, 550] width 92 height 23
click at [71, 68] on div "Overview" at bounding box center [99, 73] width 164 height 23
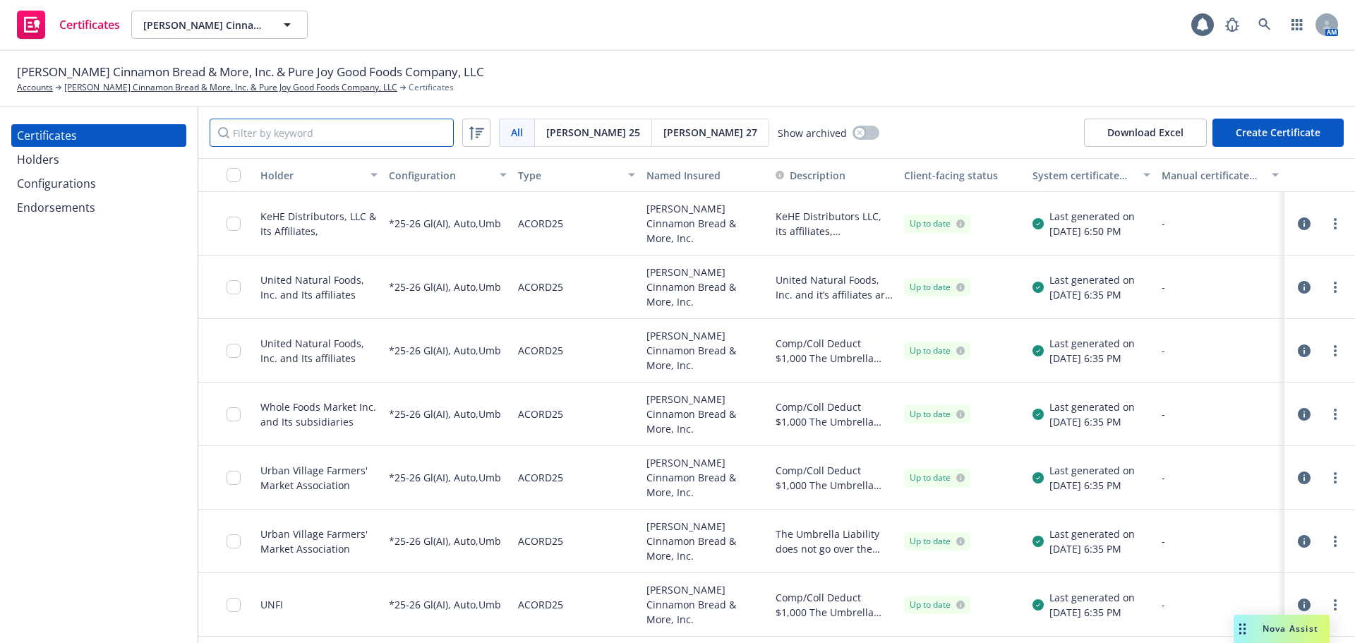
click at [337, 130] on input "Filter by keyword" at bounding box center [332, 133] width 244 height 28
paste input "Gourmet Foods International3379 Panthersville RoadDecatur, GA 30034"
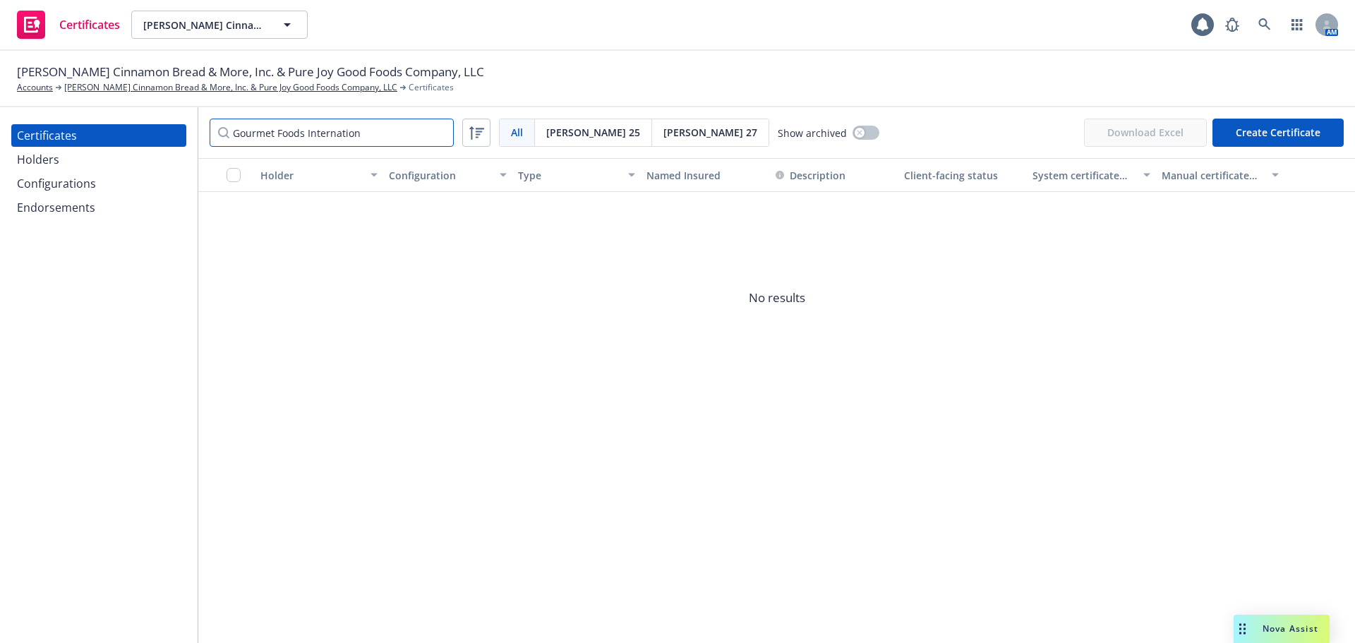
type input "Gourmet Foods Internation"
click at [87, 167] on div "Holders" at bounding box center [99, 159] width 164 height 23
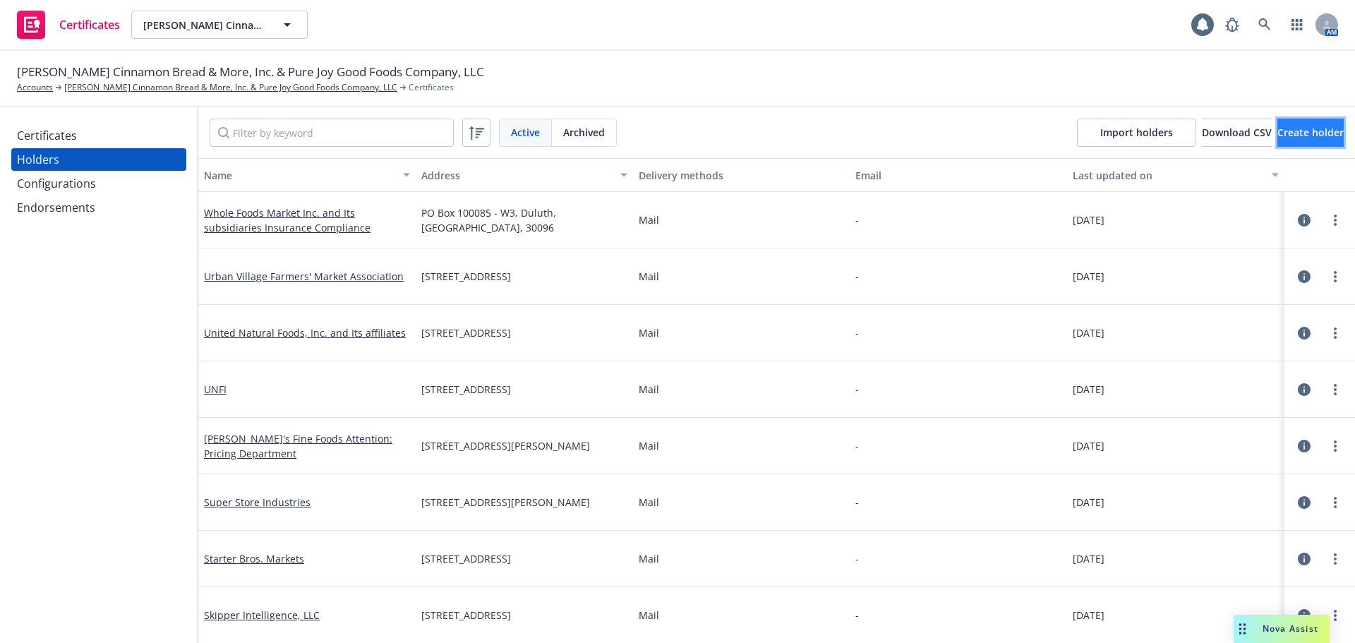
click at [1281, 131] on span "Create holder" at bounding box center [1310, 132] width 66 height 13
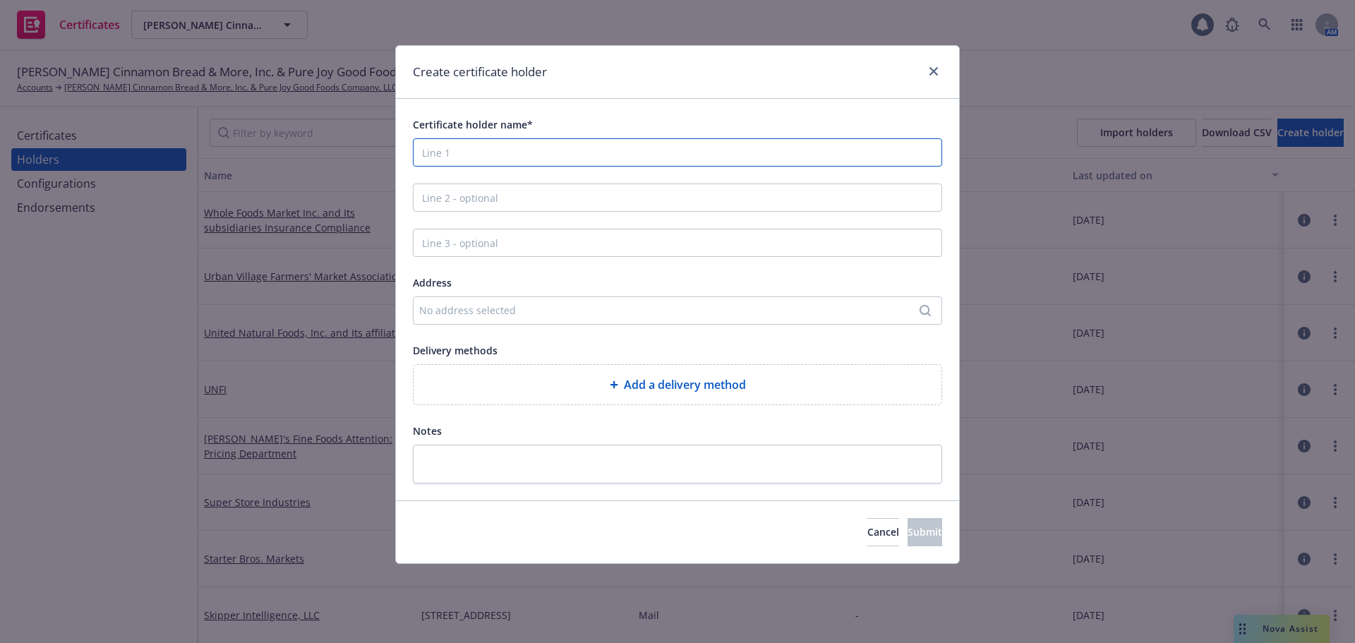
click at [547, 150] on input "Certificate holder name*" at bounding box center [677, 152] width 529 height 28
paste input "Gourmet Foods International3379 Panthersville RoadDecatur, GA 30034"
drag, startPoint x: 556, startPoint y: 151, endPoint x: 703, endPoint y: 151, distance: 146.8
click at [703, 151] on input "Gourmet Foods International3379 Panthersville RoadDecatur, GA 30034" at bounding box center [677, 152] width 529 height 28
click at [666, 151] on input "Gourmet Foods International3379 Panthersville RoadDecatur, GA 30034" at bounding box center [677, 152] width 529 height 28
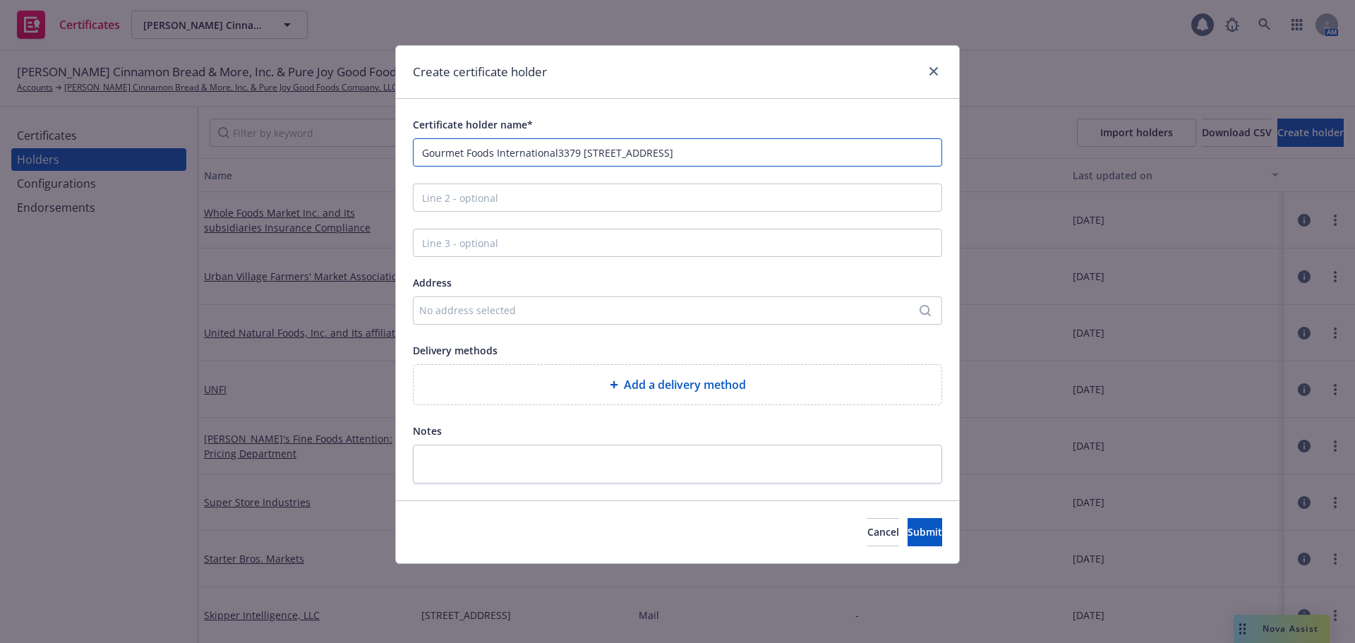
drag, startPoint x: 778, startPoint y: 154, endPoint x: 556, endPoint y: 154, distance: 221.6
click at [556, 154] on input "Gourmet Foods International3379 Panthersville Road Decatur, GA 30034" at bounding box center [677, 152] width 529 height 28
type input "Gourmet Foods International"
click at [613, 303] on div "No address selected" at bounding box center [670, 310] width 502 height 15
type input "3379 Panthersville Road Decatur, GA 30034"
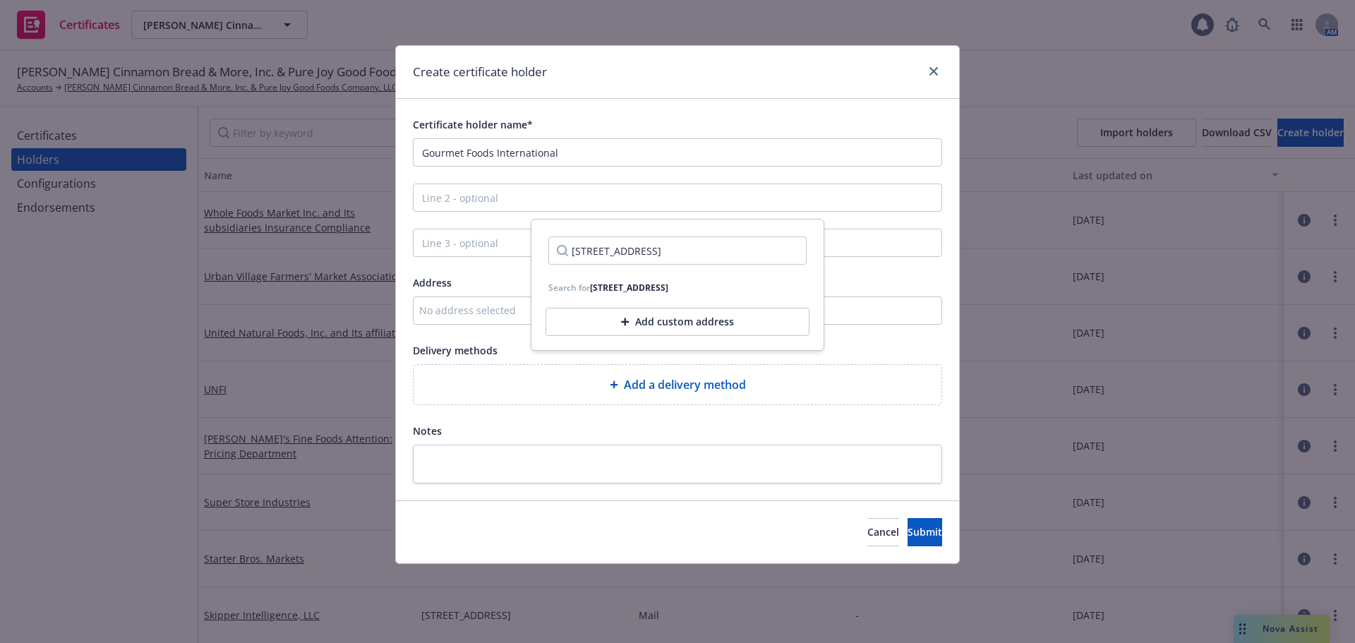
click at [648, 332] on div "Add custom address" at bounding box center [677, 322] width 264 height 28
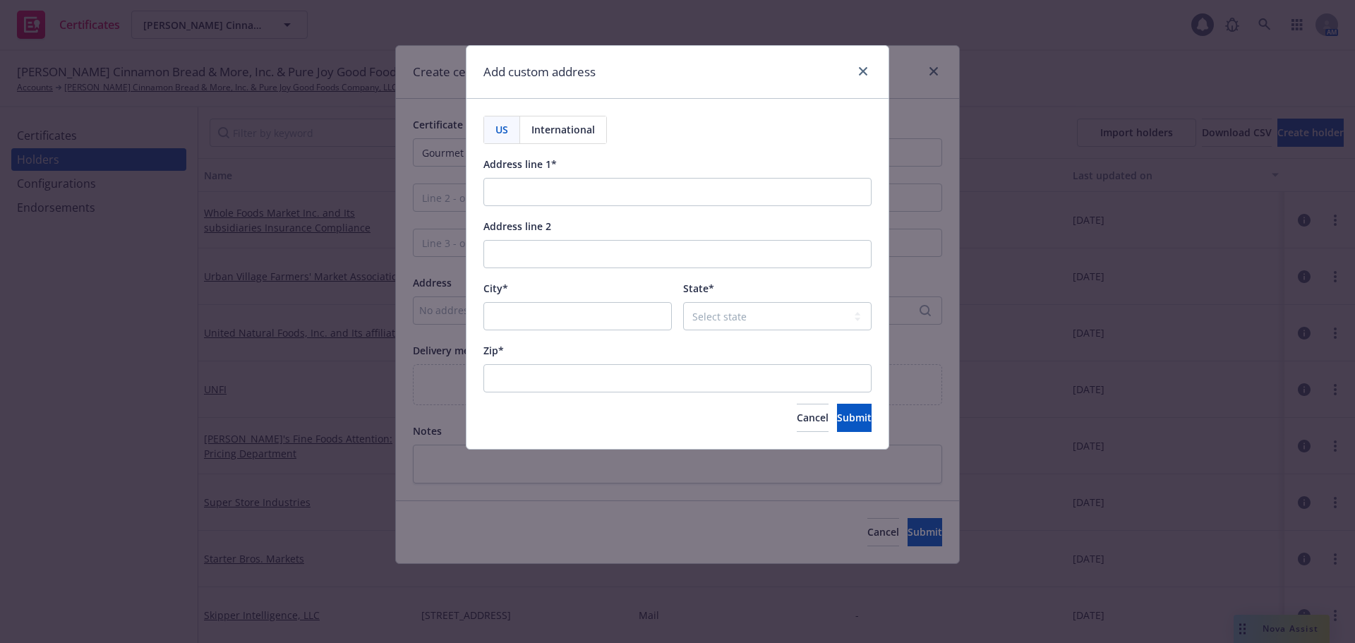
click at [593, 207] on div "US International Address line 1* Address line 2 City* State* Select state Zip* …" at bounding box center [677, 274] width 388 height 316
click at [588, 187] on input "Address line 1*" at bounding box center [677, 192] width 388 height 28
paste input "3379 Panthersville Road Decatur, GA 30034"
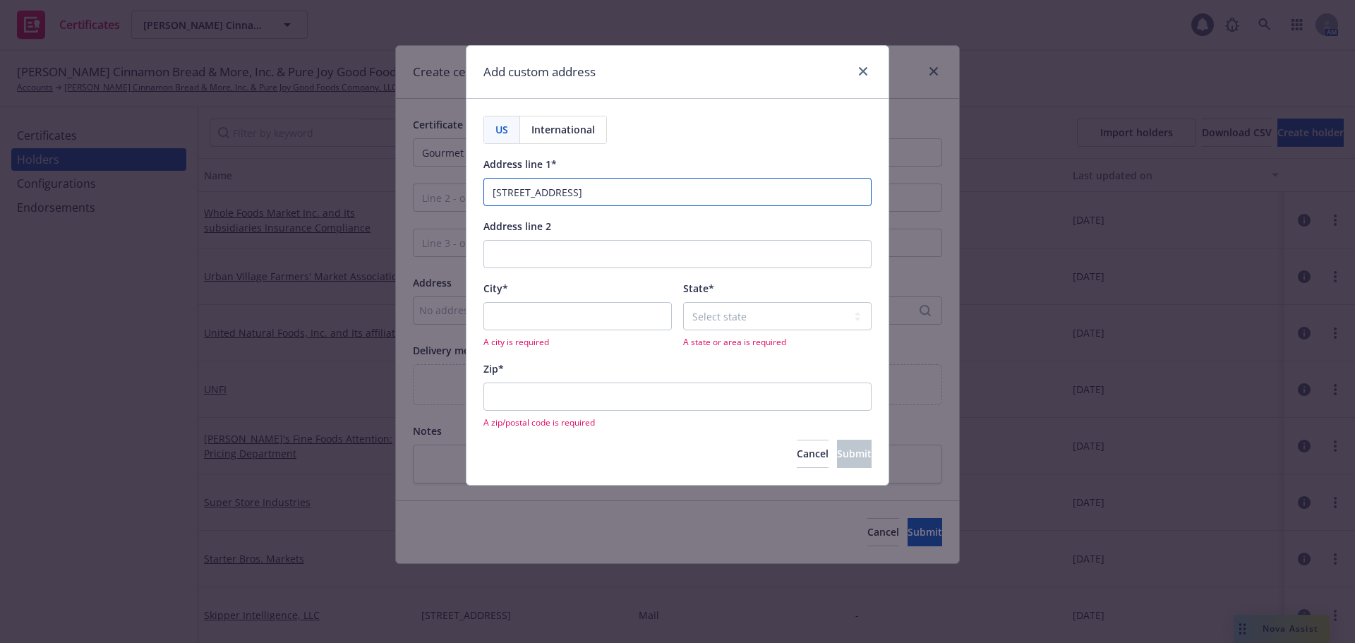
click at [554, 193] on input "3379 Panthersville Road Decatur, GA 30034" at bounding box center [677, 192] width 388 height 28
click at [631, 192] on input "3379 Panthersville Road Decatur, GA 30034" at bounding box center [677, 192] width 388 height 28
type input "3379 Panthersville Road , GA 30034"
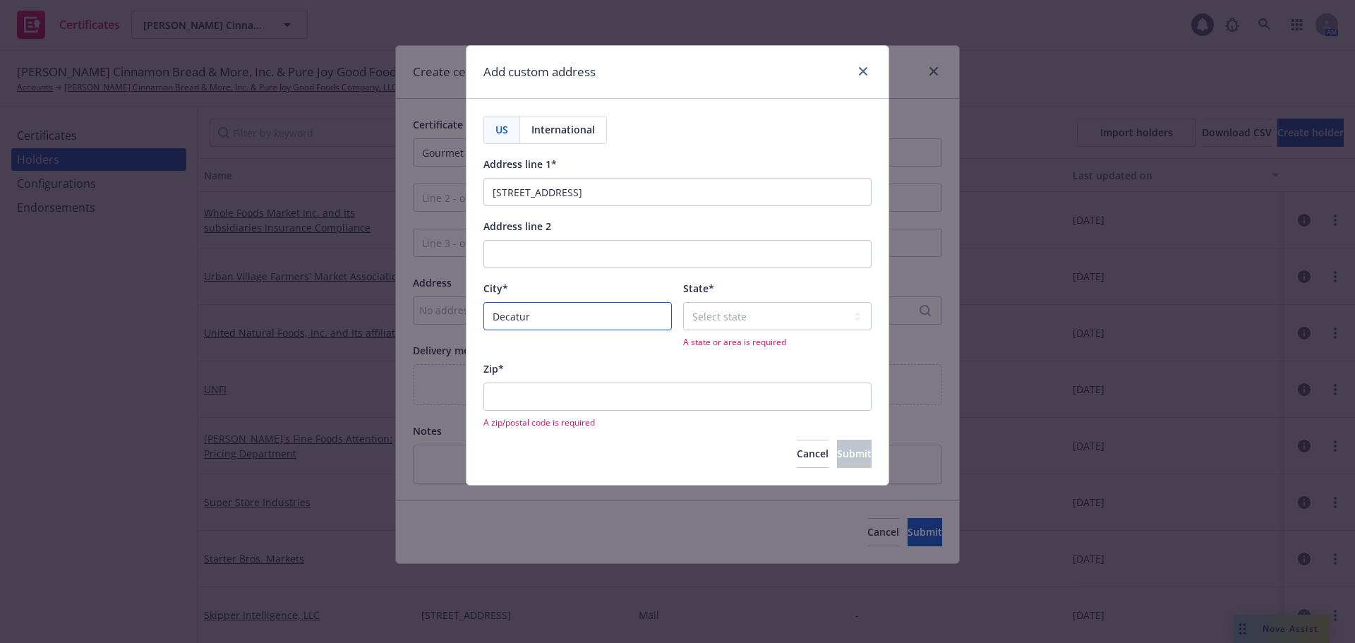
type input "Decatur"
drag, startPoint x: 660, startPoint y: 193, endPoint x: 603, endPoint y: 204, distance: 58.1
click at [603, 204] on input "3379 Panthersville Road , GA 30034" at bounding box center [677, 192] width 388 height 28
type input "3379 Panthersville Road"
select select "GA"
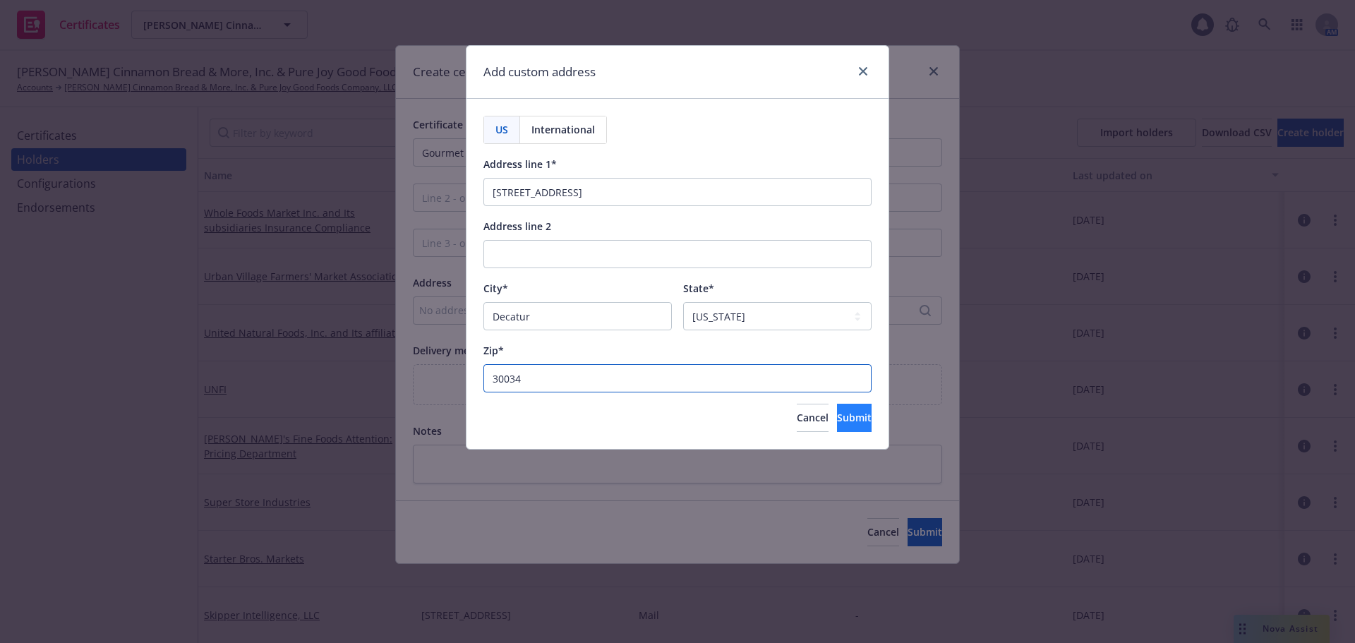
type input "30034"
click at [837, 421] on span "Submit" at bounding box center [854, 417] width 35 height 13
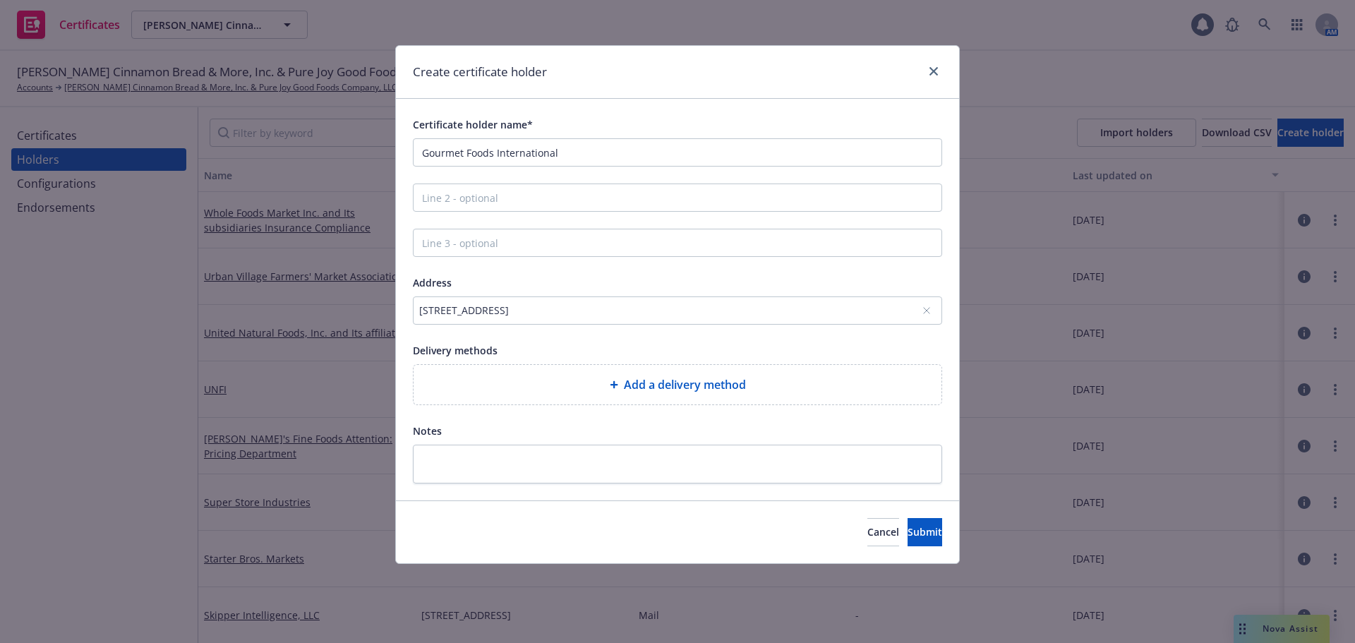
click at [657, 380] on span "Add a delivery method" at bounding box center [685, 384] width 122 height 17
select select "EMAIL"
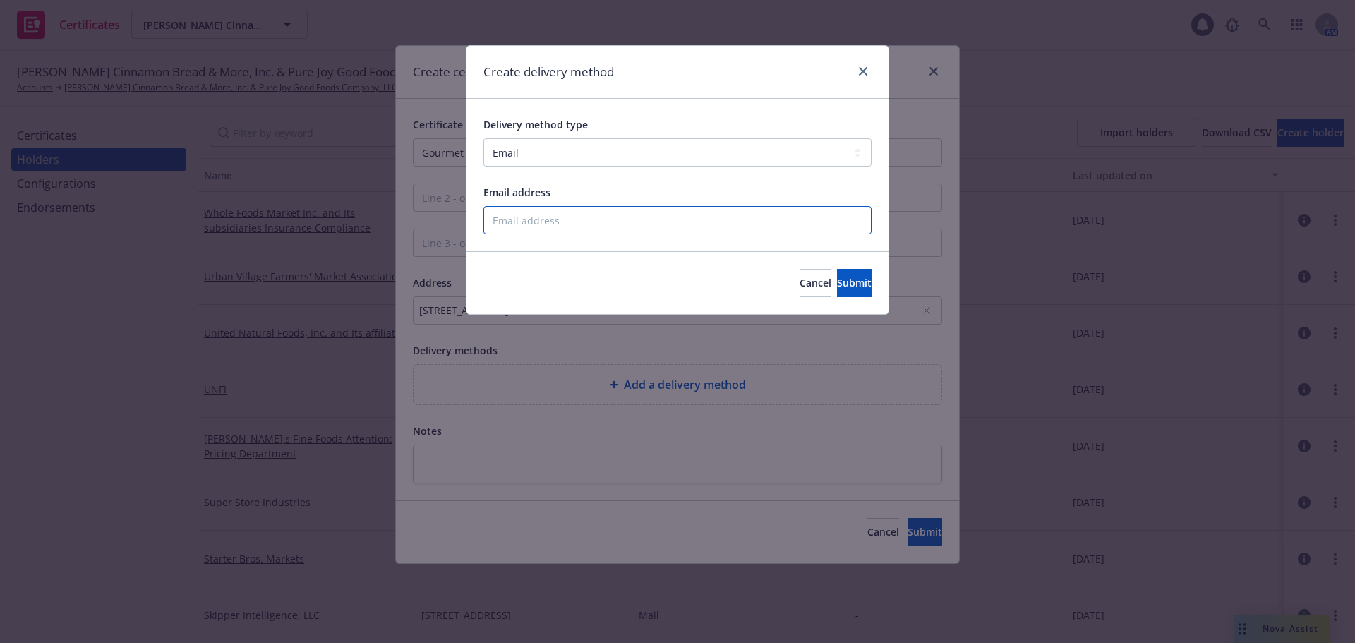
click at [598, 219] on input "Email address" at bounding box center [677, 220] width 388 height 28
paste input "qualitycontrol@gfifoods.com"
type input "qualitycontrol@gfifoods.com"
click at [837, 279] on span "Submit" at bounding box center [854, 282] width 35 height 13
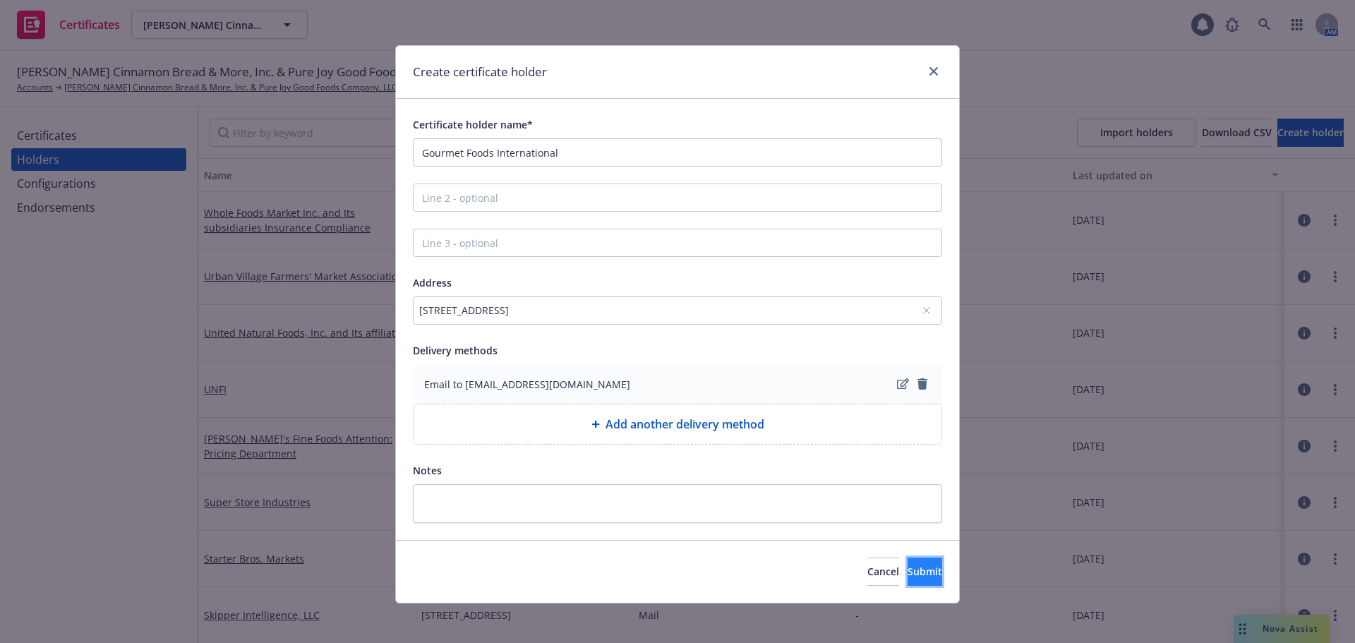
click at [911, 577] on span "Submit" at bounding box center [924, 570] width 35 height 13
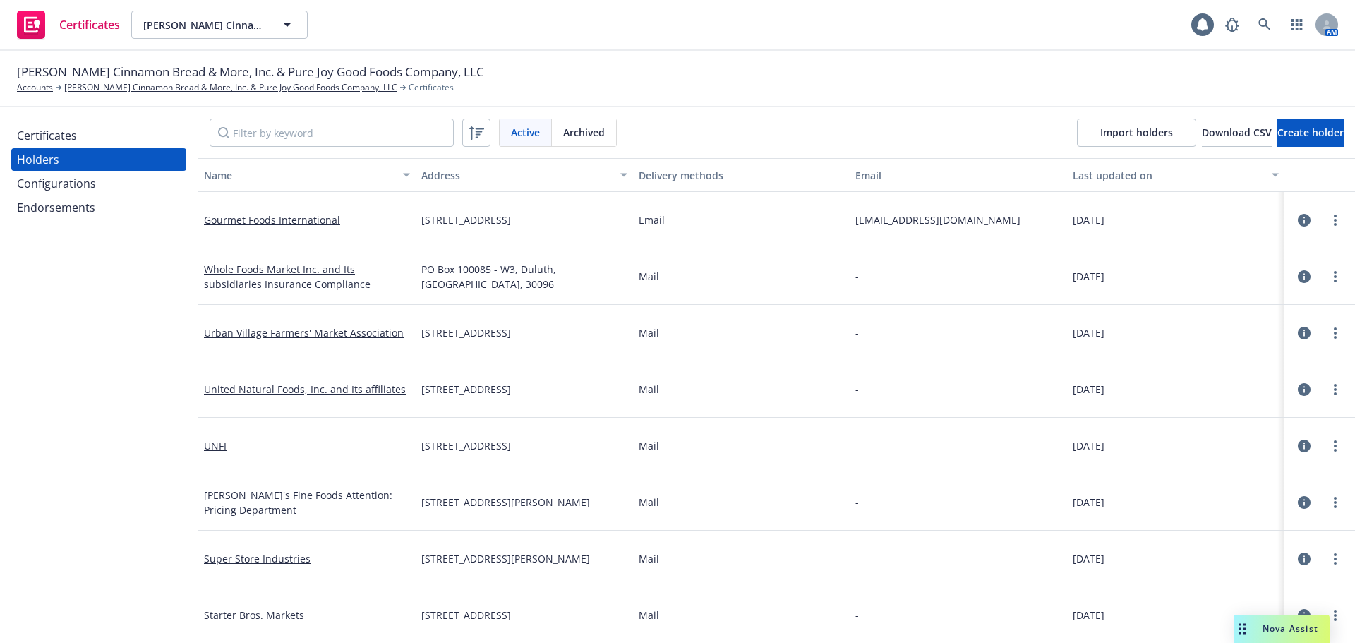
click at [20, 137] on div "Certificates" at bounding box center [47, 135] width 60 height 23
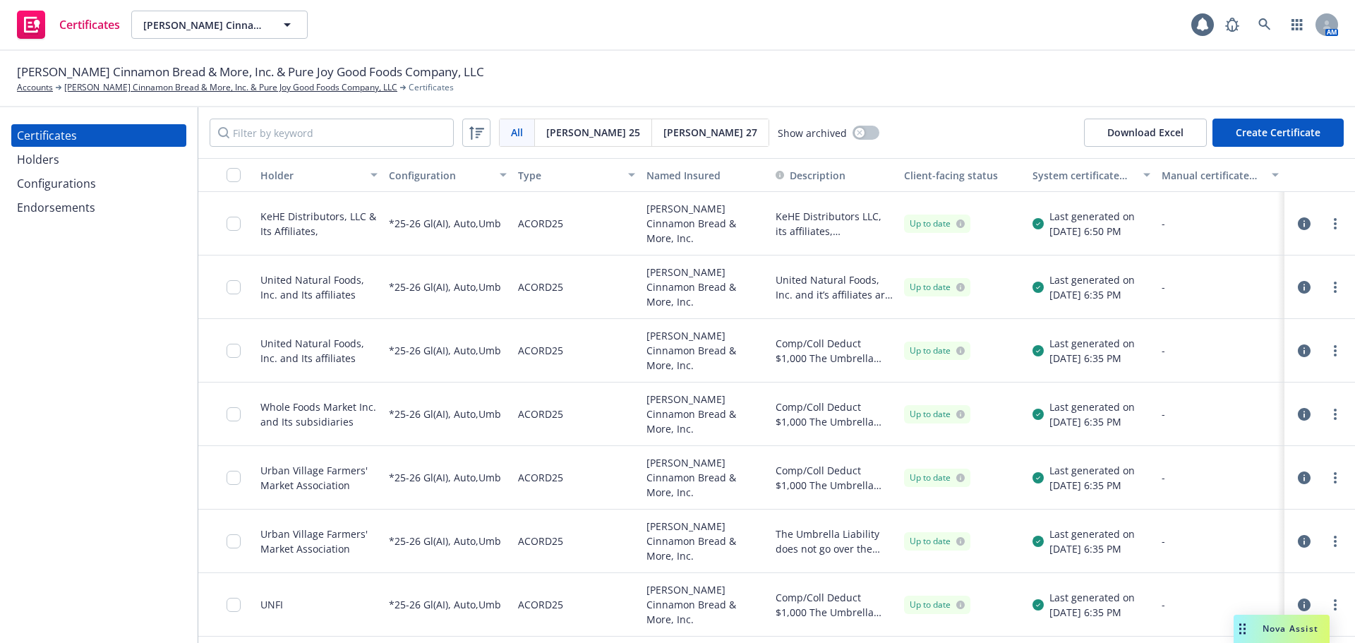
click at [1310, 139] on button "Create Certificate" at bounding box center [1277, 133] width 131 height 28
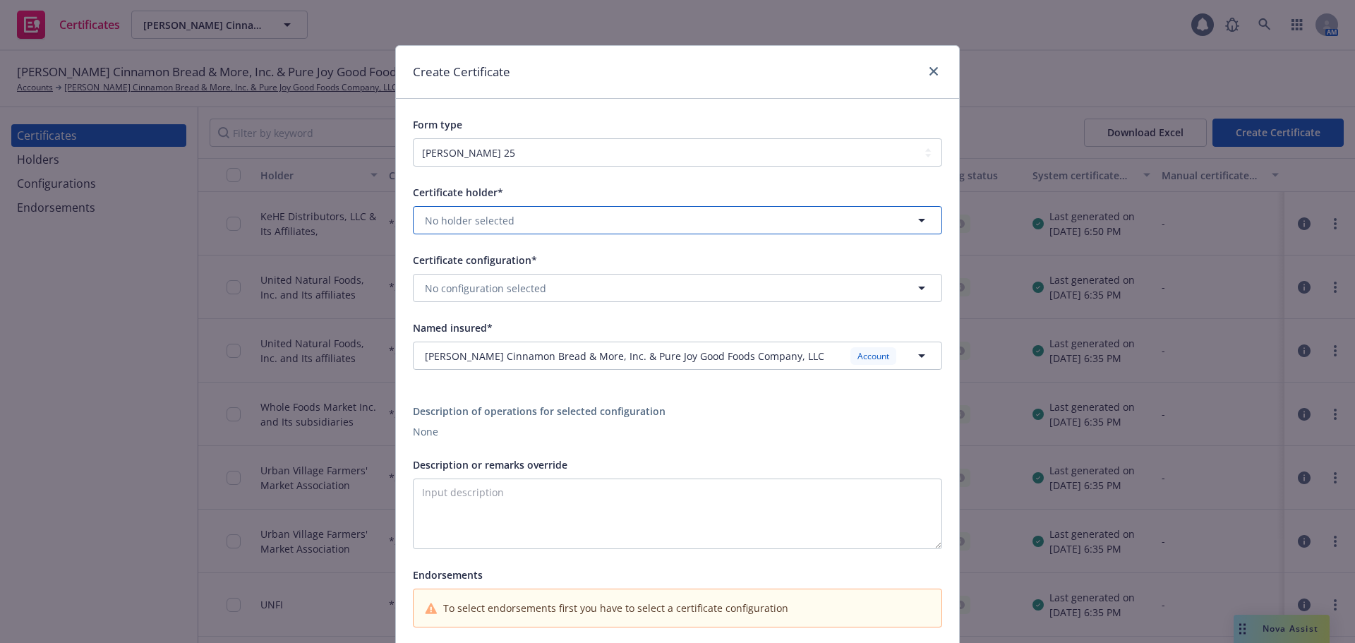
click at [530, 212] on button "No holder selected" at bounding box center [677, 220] width 529 height 28
click at [524, 283] on span "No configuration selected" at bounding box center [485, 288] width 121 height 15
click at [520, 241] on div "Certificate holder* No holder selected Certificate configuration* *25-26 Gl(AI)…" at bounding box center [677, 405] width 529 height 444
click at [519, 219] on button "No holder selected" at bounding box center [677, 220] width 529 height 28
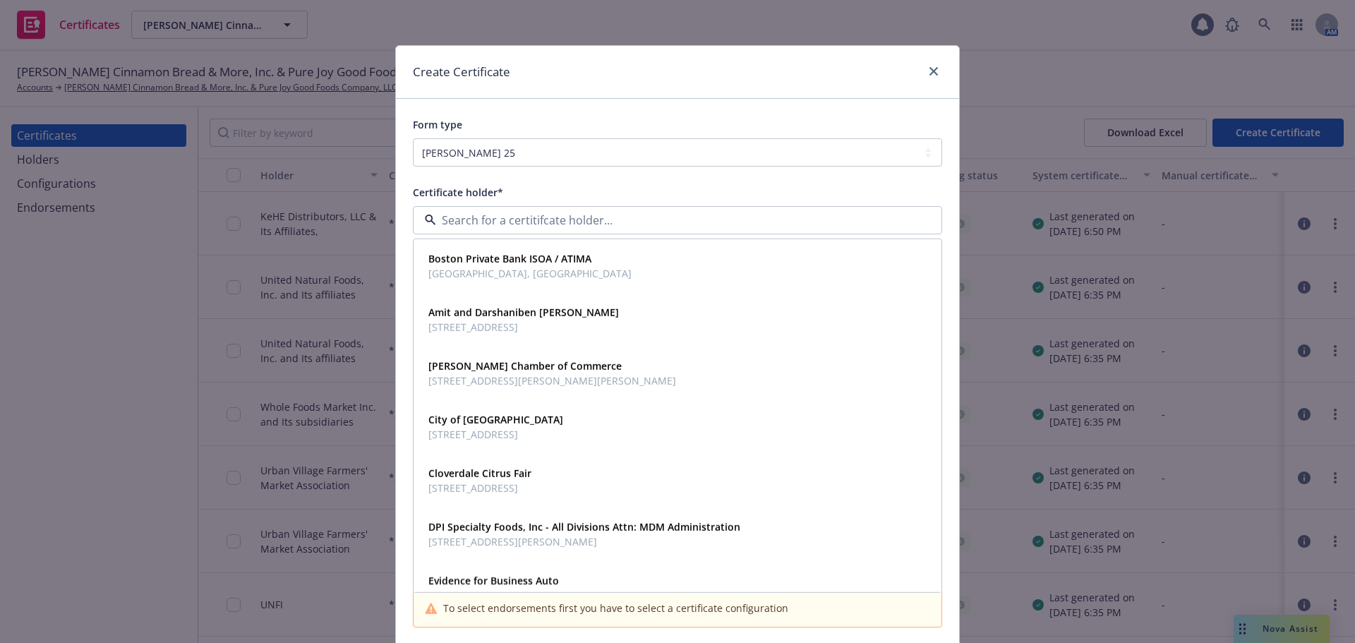
paste input "Gourmet Foods International"
type input "Gourmet Foods International"
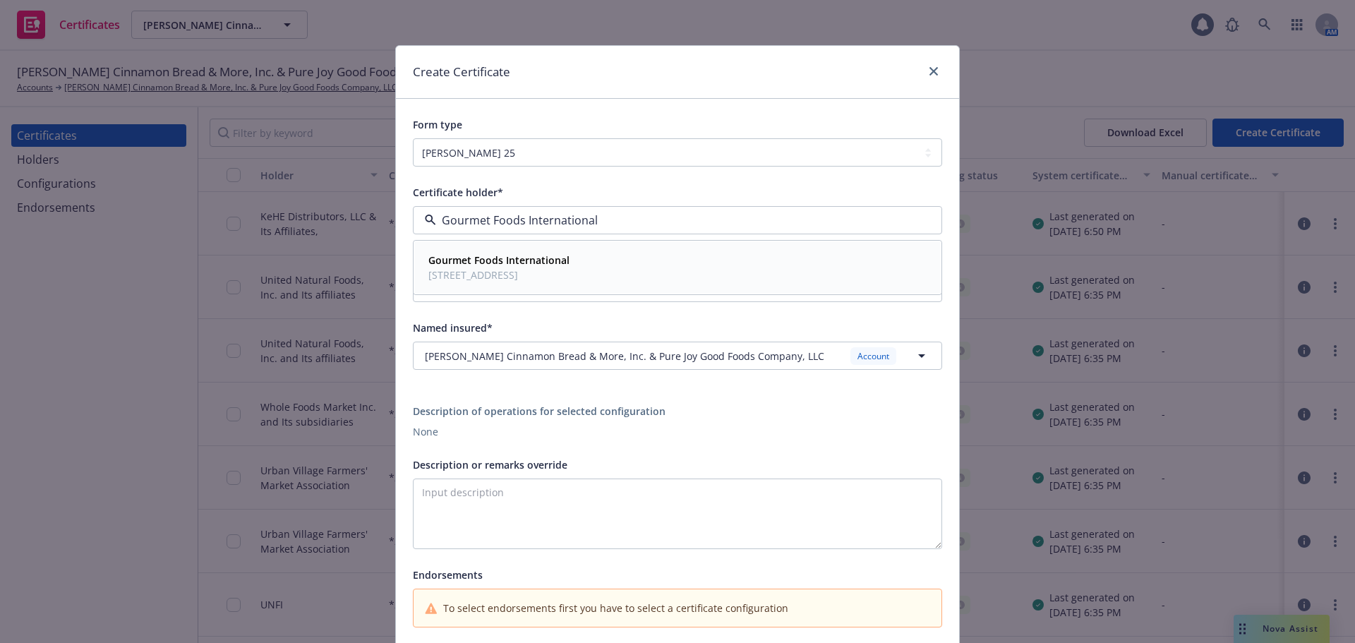
click at [527, 262] on strong "Gourmet Foods International" at bounding box center [498, 259] width 141 height 13
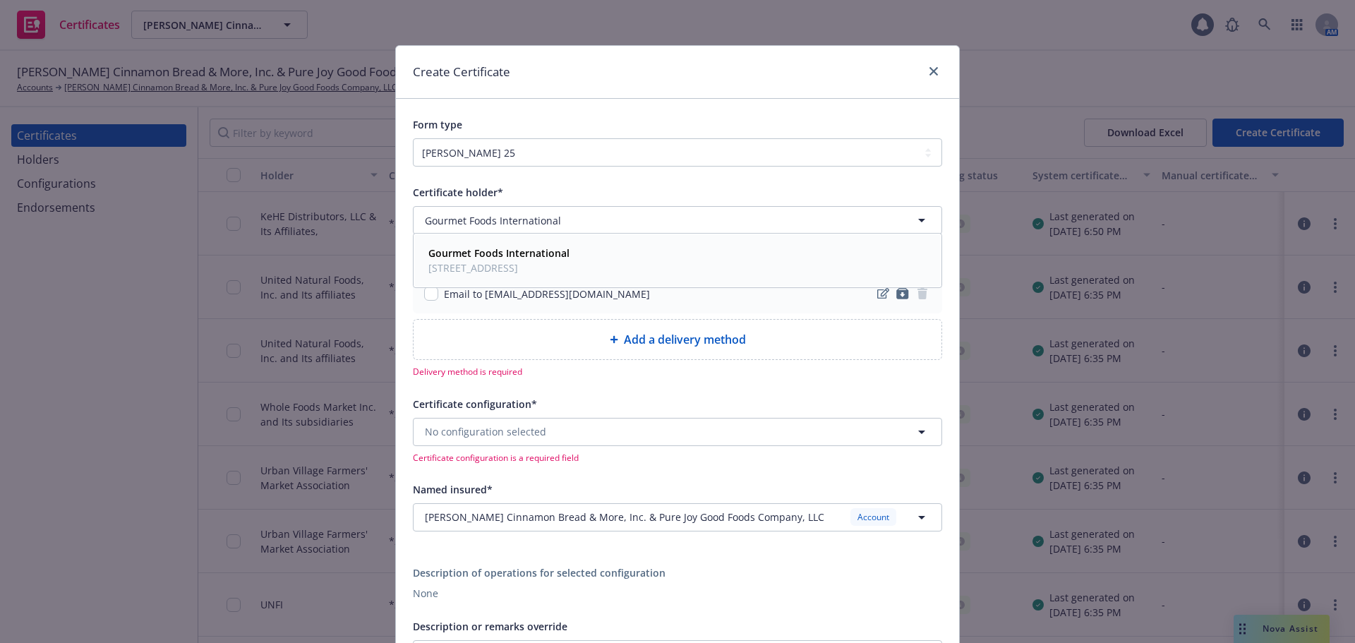
click at [502, 294] on div "Certificate holder* [object Object] Gourmet Foods International Gourmet Foods I…" at bounding box center [677, 485] width 529 height 605
click at [416, 295] on div "Email to [EMAIL_ADDRESS][DOMAIN_NAME]" at bounding box center [677, 294] width 529 height 40
click at [425, 292] on input "checkbox" at bounding box center [431, 293] width 14 height 14
checkbox input "true"
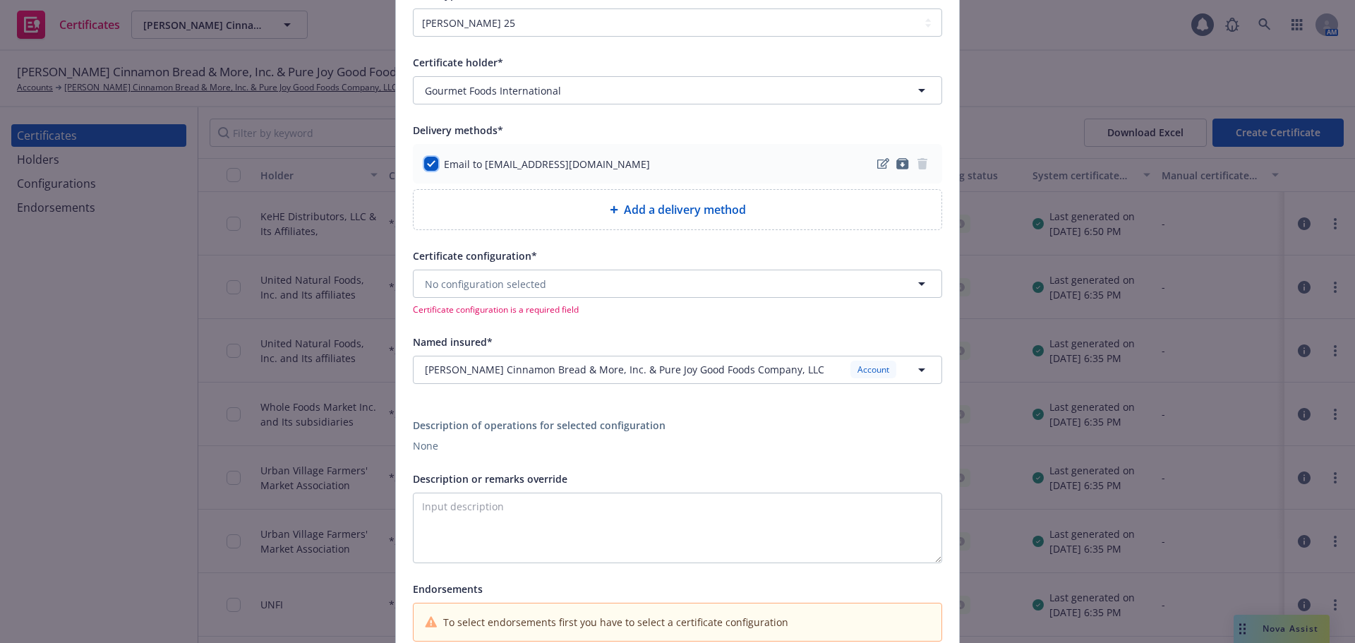
scroll to position [141, 0]
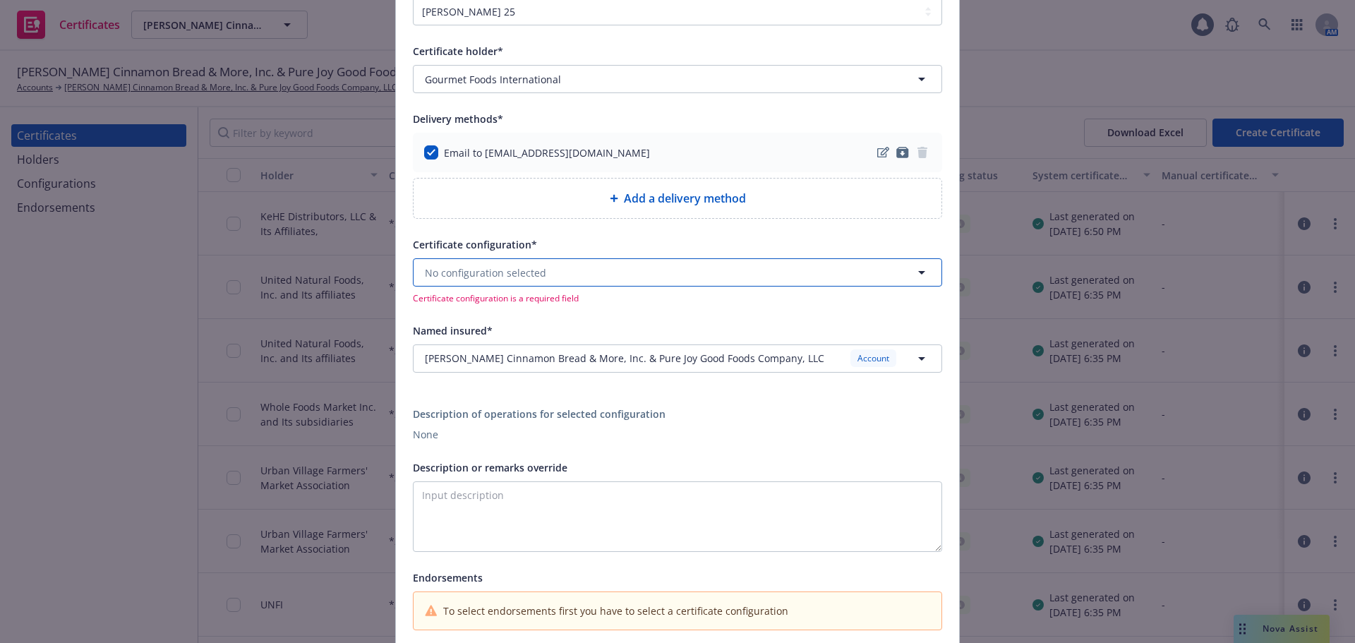
click at [501, 276] on span "No configuration selected" at bounding box center [485, 272] width 121 height 15
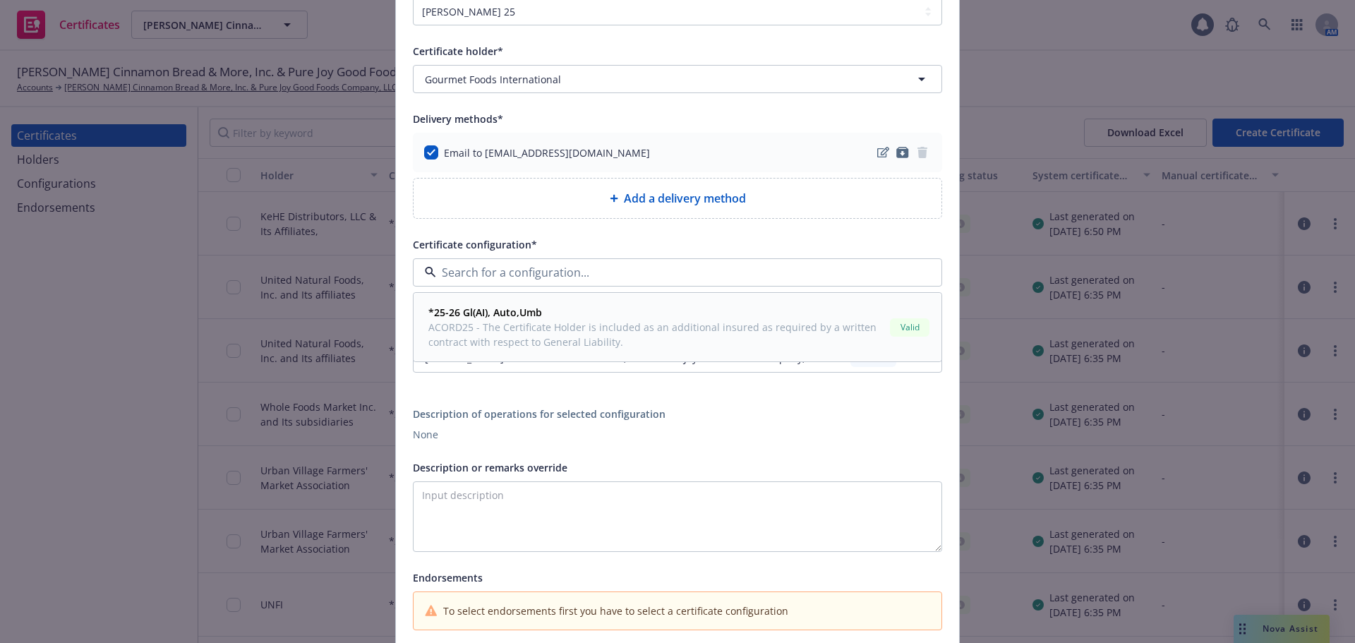
click at [515, 331] on span "ACORD25 - The Certificate Holder is included as an additional insured as requir…" at bounding box center [656, 335] width 456 height 30
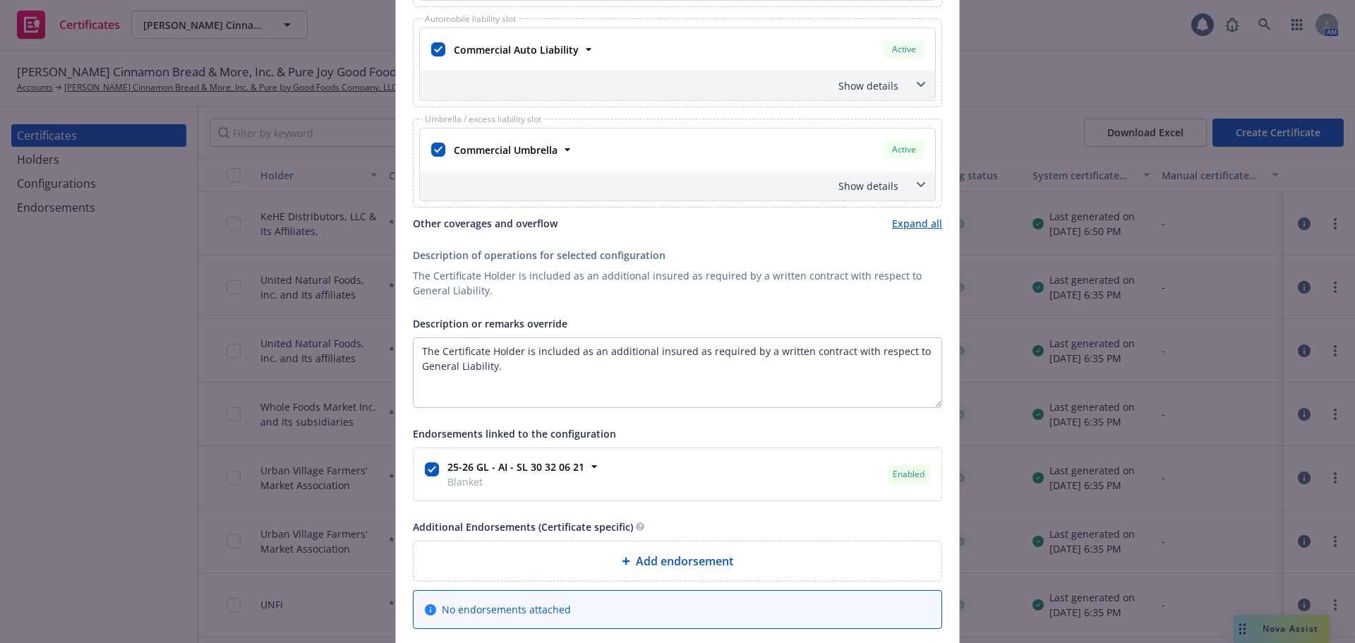
scroll to position [635, 0]
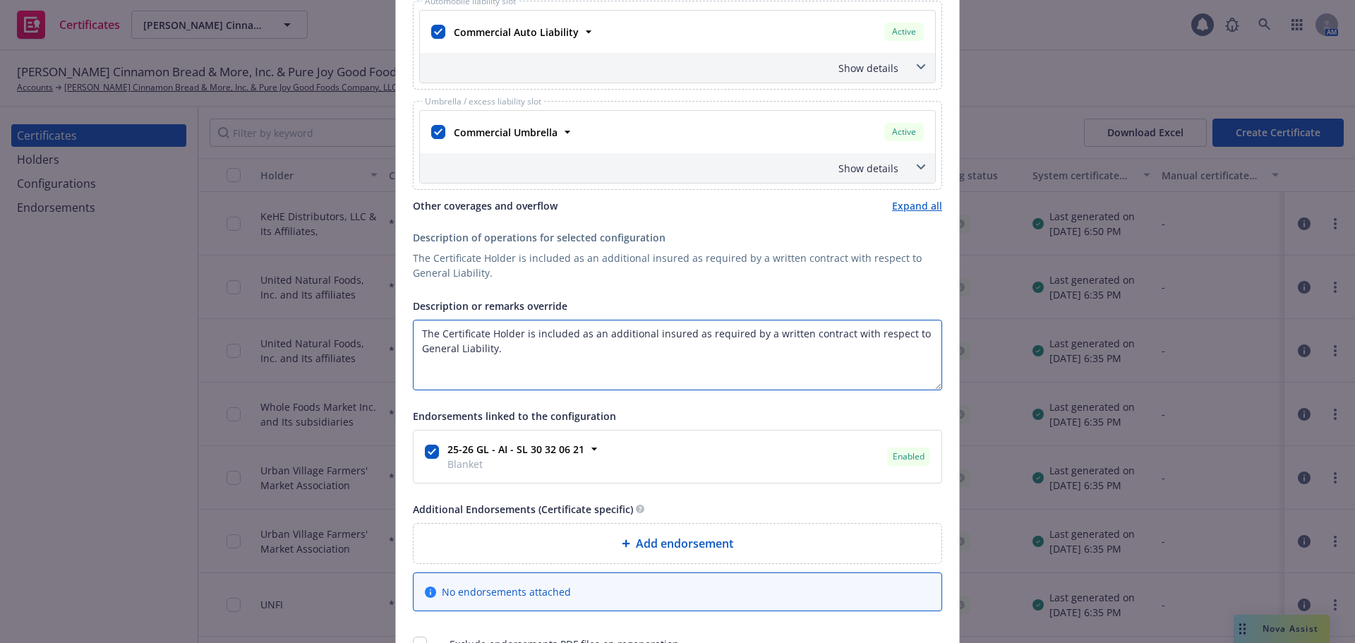
drag, startPoint x: 528, startPoint y: 333, endPoint x: 391, endPoint y: 333, distance: 136.9
click at [396, 333] on div "Certificate holder* No holder selected Delivery methods* Email to qualitycontro…" at bounding box center [677, 99] width 563 height 1137
paste textarea "Russel McCall's and its affiliates, subsidiaries and related entitie"
click at [413, 328] on textarea "Russel McCall's and its affiliates, subsidiaries and related entities included …" at bounding box center [677, 355] width 529 height 71
paste textarea "Gourmet Foods International"
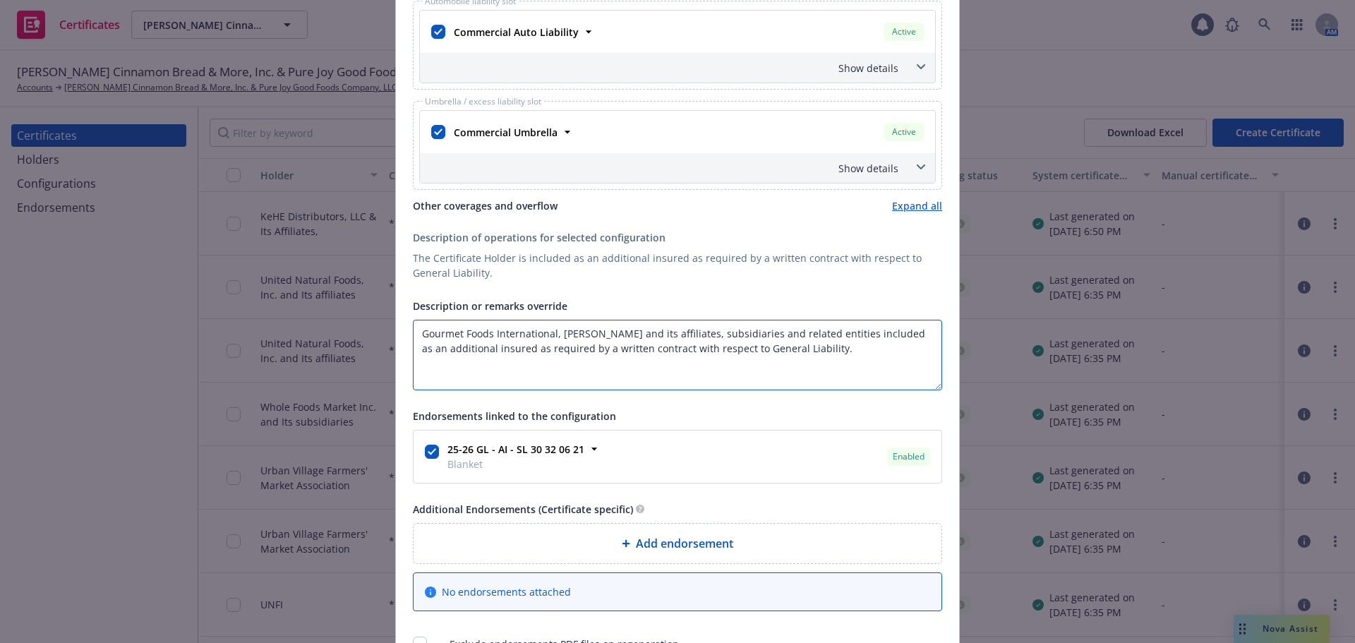
scroll to position [353, 0]
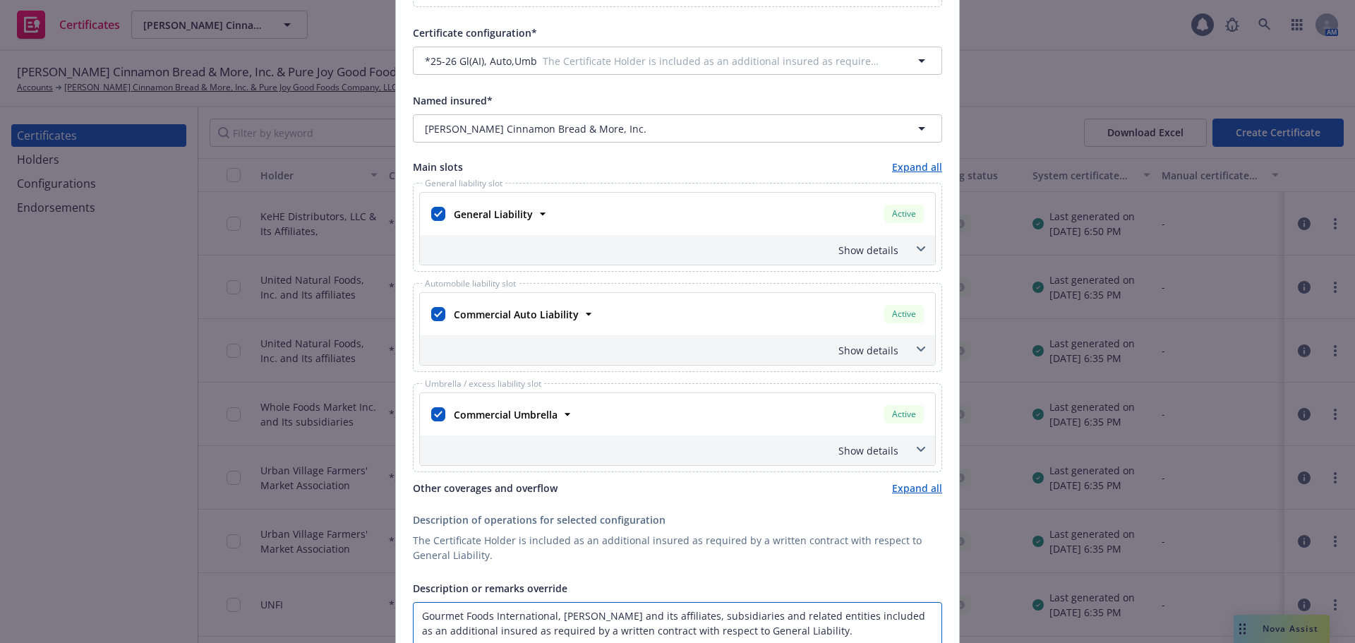
type textarea "Gourmet Foods International, [PERSON_NAME] and its affiliates, subsidiaries and…"
click at [682, 246] on div "Show details" at bounding box center [661, 250] width 476 height 15
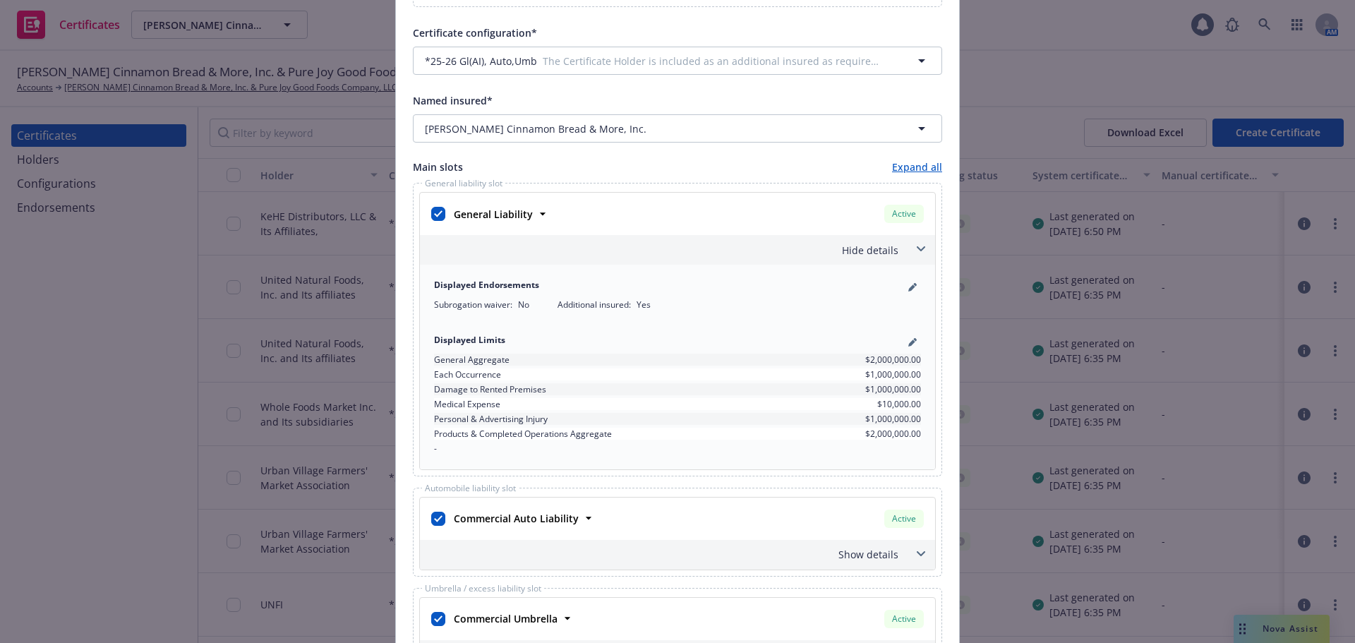
click at [682, 246] on div "Hide details" at bounding box center [661, 250] width 476 height 15
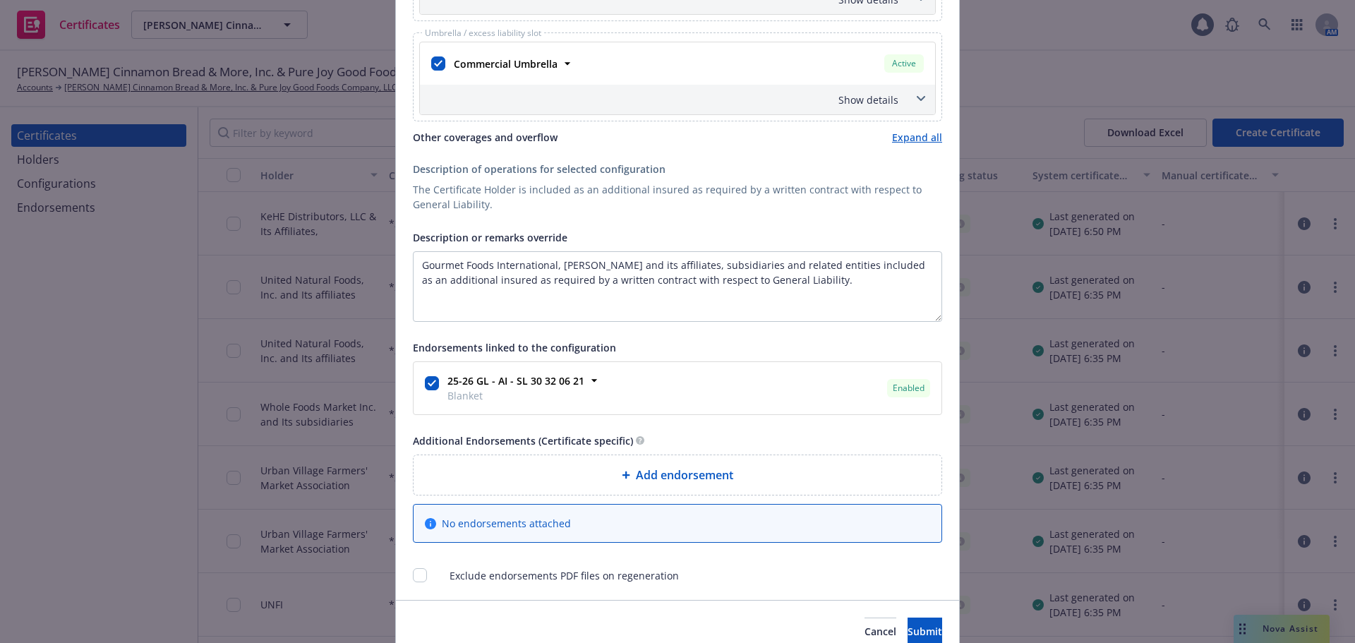
scroll to position [769, 0]
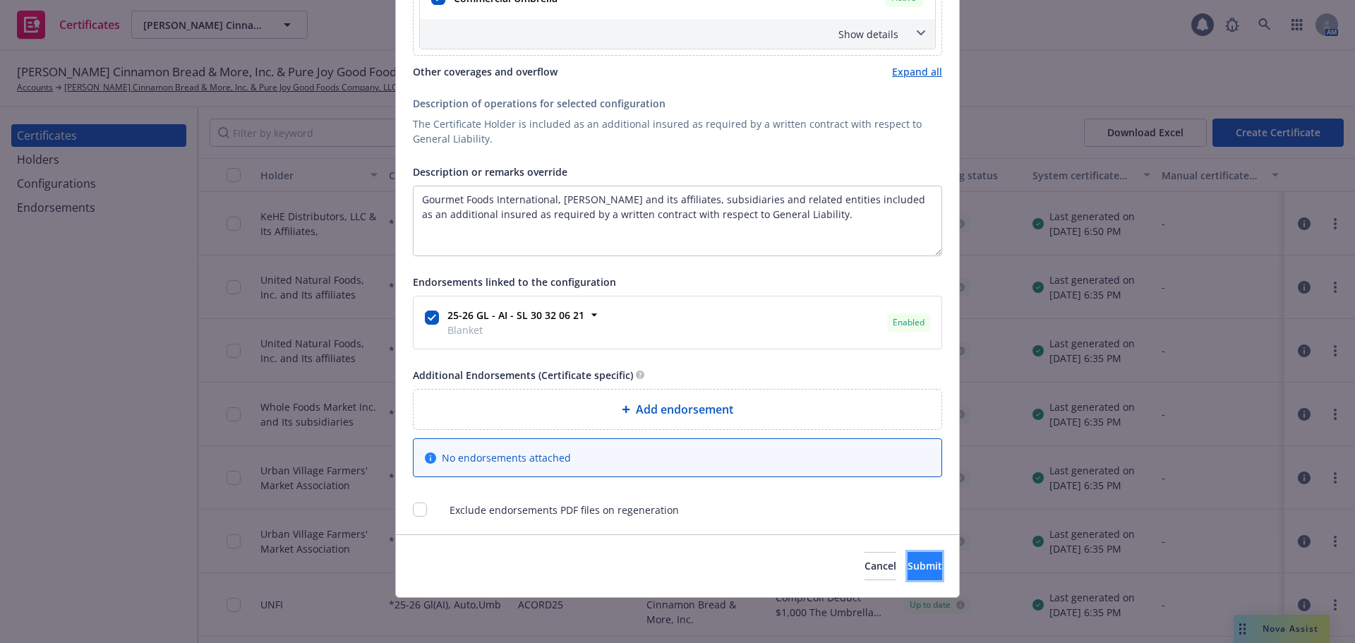
click at [907, 559] on span "Submit" at bounding box center [924, 565] width 35 height 13
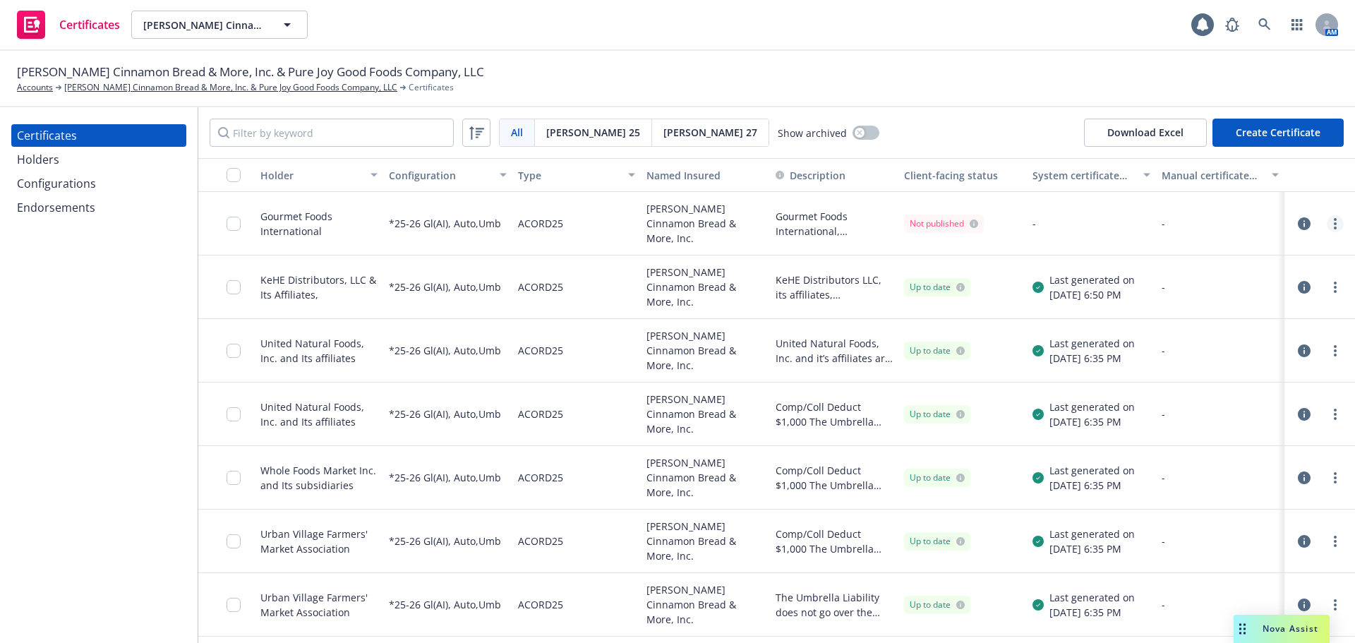
click at [1327, 227] on link "more" at bounding box center [1335, 223] width 17 height 17
click at [1219, 471] on link "Preview a new version" at bounding box center [1219, 478] width 226 height 28
click at [1328, 217] on link "more" at bounding box center [1335, 223] width 17 height 17
click at [1251, 313] on link "Regenerate" at bounding box center [1219, 309] width 226 height 28
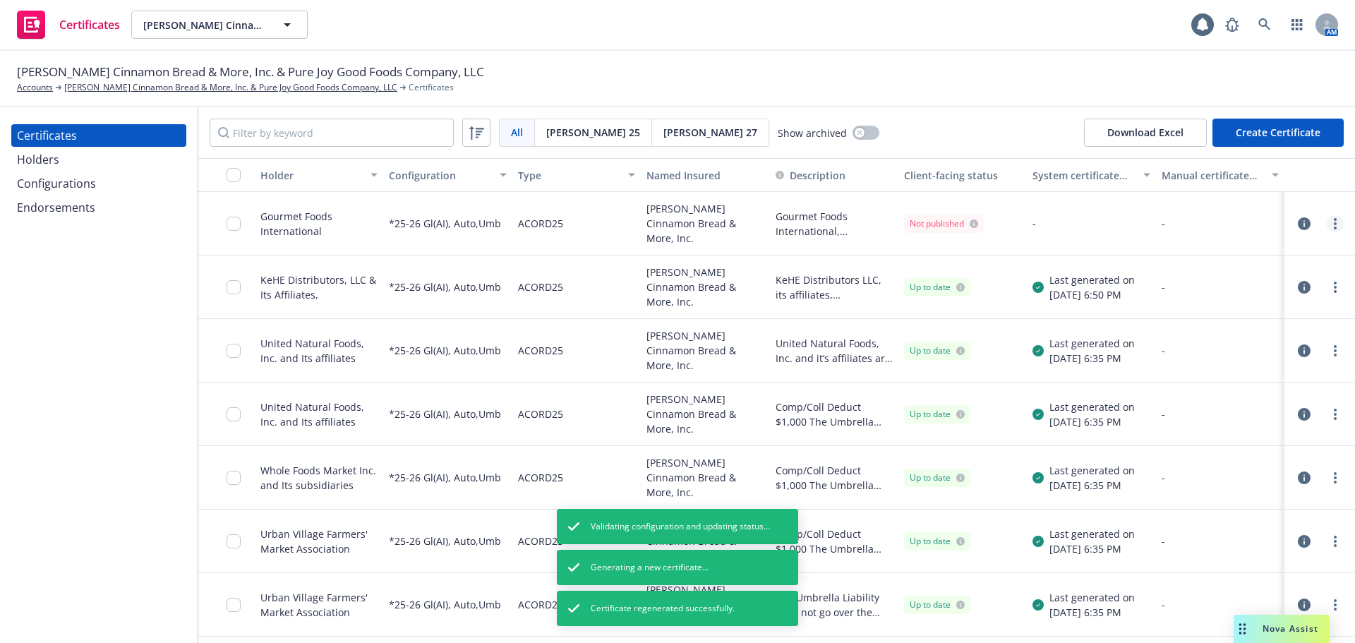
click at [1327, 227] on link "more" at bounding box center [1335, 223] width 17 height 17
click at [1334, 221] on icon "more" at bounding box center [1335, 223] width 3 height 11
click at [1271, 244] on link "Edit" at bounding box center [1219, 252] width 226 height 28
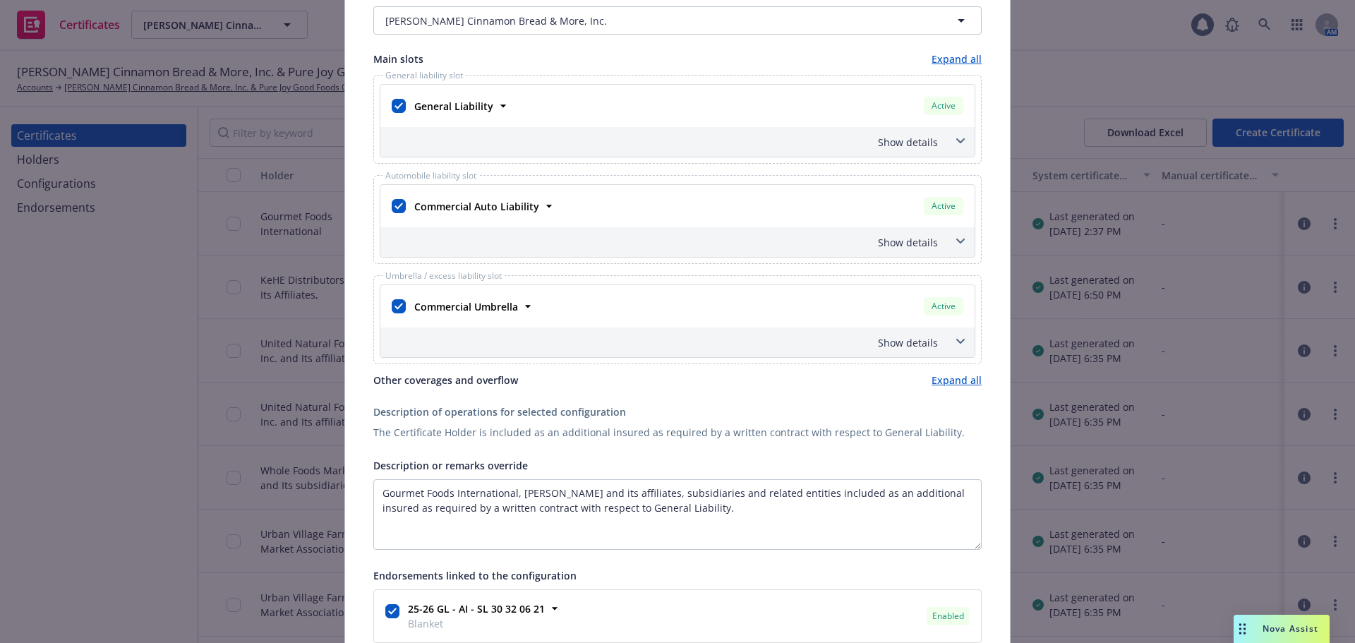
scroll to position [212, 0]
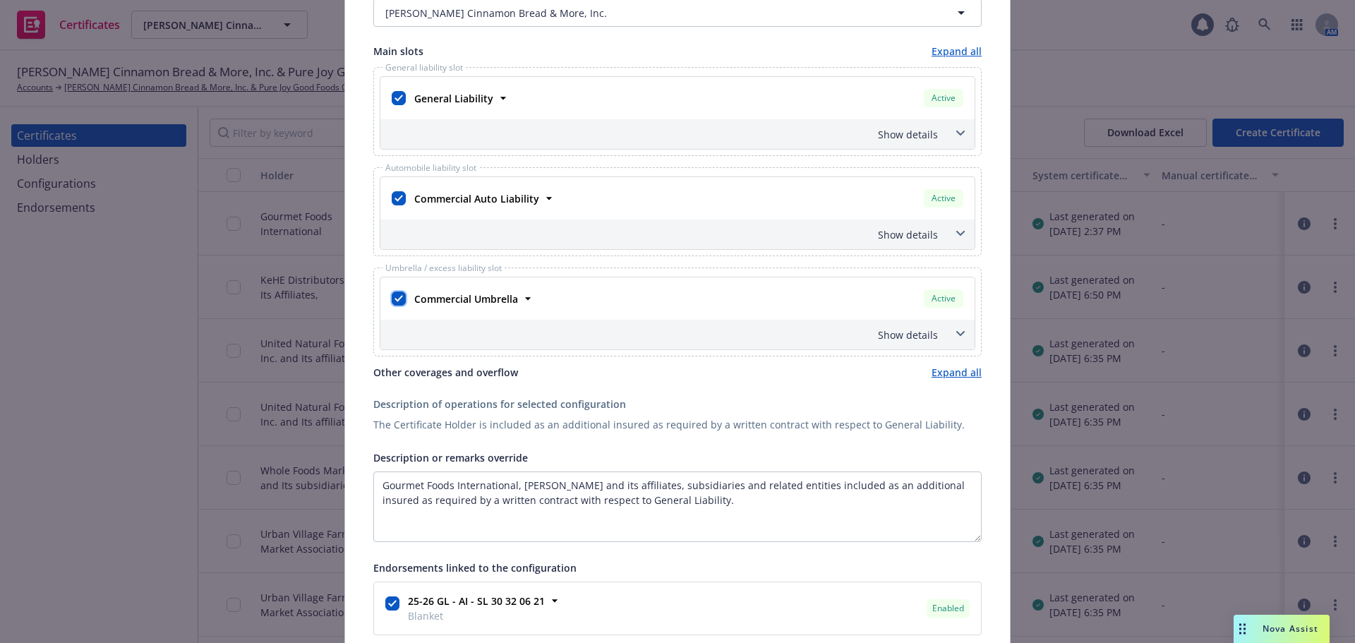
click at [393, 298] on input "checkbox" at bounding box center [399, 298] width 14 height 14
checkbox input "false"
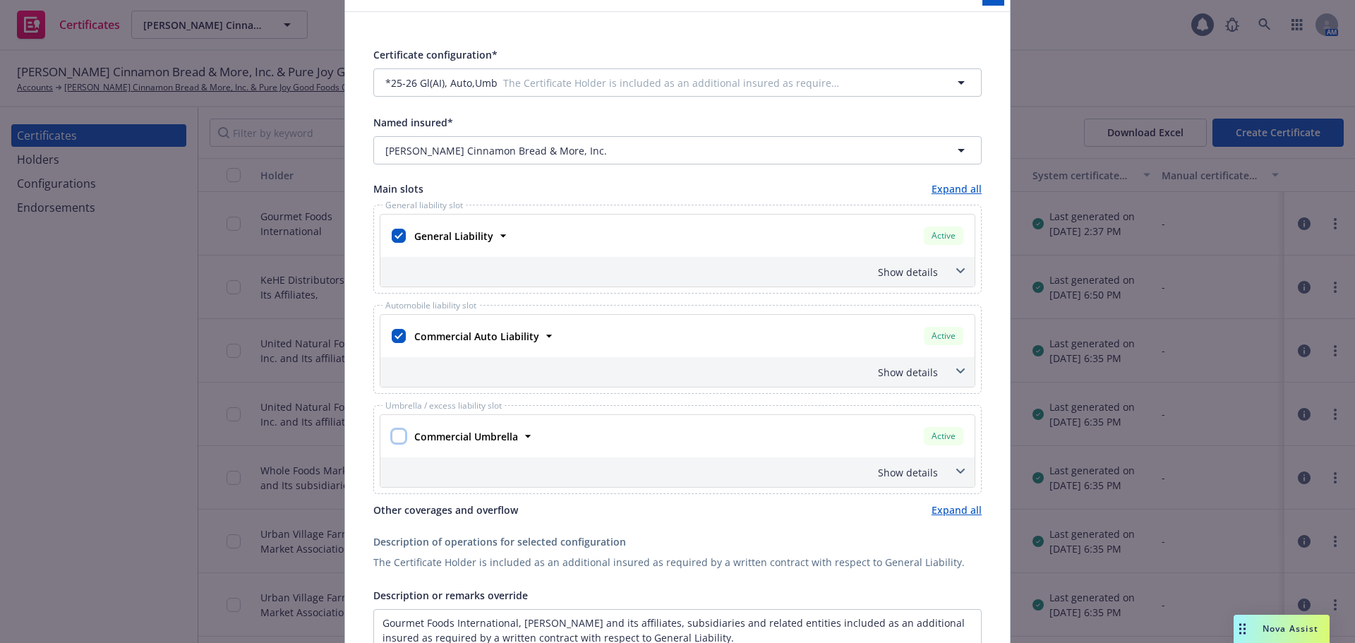
scroll to position [0, 0]
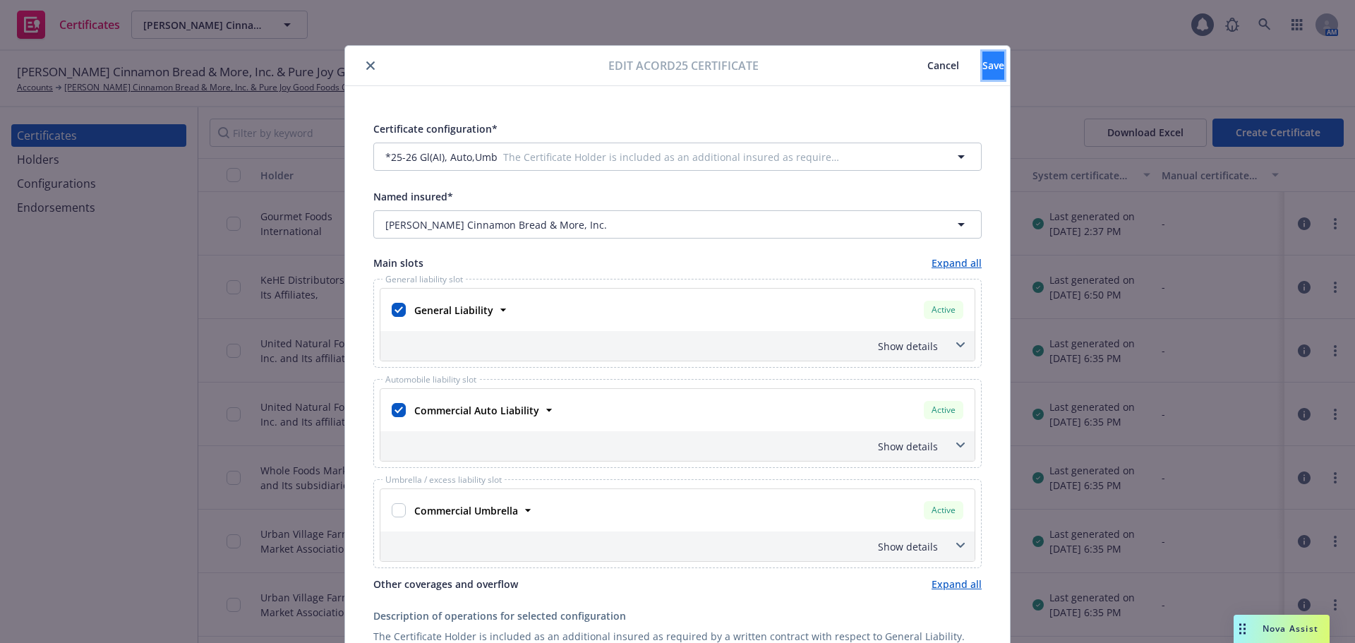
click at [982, 73] on button "Save" at bounding box center [993, 66] width 22 height 28
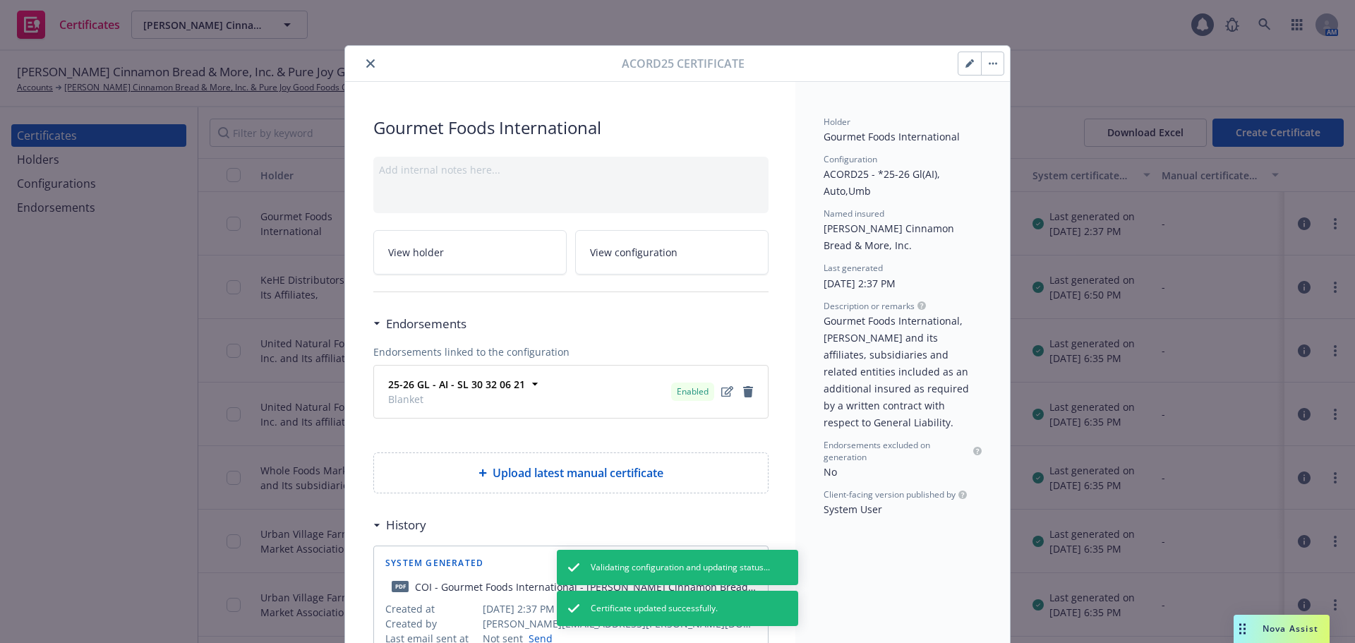
click at [993, 58] on button "button" at bounding box center [992, 63] width 23 height 23
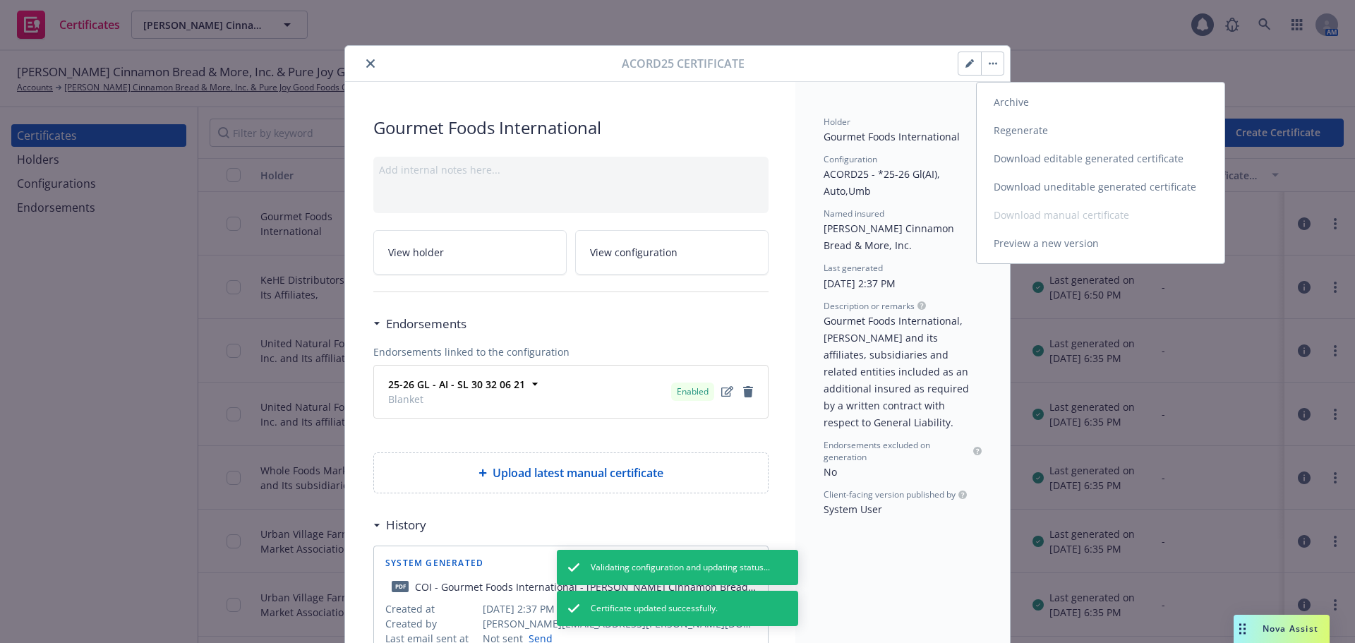
click at [1025, 135] on link "Regenerate" at bounding box center [1101, 130] width 248 height 28
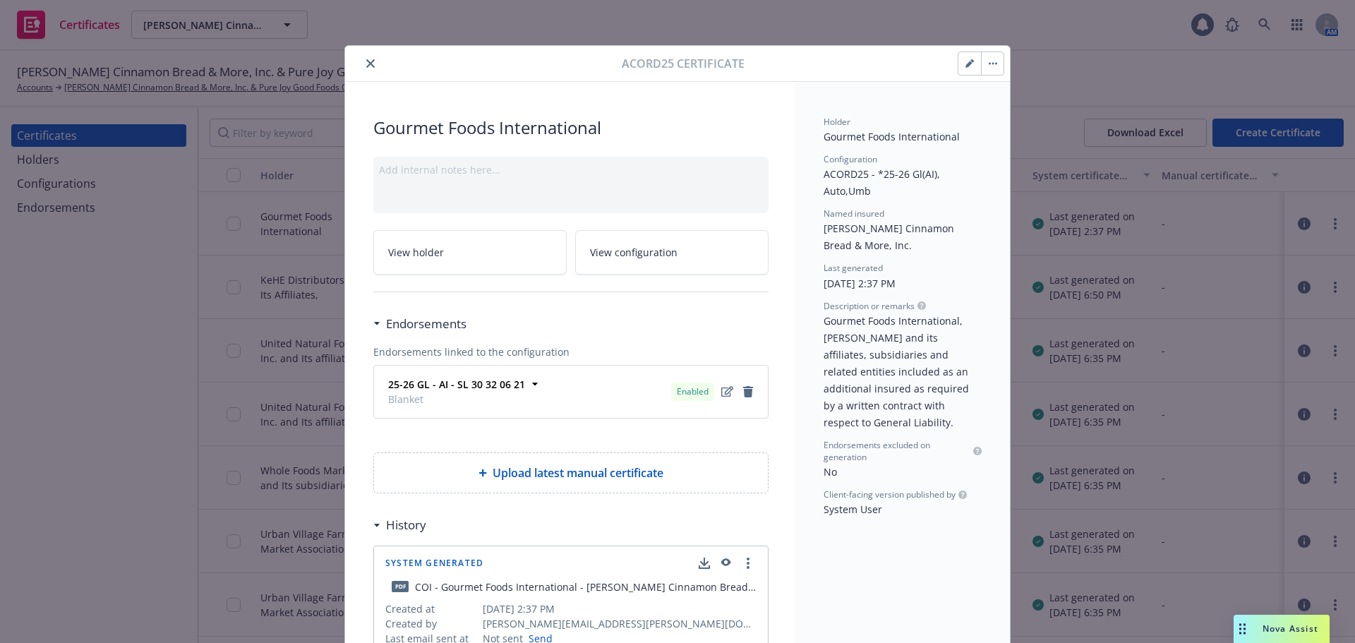
click at [981, 65] on button "button" at bounding box center [992, 63] width 23 height 23
click at [985, 70] on button "button" at bounding box center [992, 63] width 23 height 23
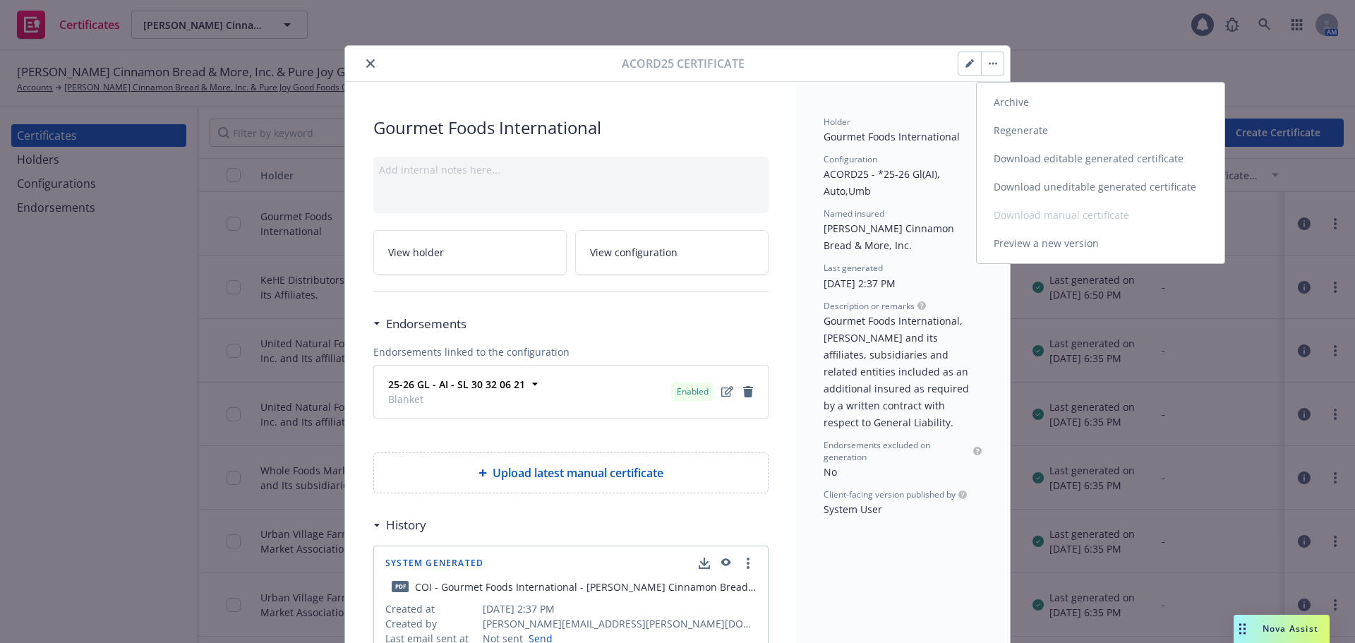
click at [1050, 185] on link "Download uneditable generated certificate" at bounding box center [1101, 187] width 248 height 28
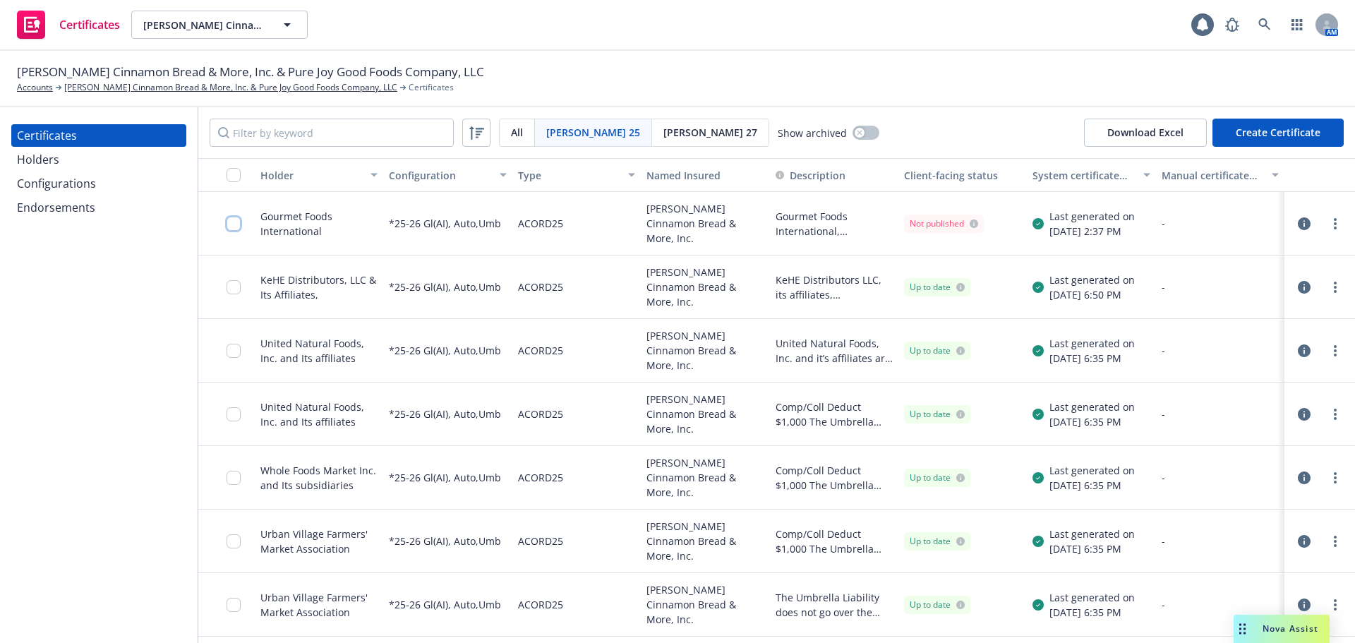
click at [234, 222] on input "checkbox" at bounding box center [234, 224] width 14 height 14
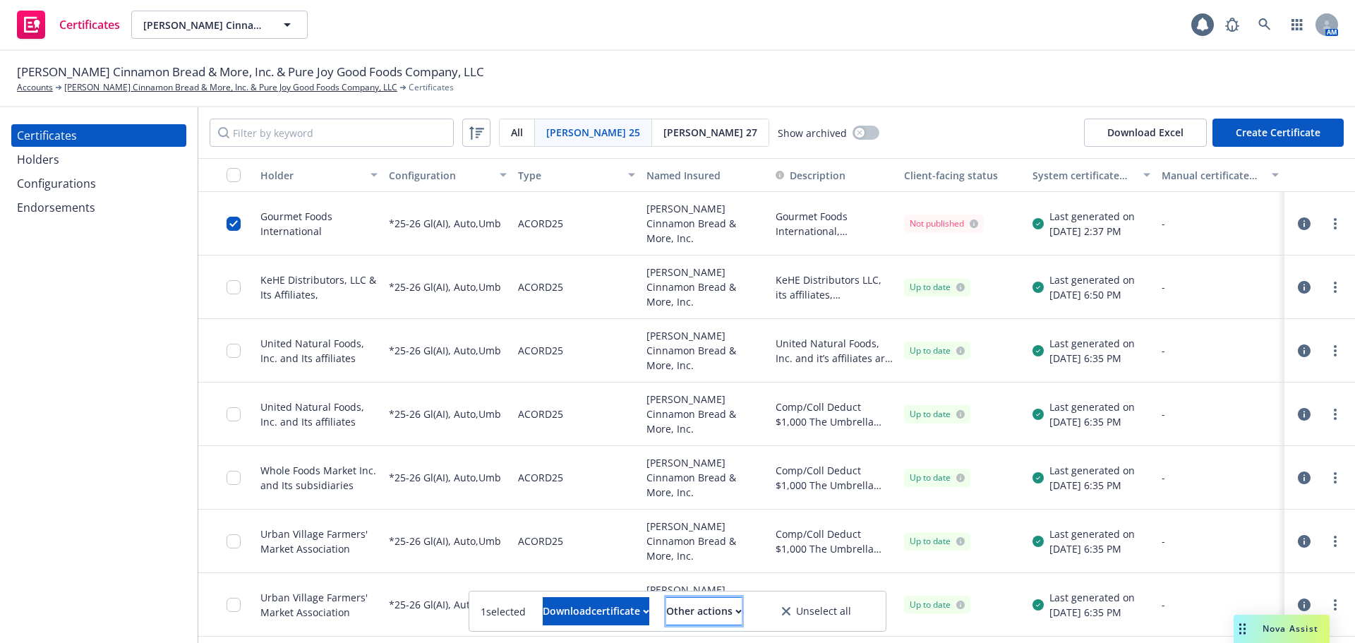
click at [700, 622] on div "Other actions" at bounding box center [704, 611] width 76 height 27
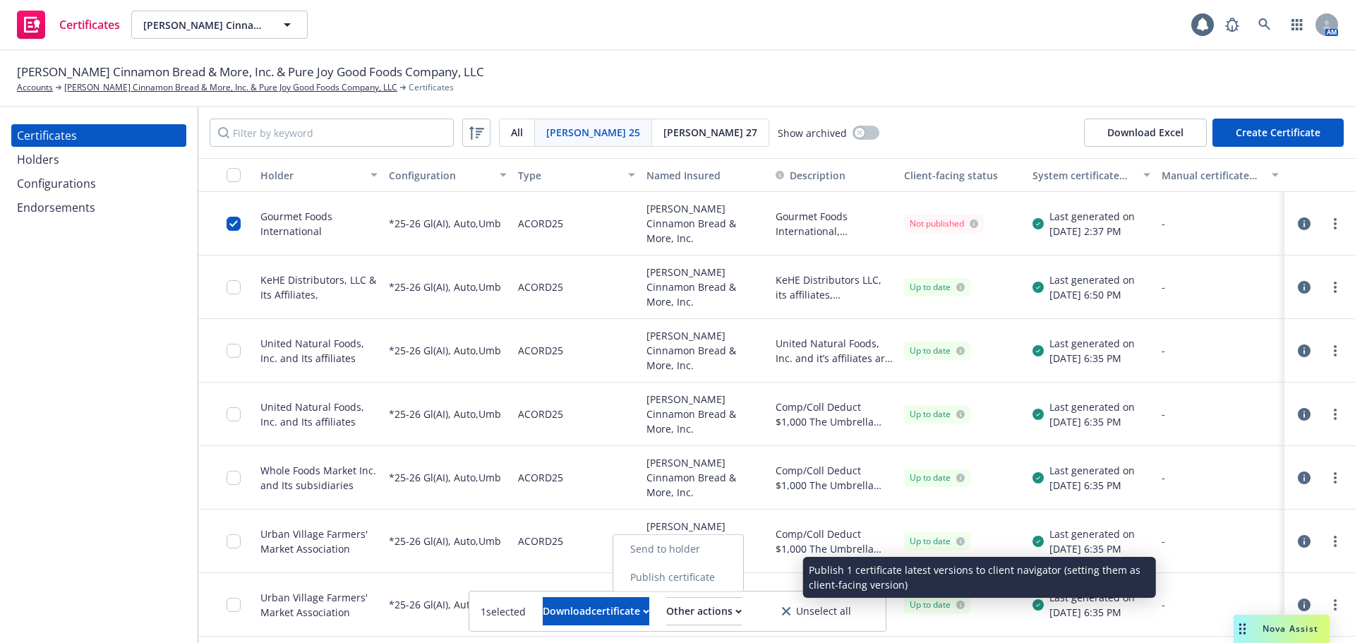
click at [690, 581] on link "Publish certificate" at bounding box center [678, 577] width 130 height 28
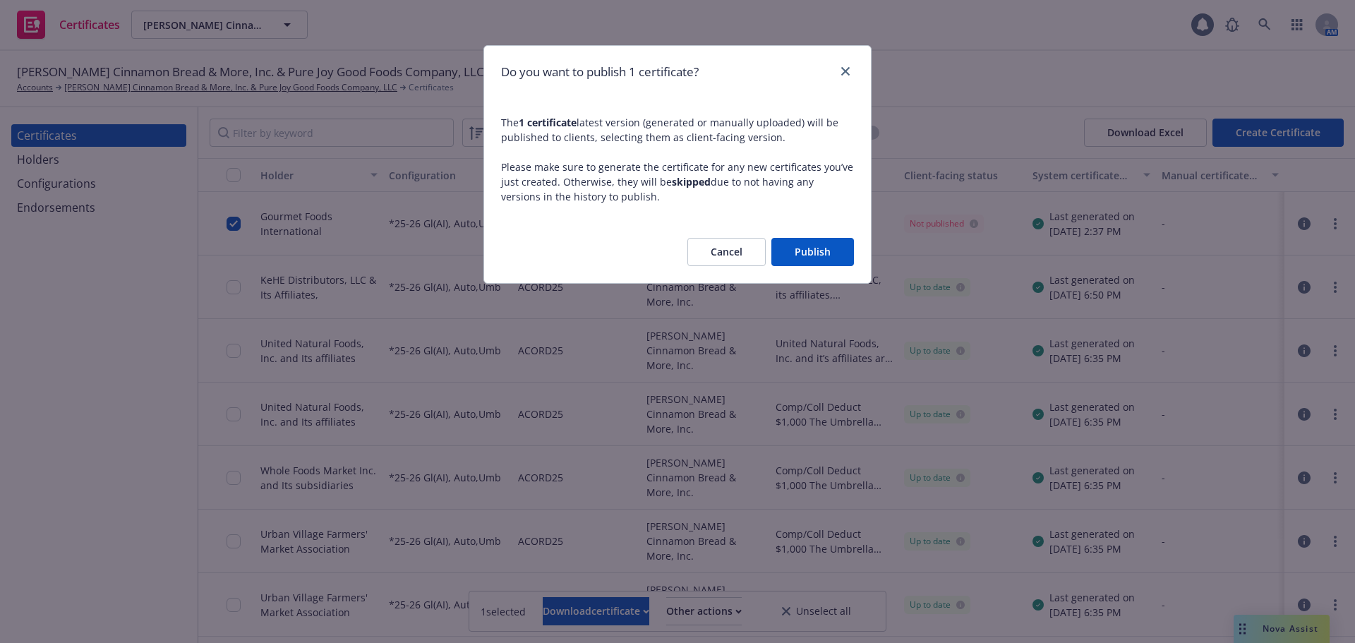
click at [797, 249] on button "Publish" at bounding box center [812, 252] width 83 height 28
